Goal: Task Accomplishment & Management: Manage account settings

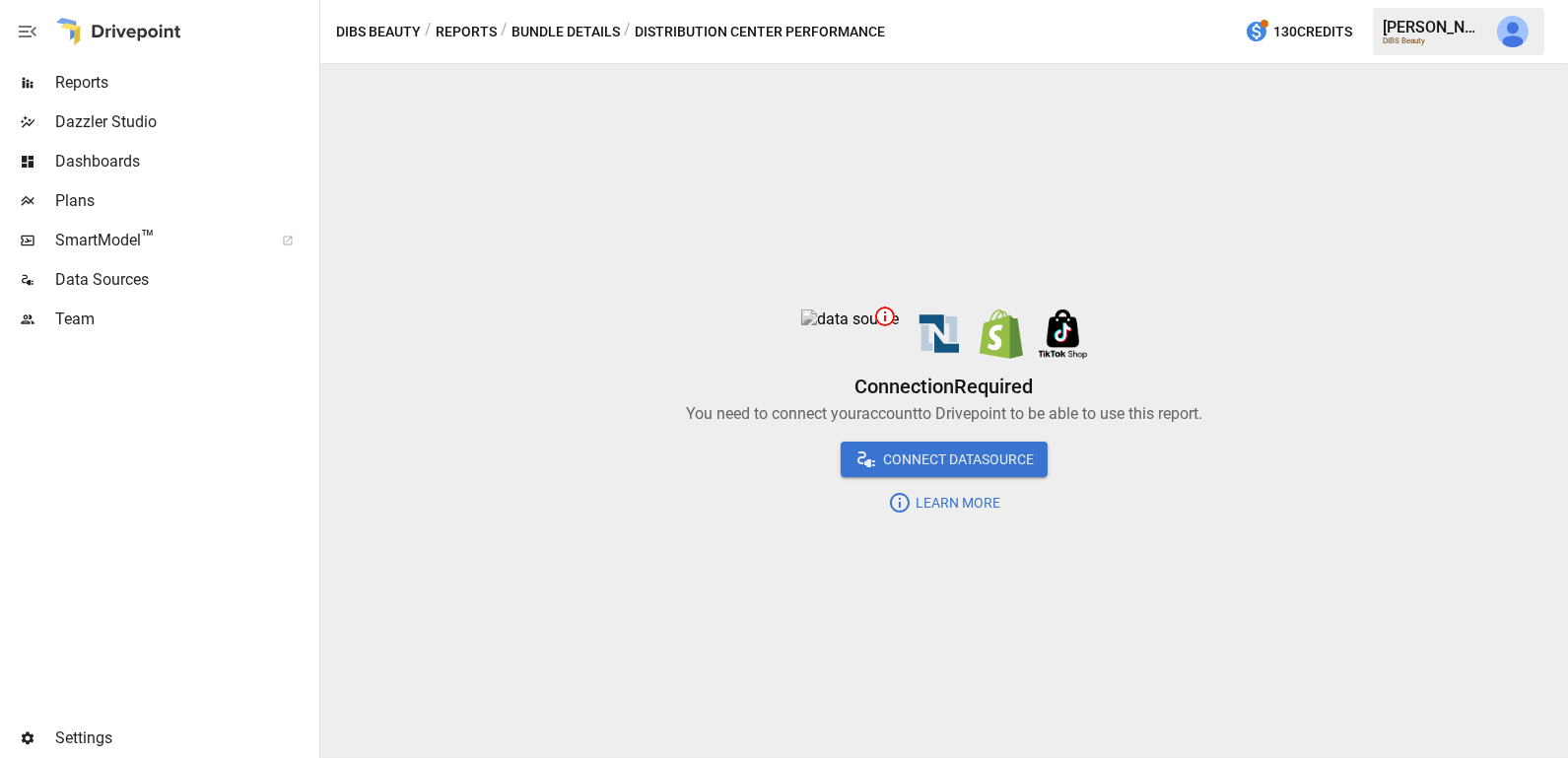
click at [169, 286] on span "Data Sources" at bounding box center [185, 281] width 261 height 24
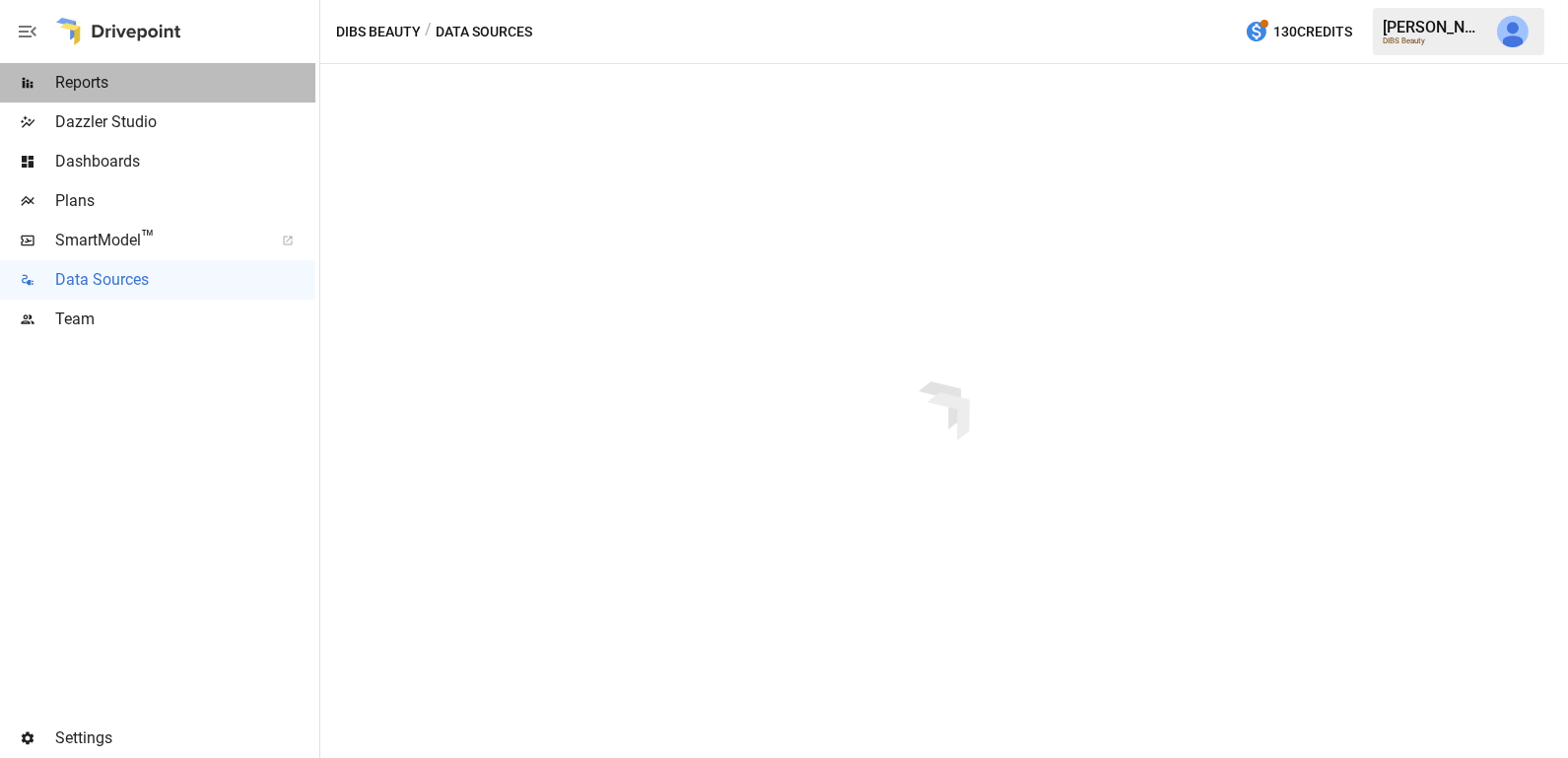
click at [194, 87] on span "Reports" at bounding box center [185, 83] width 261 height 24
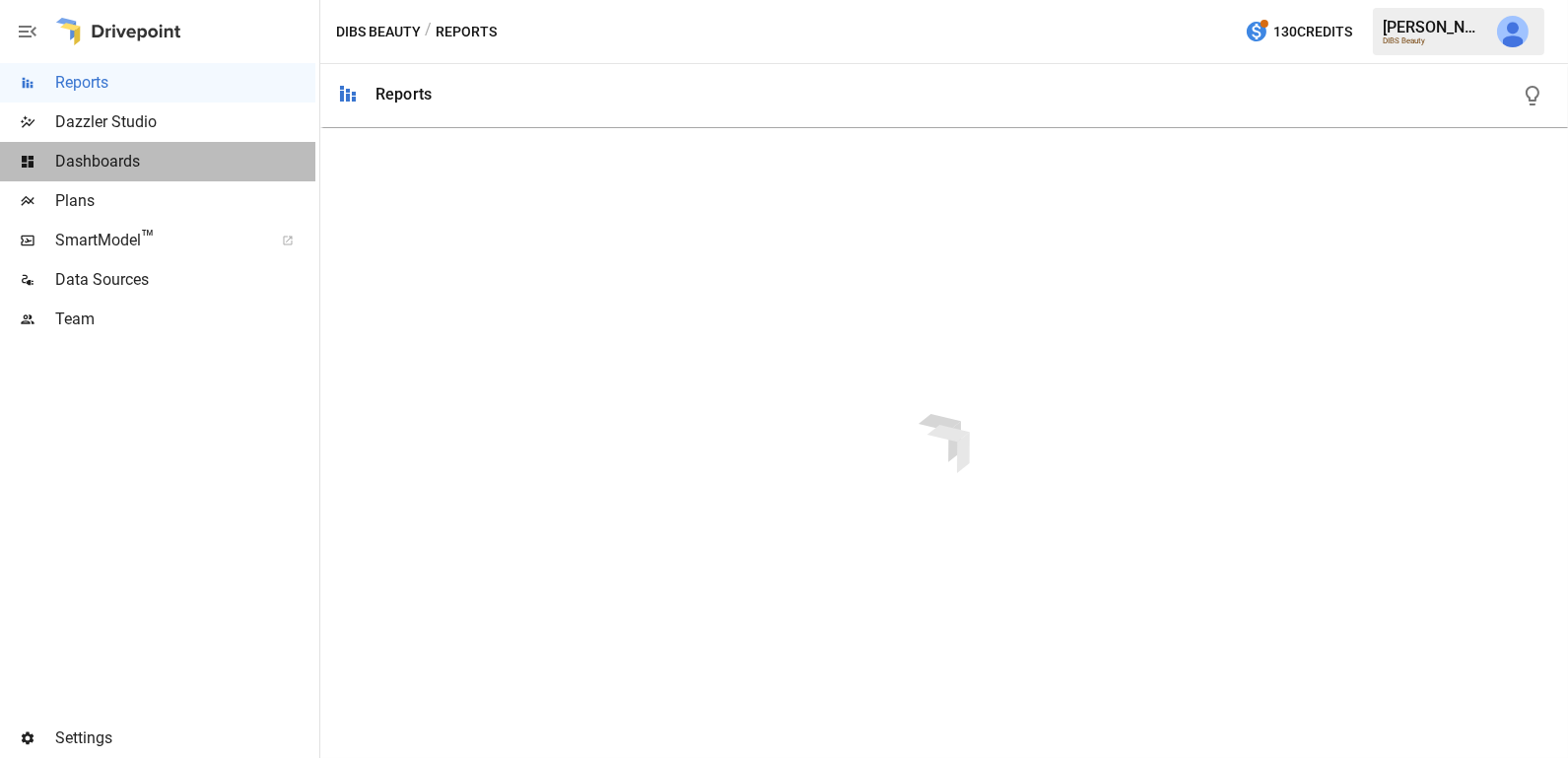
click at [175, 157] on span "Dashboards" at bounding box center [185, 162] width 261 height 24
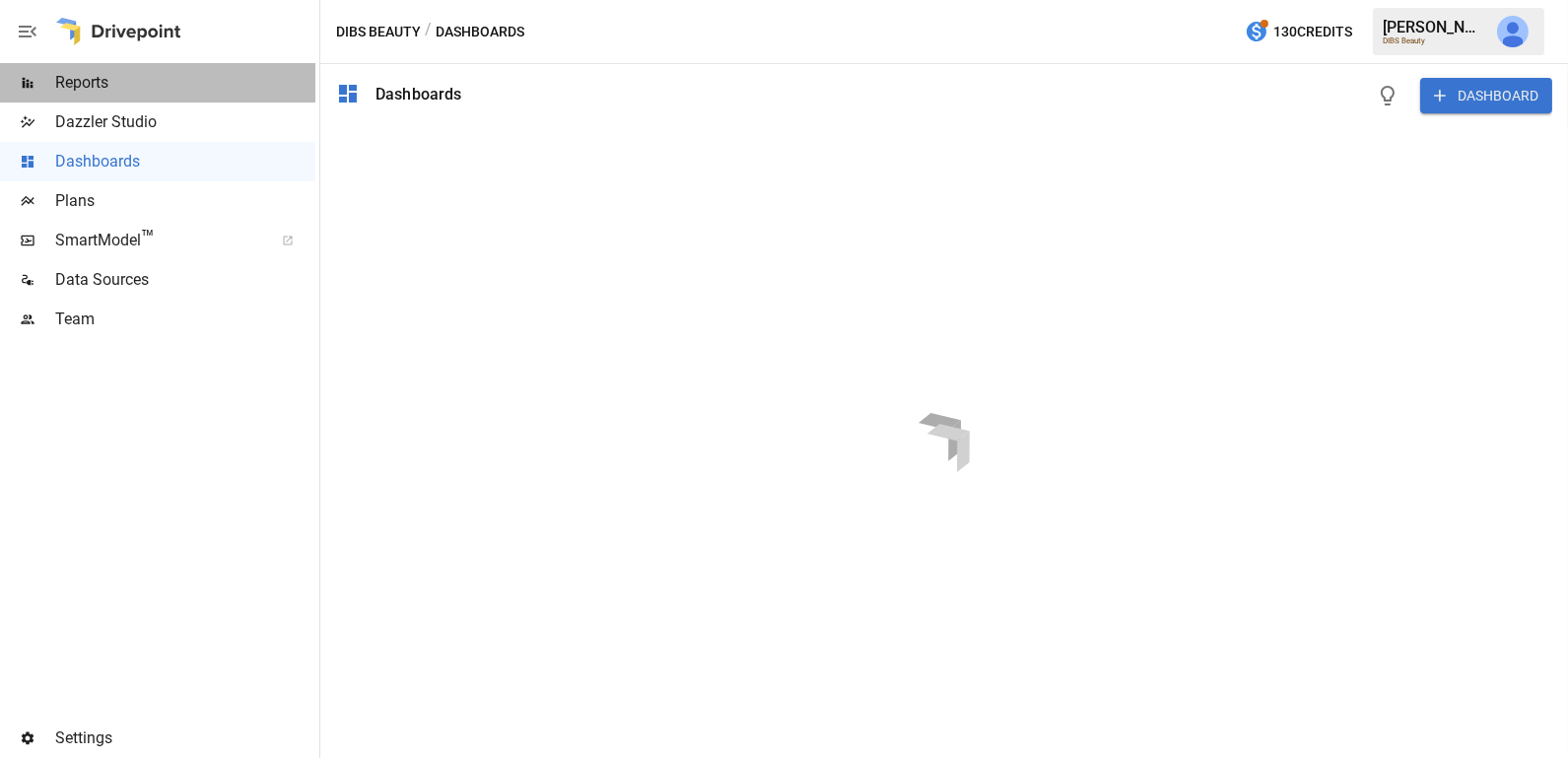
click at [263, 98] on div "Reports" at bounding box center [158, 82] width 315 height 39
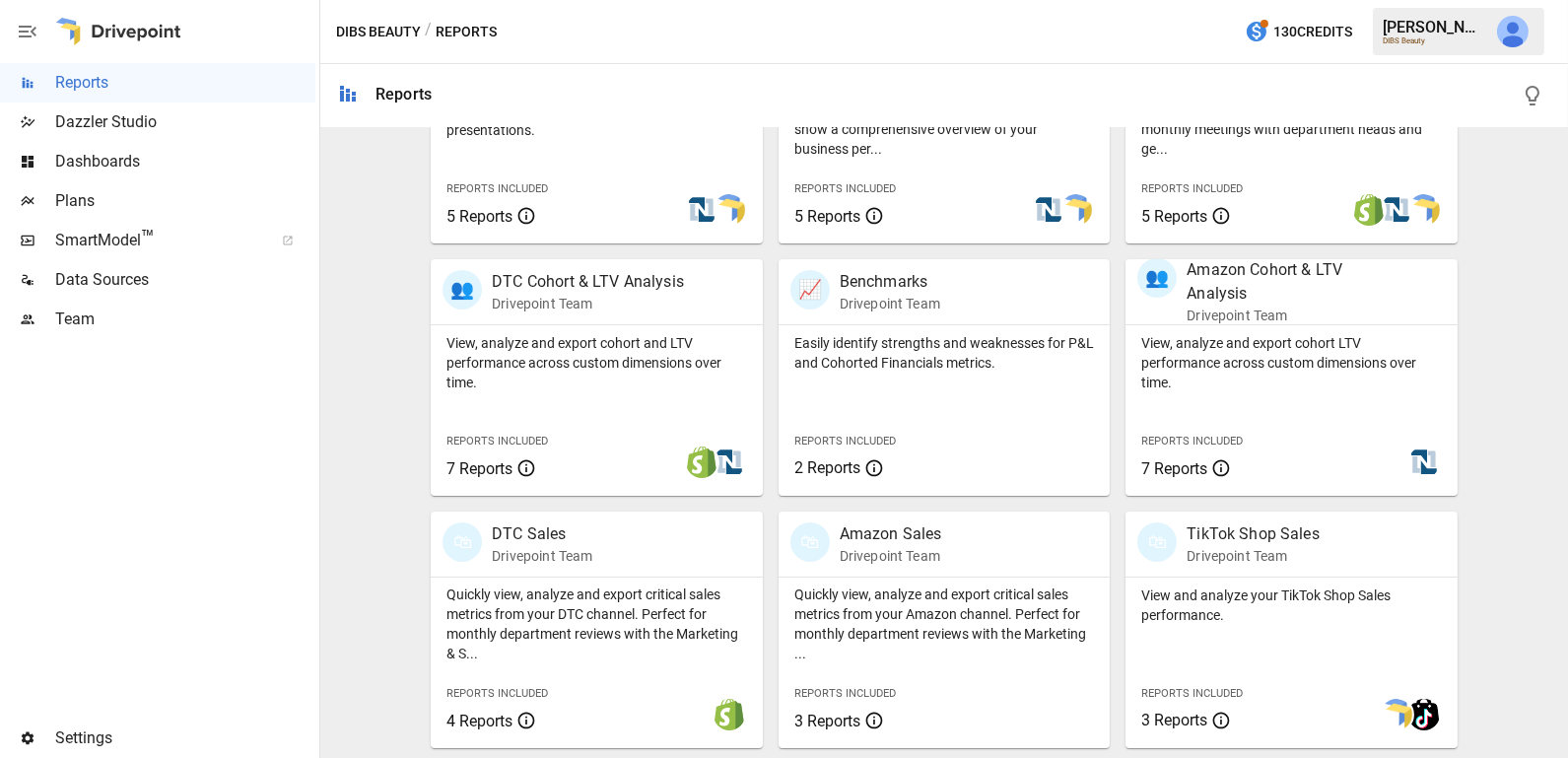
scroll to position [769, 0]
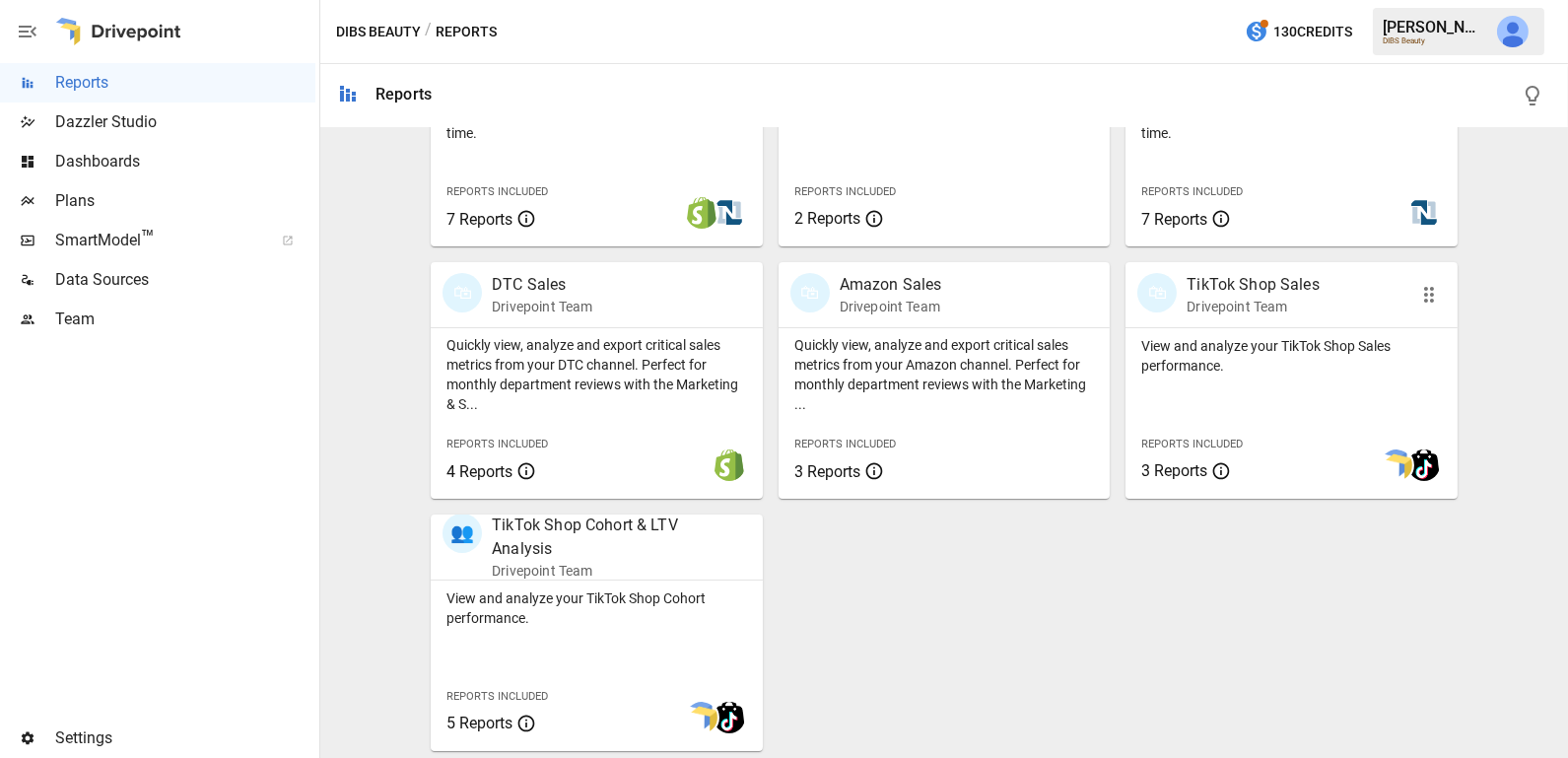
click at [1260, 391] on div "View and analyze your TikTok Shop Sales performance. Reports Included 3 Reports" at bounding box center [1291, 413] width 332 height 171
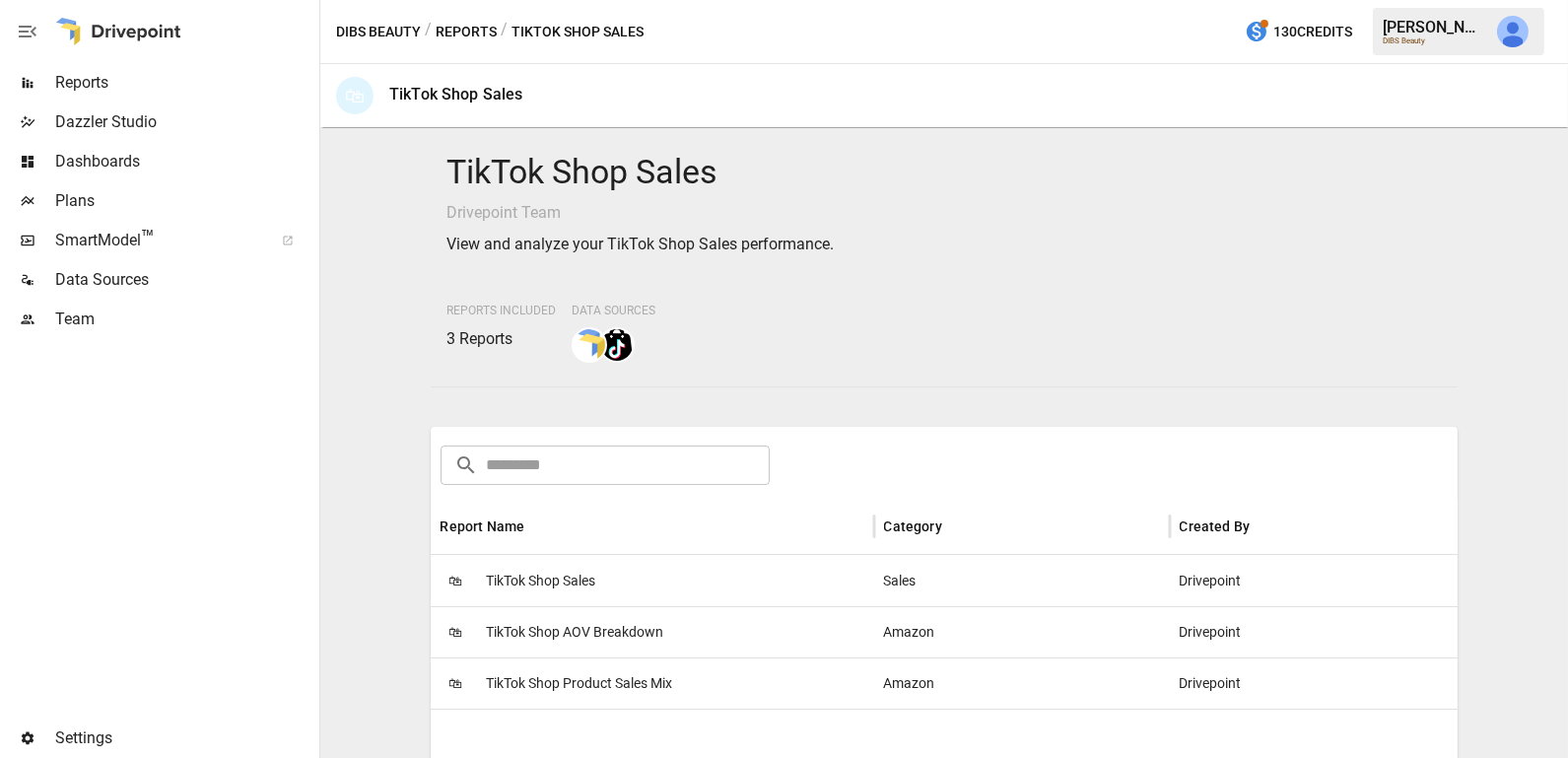
click at [696, 566] on div "🛍 TikTok Shop Sales" at bounding box center [652, 580] width 443 height 51
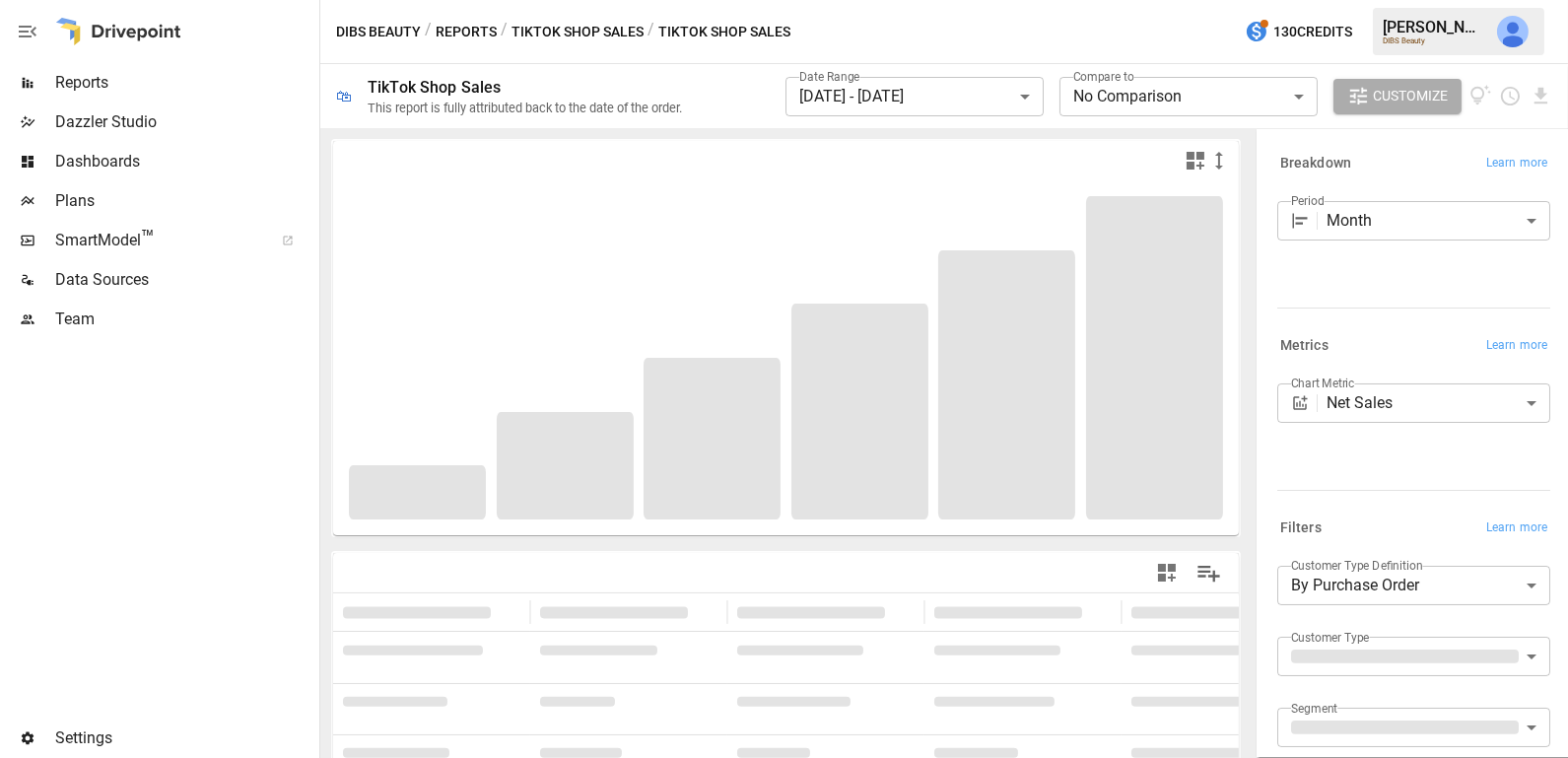
click at [990, 0] on body "**********" at bounding box center [784, 0] width 1568 height 0
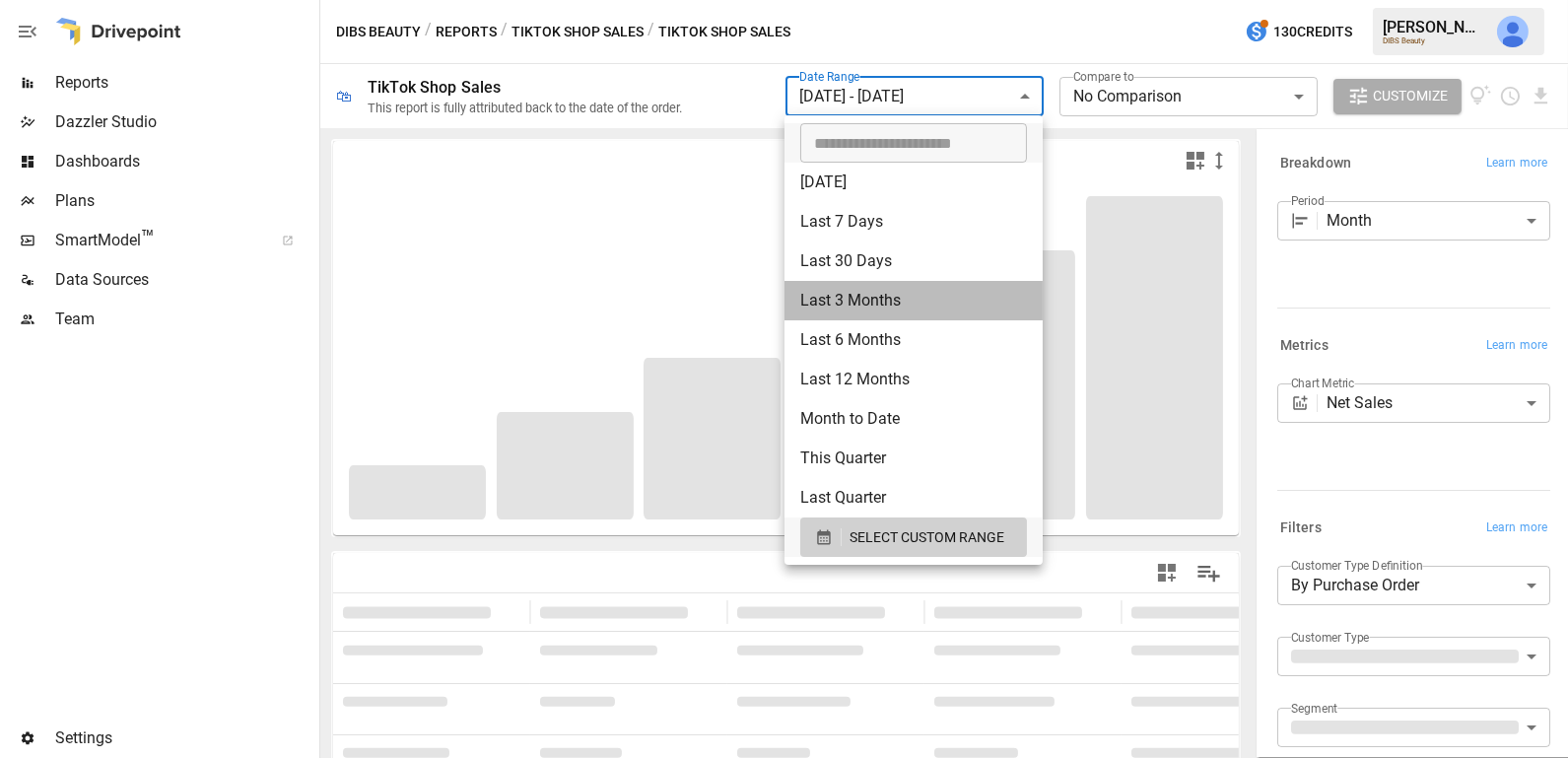
click at [878, 303] on li "Last 3 Months" at bounding box center [913, 300] width 259 height 39
type input "**********"
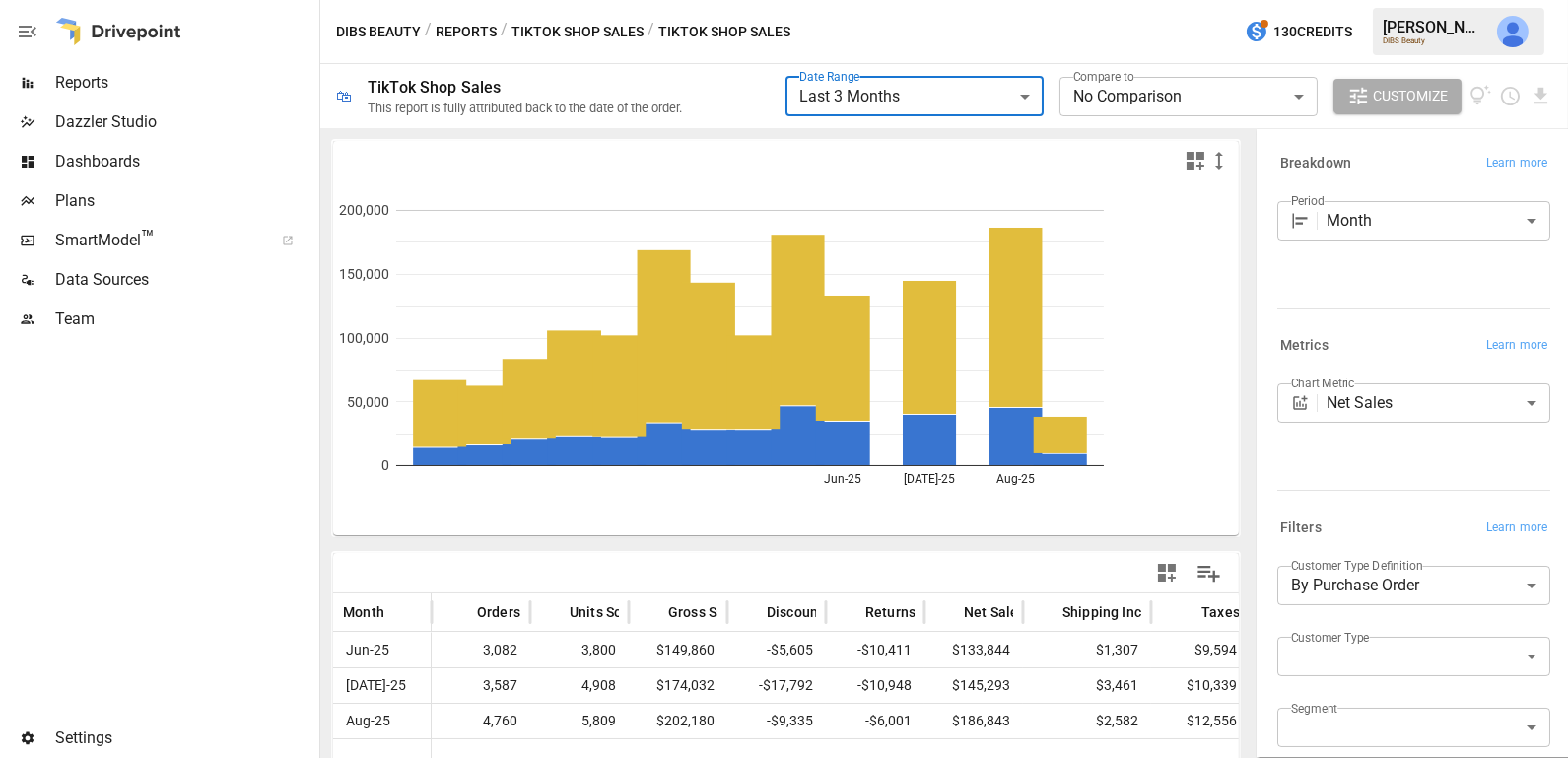
click at [1191, 167] on icon "button" at bounding box center [1196, 161] width 18 height 18
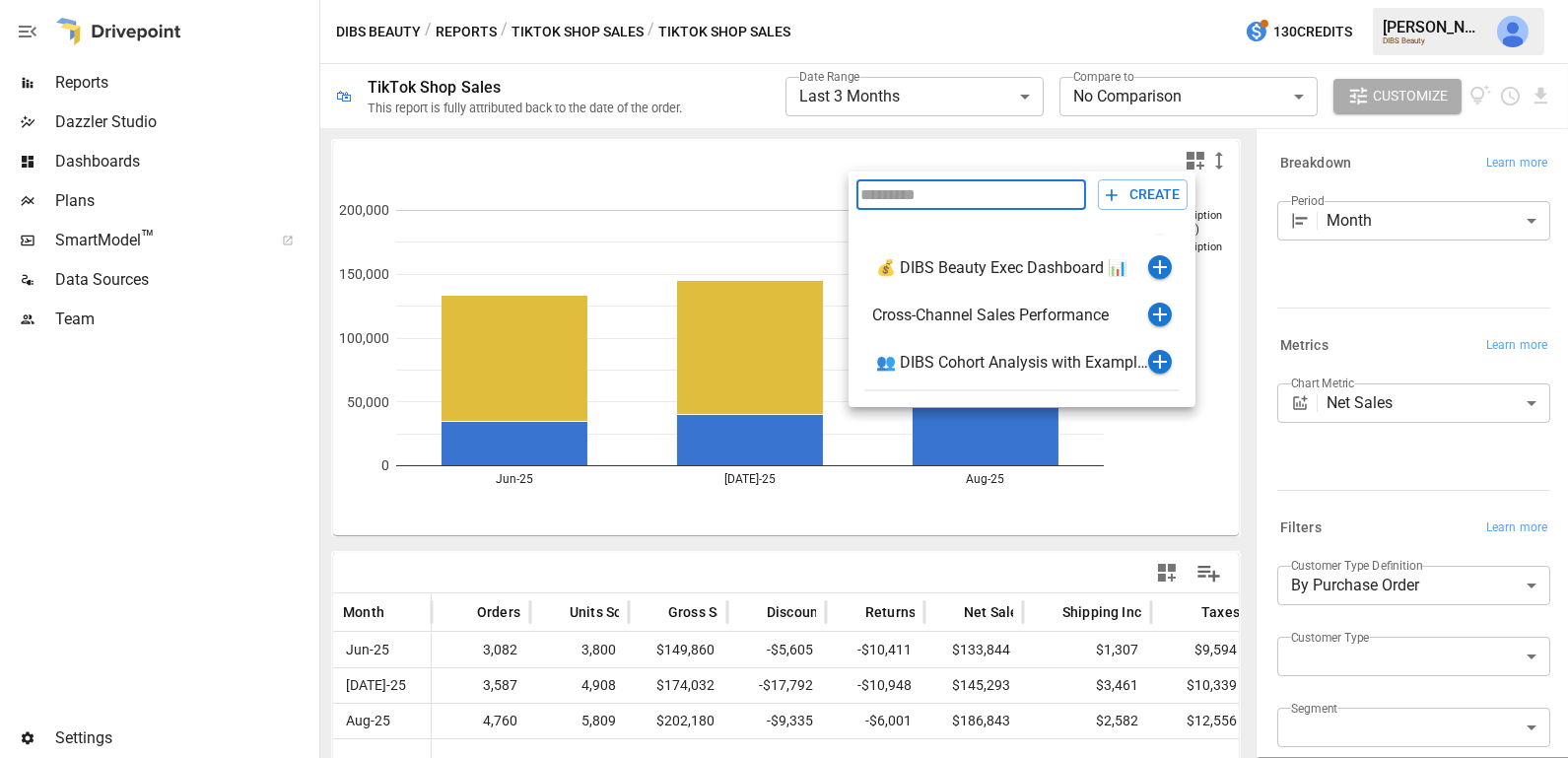
scroll to position [80, 0]
click at [1162, 313] on icon "button" at bounding box center [1160, 316] width 24 height 24
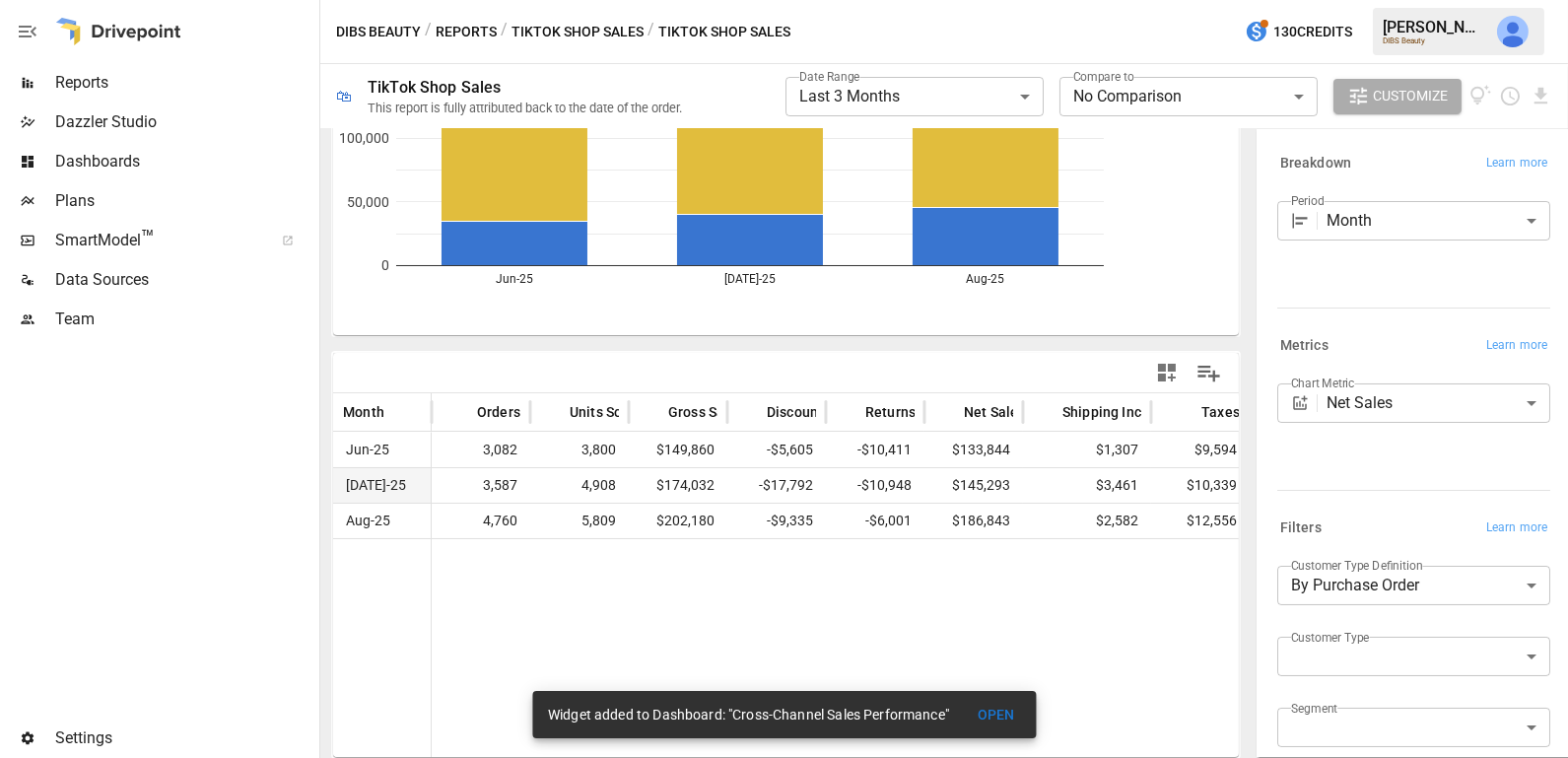
scroll to position [0, 0]
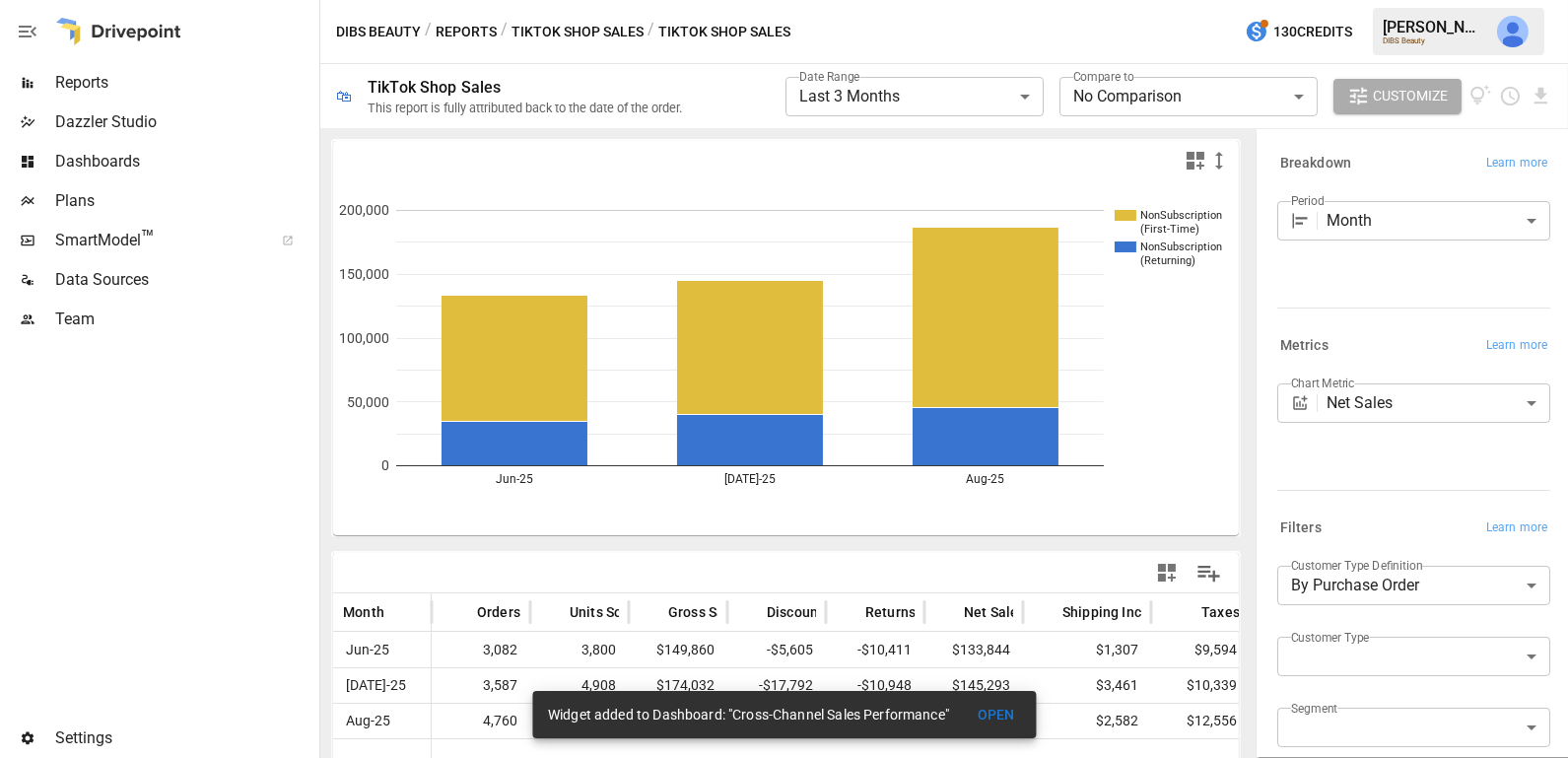
click at [586, 34] on button "TikTok Shop Sales" at bounding box center [577, 32] width 132 height 25
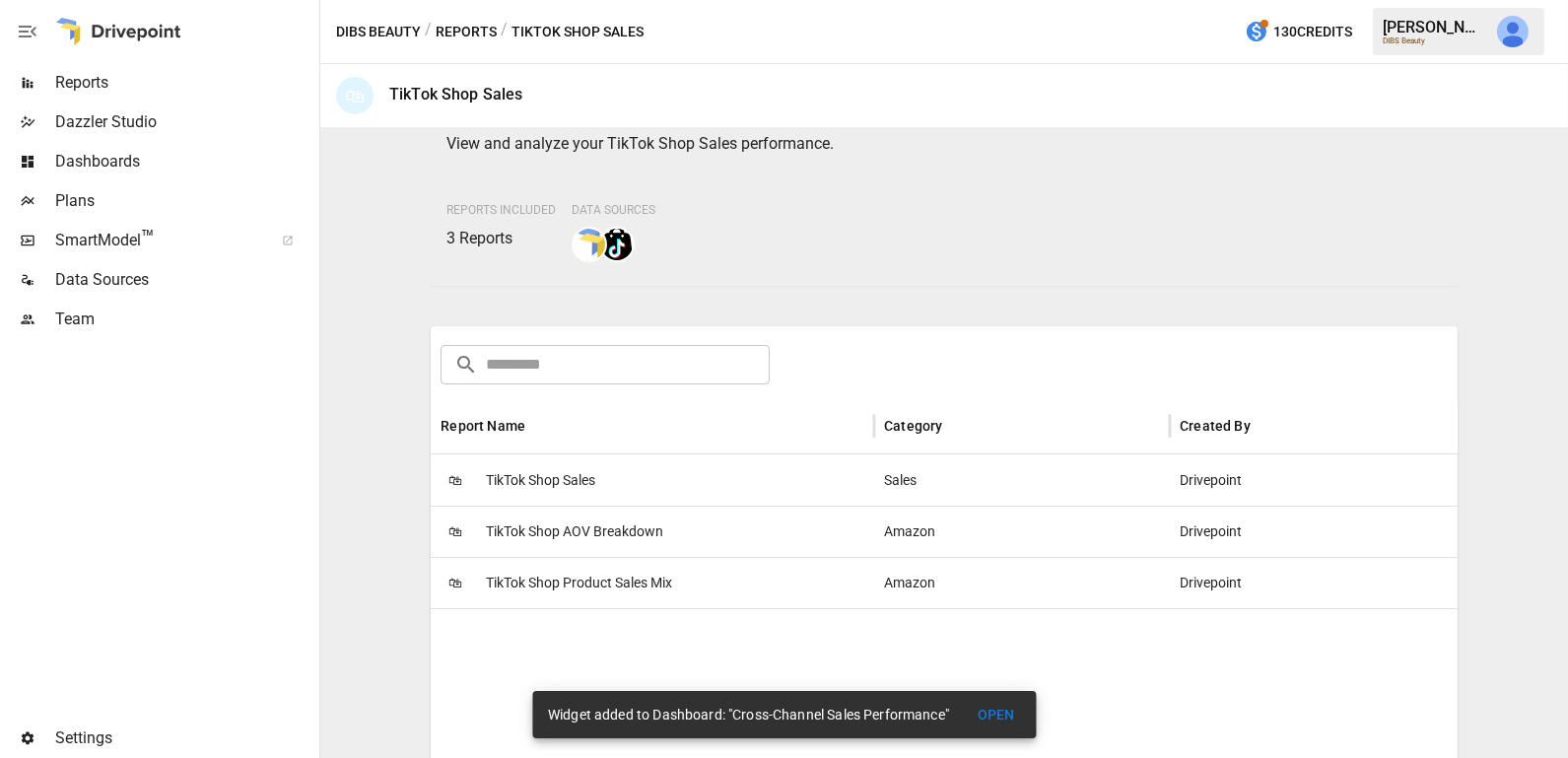
scroll to position [110, 0]
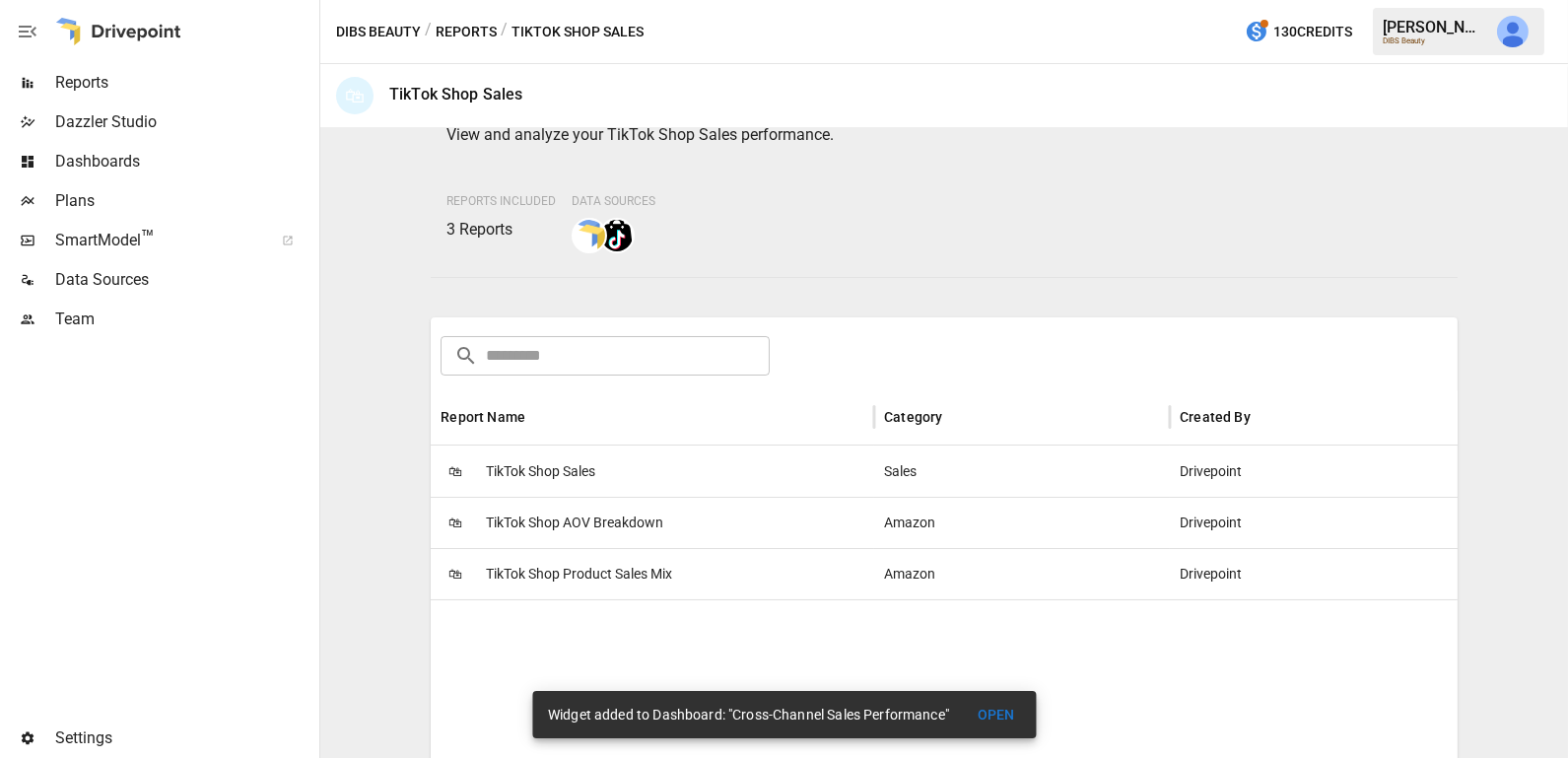
click at [583, 531] on span "TikTok Shop AOV Breakdown" at bounding box center [575, 523] width 178 height 50
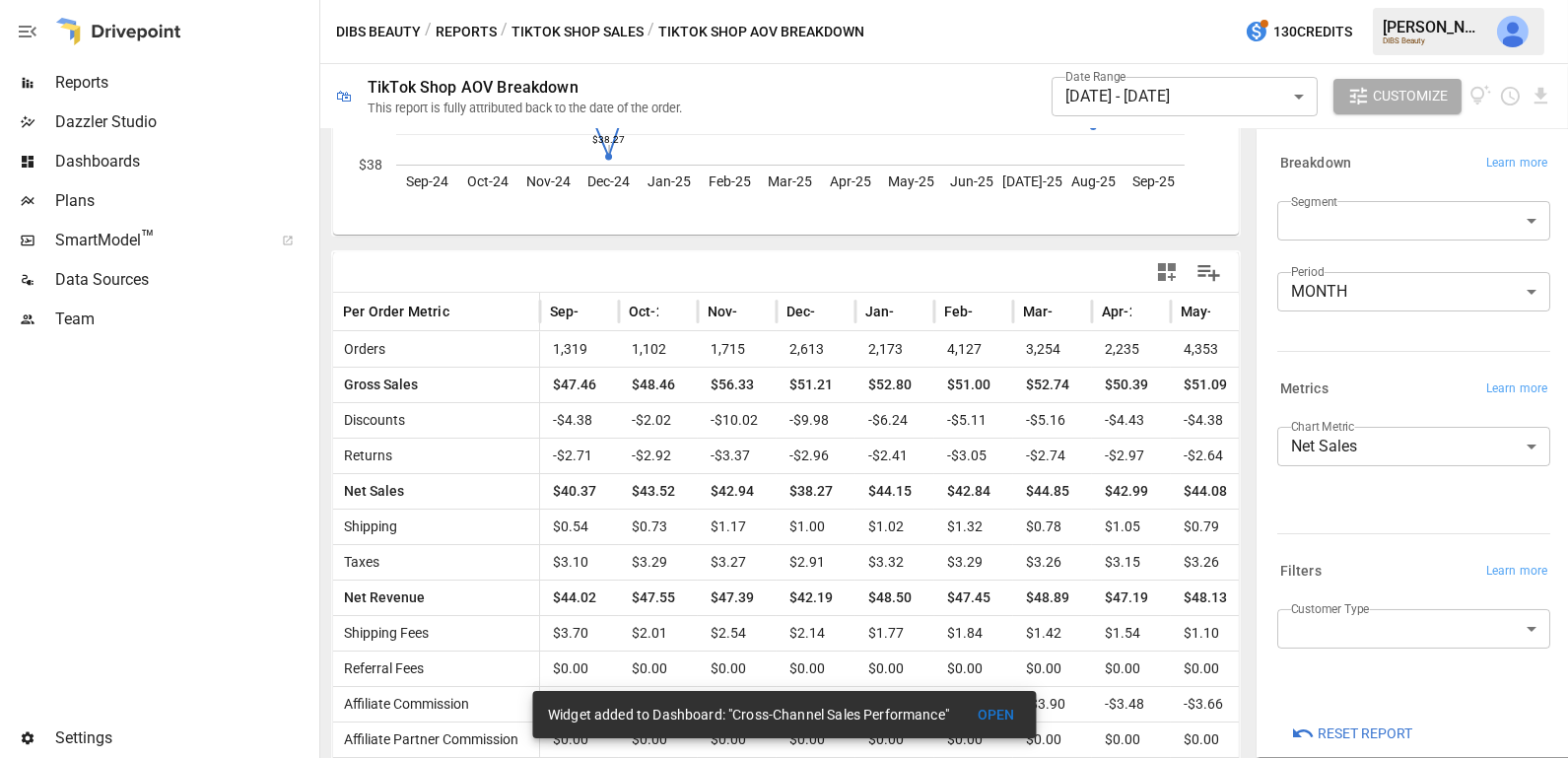
scroll to position [304, 0]
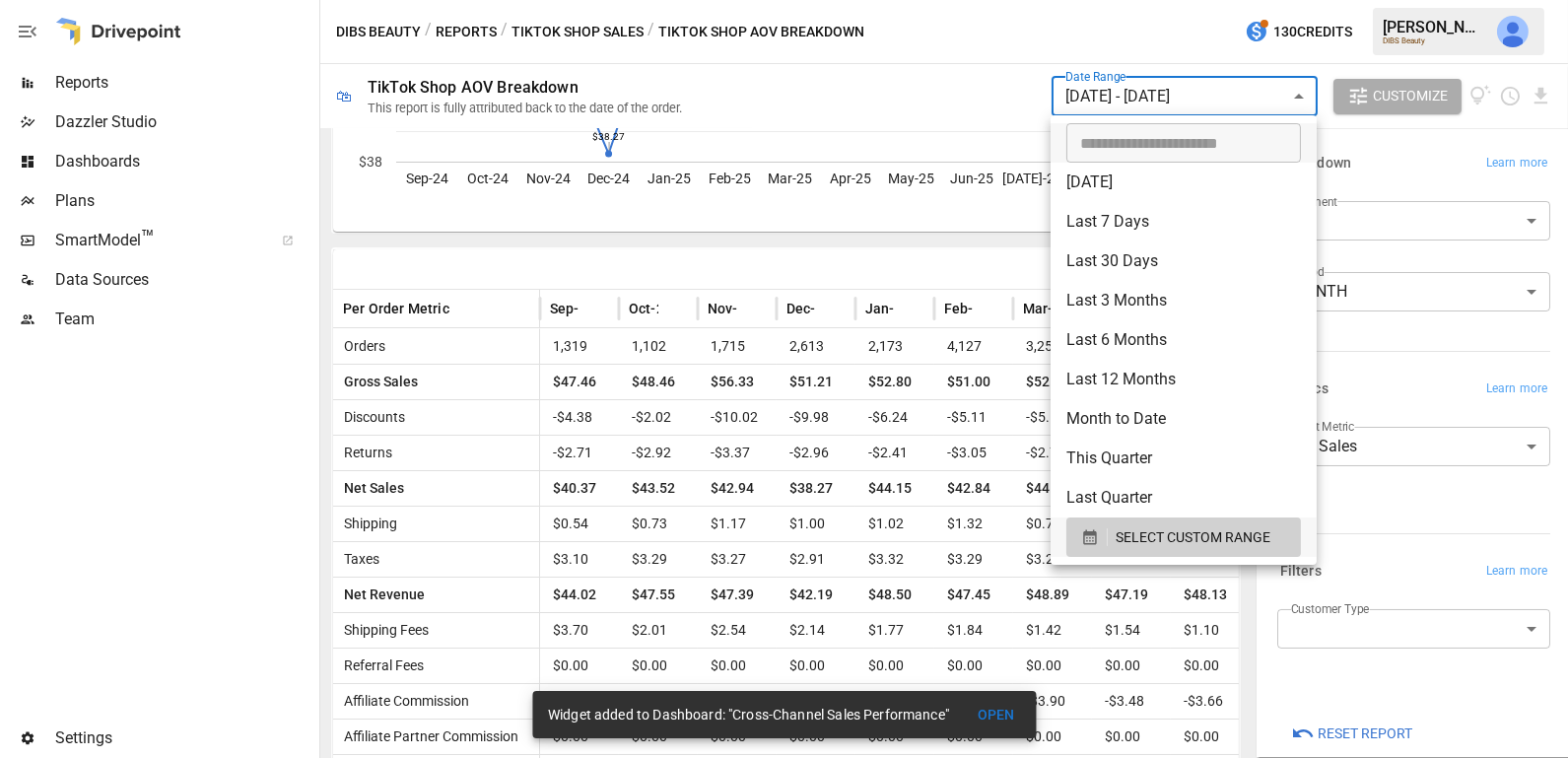
click at [1162, 0] on body "Reports Dazzler Studio Dashboards Plans SmartModel ™ Data Sources Team Settings…" at bounding box center [784, 0] width 1568 height 0
click at [1153, 368] on li "Last 12 Months" at bounding box center [1183, 379] width 266 height 39
type input "**********"
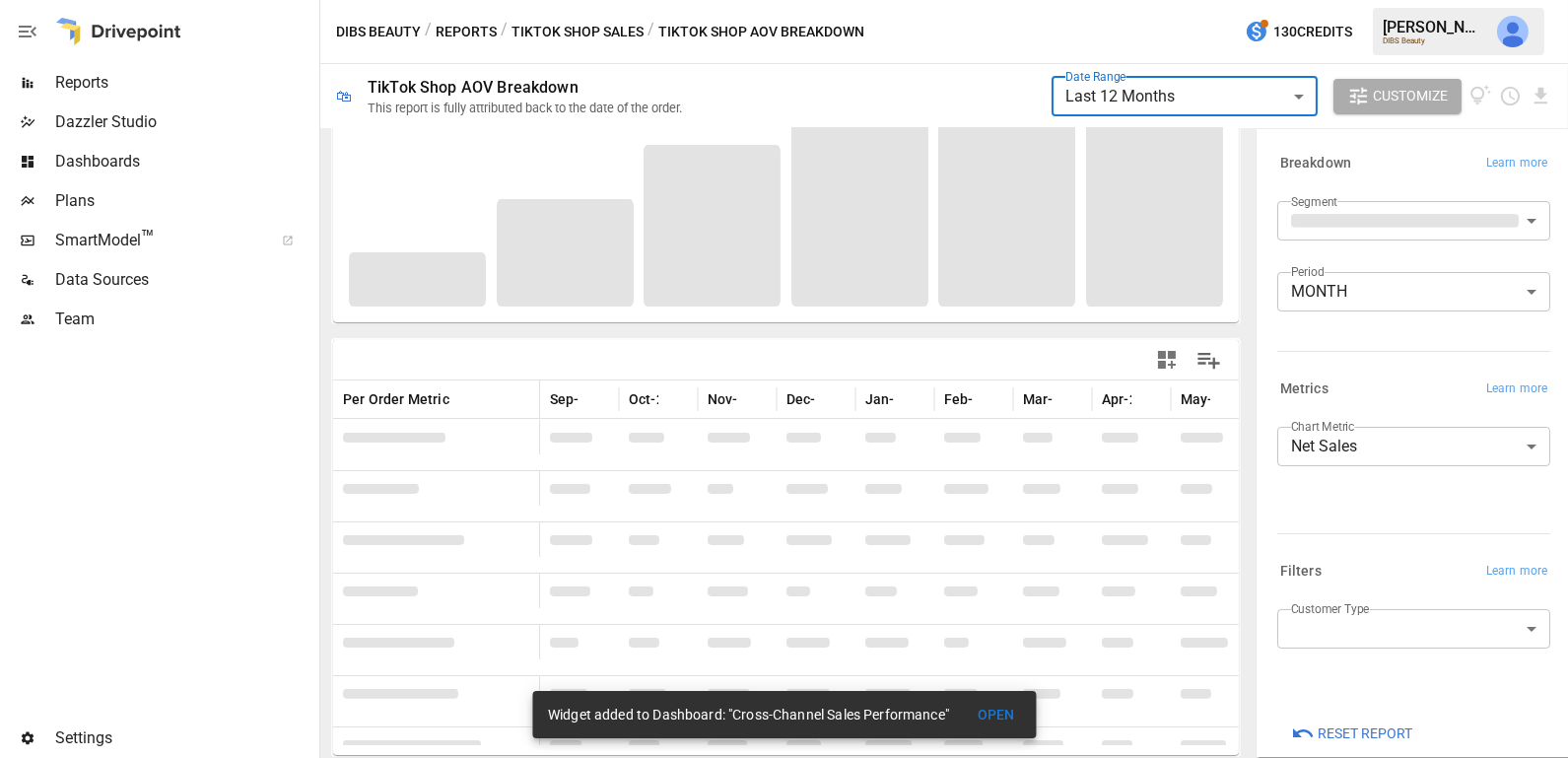
scroll to position [211, 0]
click at [1166, 363] on icon "button" at bounding box center [1167, 362] width 18 height 18
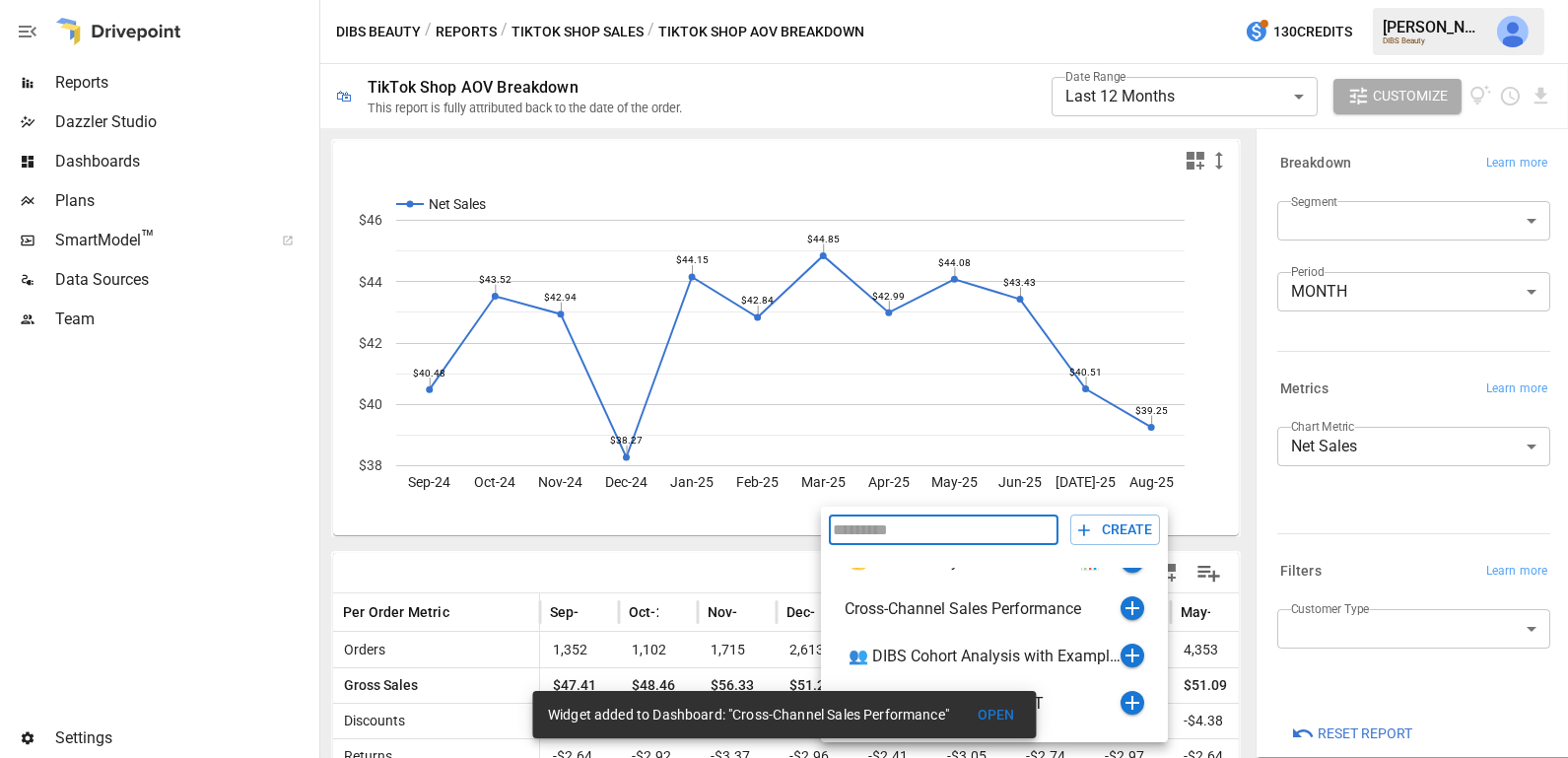
scroll to position [165, 0]
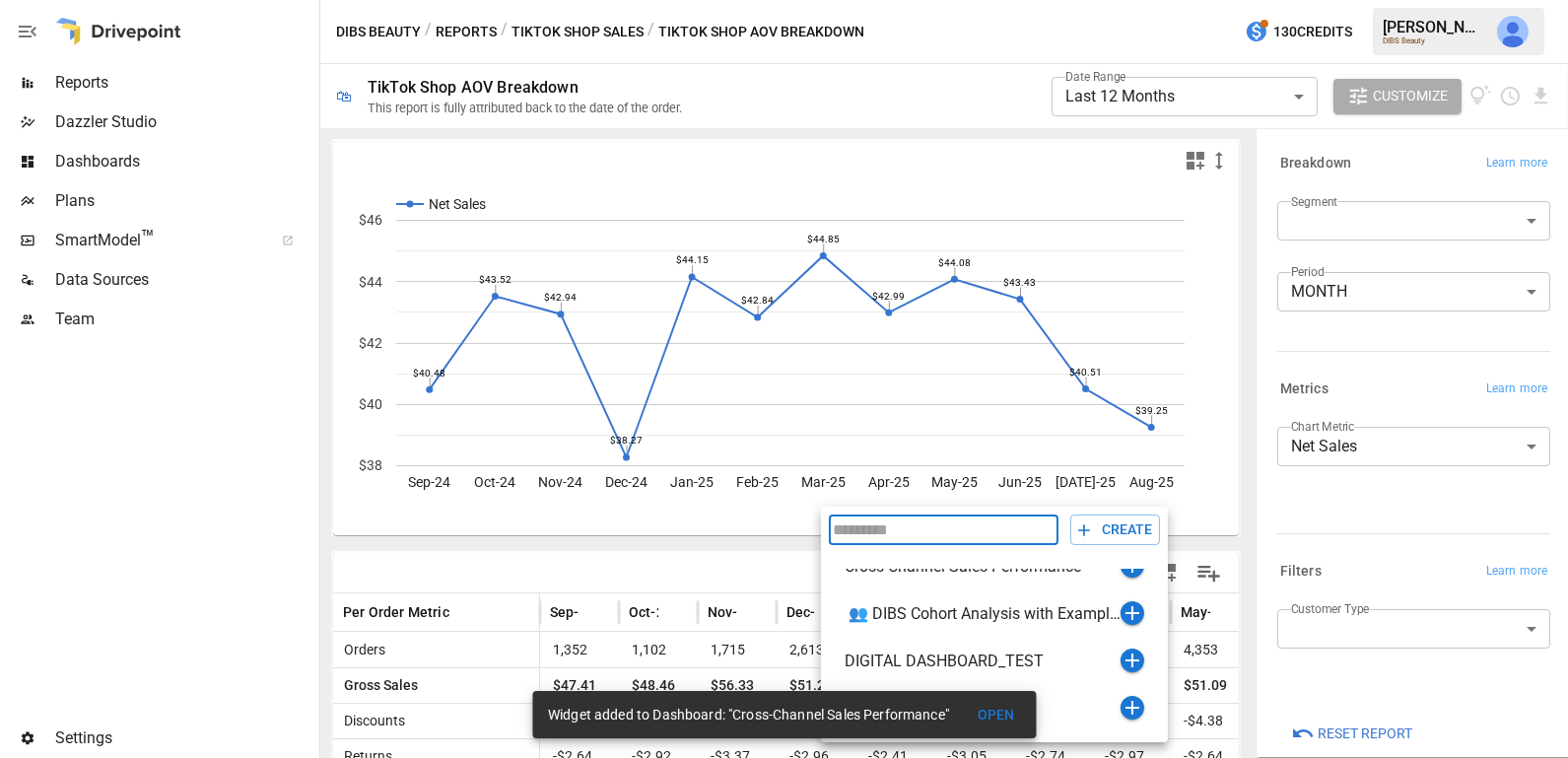
click at [1270, 511] on div at bounding box center [784, 379] width 1568 height 758
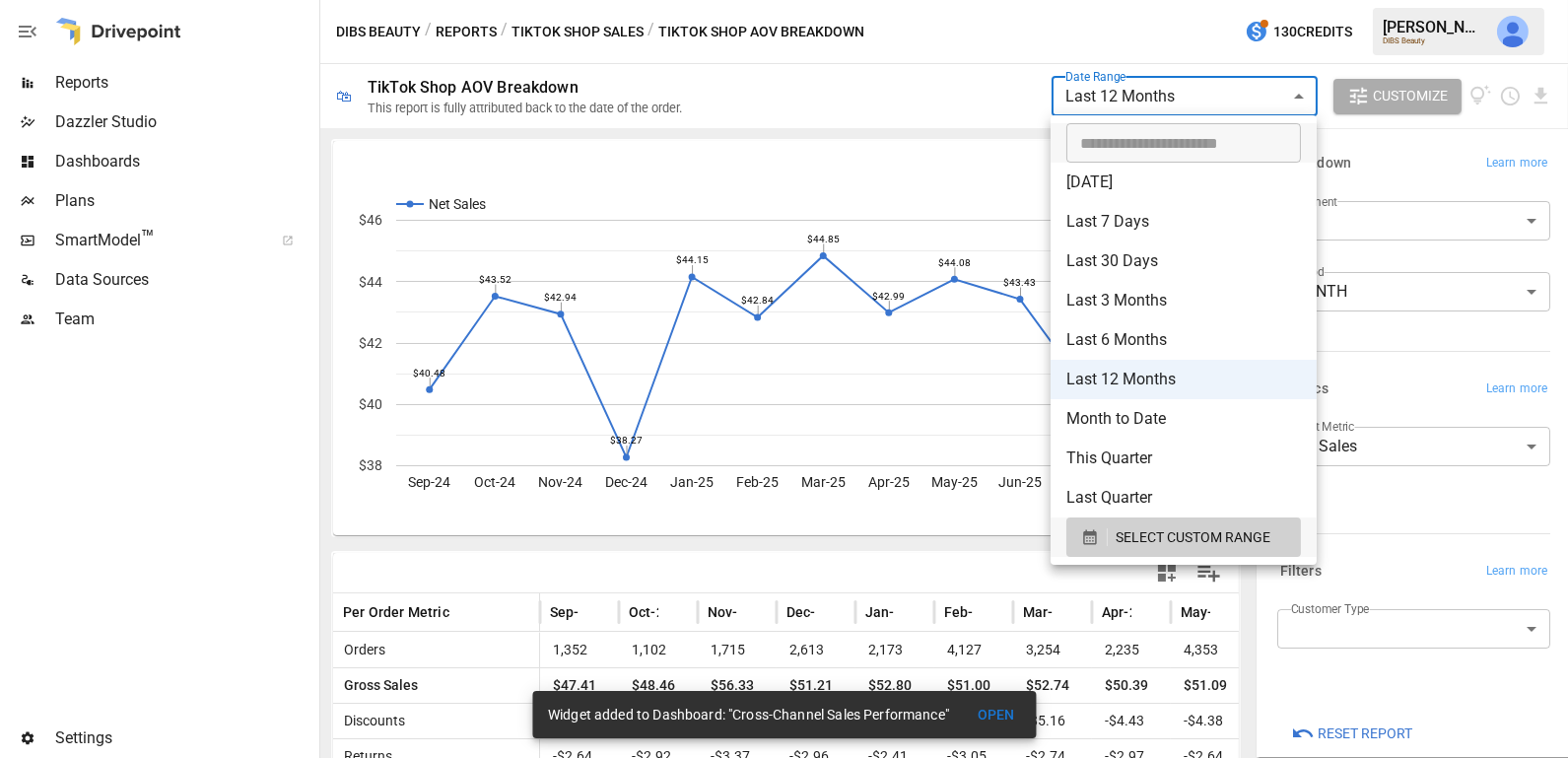
click at [1229, 0] on body "**********" at bounding box center [784, 0] width 1568 height 0
click at [1388, 383] on div at bounding box center [784, 379] width 1568 height 758
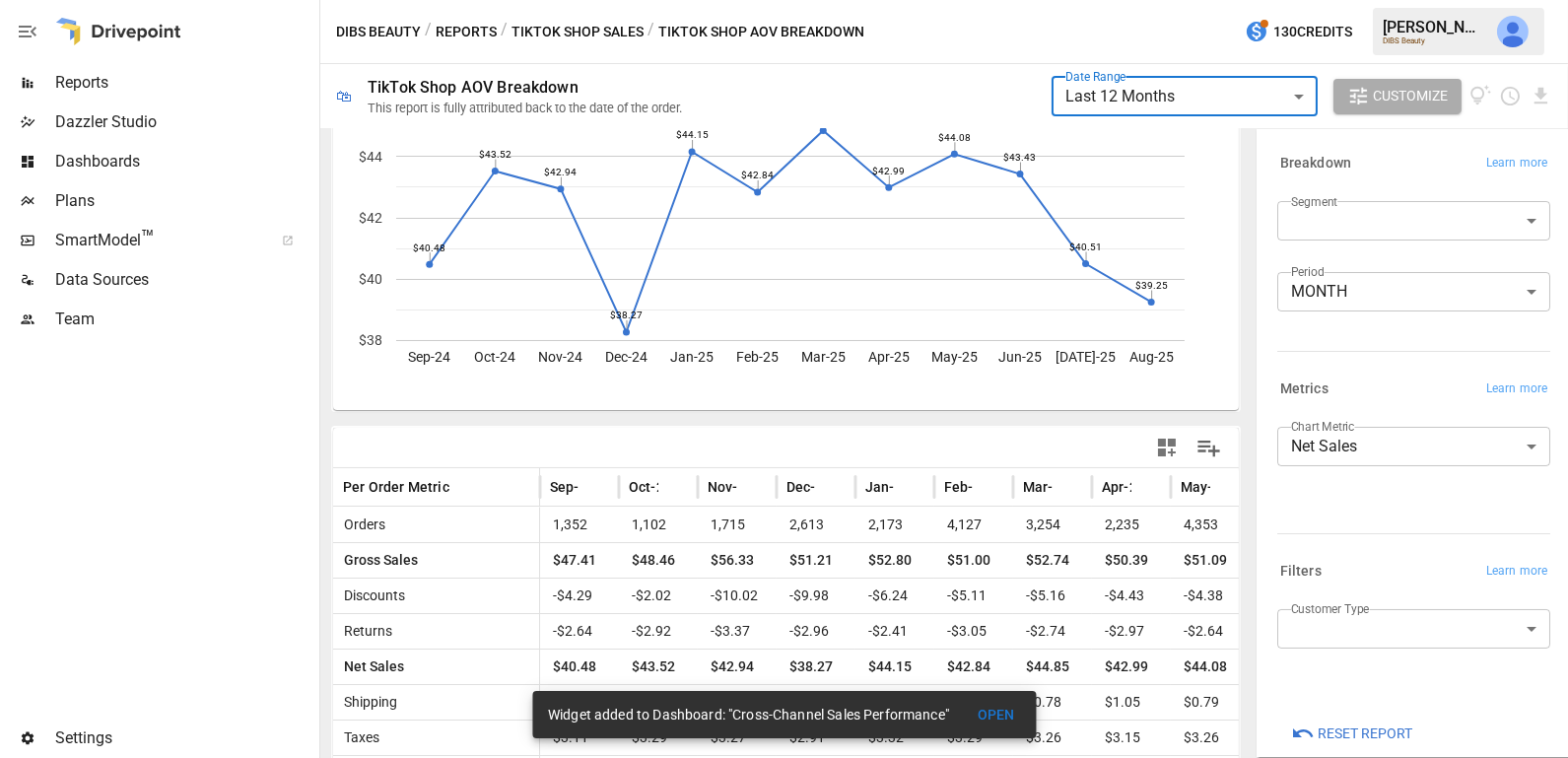
scroll to position [207, 0]
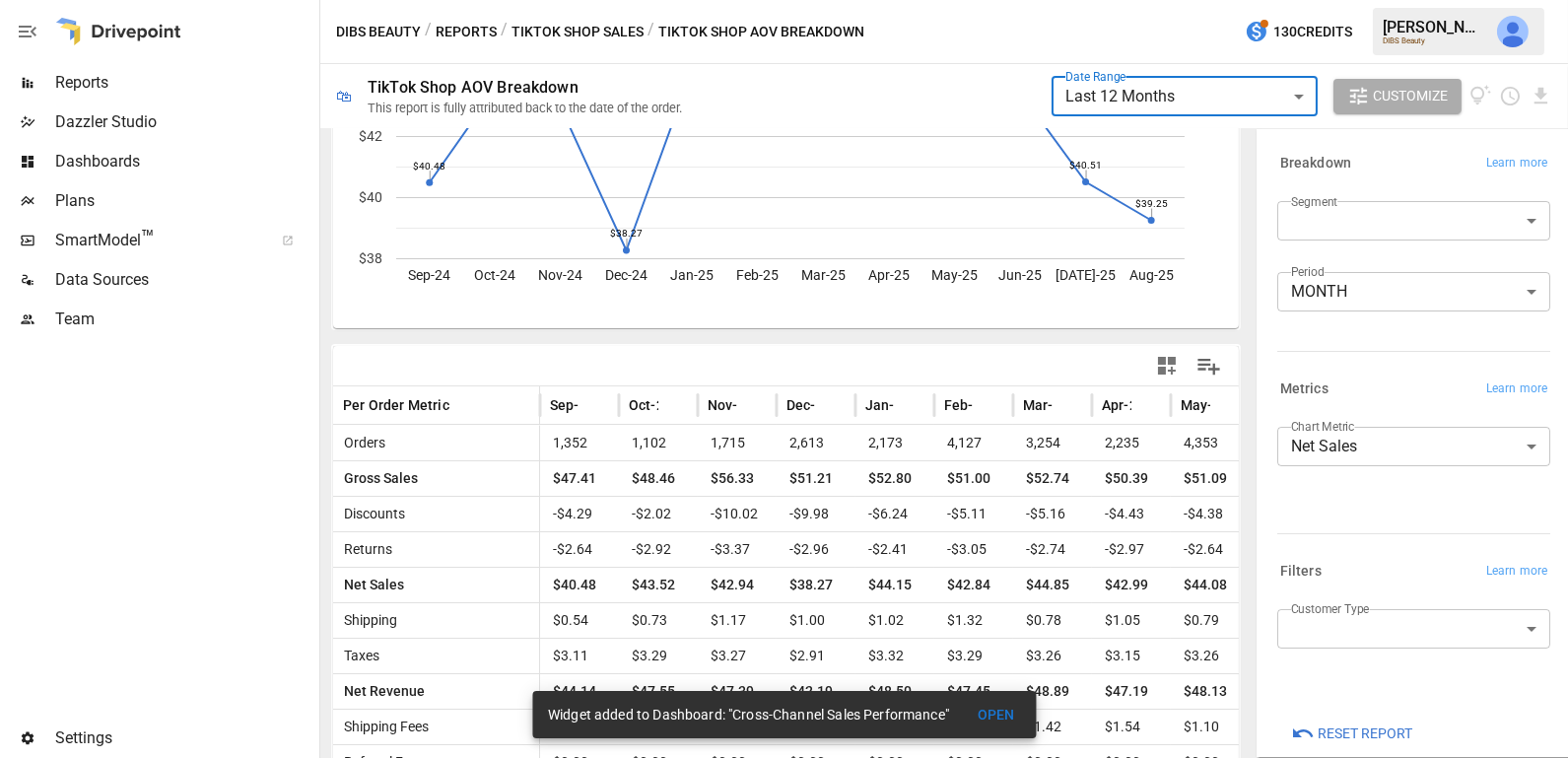
click at [1153, 370] on button "button" at bounding box center [1166, 366] width 39 height 39
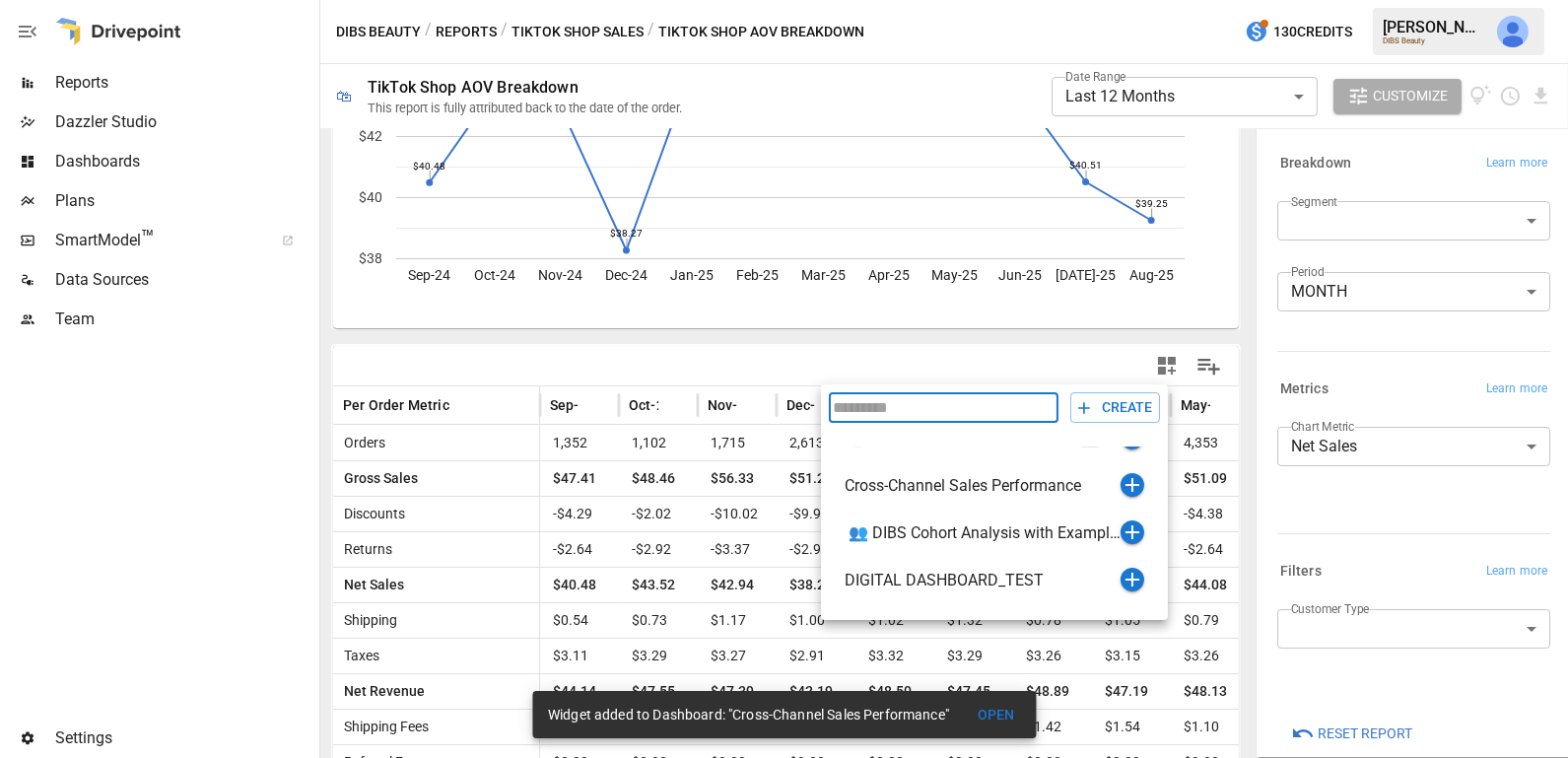
scroll to position [128, 0]
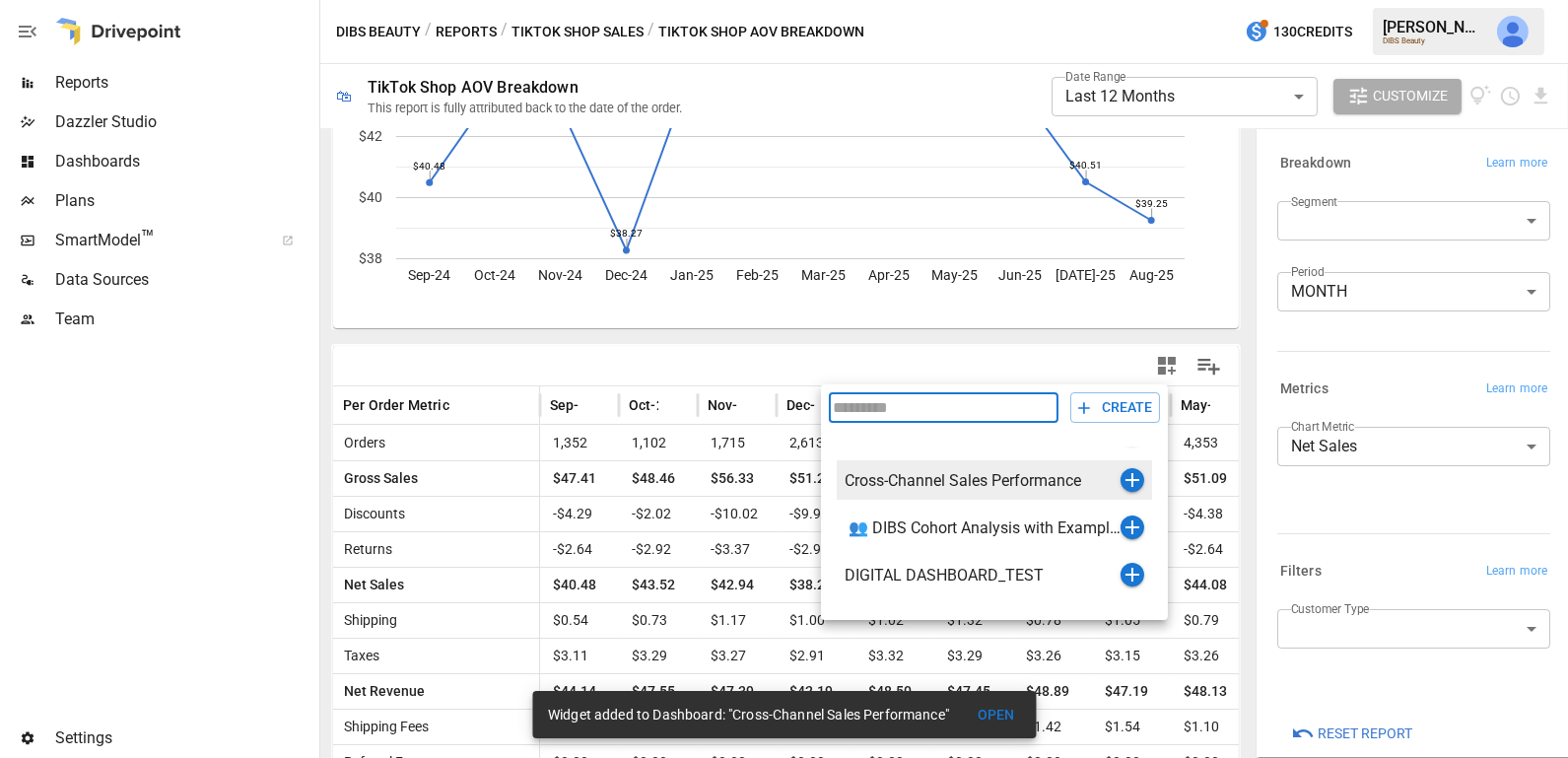
click at [1129, 480] on icon "button" at bounding box center [1132, 480] width 14 height 14
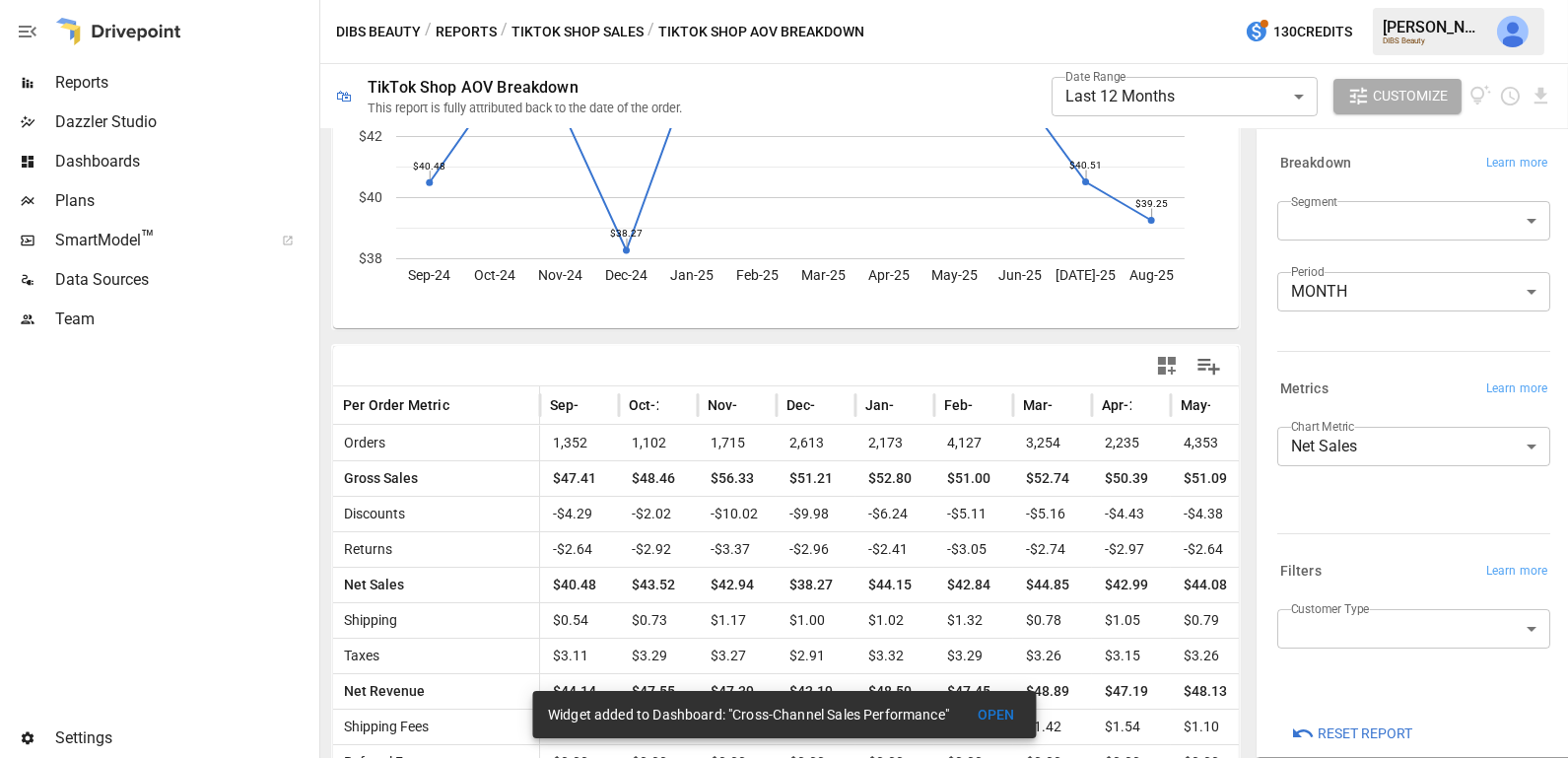
click at [577, 20] on button "TikTok Shop Sales" at bounding box center [577, 32] width 132 height 25
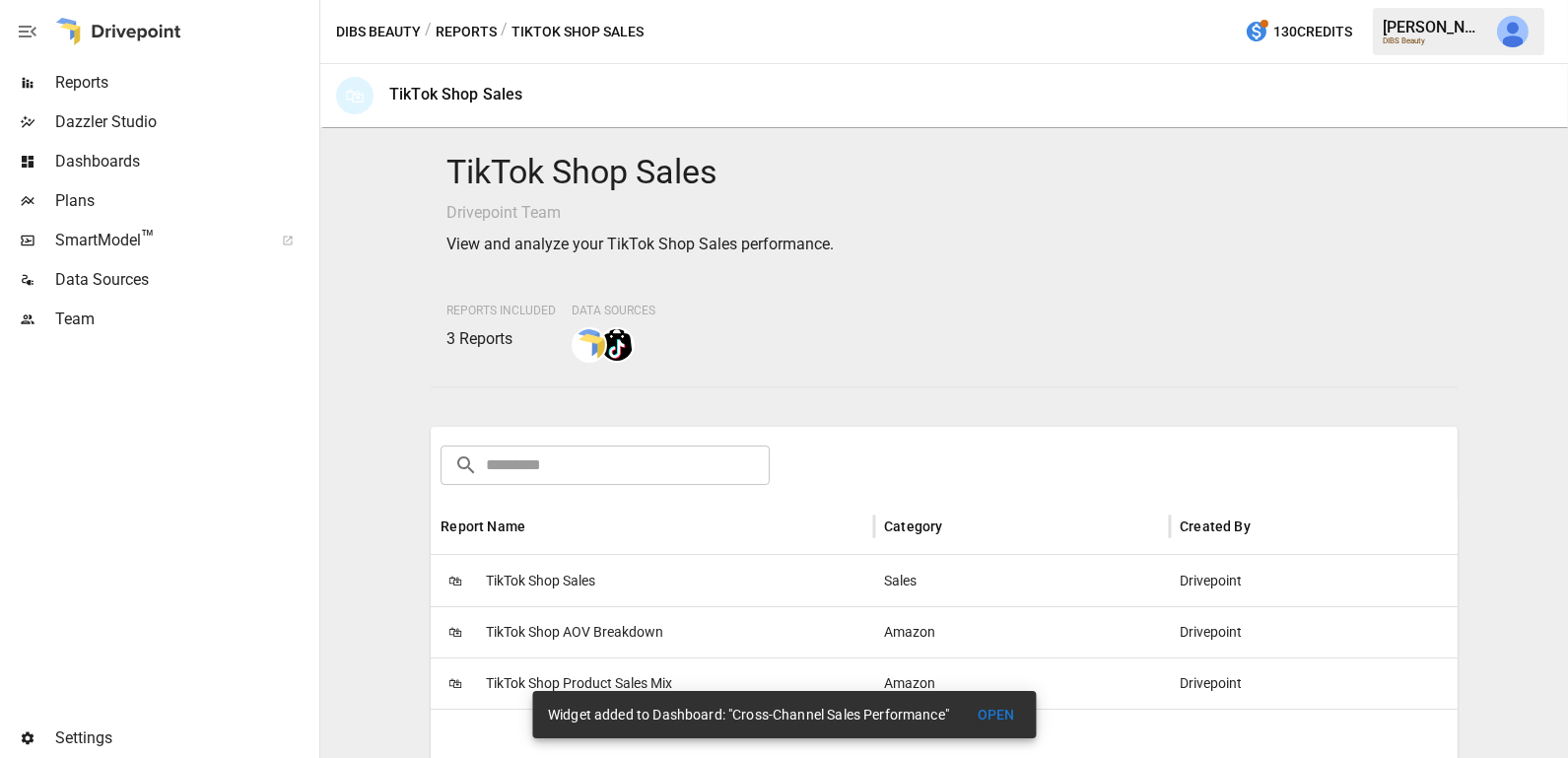
click at [469, 29] on button "Reports" at bounding box center [465, 32] width 61 height 25
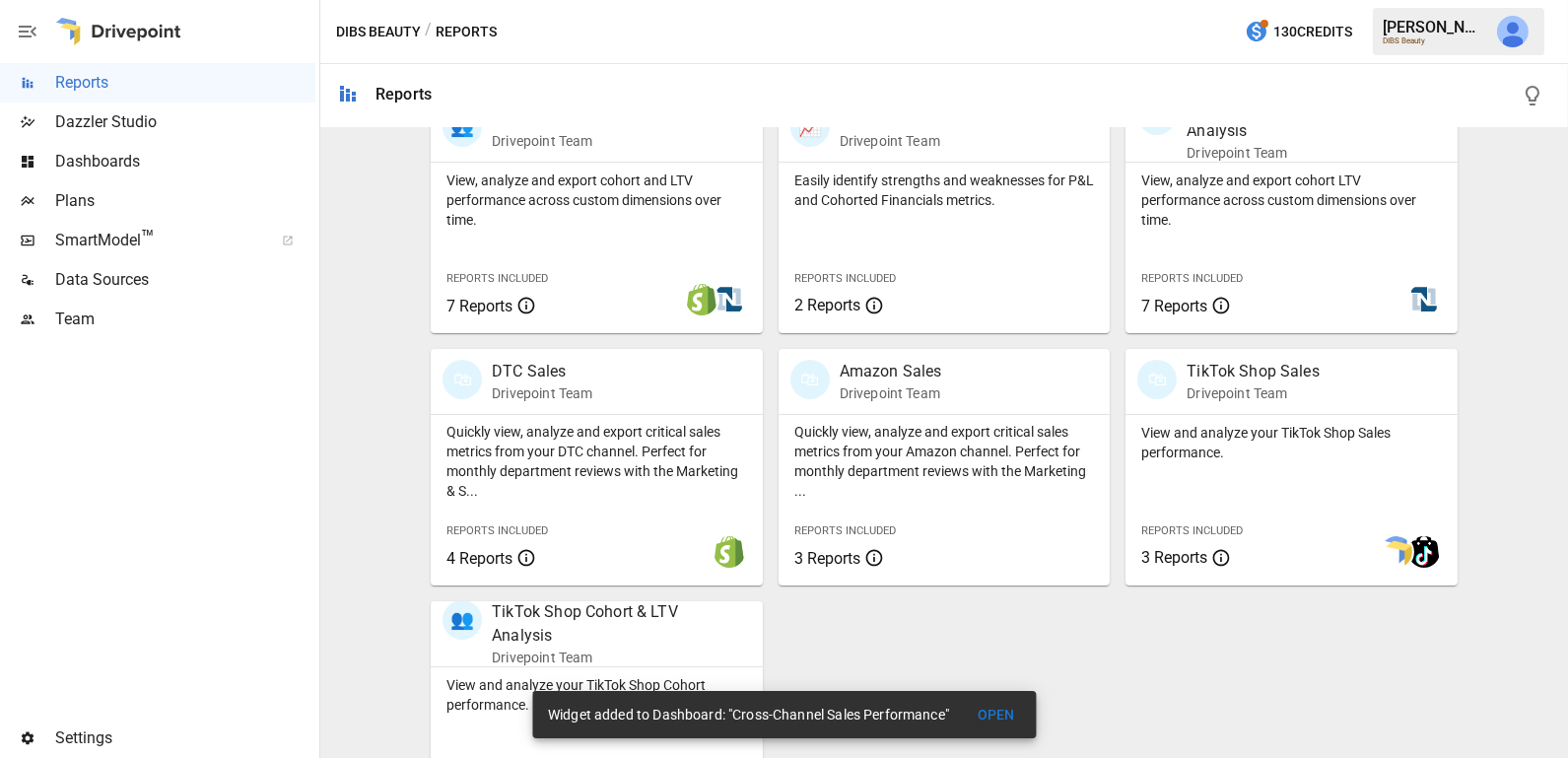
scroll to position [712, 0]
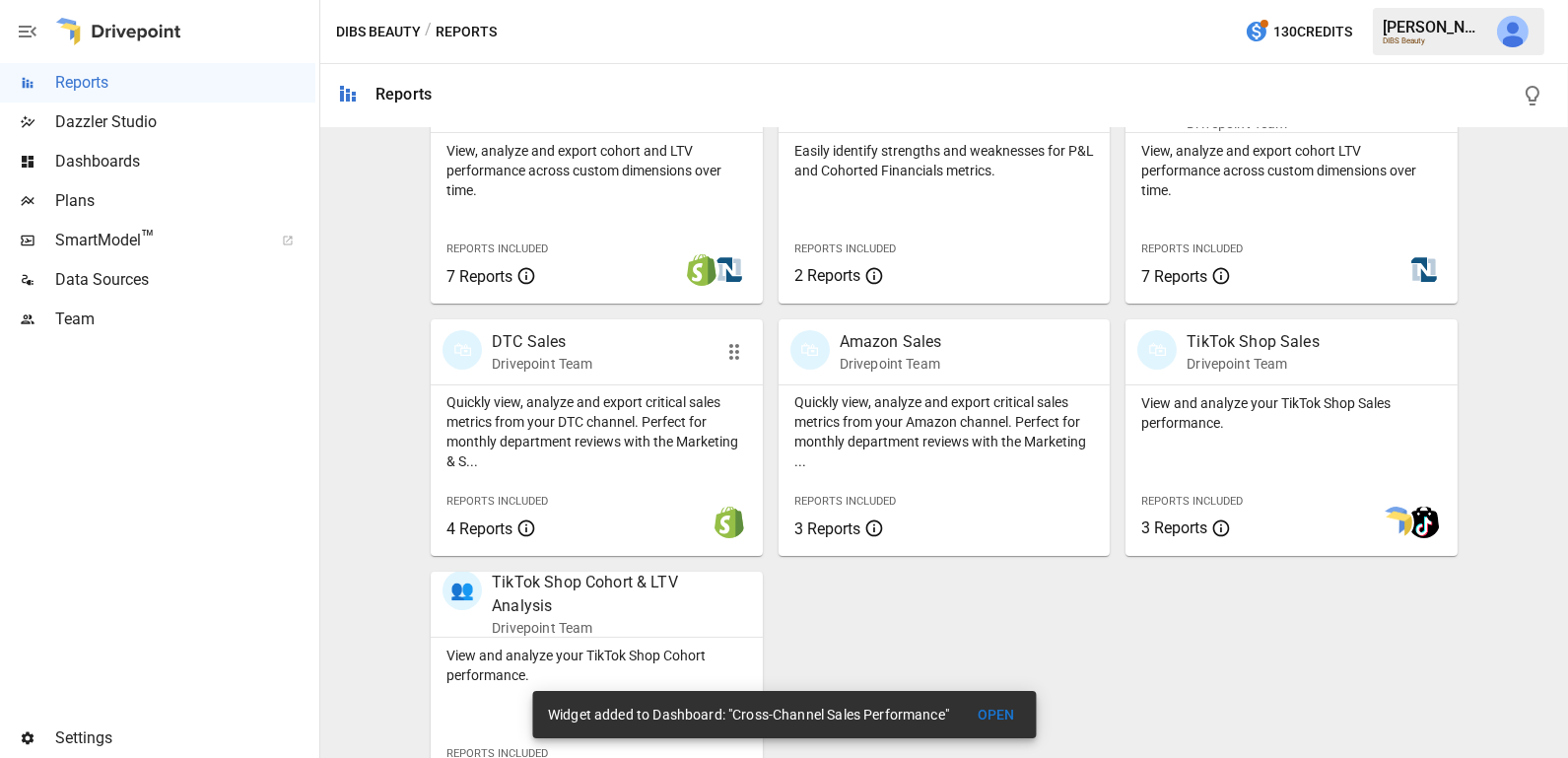
click at [602, 497] on div at bounding box center [665, 522] width 193 height 67
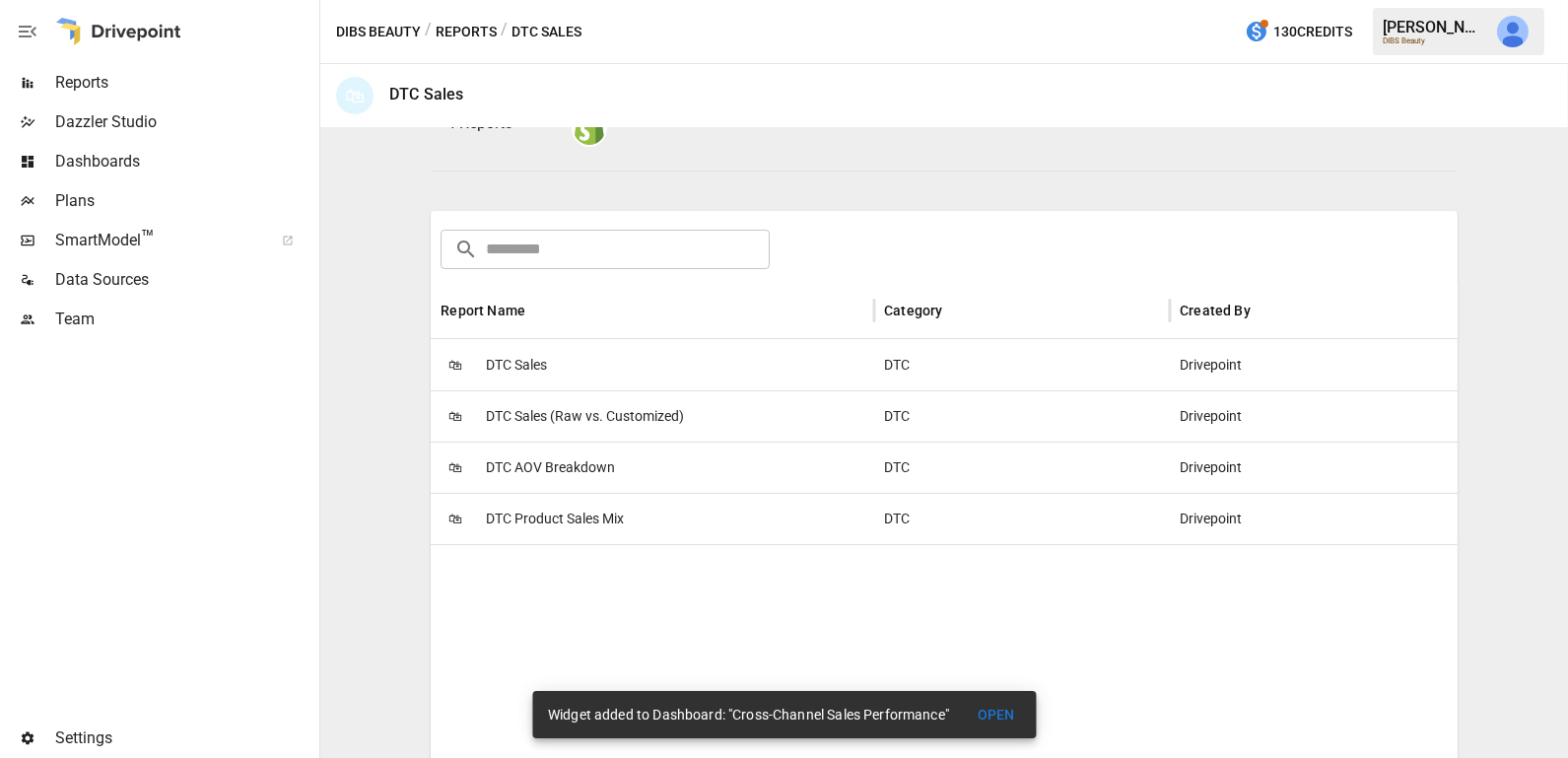
scroll to position [298, 0]
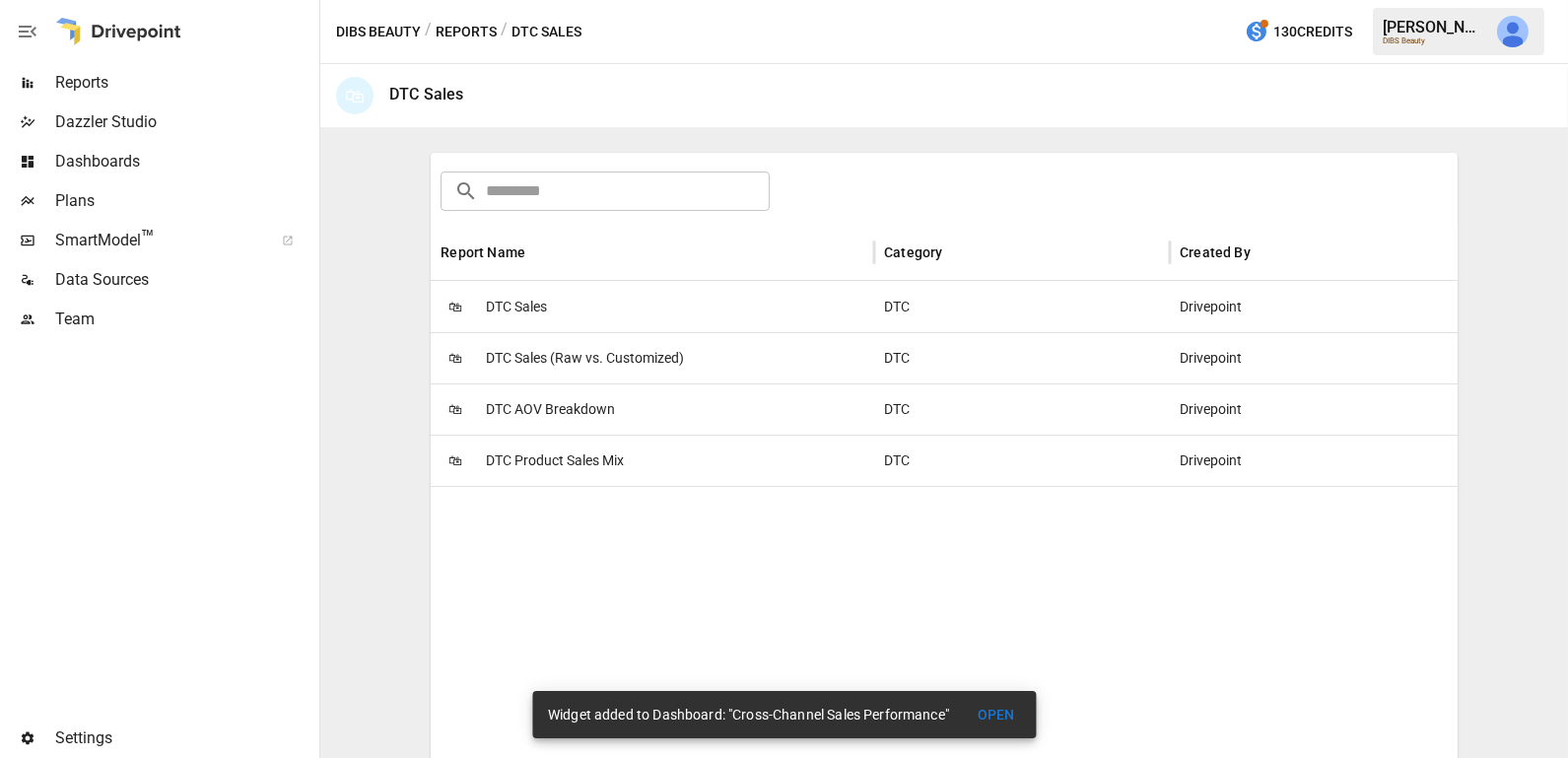
click at [613, 423] on span "DTC AOV Breakdown" at bounding box center [550, 409] width 129 height 50
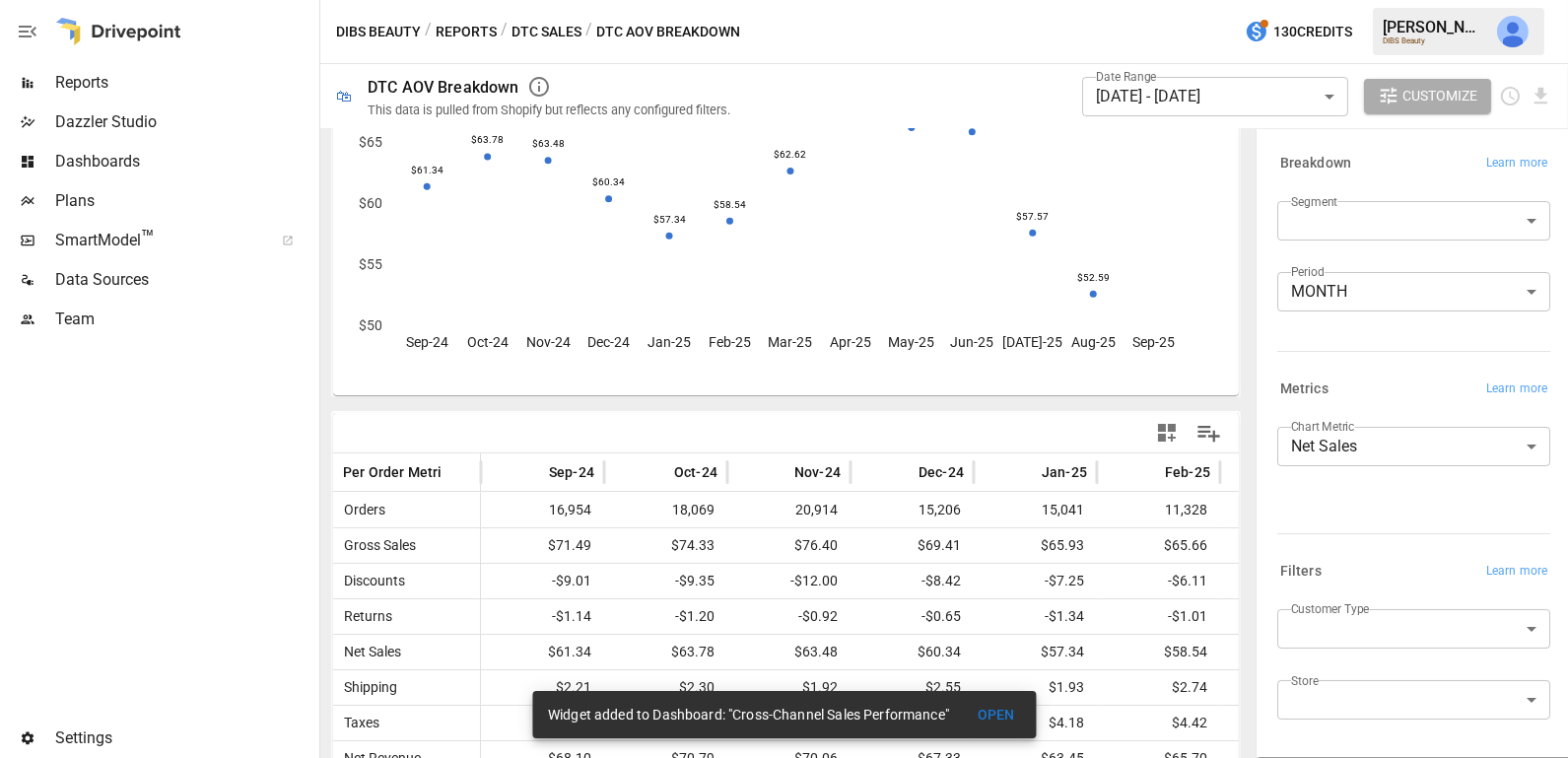
scroll to position [200, 0]
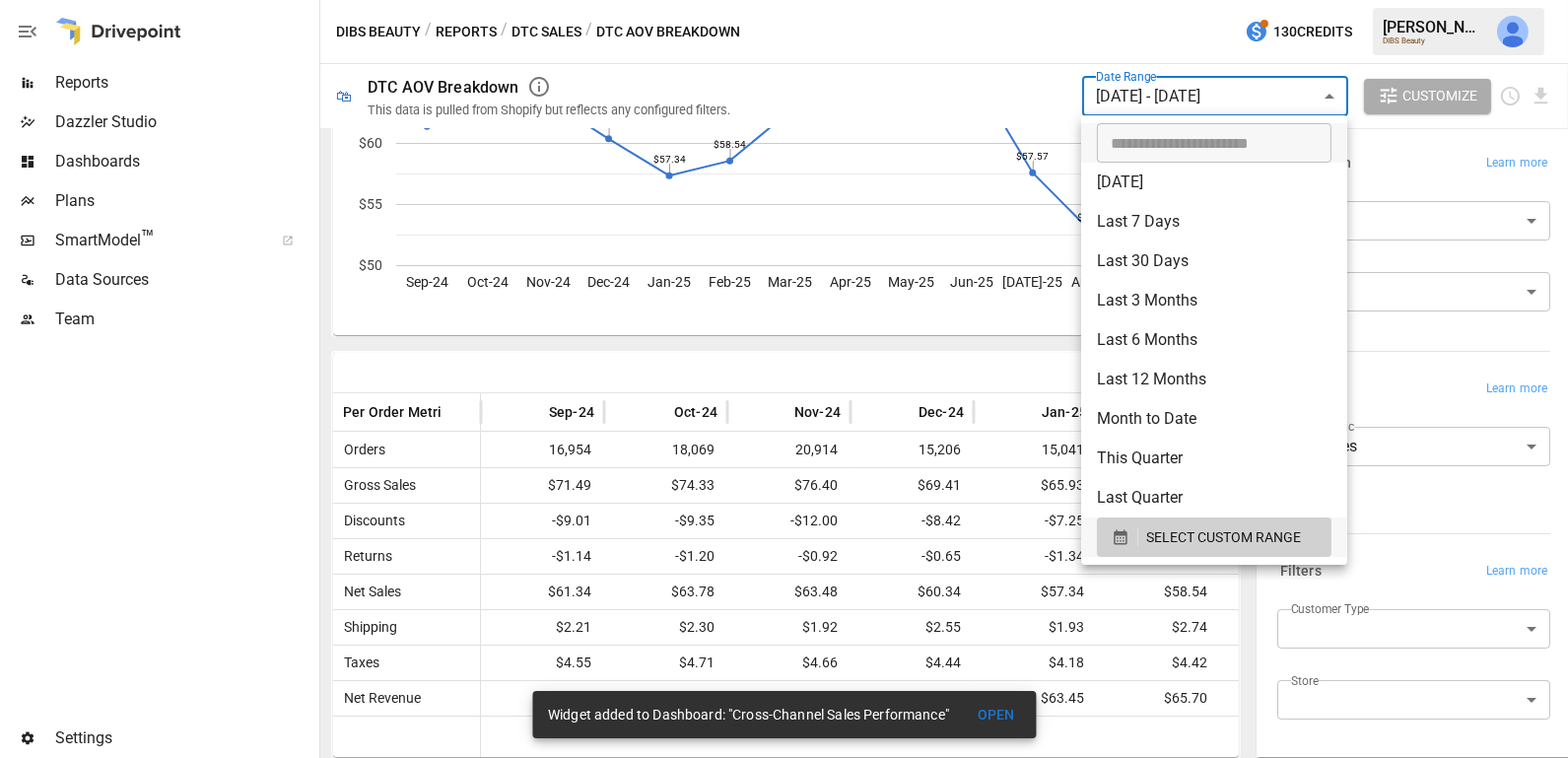
click at [1164, 0] on body "Reports Dazzler Studio Dashboards Plans SmartModel ™ Data Sources Team Settings…" at bounding box center [784, 0] width 1568 height 0
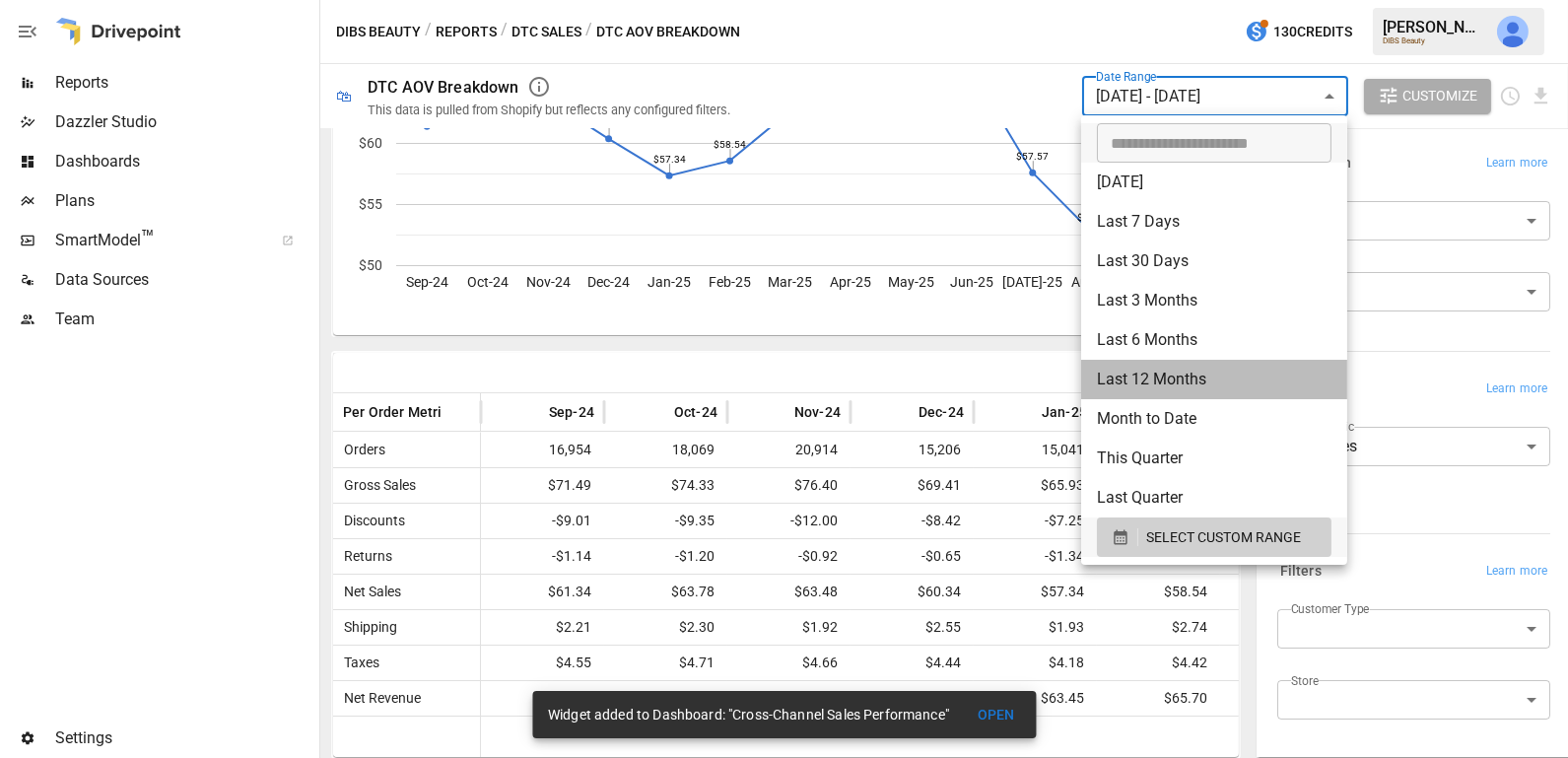
click at [1171, 375] on li "Last 12 Months" at bounding box center [1214, 379] width 266 height 39
type input "**********"
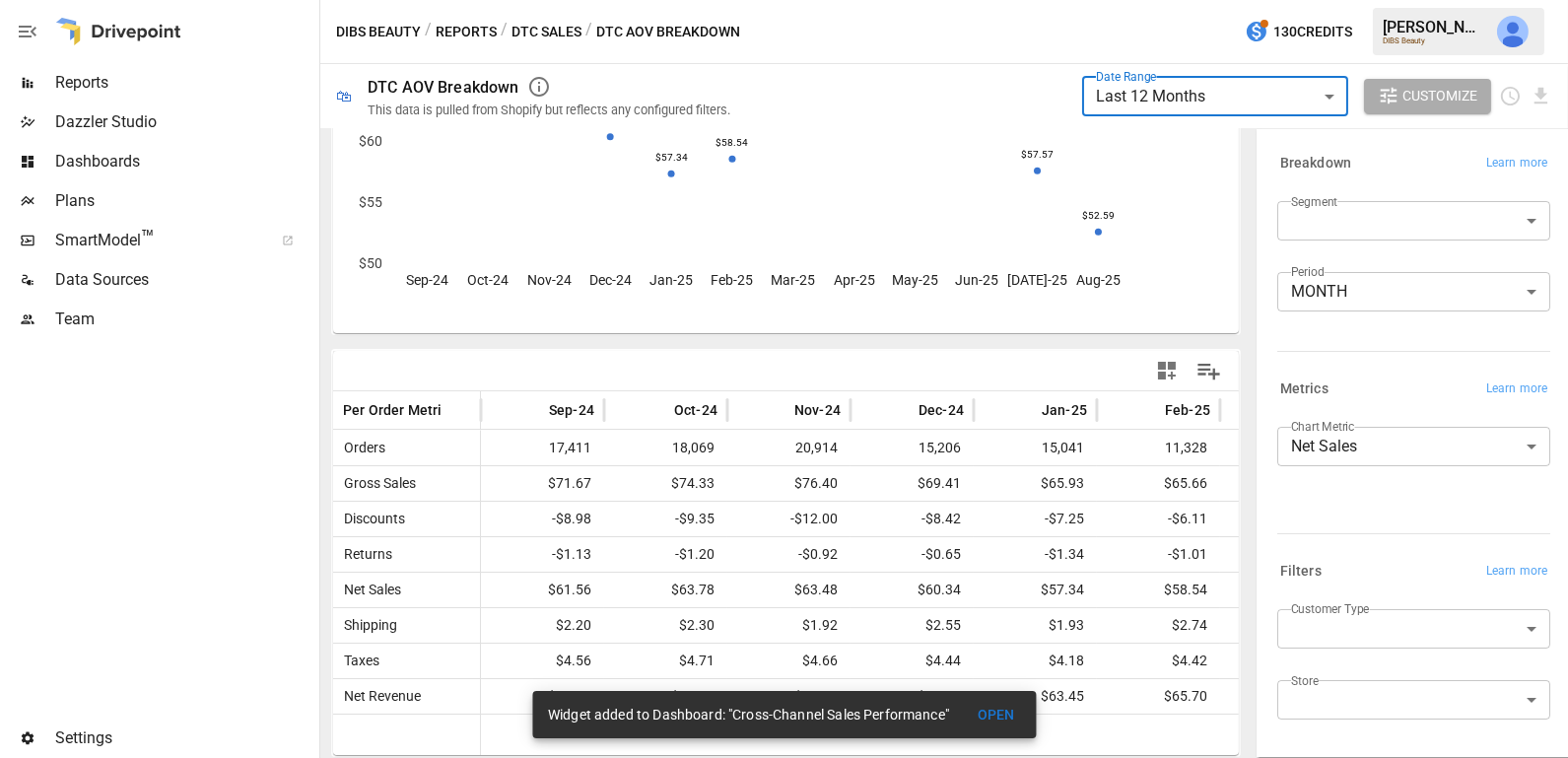
scroll to position [200, 0]
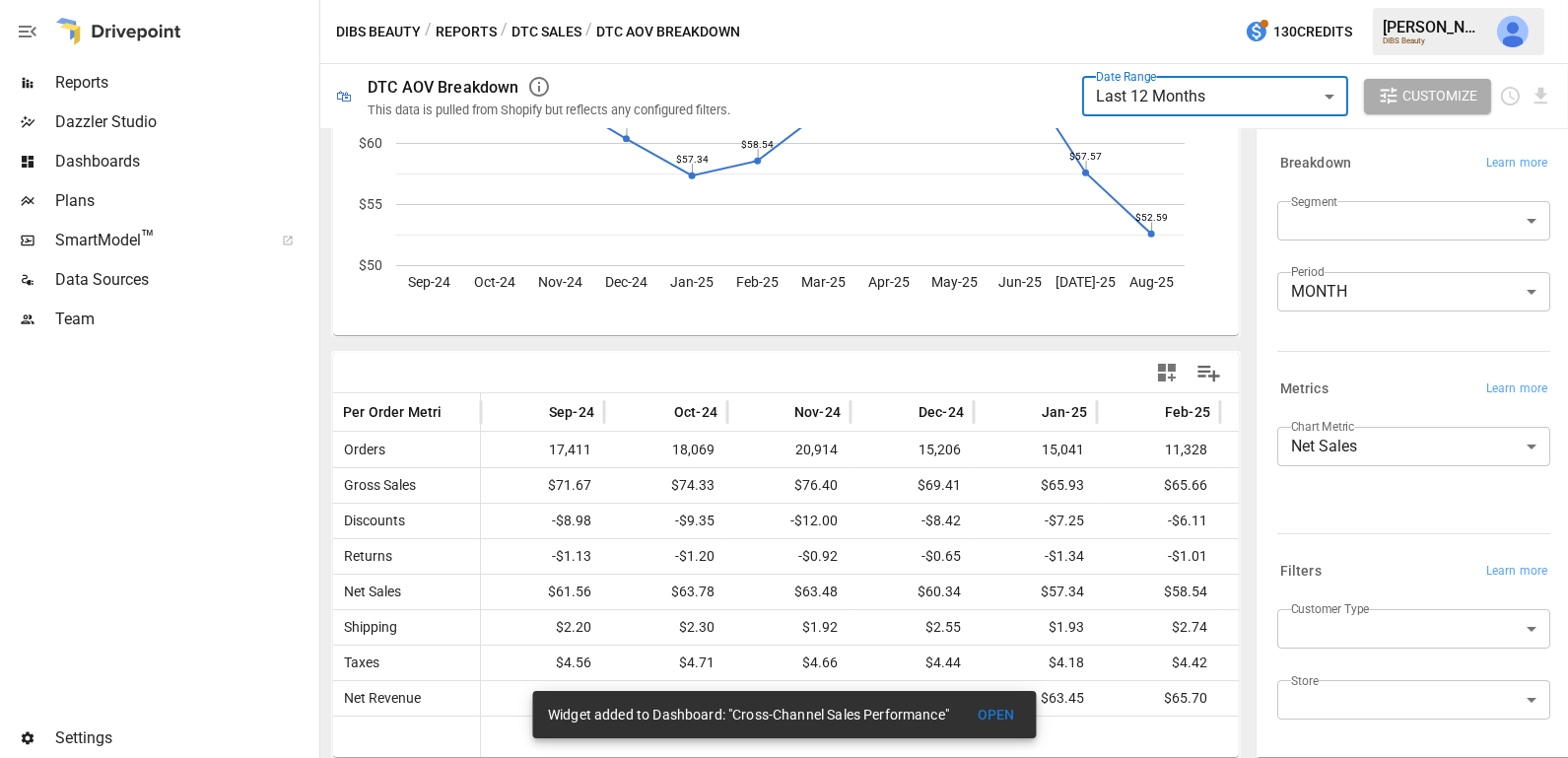
click at [190, 165] on span "Dashboards" at bounding box center [185, 162] width 261 height 24
click at [1168, 370] on icon "button" at bounding box center [1167, 373] width 18 height 18
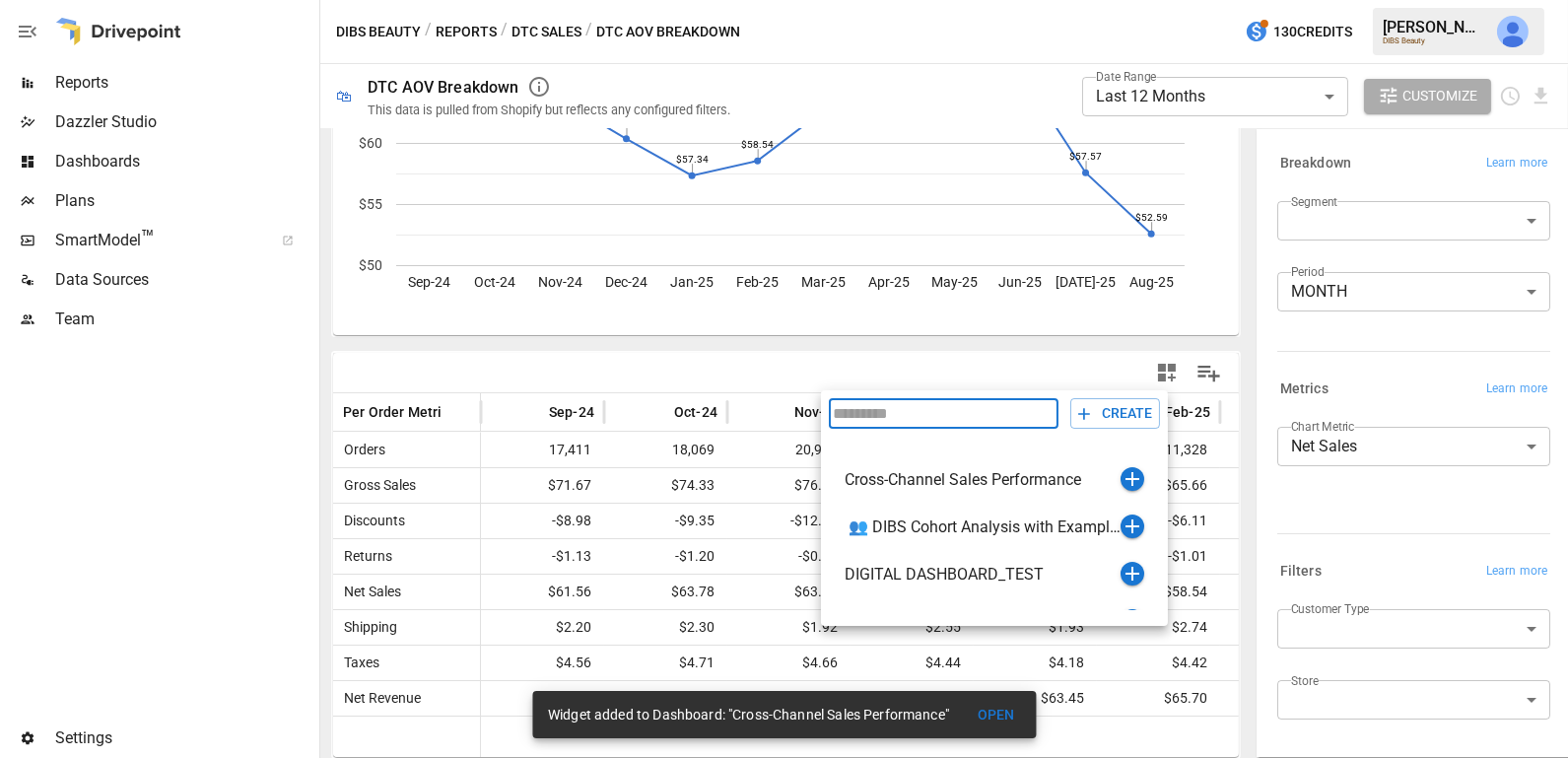
scroll to position [144, 0]
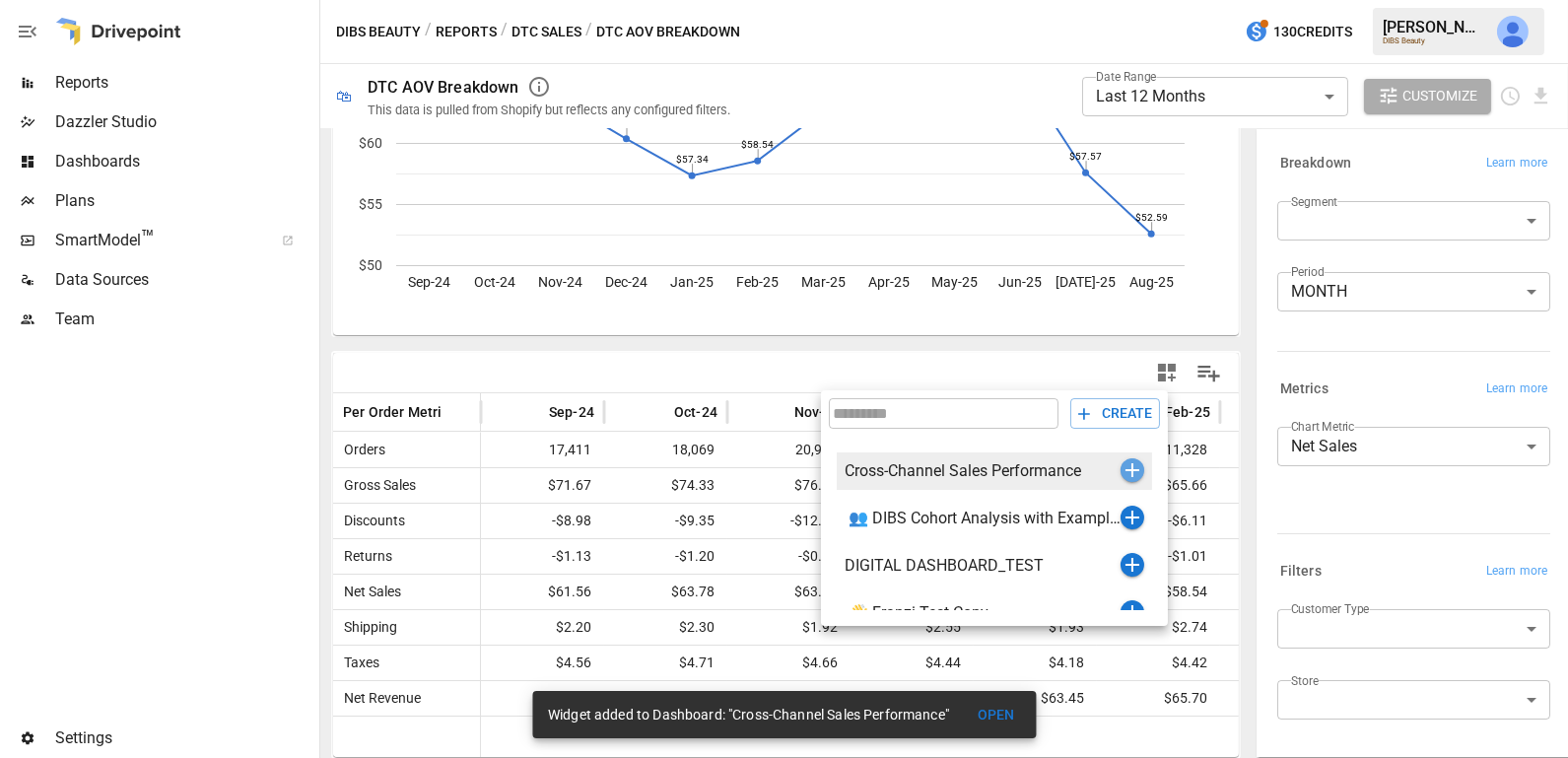
click at [1130, 467] on icon "button" at bounding box center [1132, 470] width 24 height 24
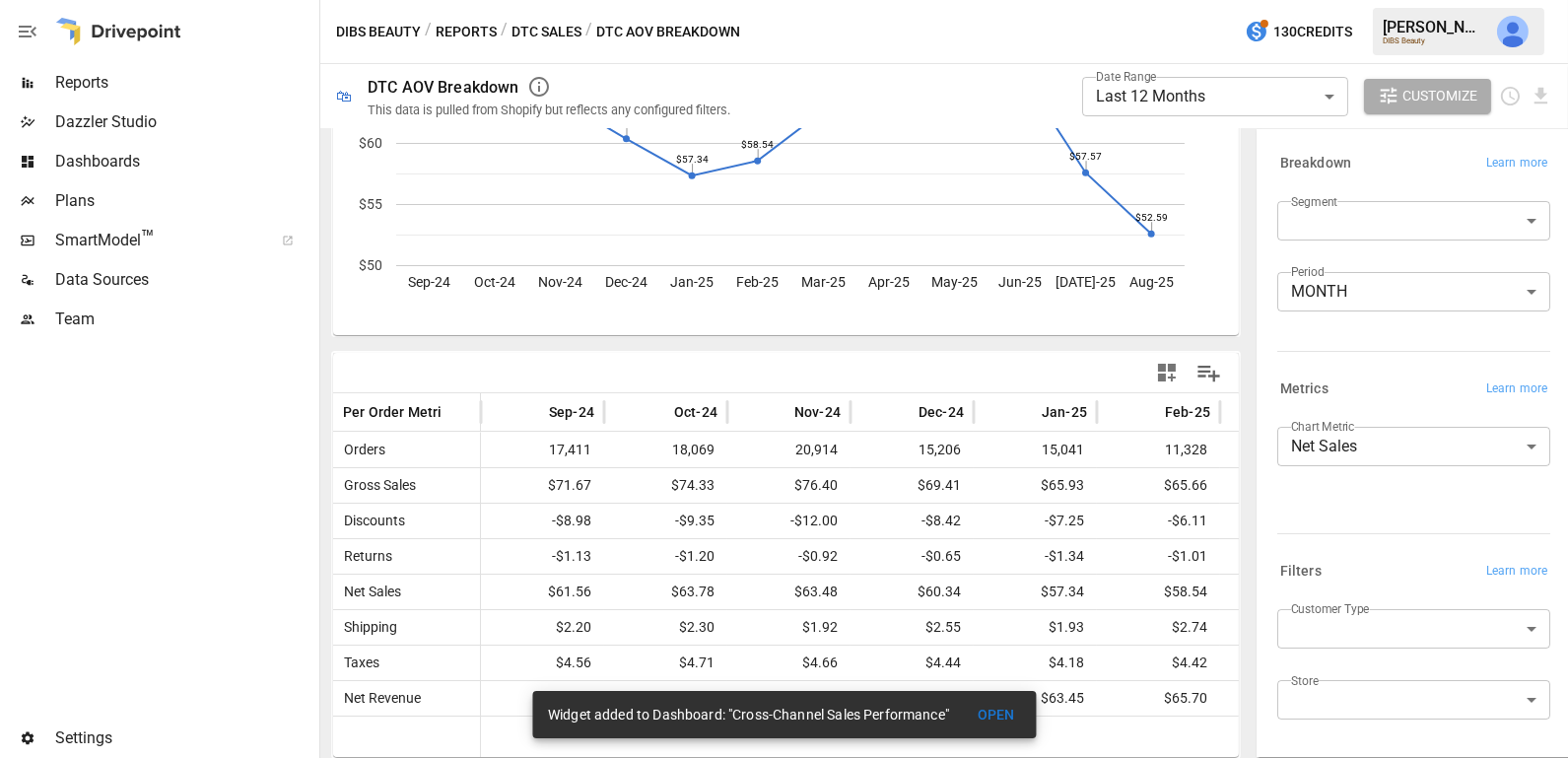
click at [481, 27] on button "Reports" at bounding box center [465, 32] width 61 height 25
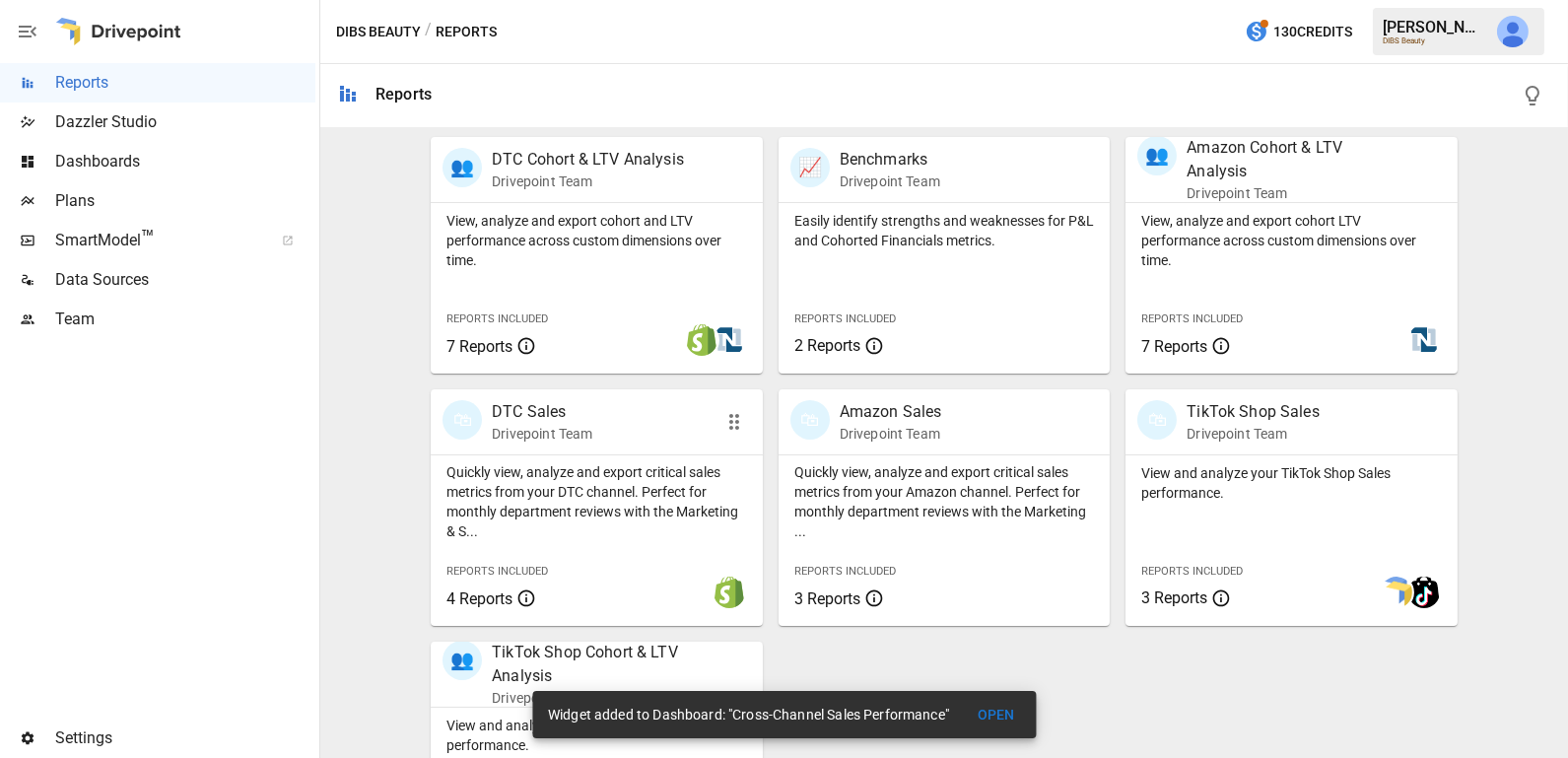
scroll to position [647, 0]
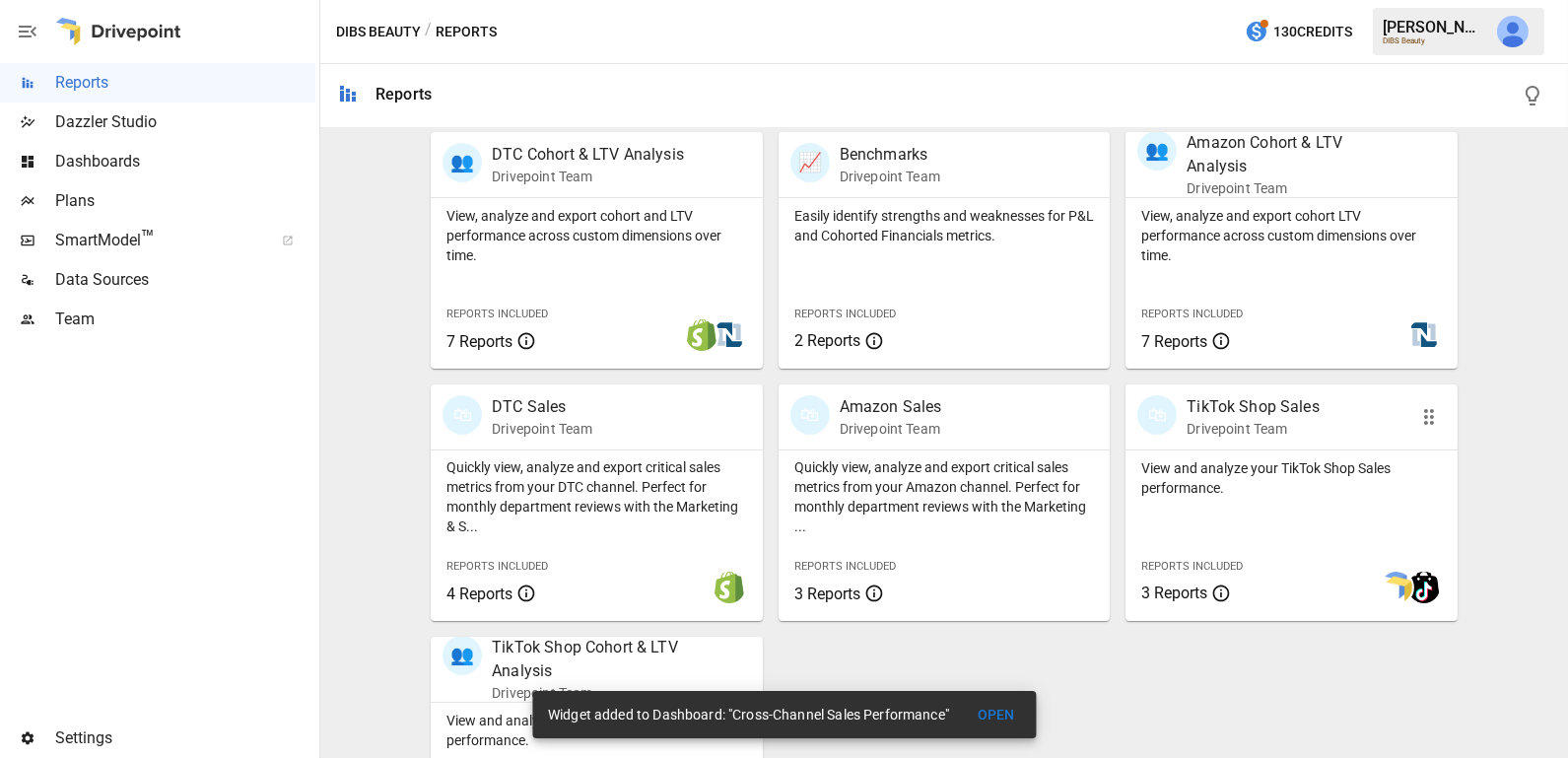
click at [1291, 464] on p "View and analyze your TikTok Shop Sales performance." at bounding box center [1291, 477] width 300 height 39
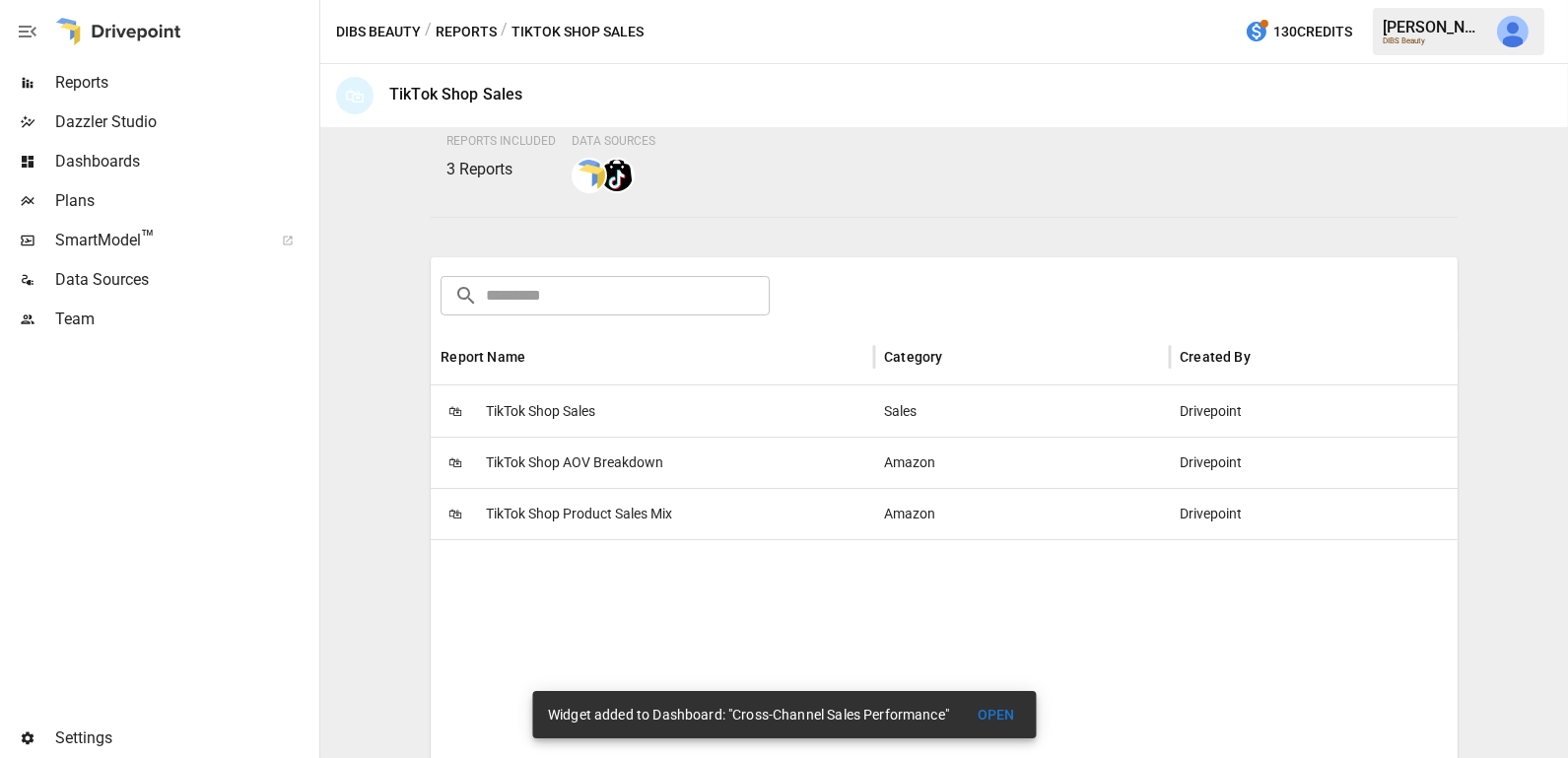
scroll to position [176, 0]
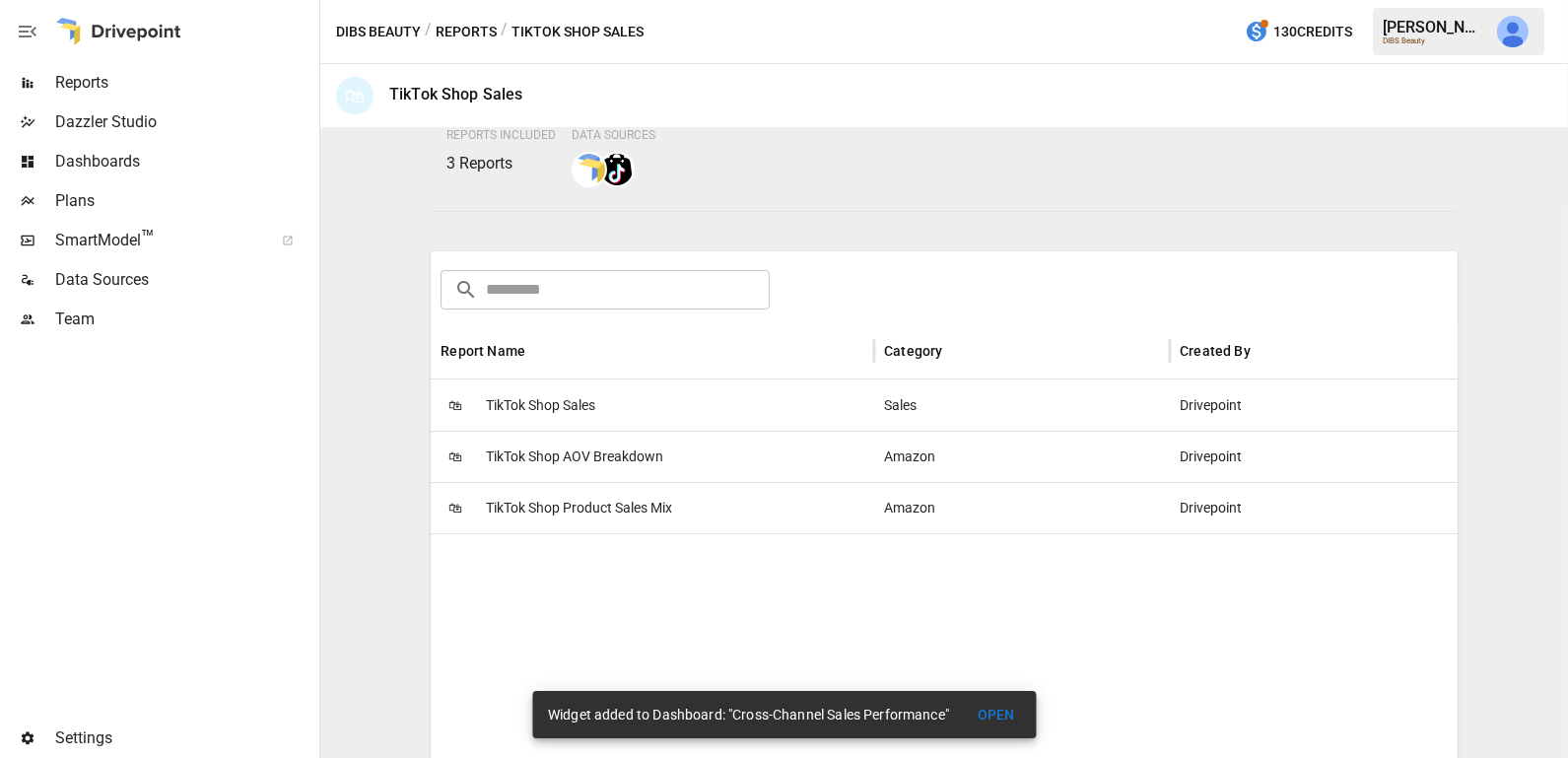
click at [480, 31] on button "Reports" at bounding box center [465, 32] width 61 height 25
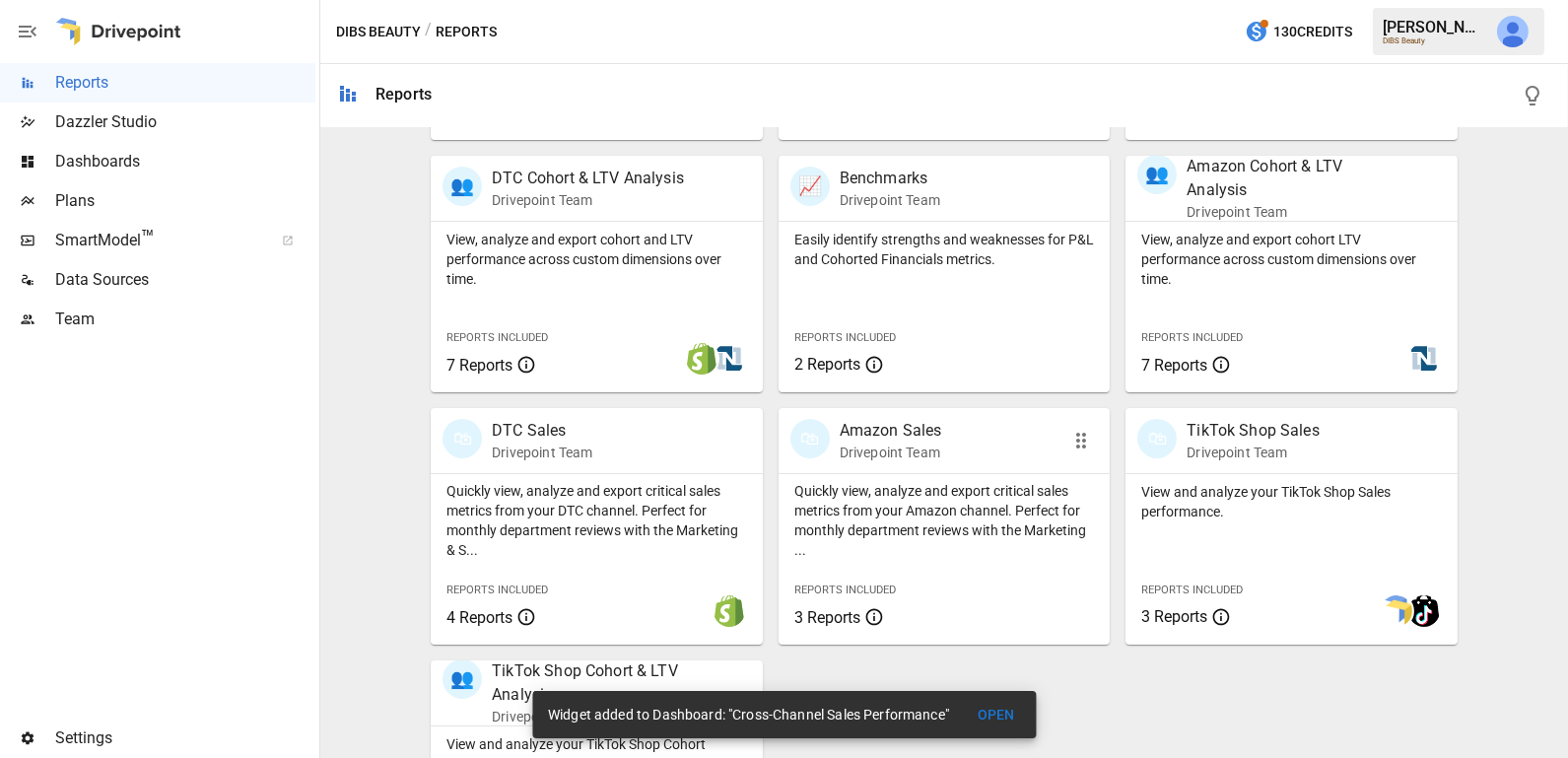
scroll to position [769, 0]
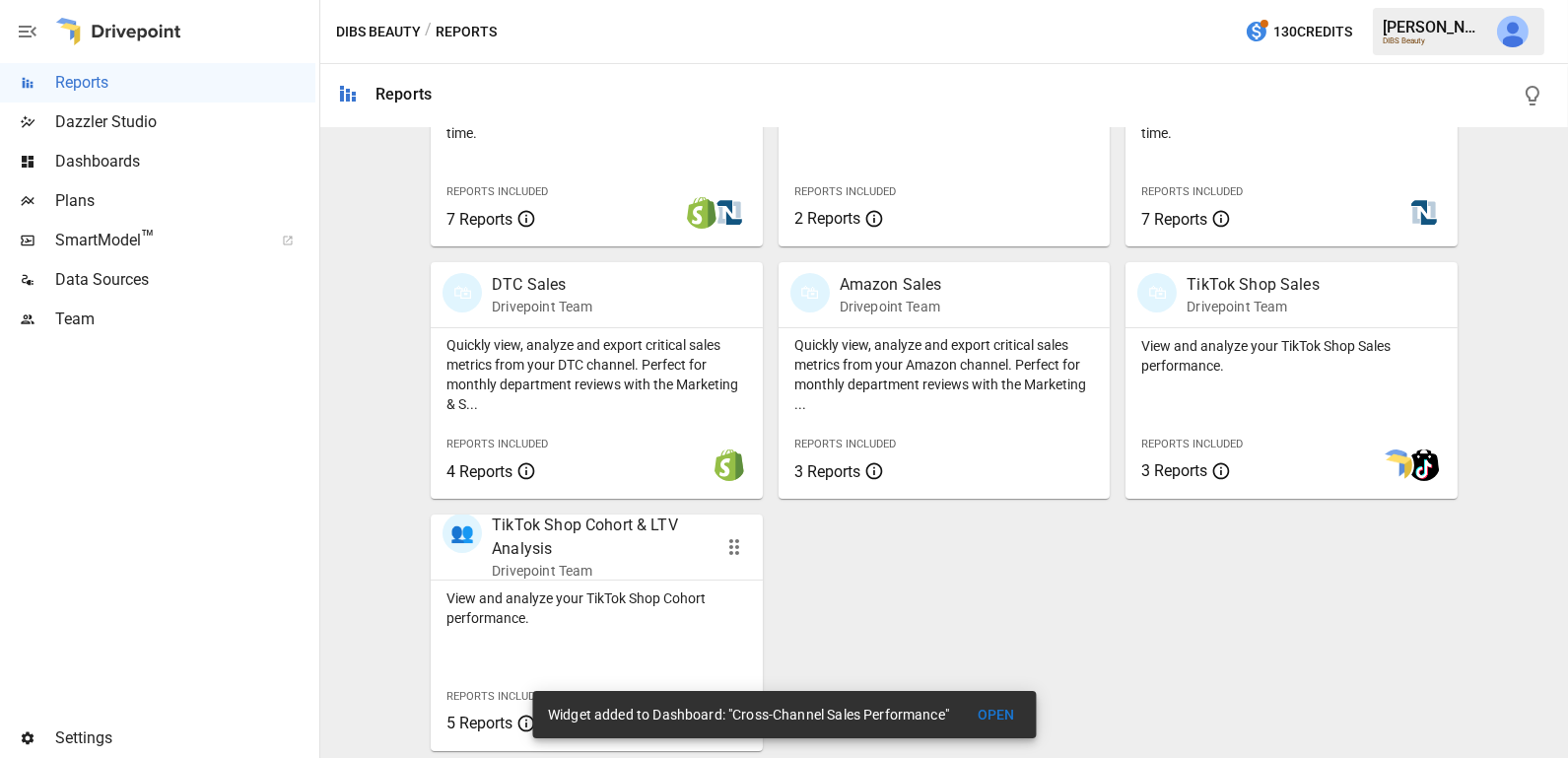
click at [583, 641] on div "View and analyze your TikTok Shop Cohort performance. Reports Included 5 Reports" at bounding box center [596, 665] width 332 height 171
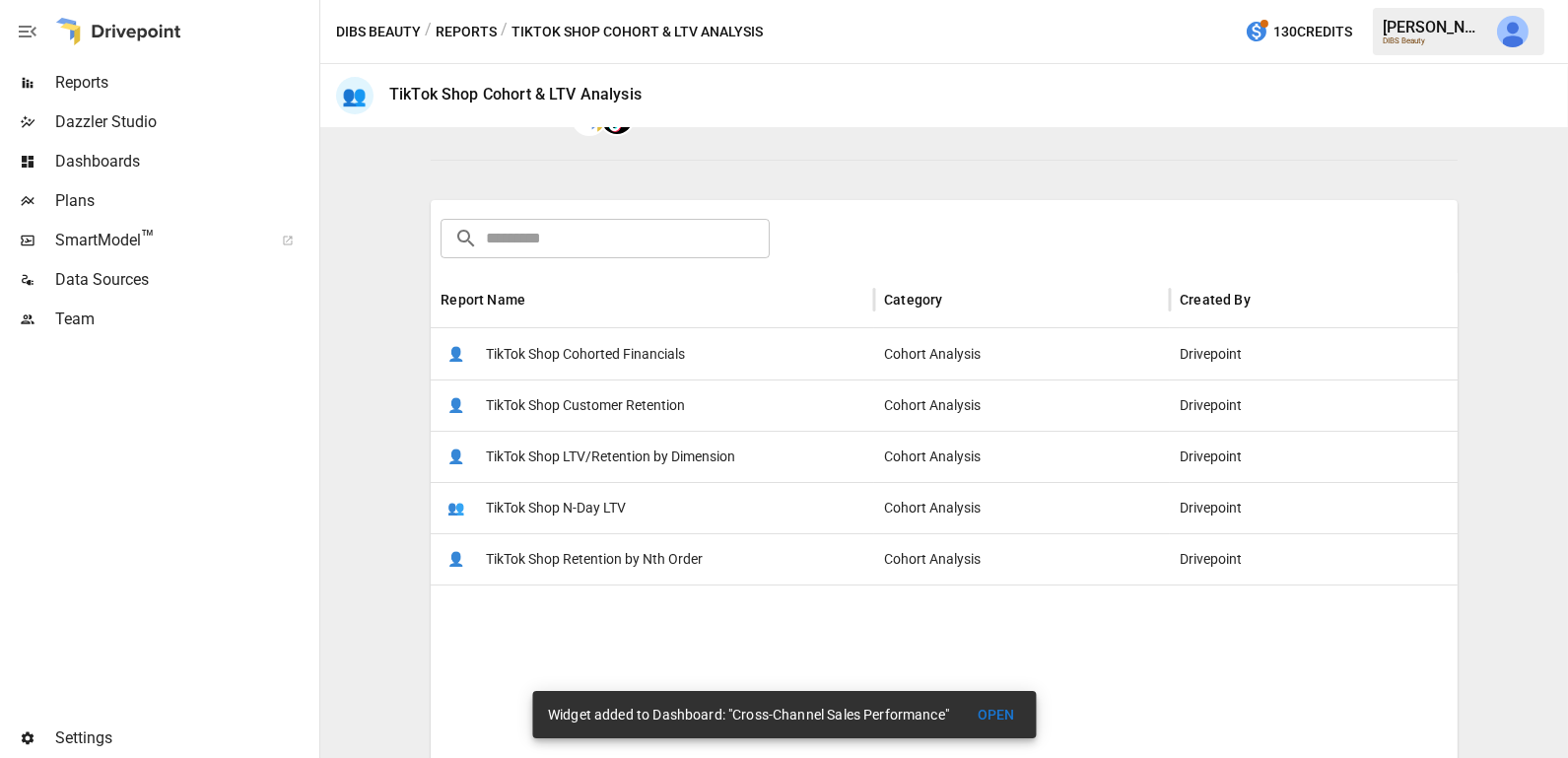
scroll to position [241, 0]
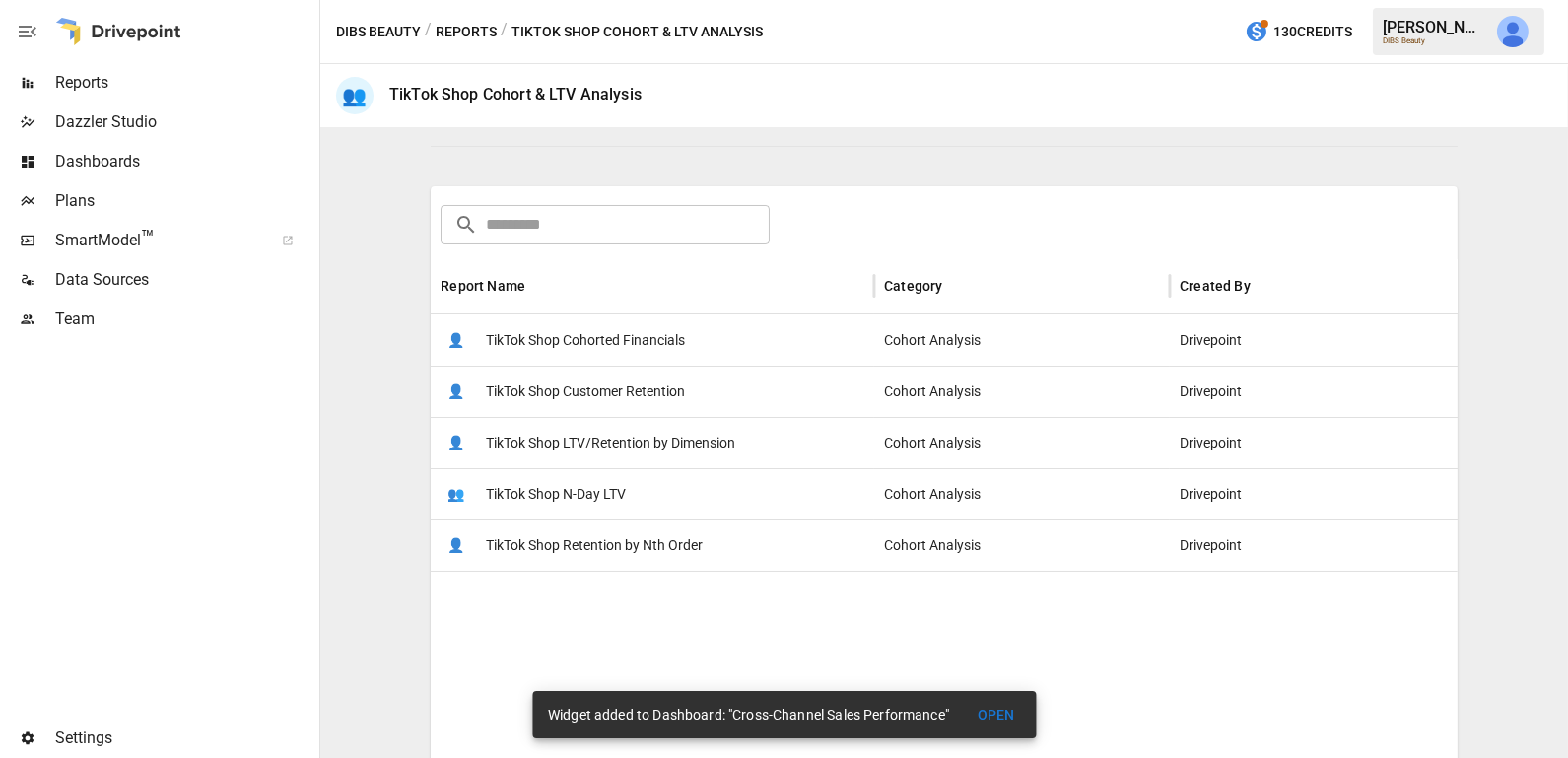
click at [667, 389] on span "TikTok Shop Customer Retention" at bounding box center [585, 391] width 199 height 50
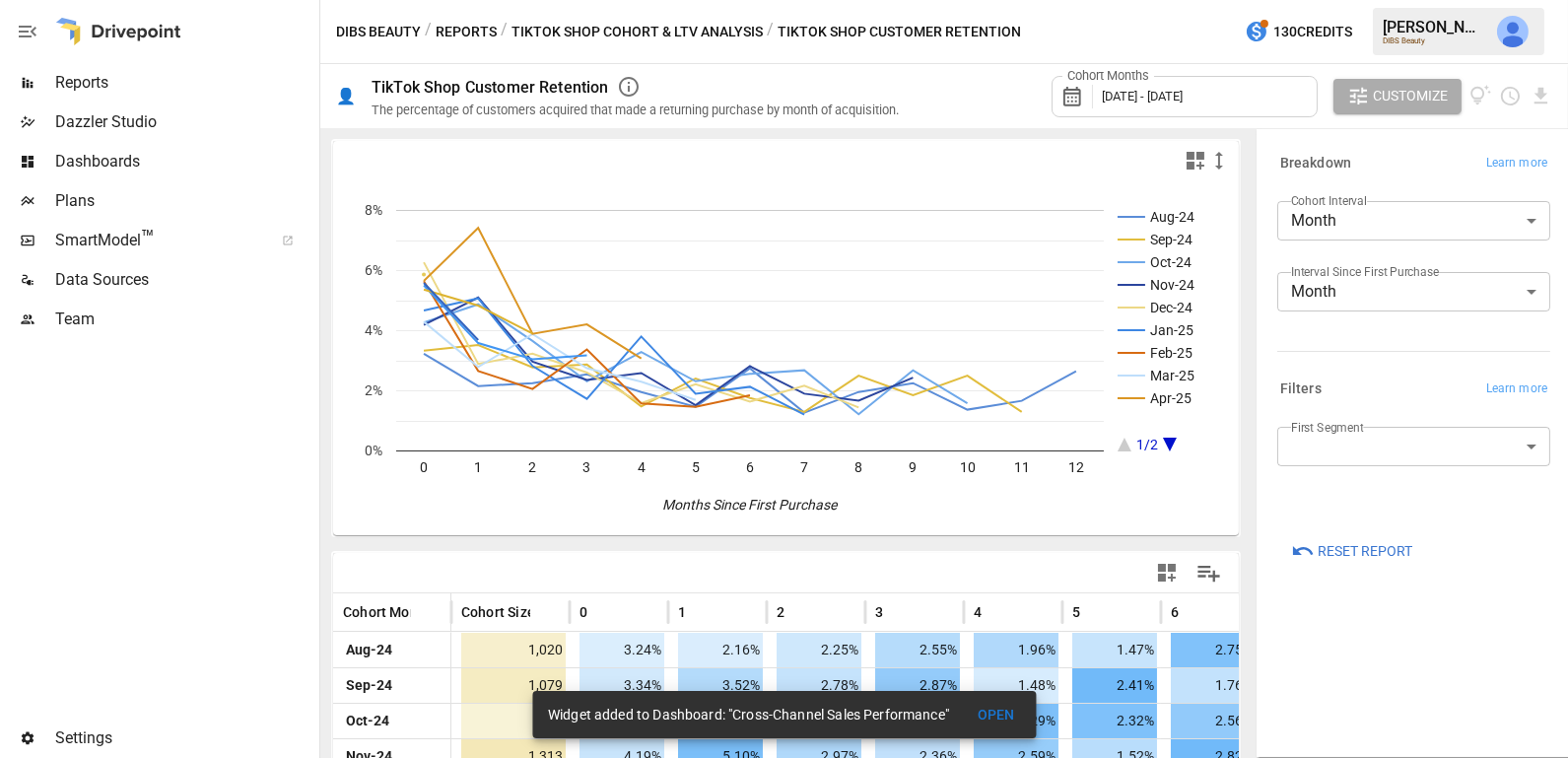
click at [1143, 125] on div "Cohort Months [DATE] - [DATE] Customize" at bounding box center [1301, 96] width 500 height 64
click at [1146, 102] on span "[DATE] - [DATE]" at bounding box center [1142, 96] width 81 height 15
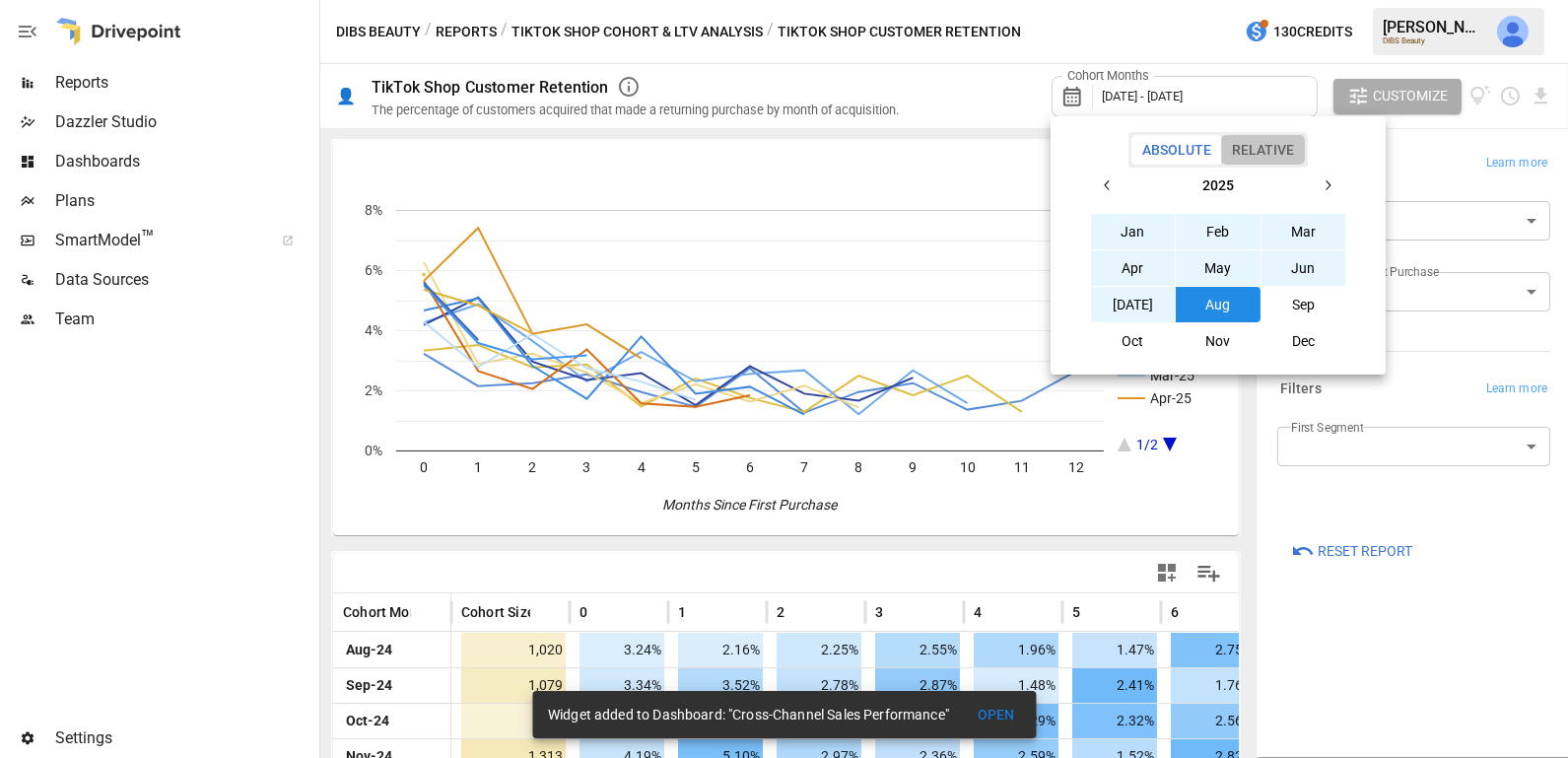
click at [1260, 157] on button "Relative" at bounding box center [1263, 150] width 84 height 30
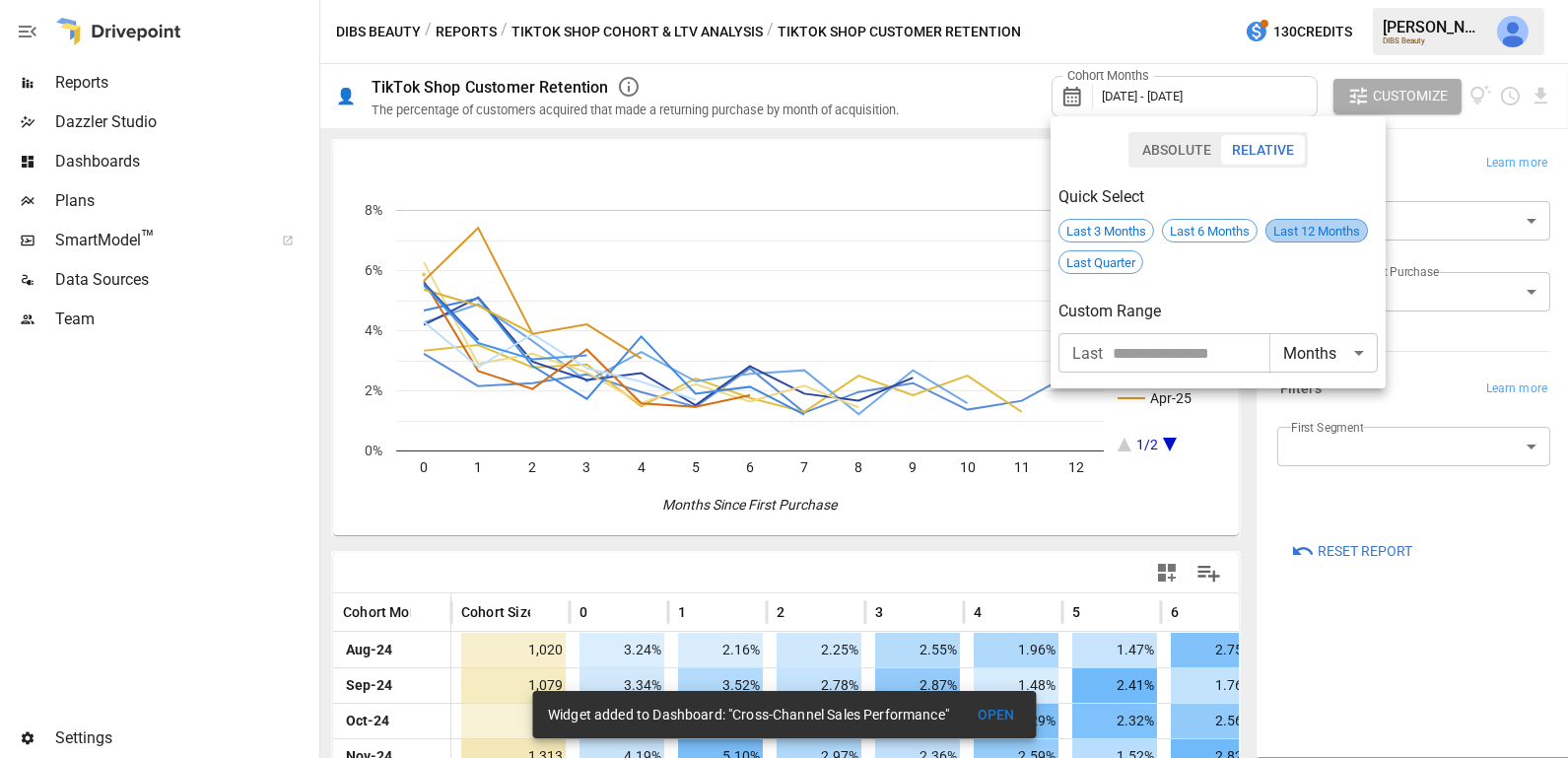
click at [1324, 232] on span "Last 12 Months" at bounding box center [1316, 231] width 101 height 15
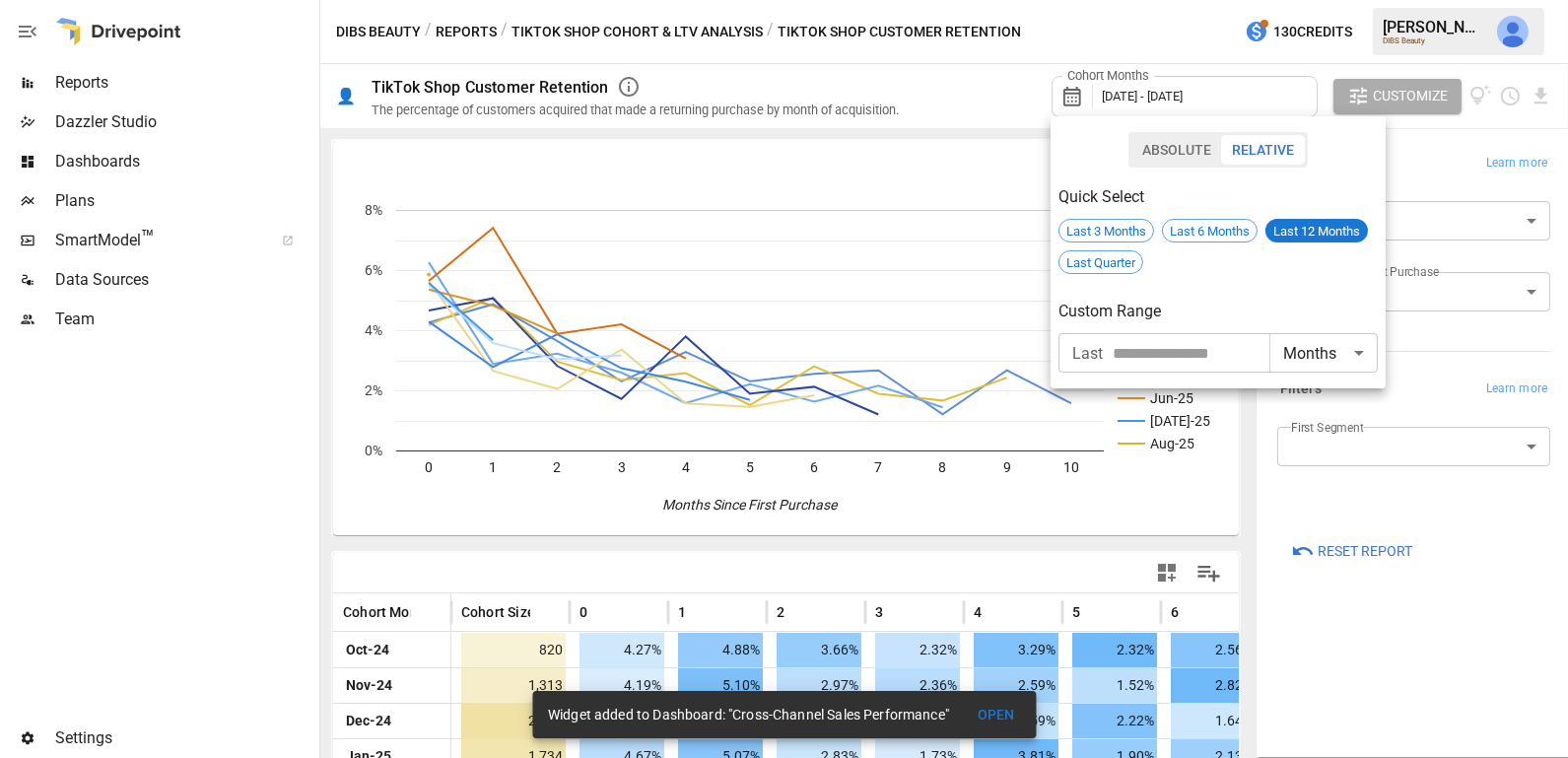
click at [1311, 605] on div at bounding box center [784, 379] width 1568 height 758
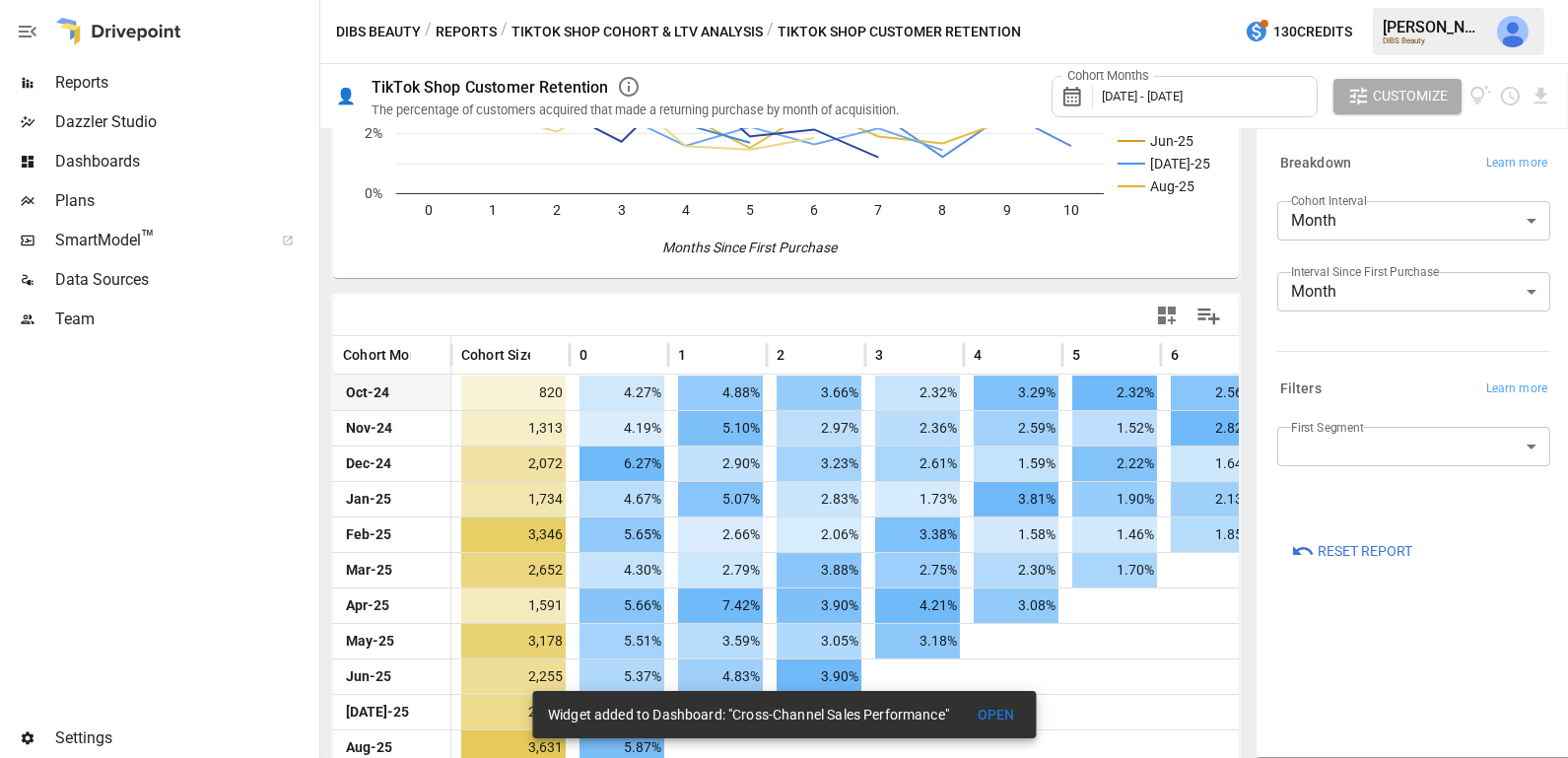
scroll to position [275, 0]
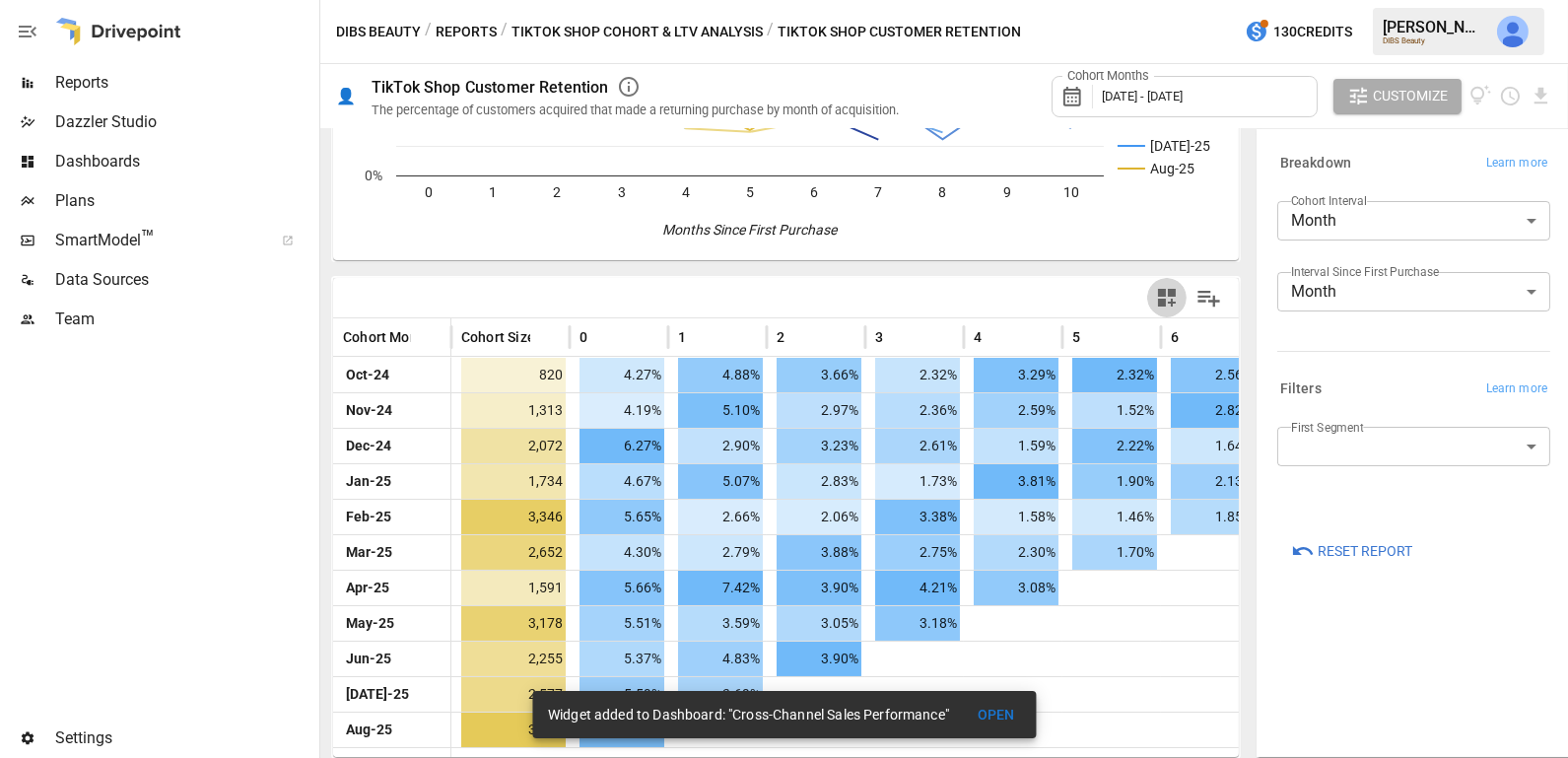
click at [1164, 289] on icon "button" at bounding box center [1167, 298] width 18 height 18
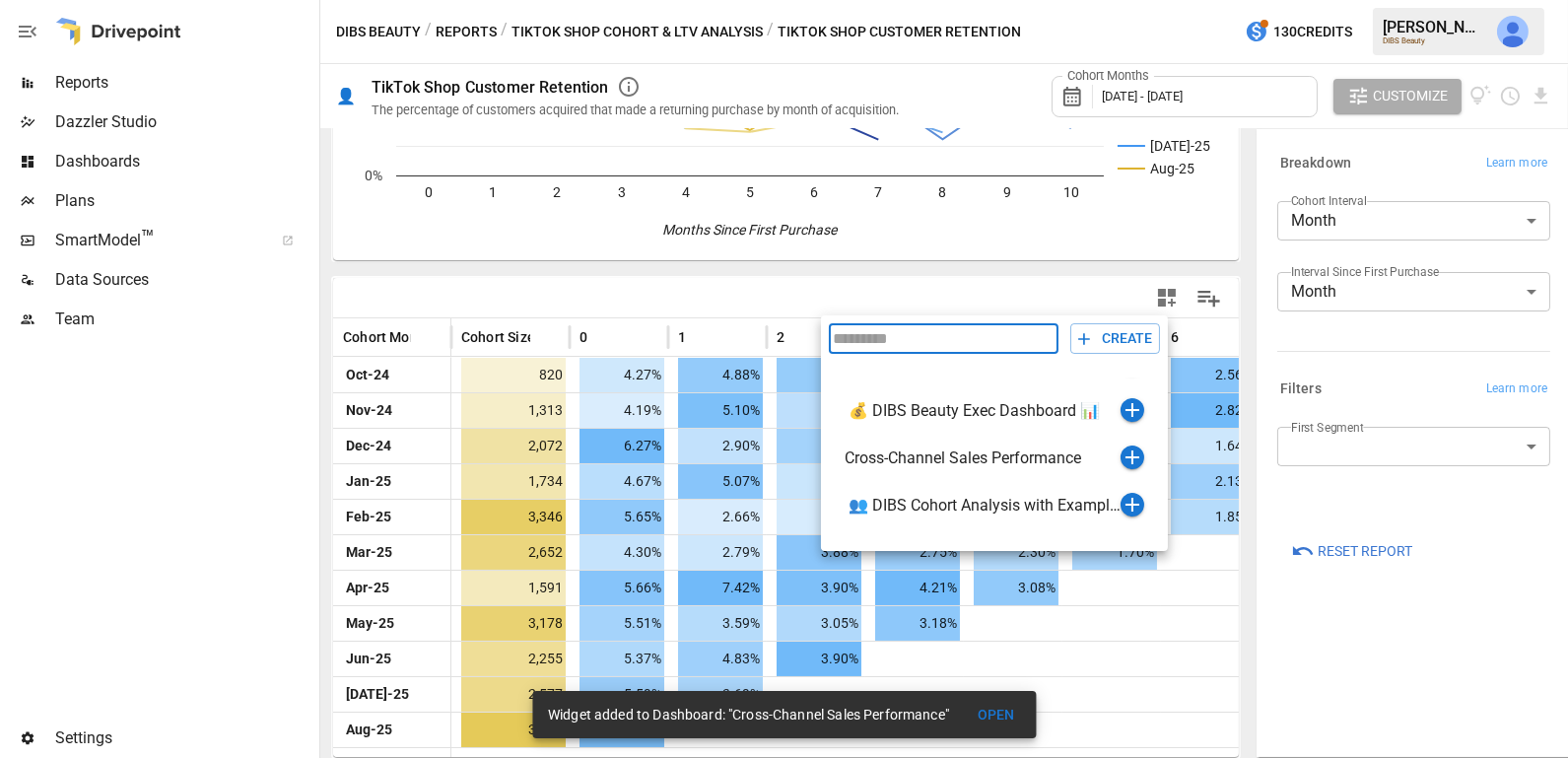
scroll to position [86, 0]
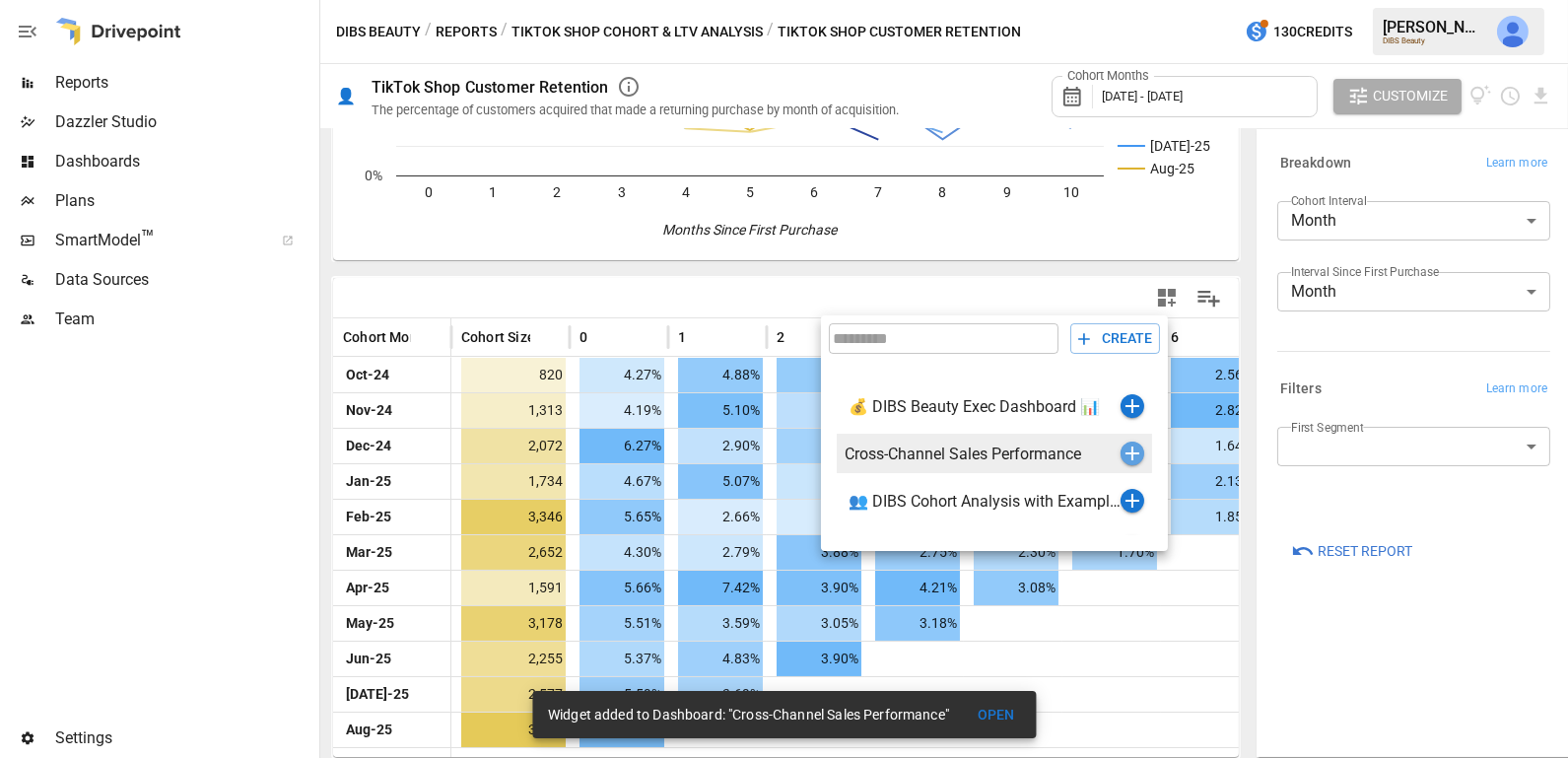
click at [1130, 451] on icon "button" at bounding box center [1132, 453] width 14 height 14
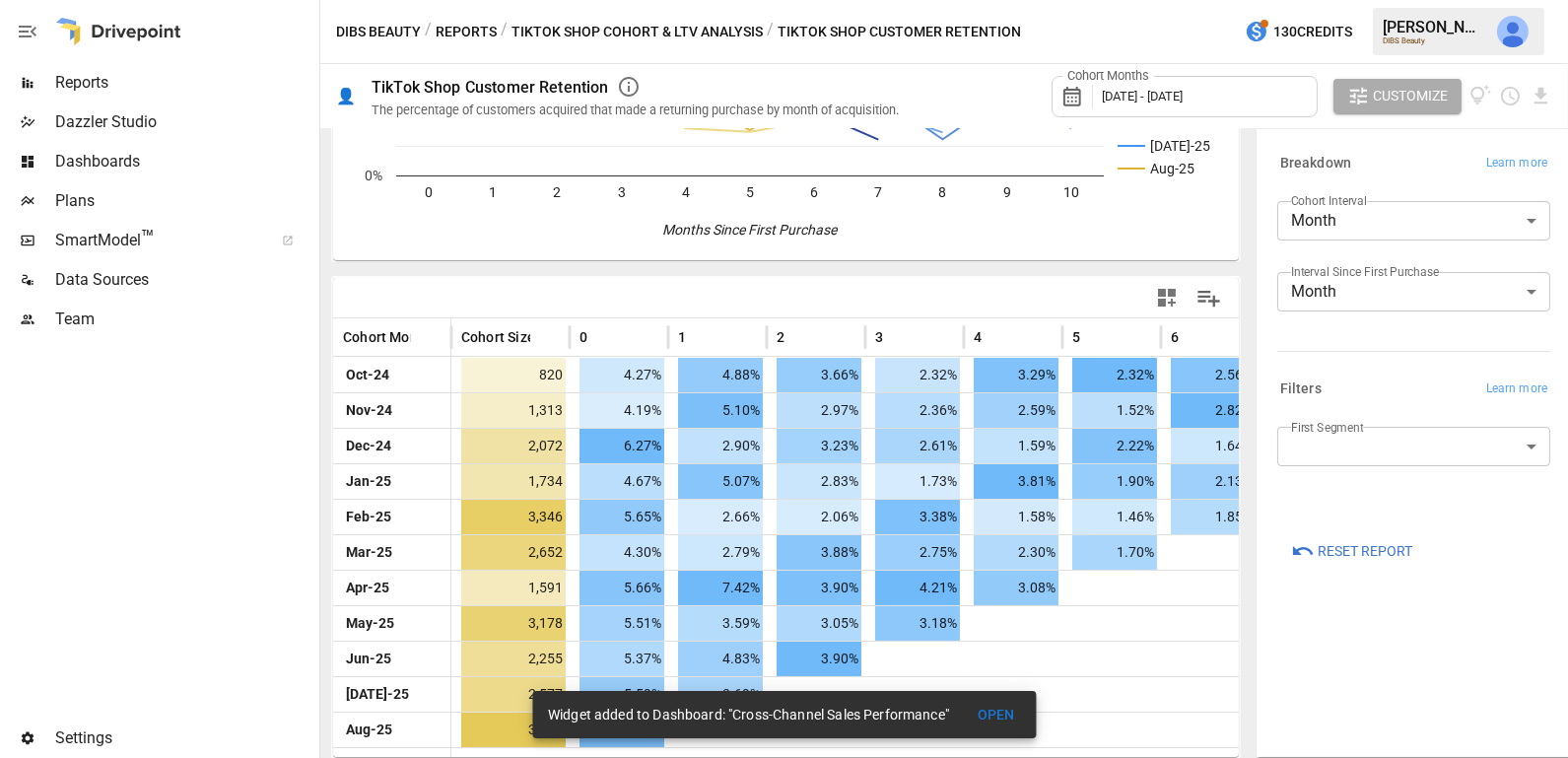
click at [477, 23] on button "Reports" at bounding box center [465, 32] width 61 height 25
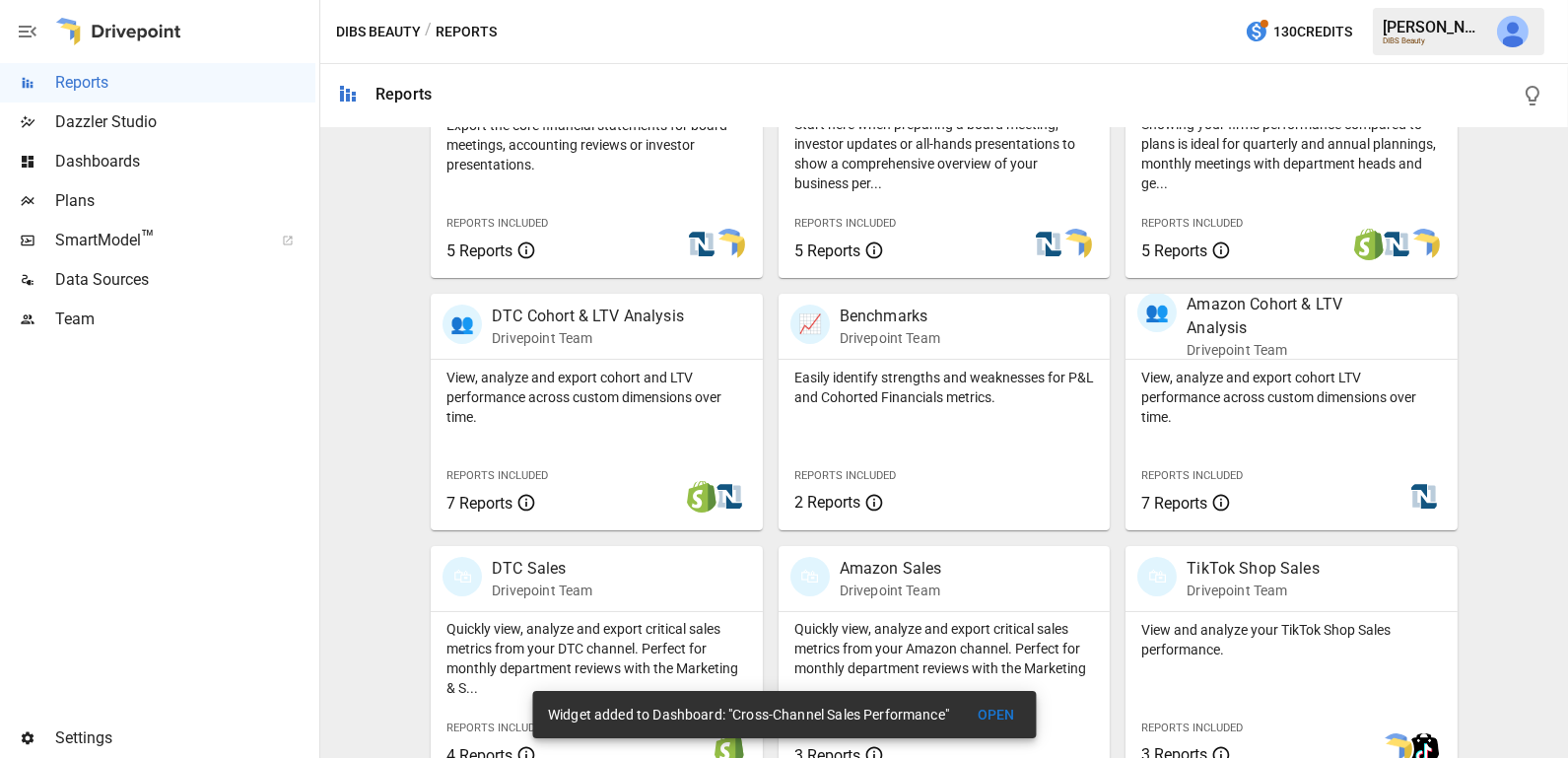
scroll to position [530, 0]
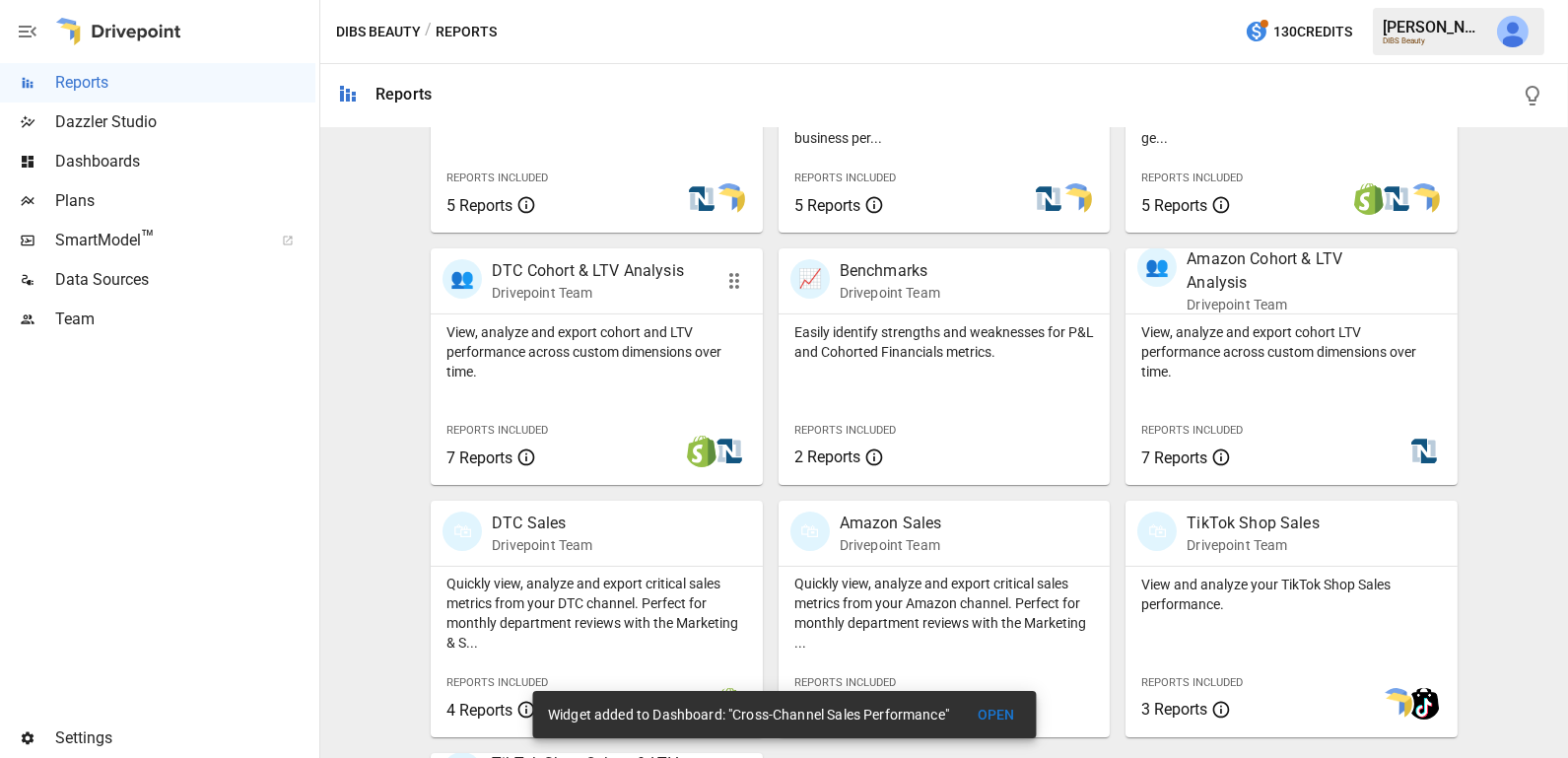
click at [526, 359] on p "View, analyze and export cohort and LTV performance across custom dimensions ov…" at bounding box center [596, 352] width 300 height 59
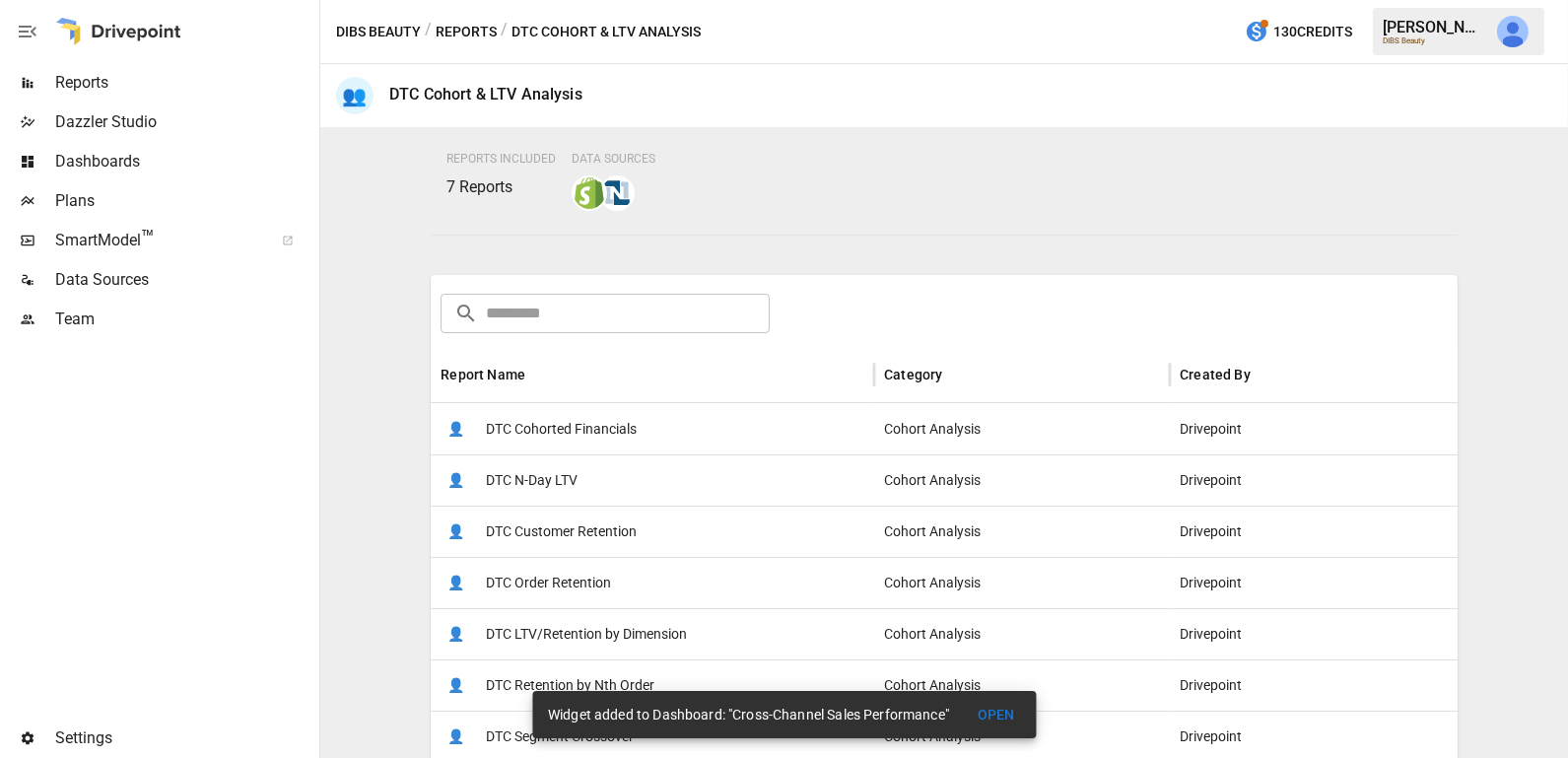
scroll to position [229, 0]
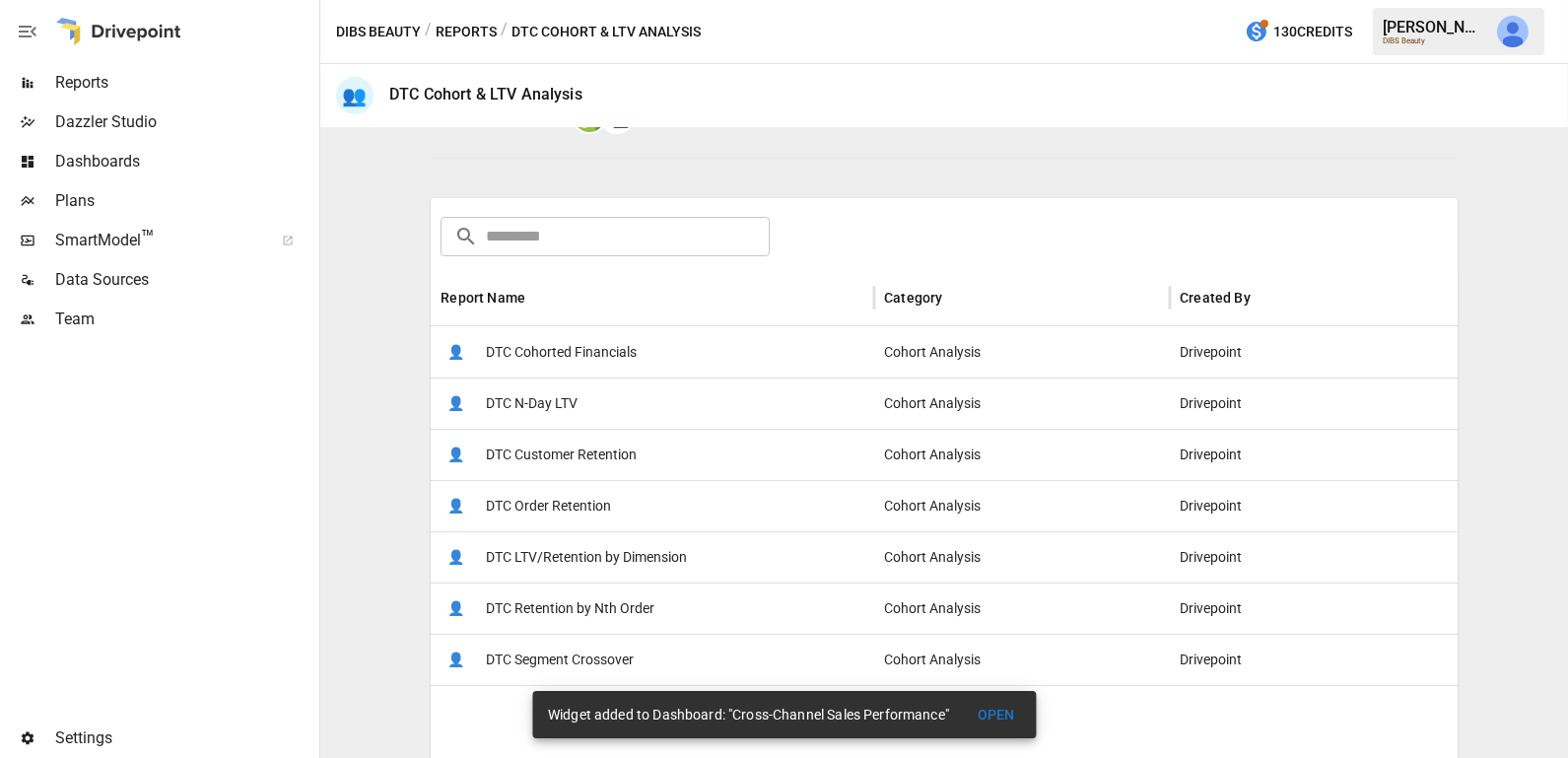
click at [565, 435] on span "DTC Customer Retention" at bounding box center [561, 454] width 151 height 50
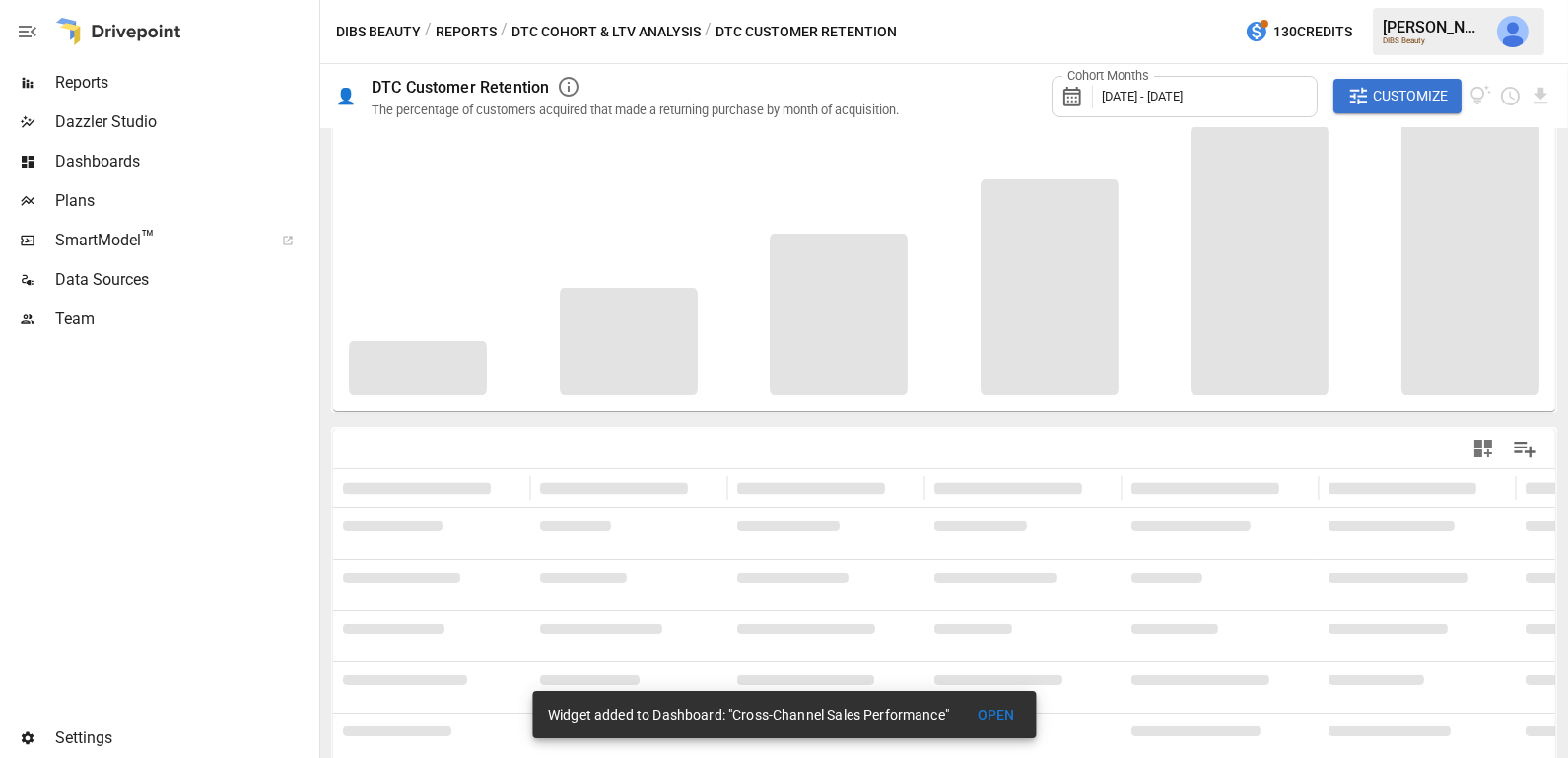
scroll to position [210, 0]
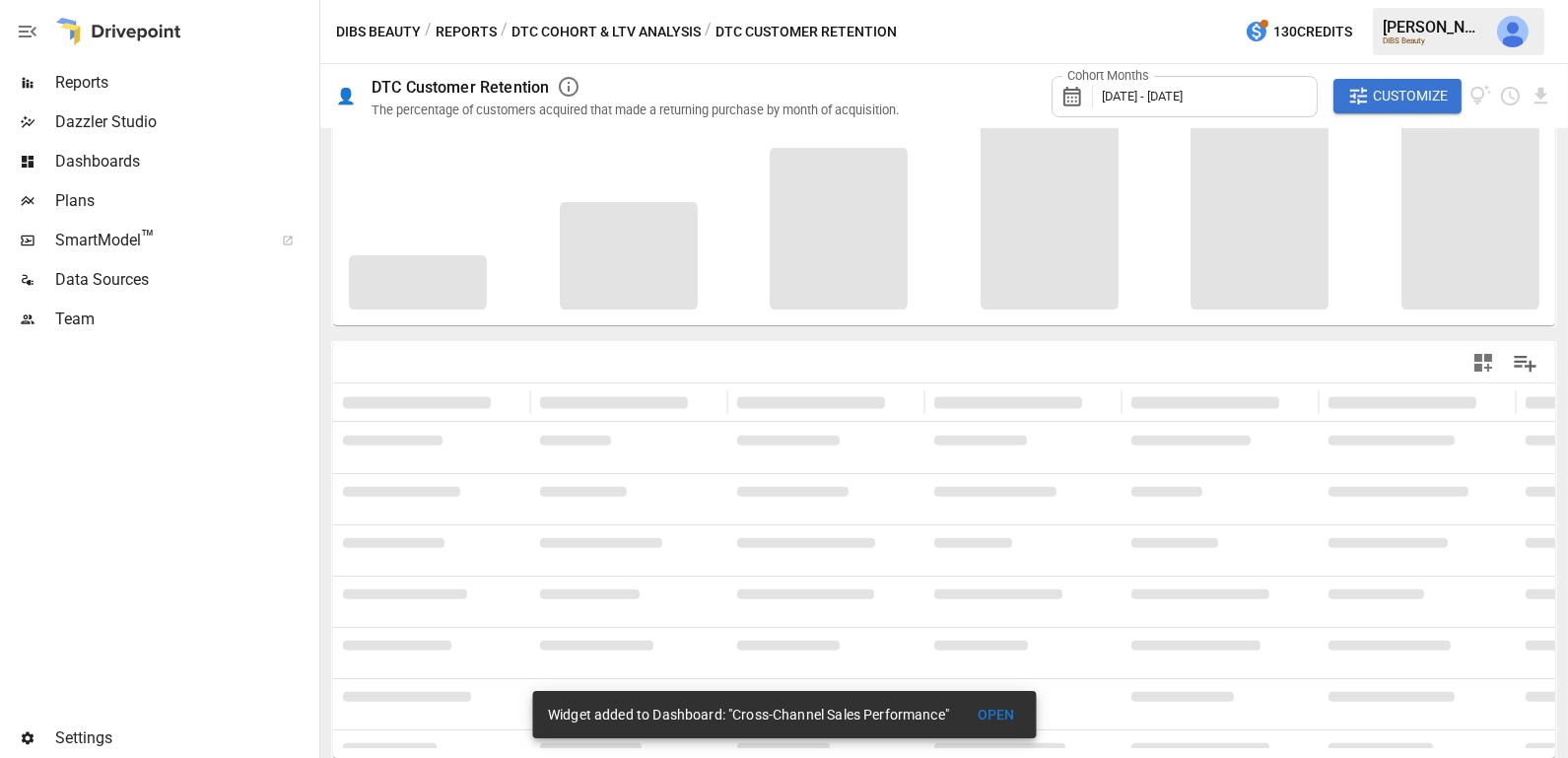
click at [1231, 83] on div "Cohort Months [DATE] - [DATE]" at bounding box center [1184, 96] width 266 height 41
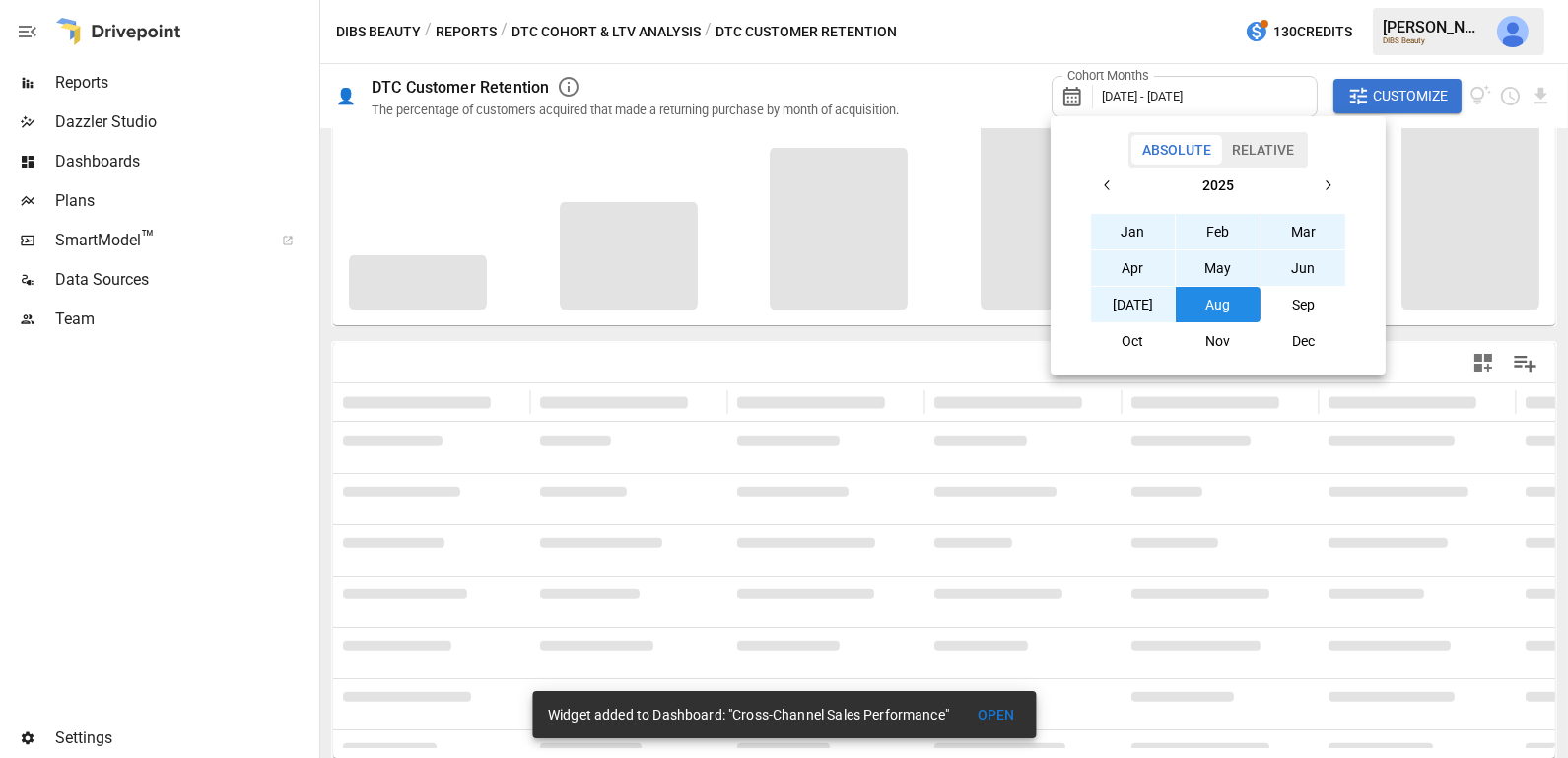
click at [1243, 146] on button "Relative" at bounding box center [1263, 150] width 84 height 30
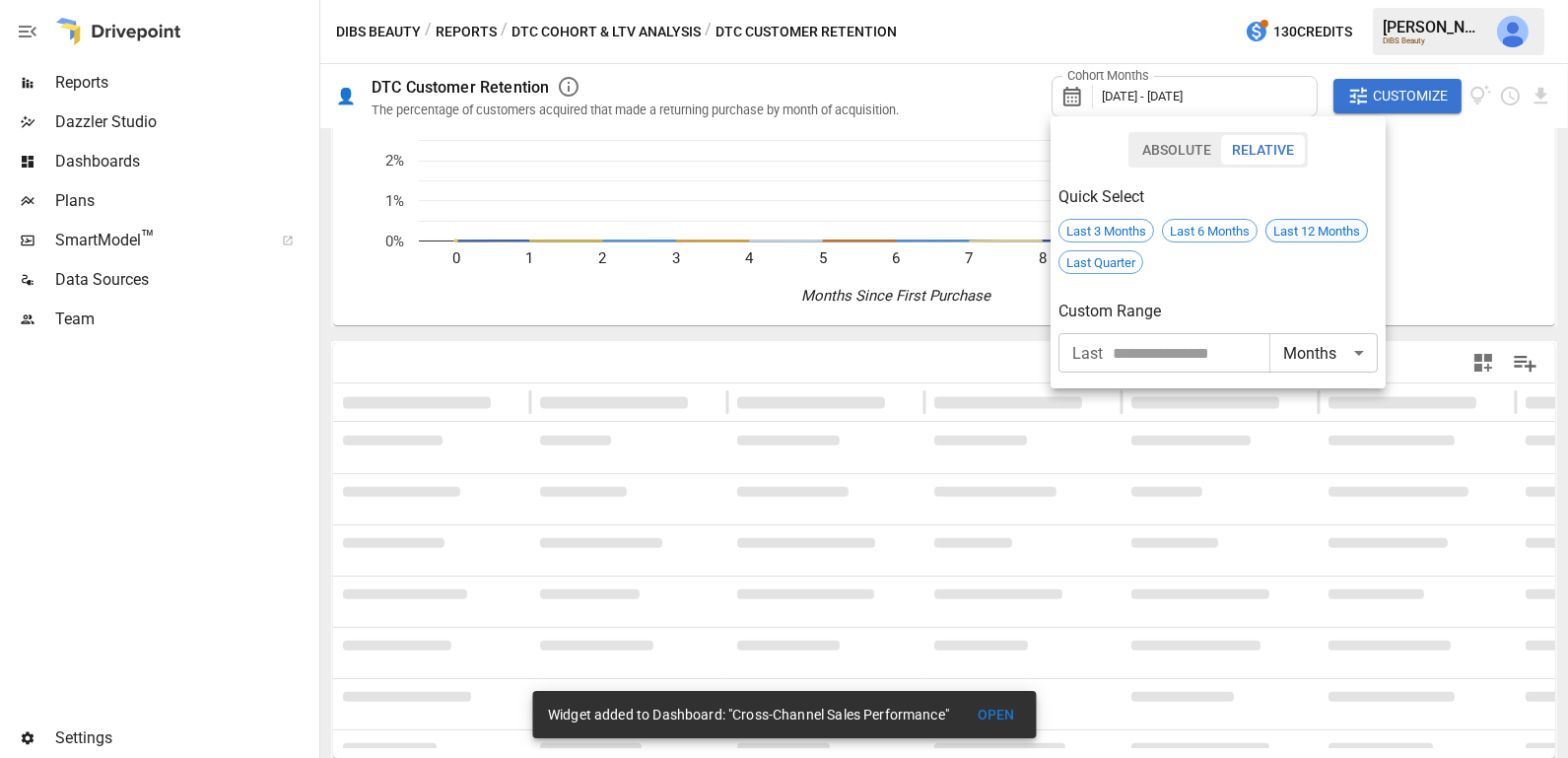
scroll to position [0, 0]
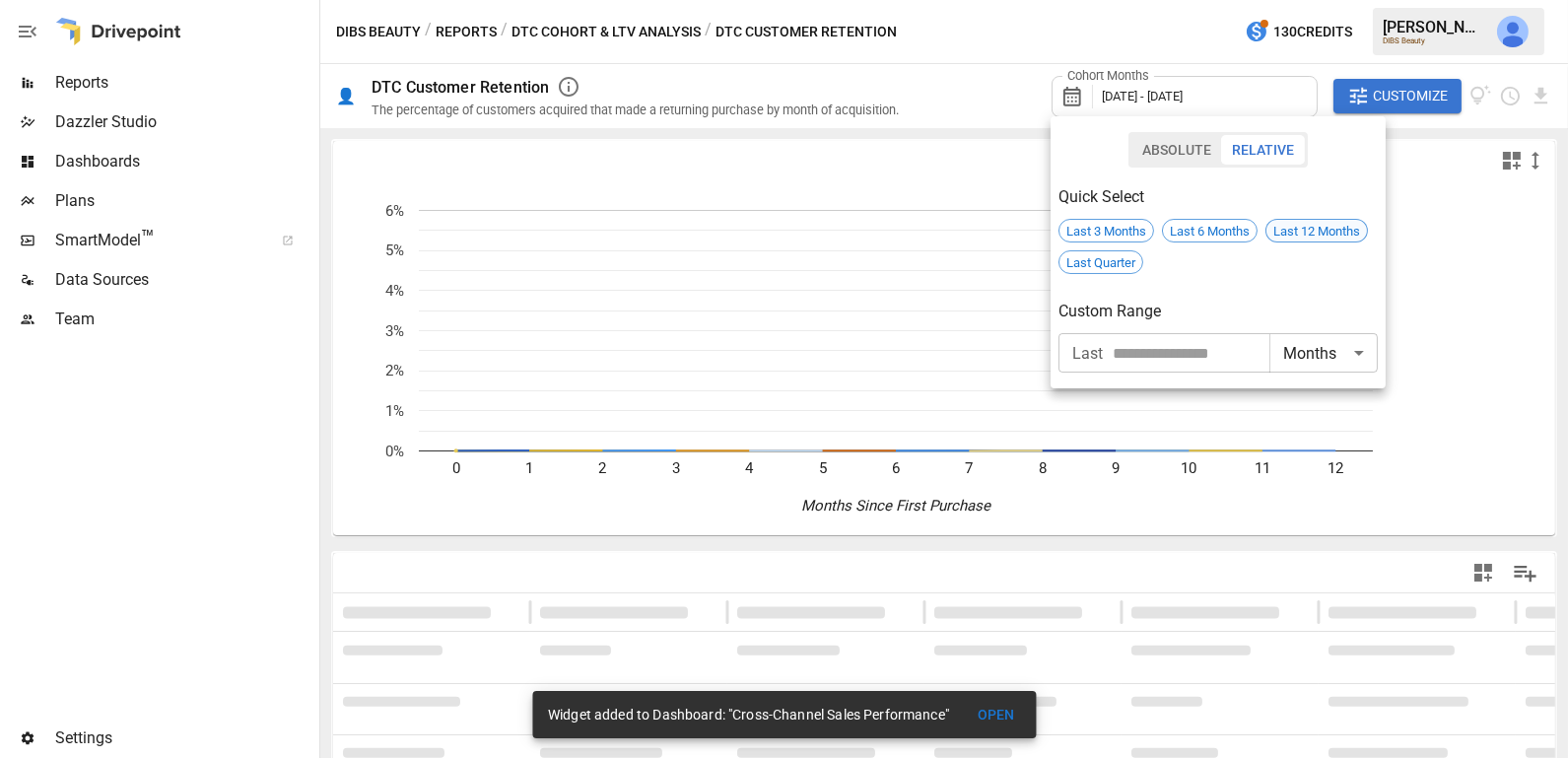
click at [1302, 228] on span "Last 12 Months" at bounding box center [1316, 231] width 101 height 15
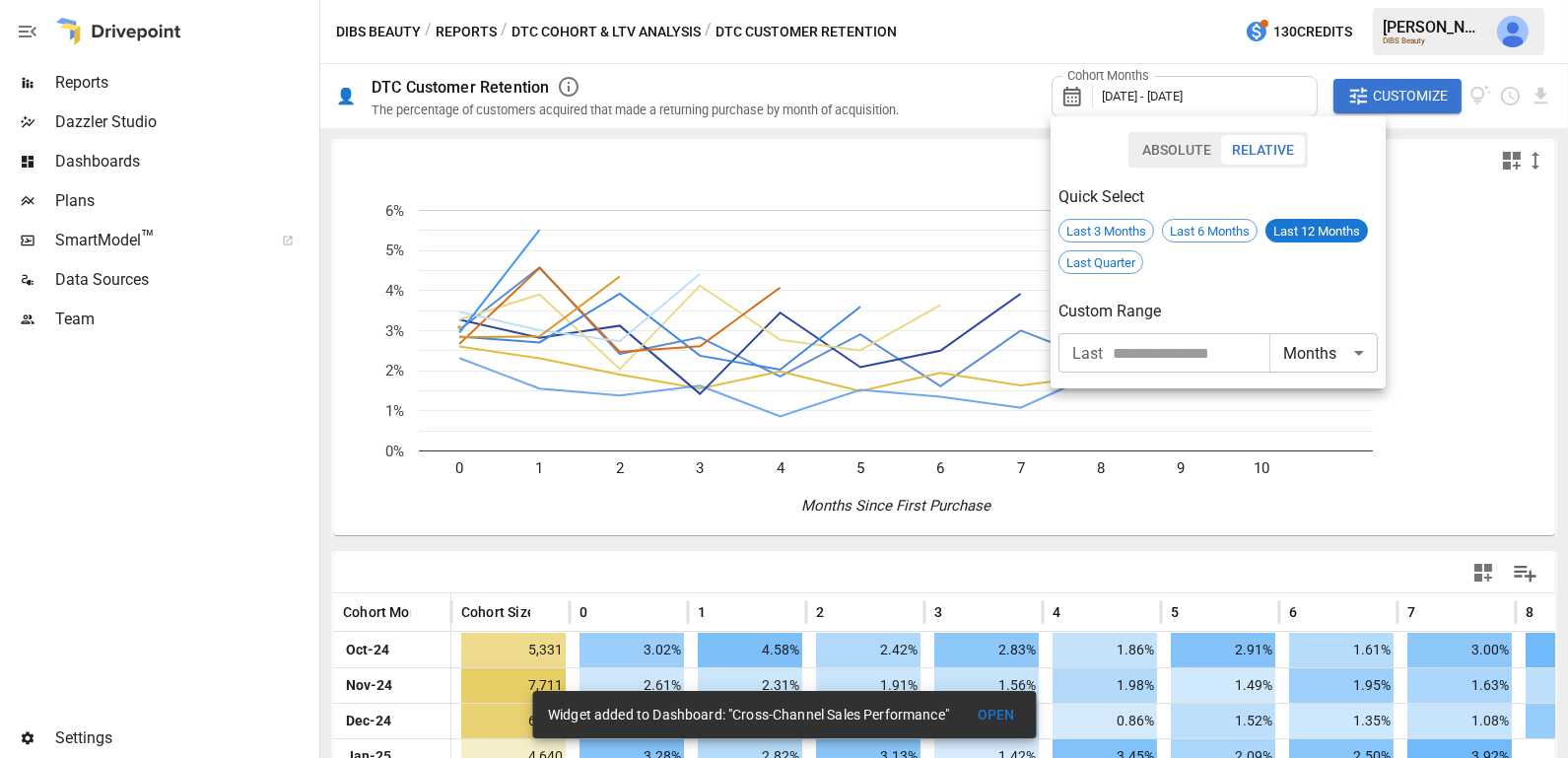
click at [1107, 568] on div at bounding box center [784, 379] width 1568 height 758
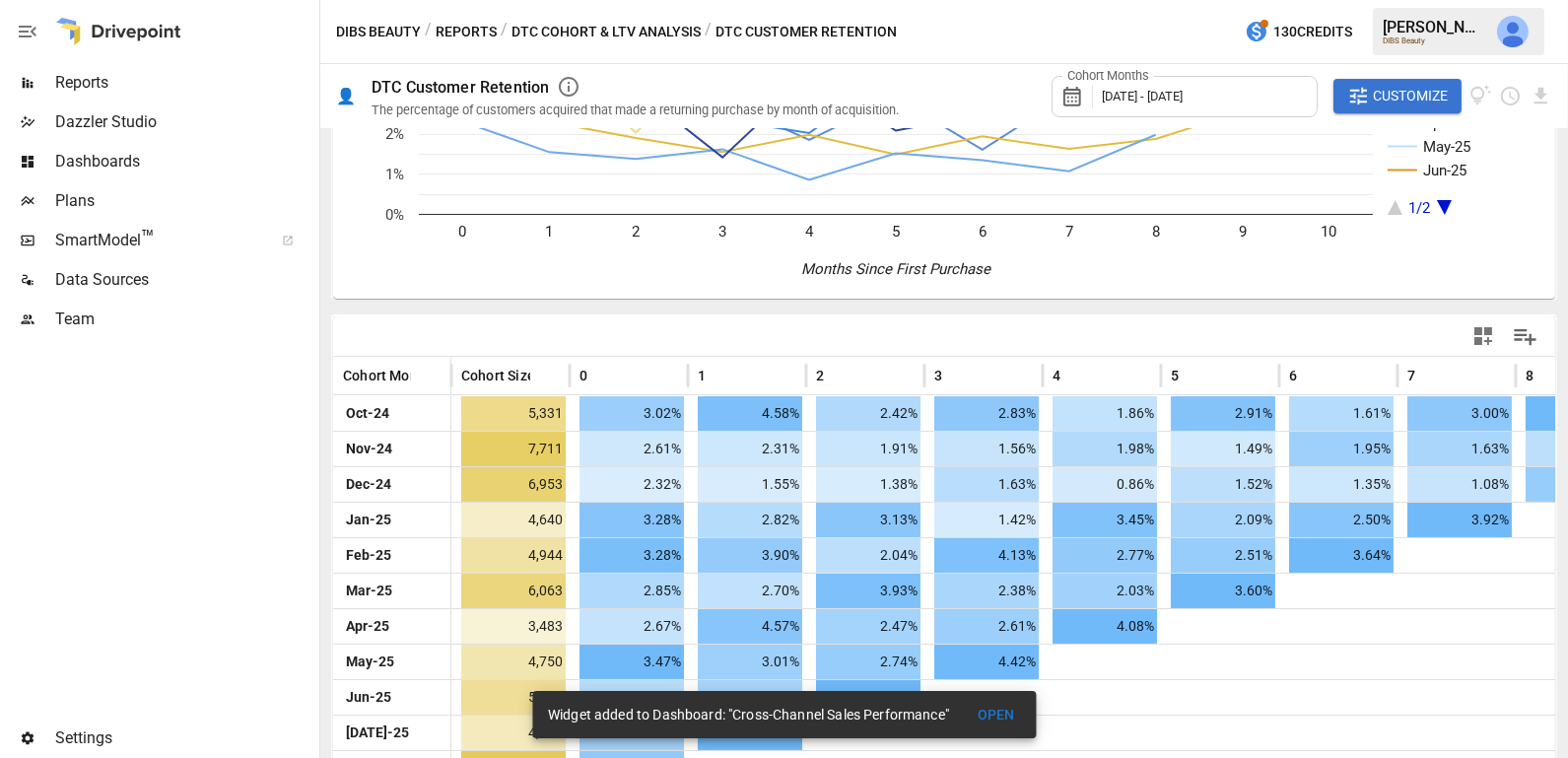
scroll to position [275, 0]
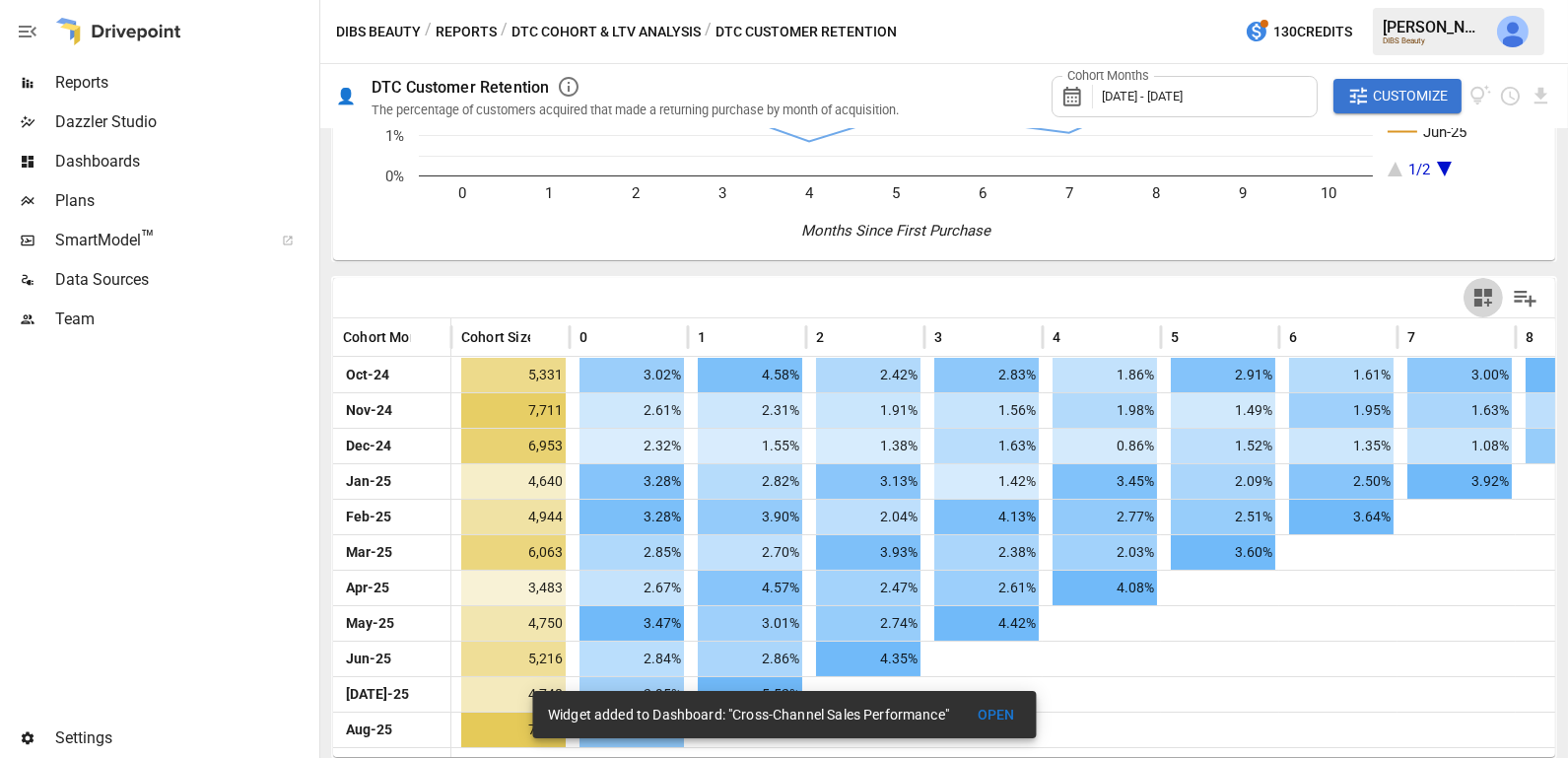
click at [1482, 294] on icon "button" at bounding box center [1483, 298] width 24 height 24
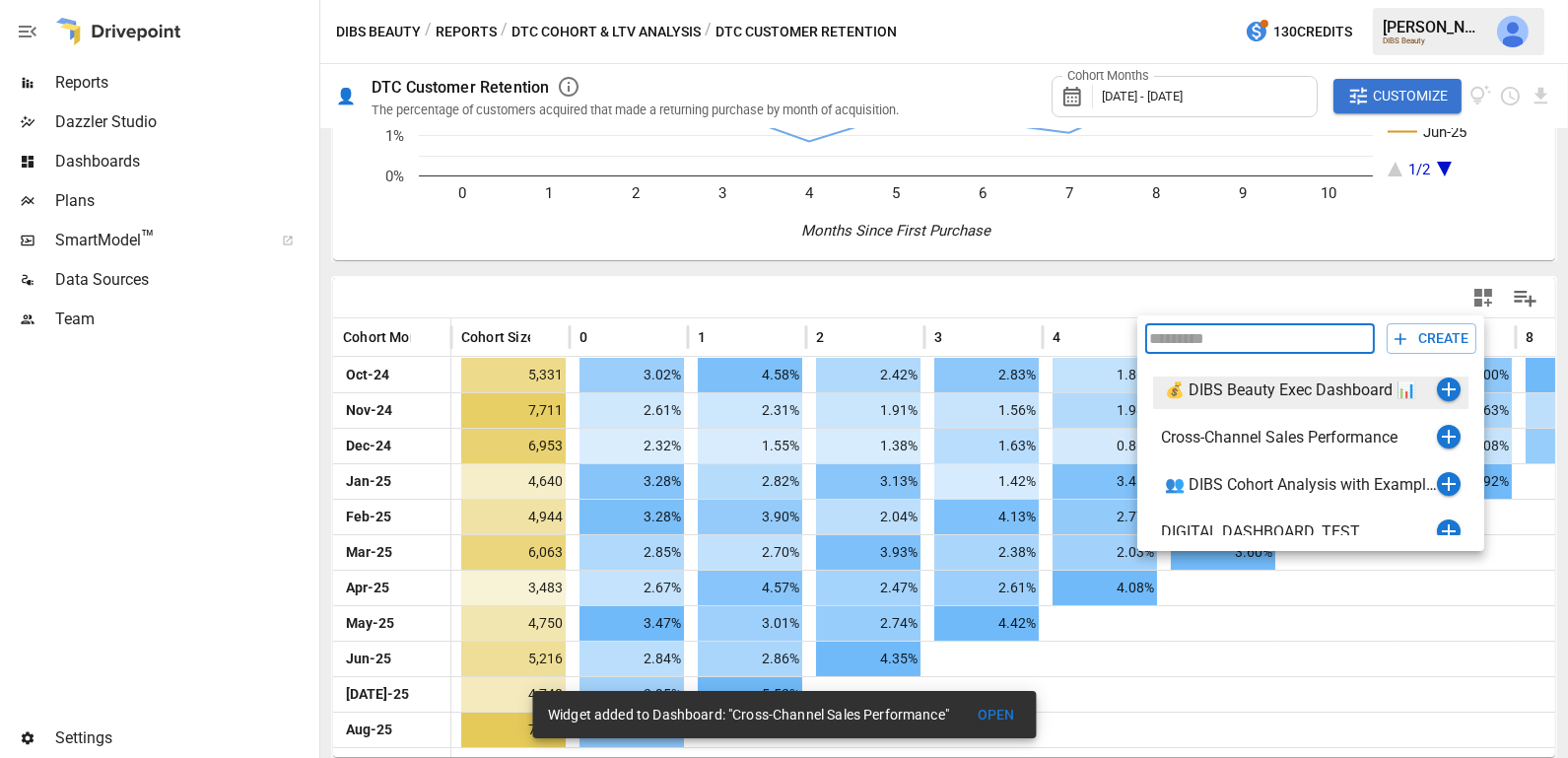
scroll to position [113, 0]
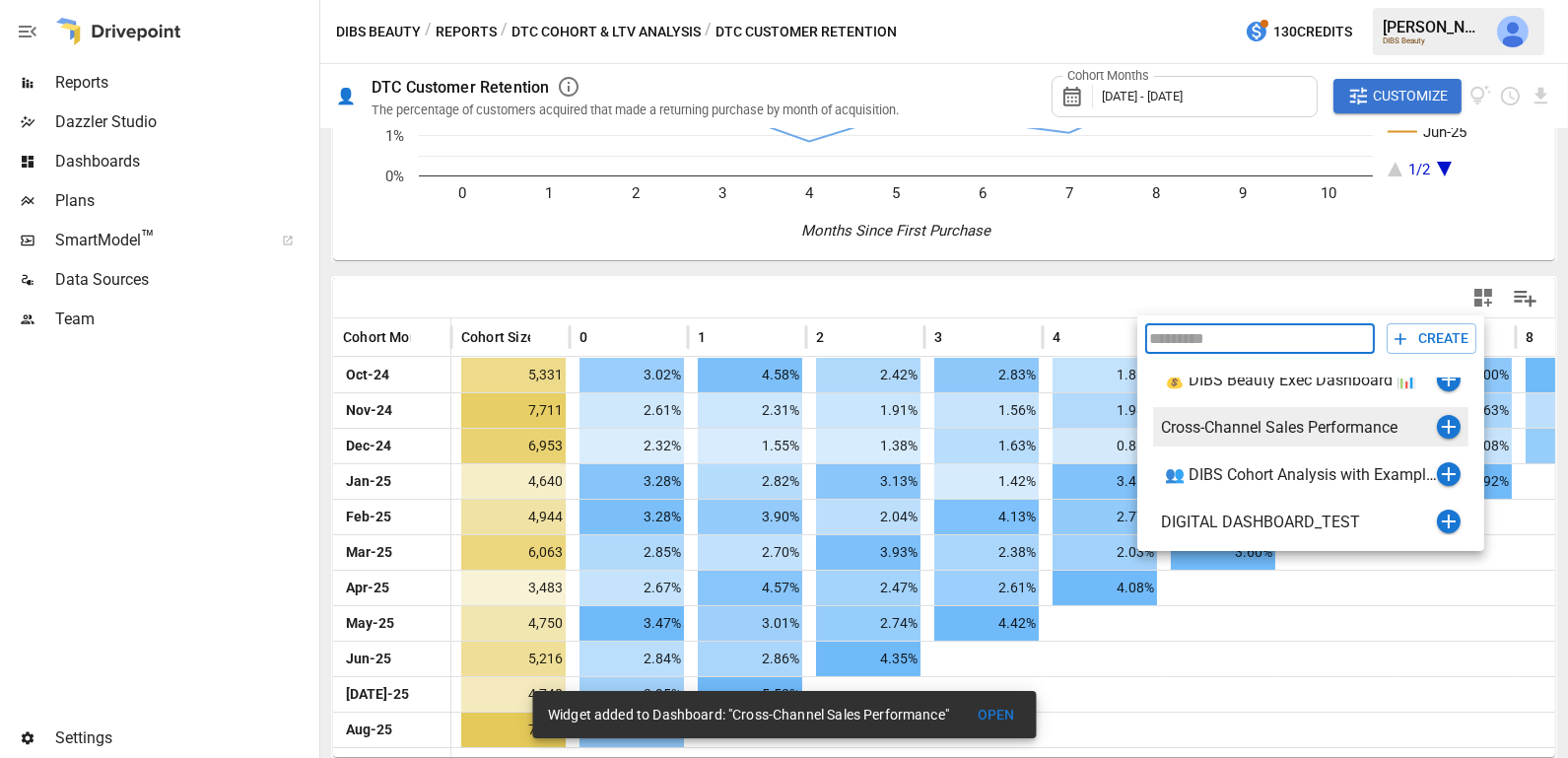
click at [1445, 426] on icon "button" at bounding box center [1448, 427] width 24 height 24
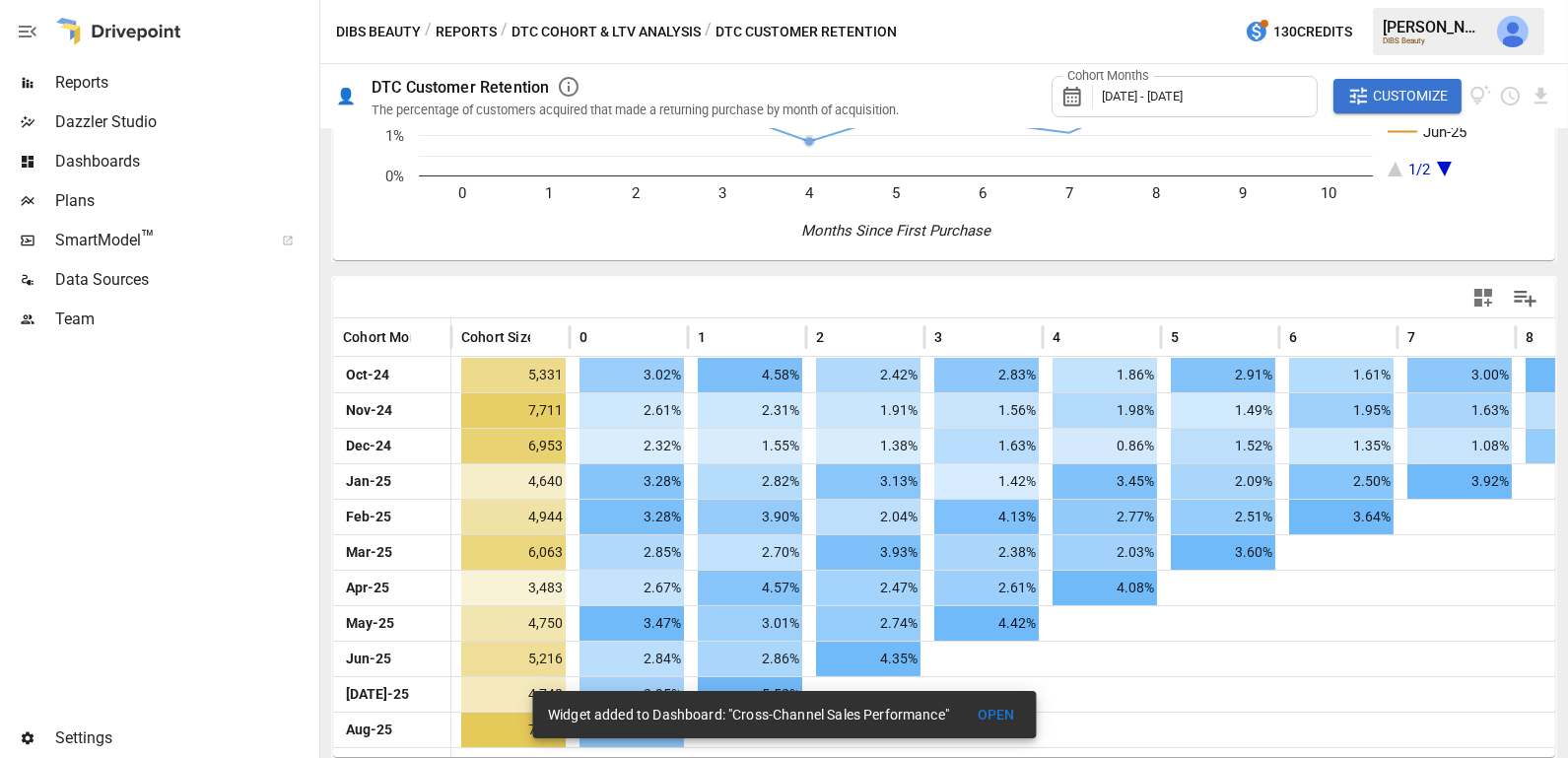
click at [651, 34] on button "DTC Cohort & LTV Analysis" at bounding box center [606, 32] width 190 height 25
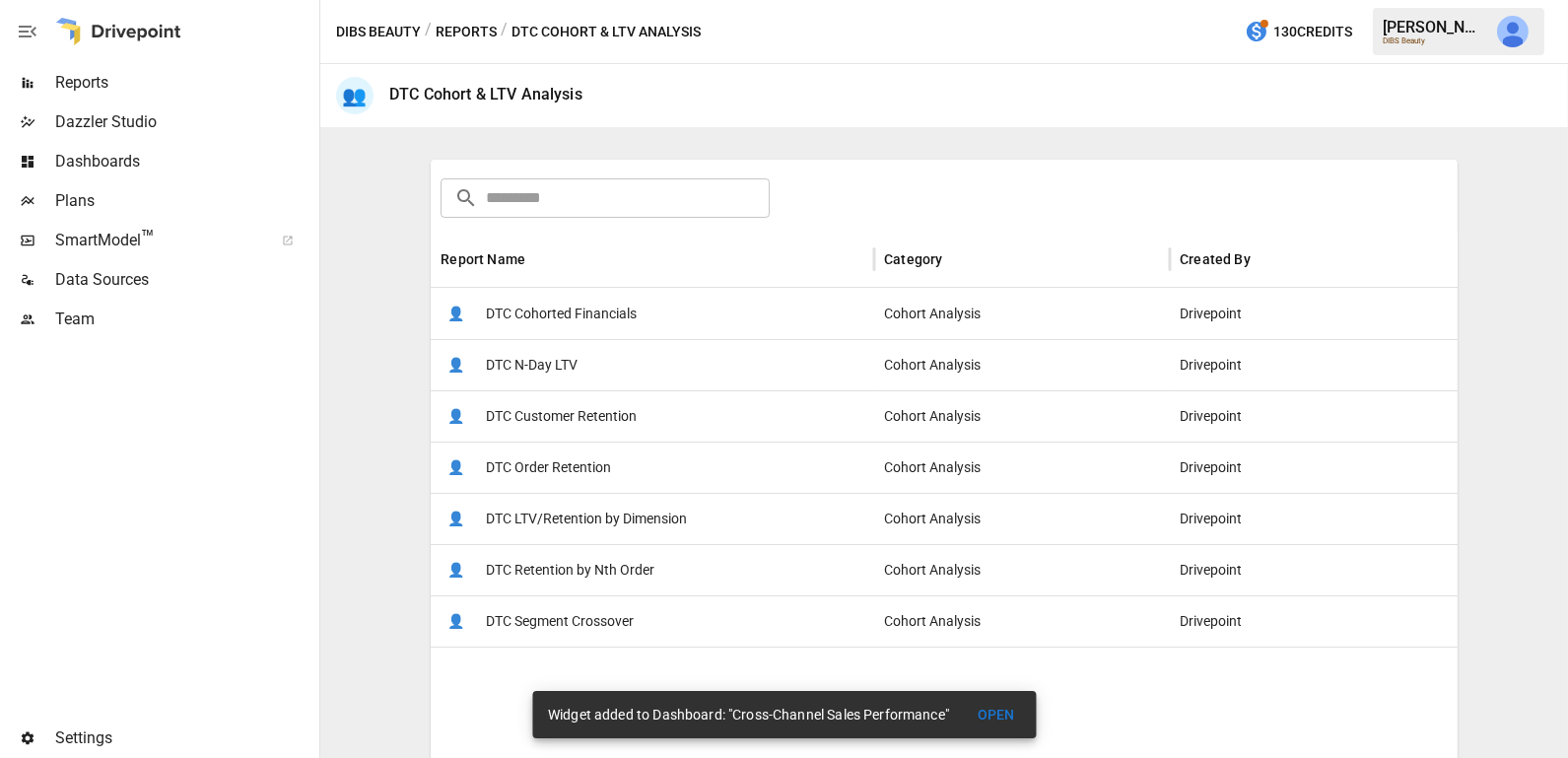
scroll to position [303, 0]
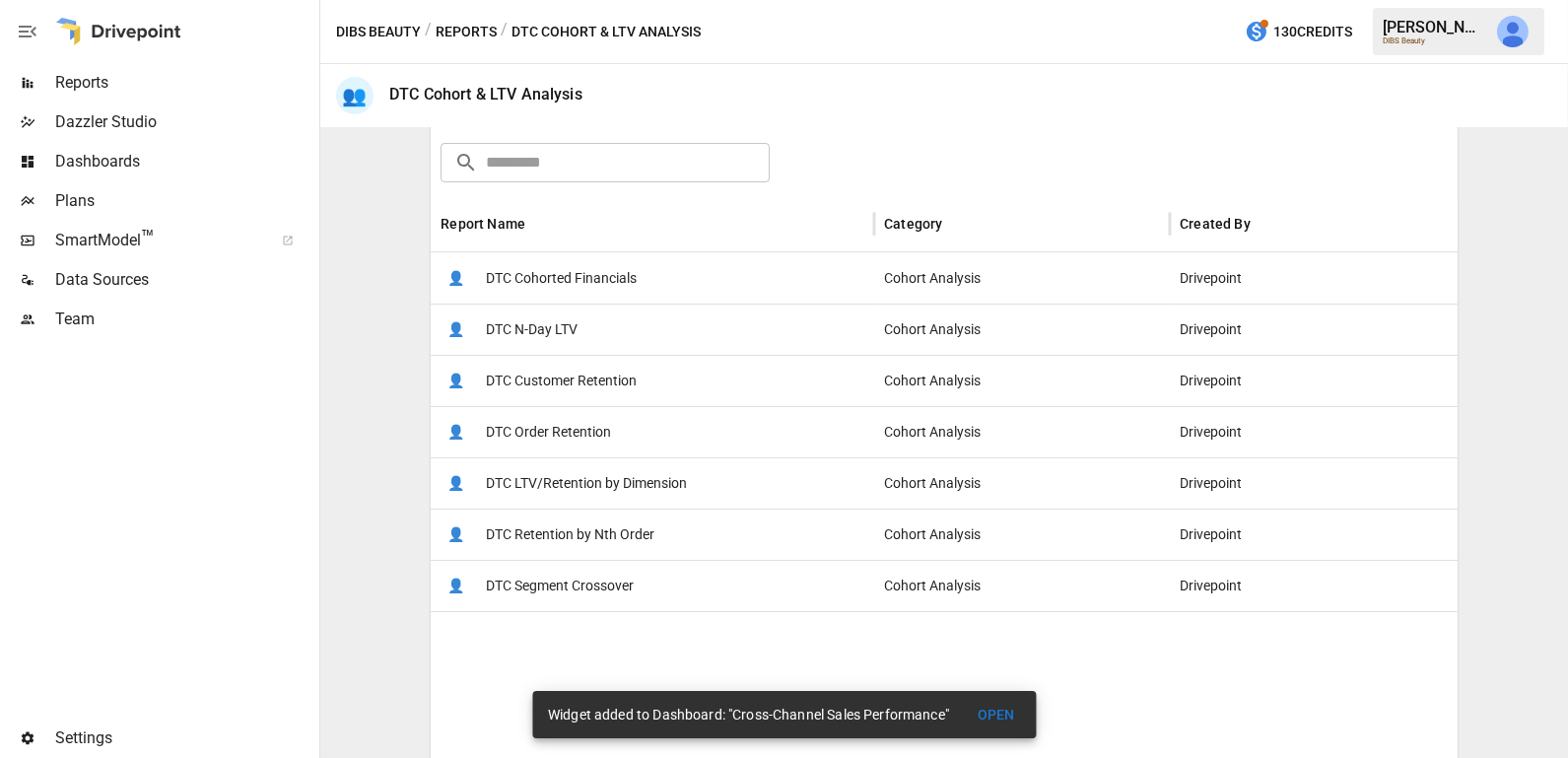
click at [635, 264] on span "DTC Cohorted Financials" at bounding box center [561, 279] width 151 height 50
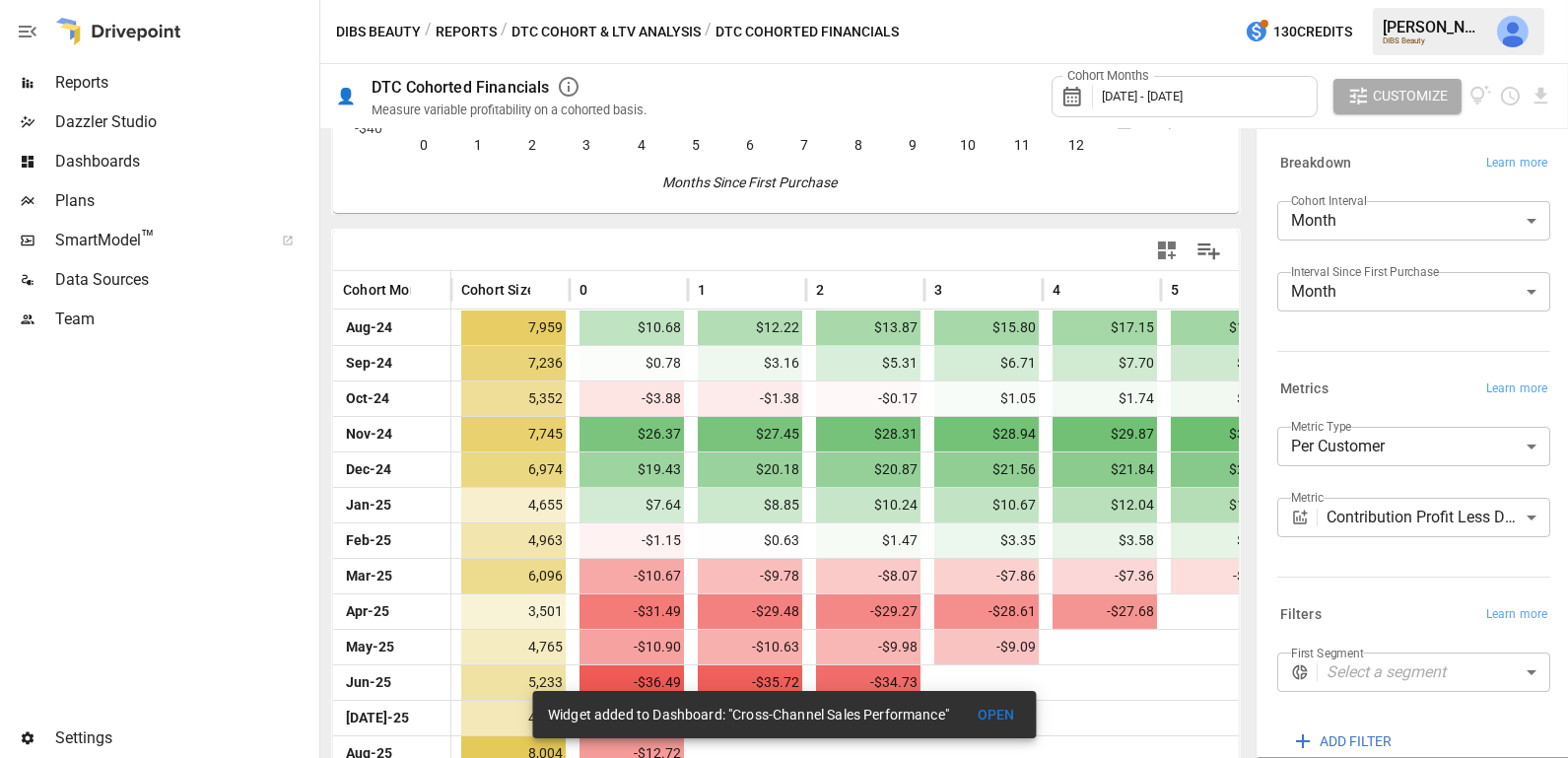
scroll to position [347, 0]
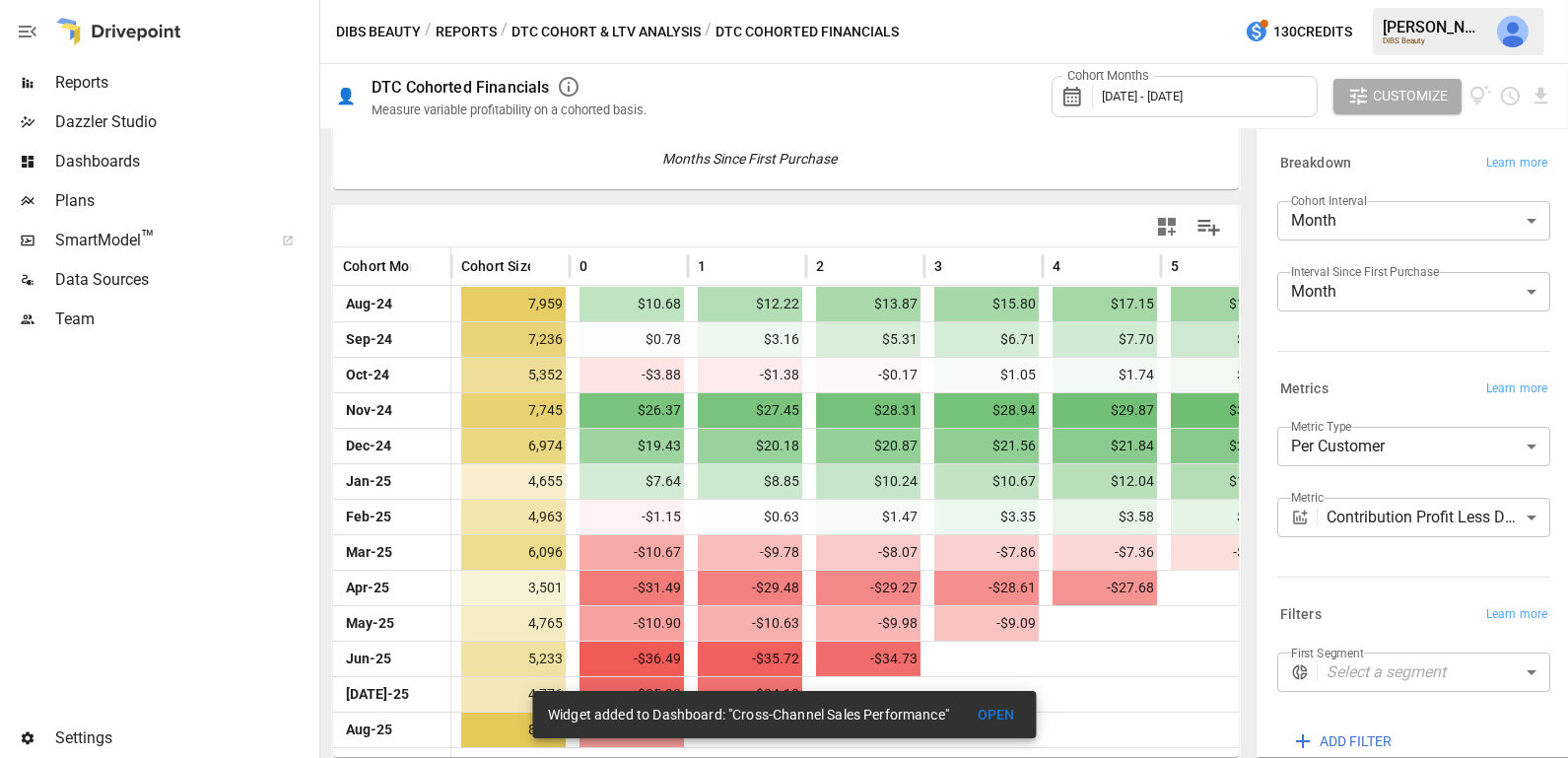
click at [1168, 221] on icon "button" at bounding box center [1167, 227] width 18 height 18
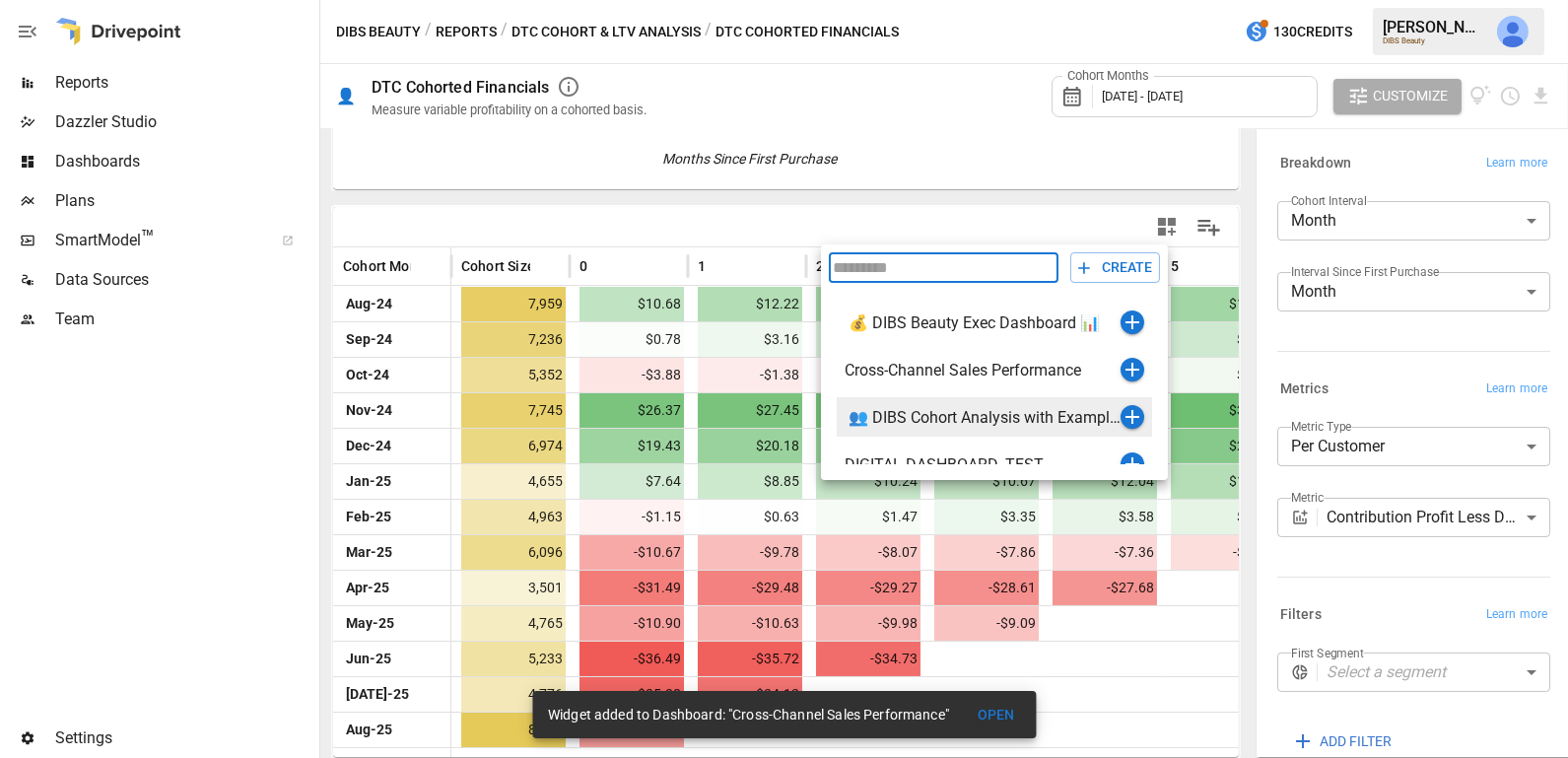
scroll to position [110, 0]
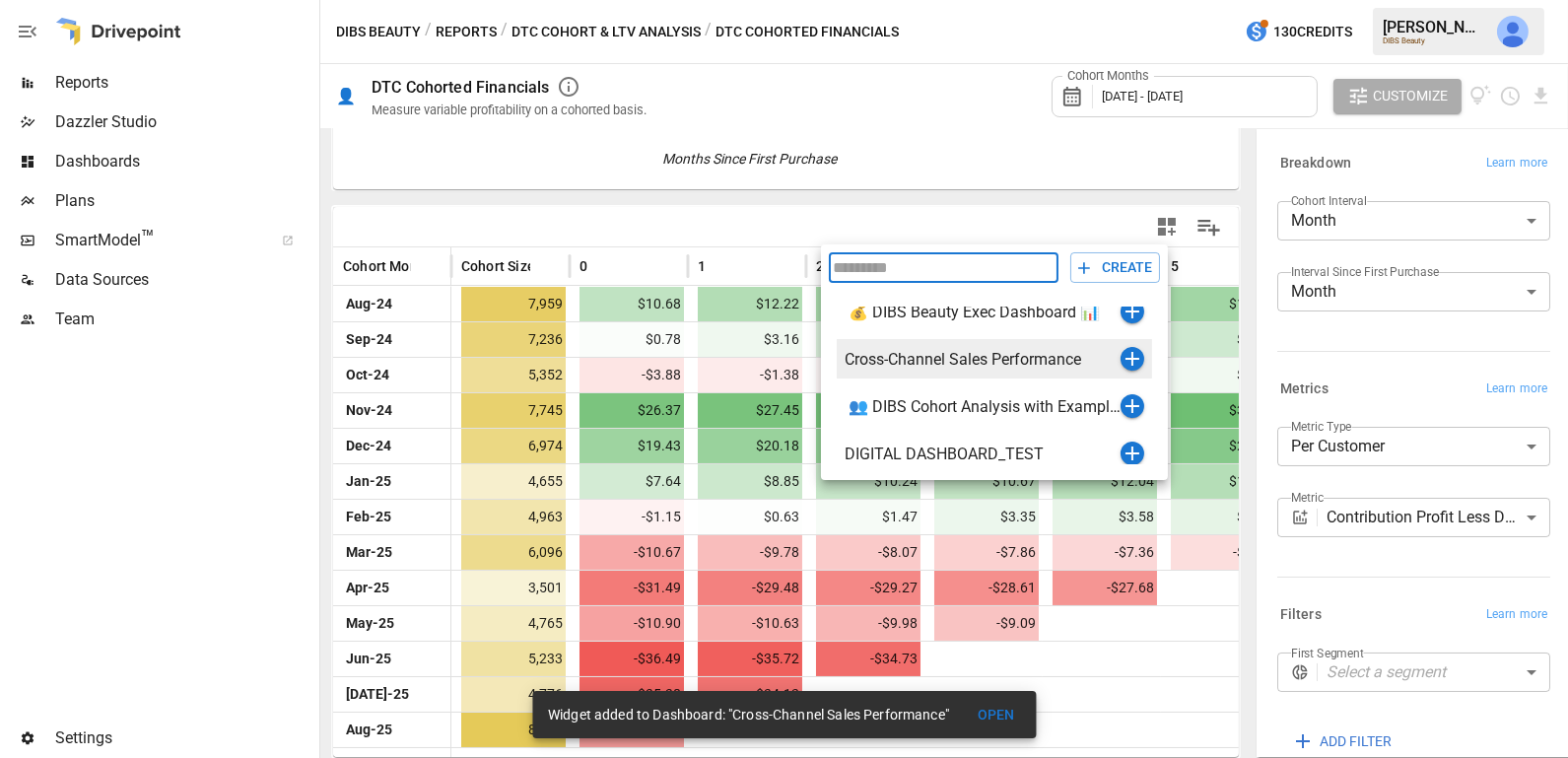
click at [1124, 357] on icon "button" at bounding box center [1132, 359] width 24 height 24
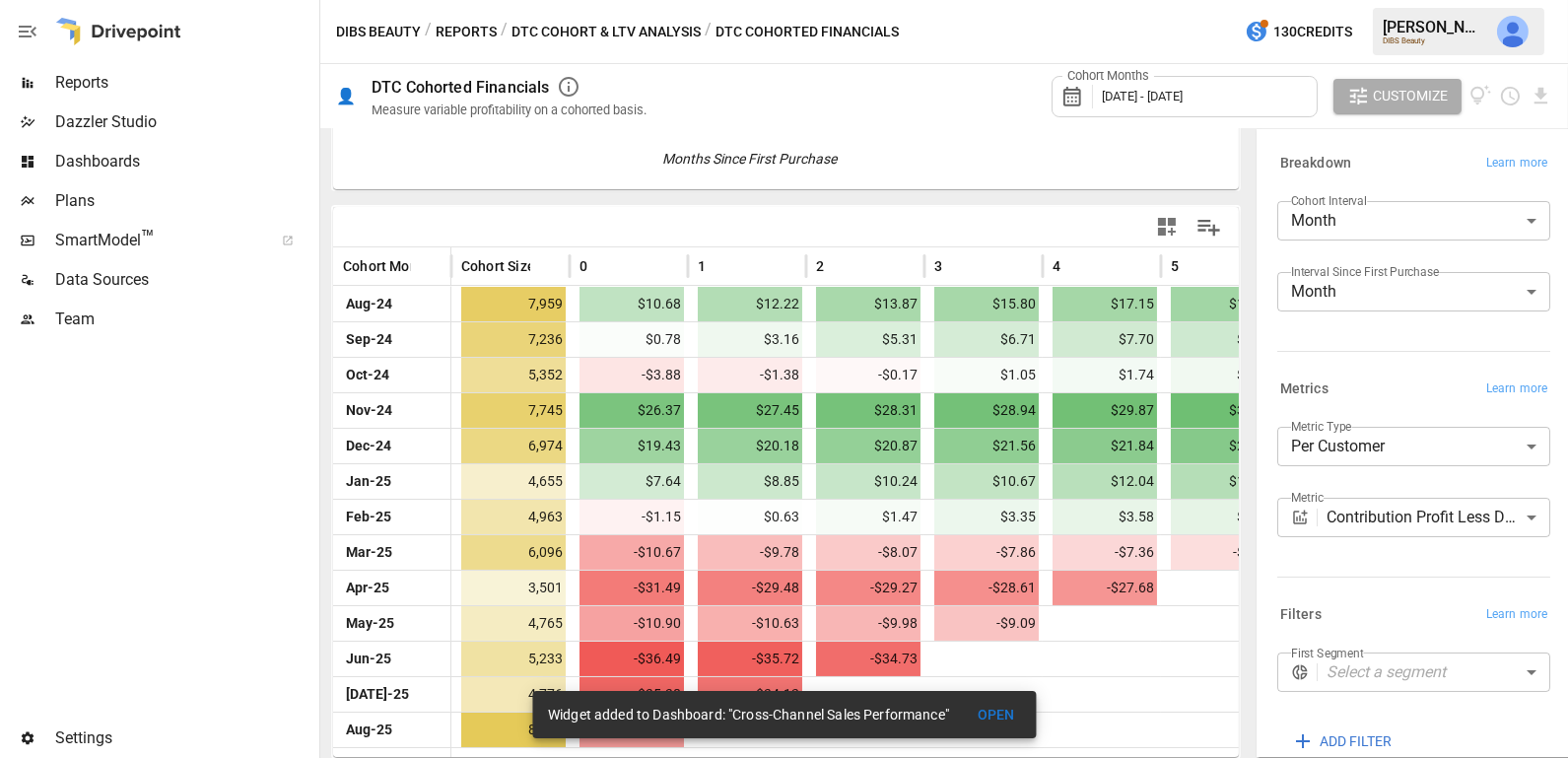
click at [647, 24] on button "DTC Cohort & LTV Analysis" at bounding box center [606, 32] width 190 height 25
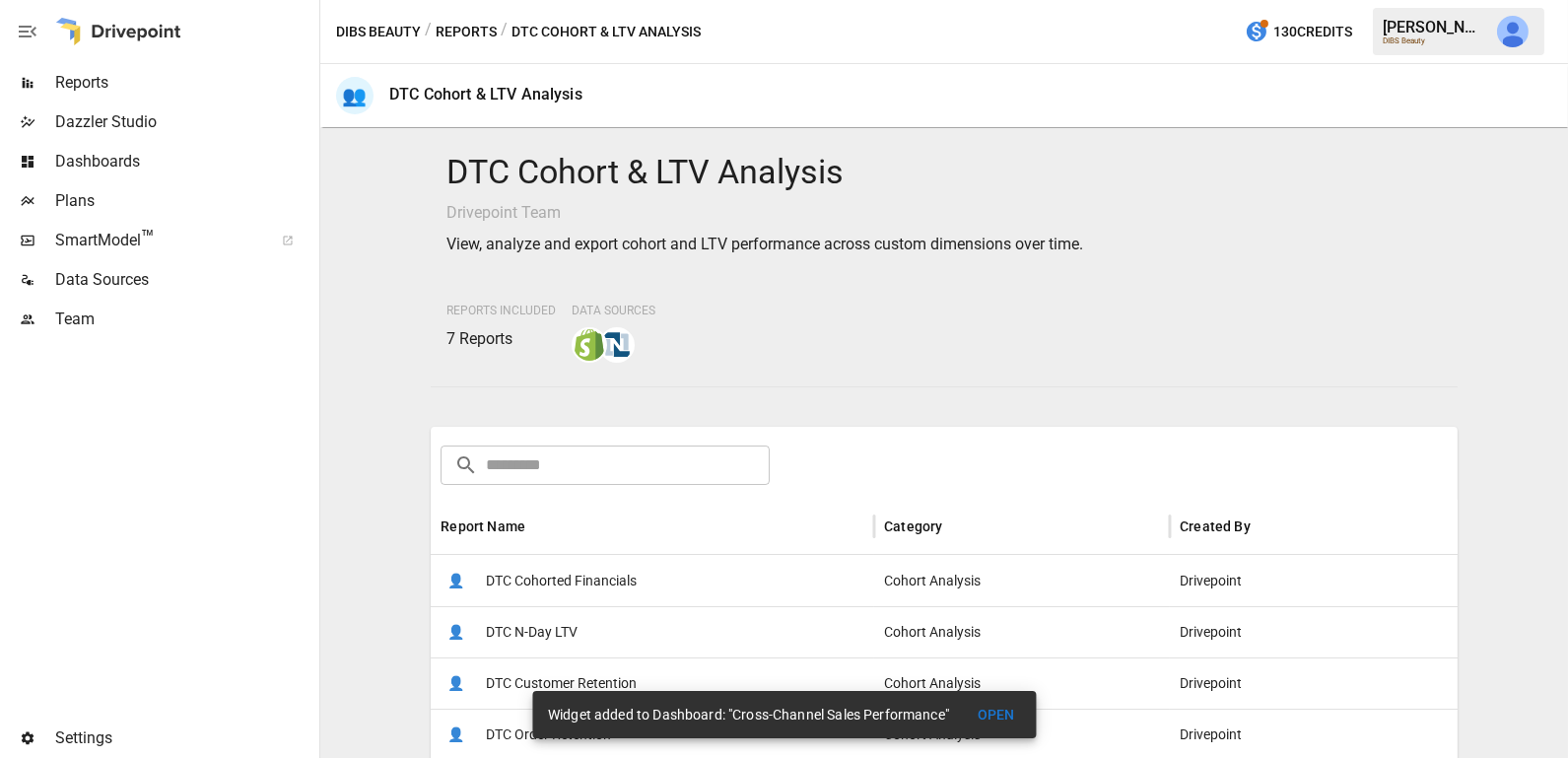
click at [475, 31] on button "Reports" at bounding box center [465, 32] width 61 height 25
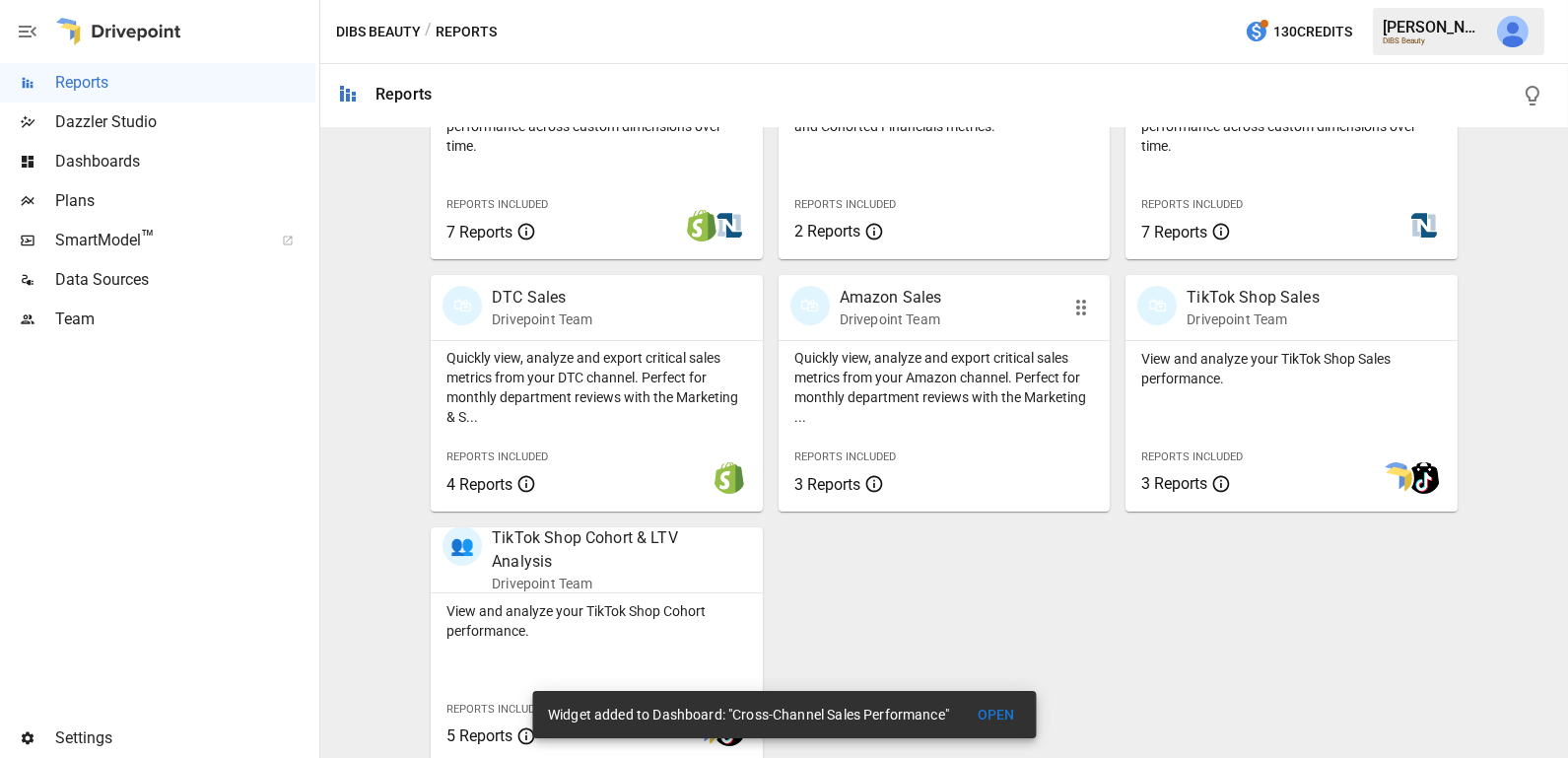
scroll to position [759, 0]
click at [653, 639] on div "View and analyze your TikTok Shop Cohort performance. Reports Included 5 Reports" at bounding box center [596, 675] width 332 height 171
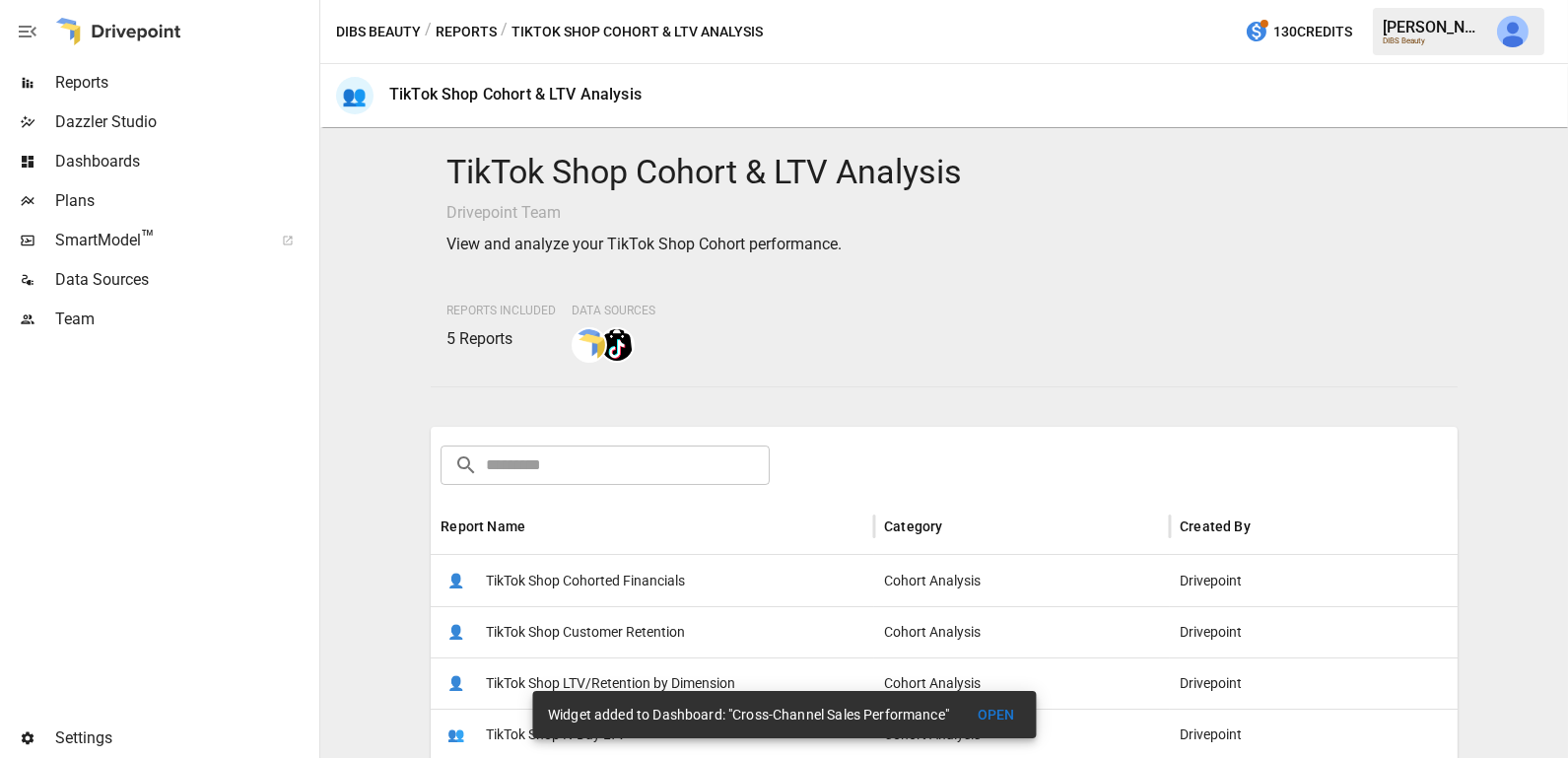
click at [712, 589] on div "👤 TikTok Shop Cohorted Financials" at bounding box center [652, 580] width 443 height 51
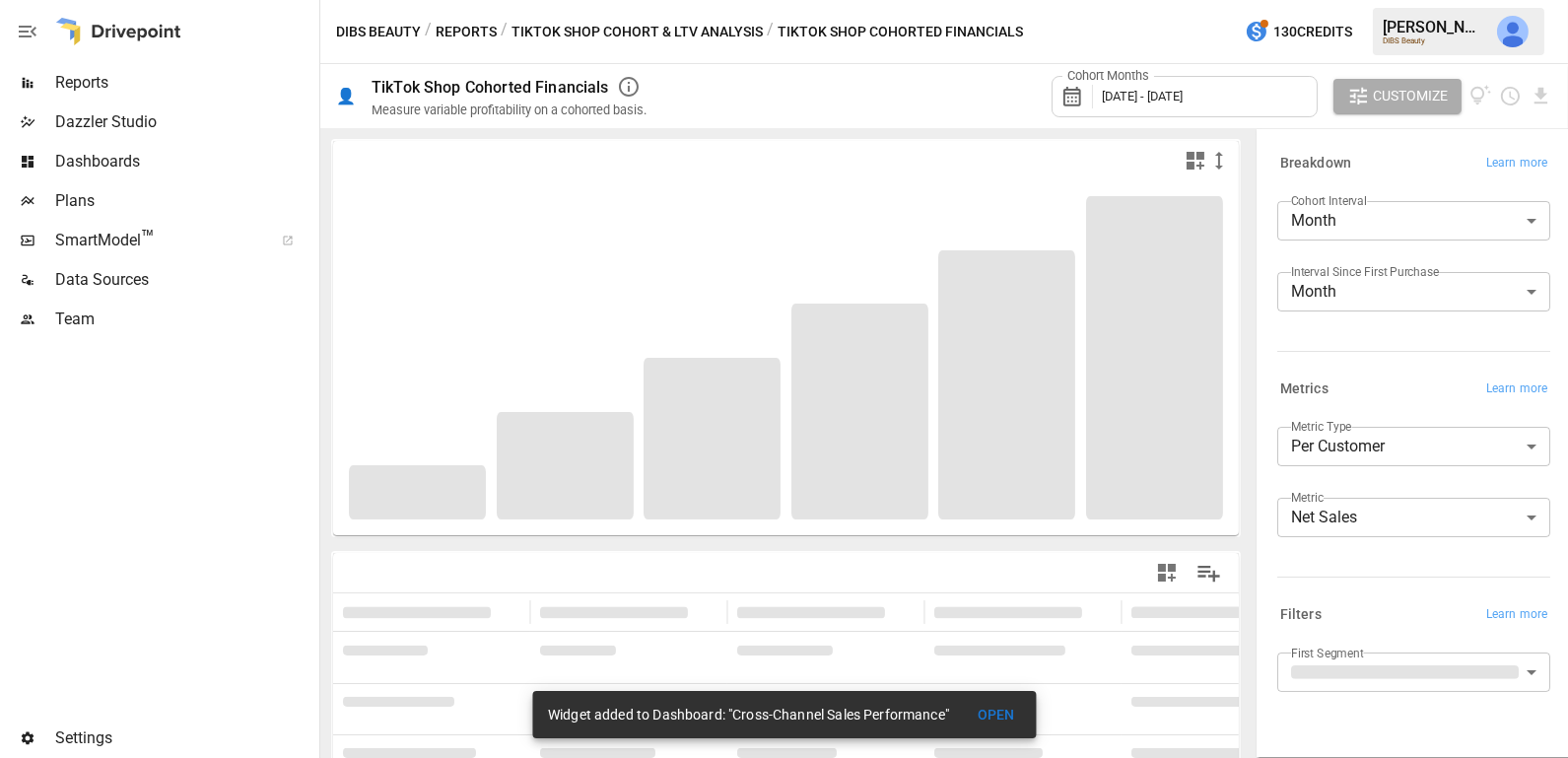
click at [1164, 93] on span "[DATE] - [DATE]" at bounding box center [1142, 96] width 81 height 15
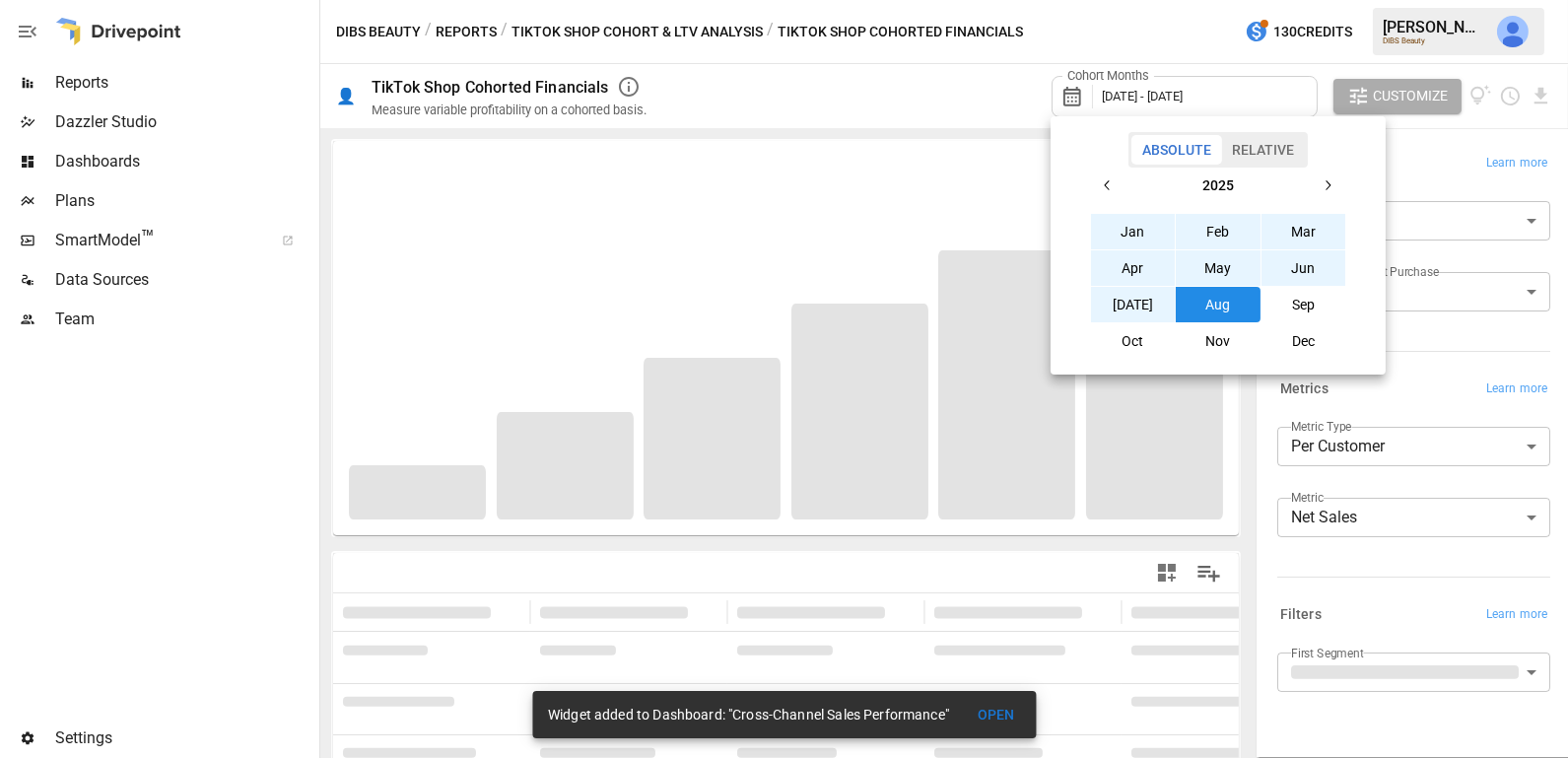
click at [1277, 128] on div "Absolute Relative [DATE] Feb Mar Apr May Jun [DATE] Aug Sep Oct Nov Dec" at bounding box center [1218, 245] width 335 height 259
click at [1276, 147] on button "Relative" at bounding box center [1263, 150] width 84 height 30
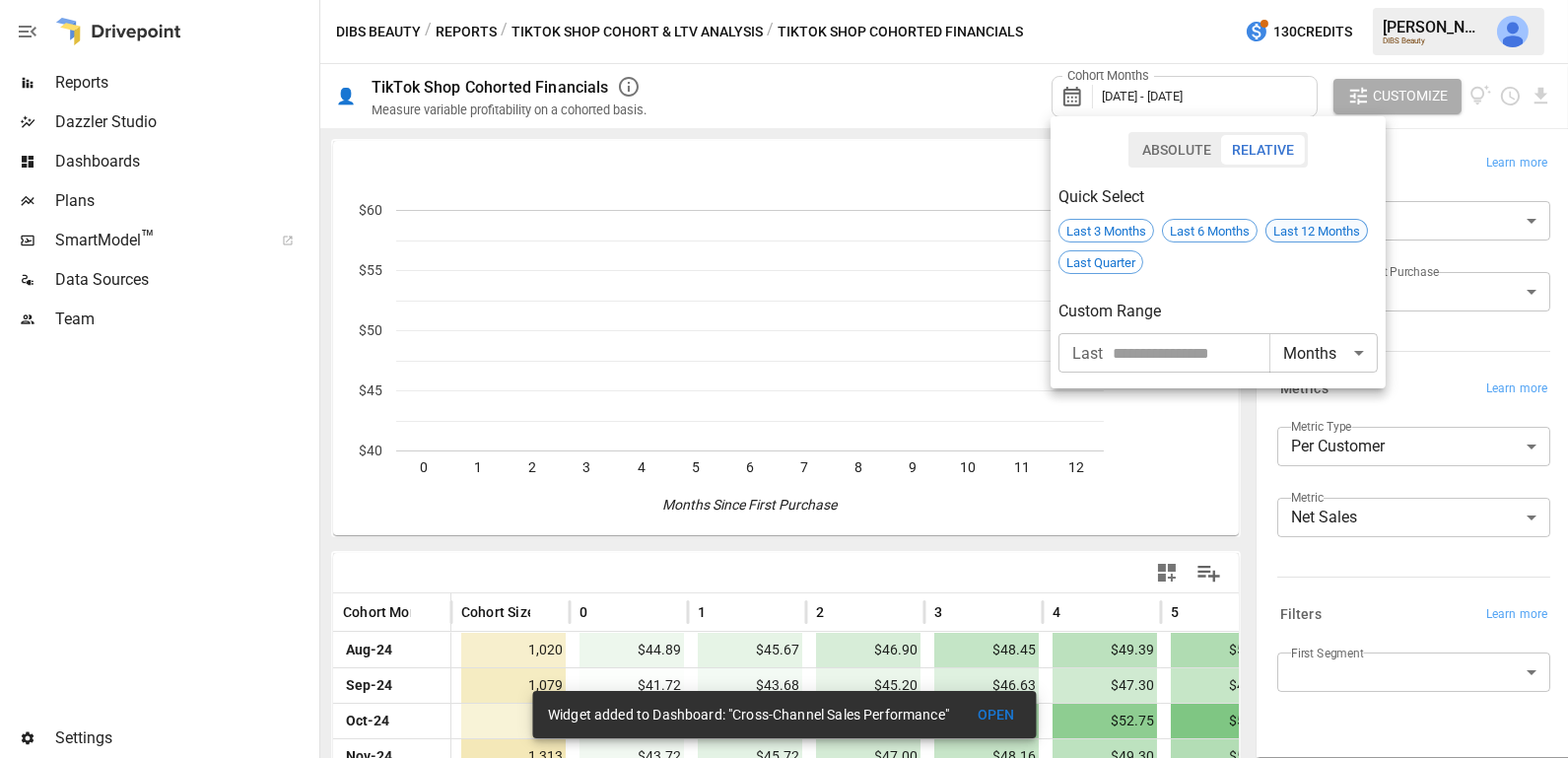
click at [1311, 227] on span "Last 12 Months" at bounding box center [1316, 231] width 101 height 15
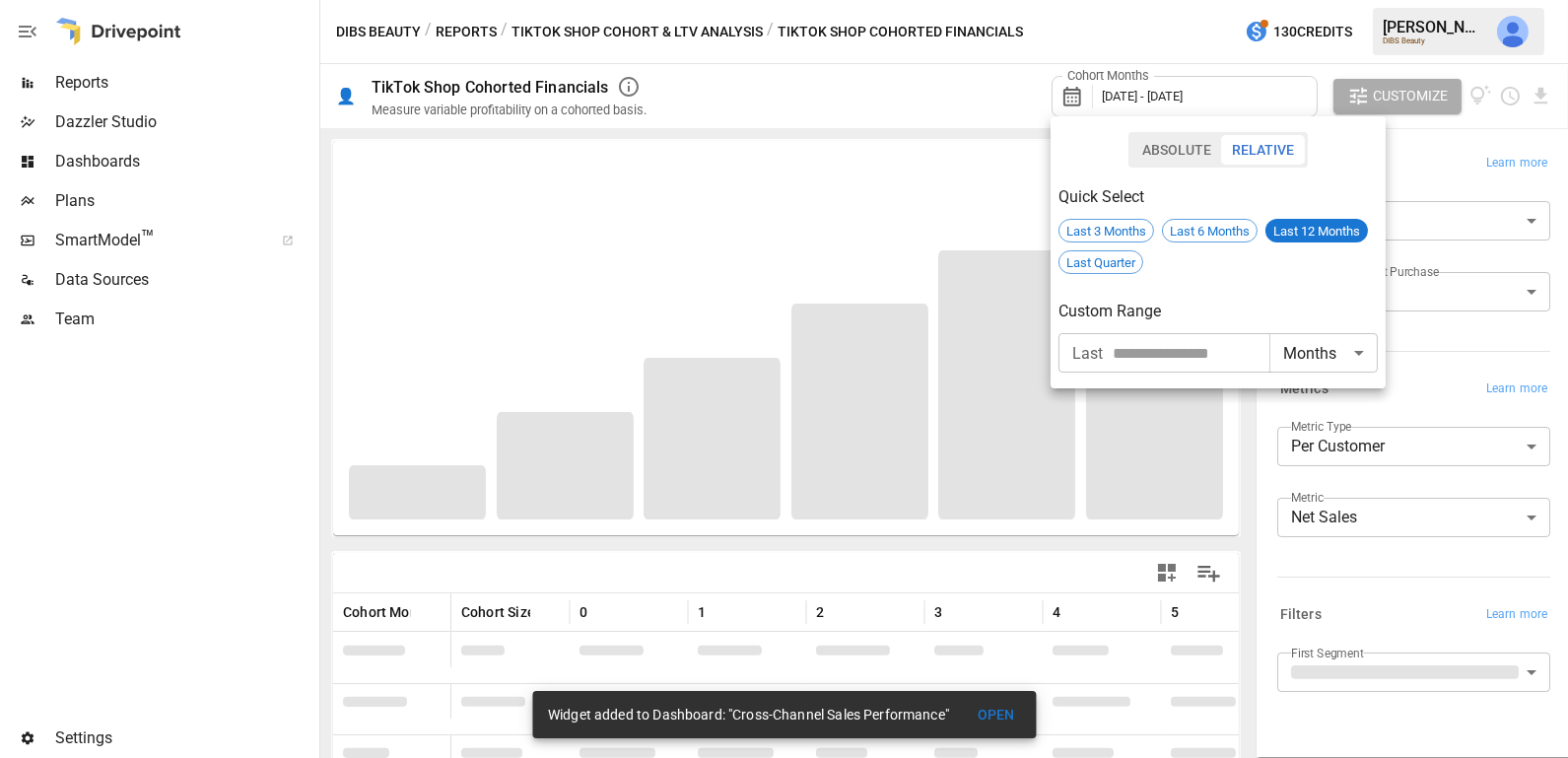
click at [960, 87] on div at bounding box center [784, 379] width 1568 height 758
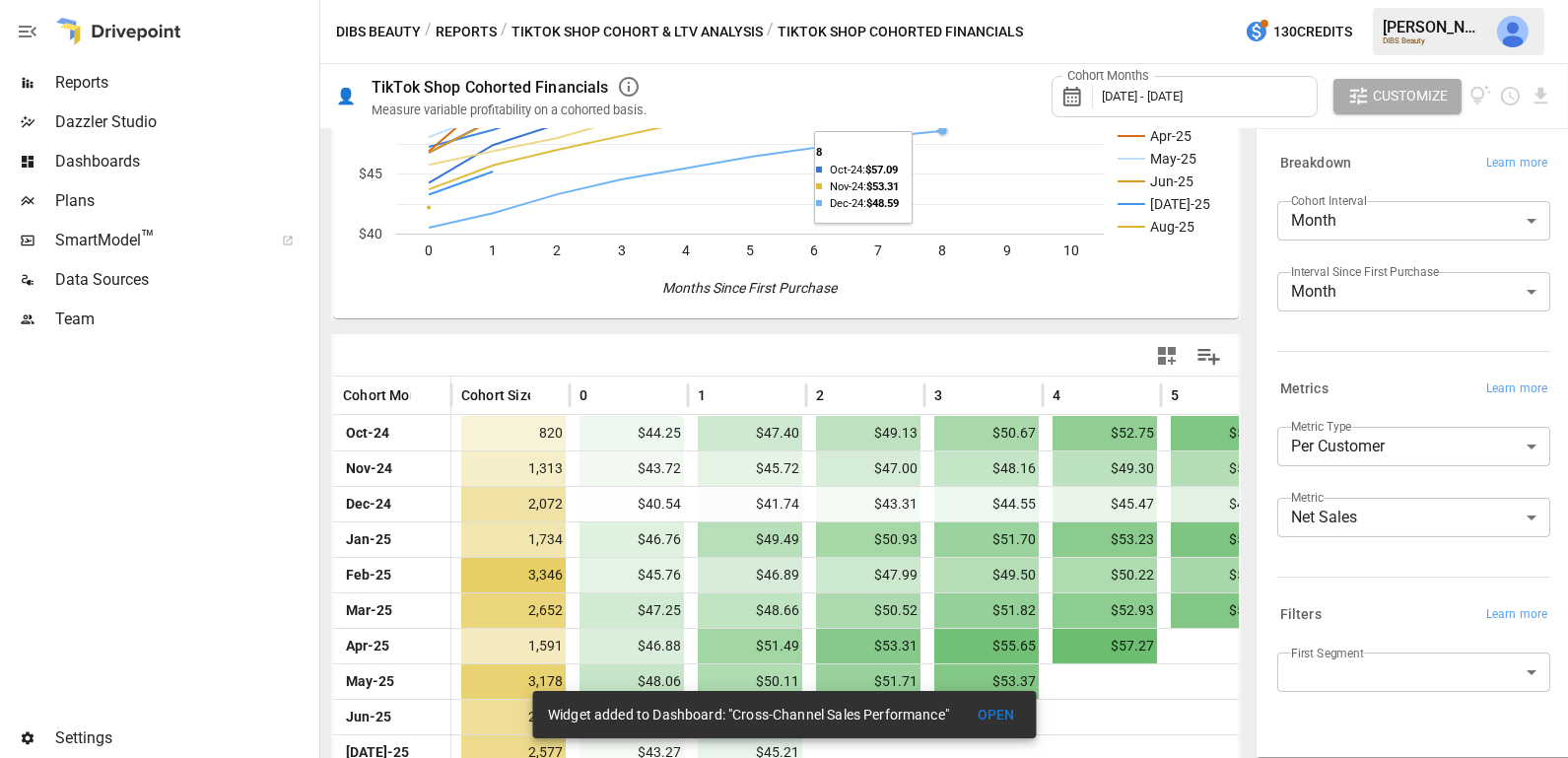
scroll to position [228, 0]
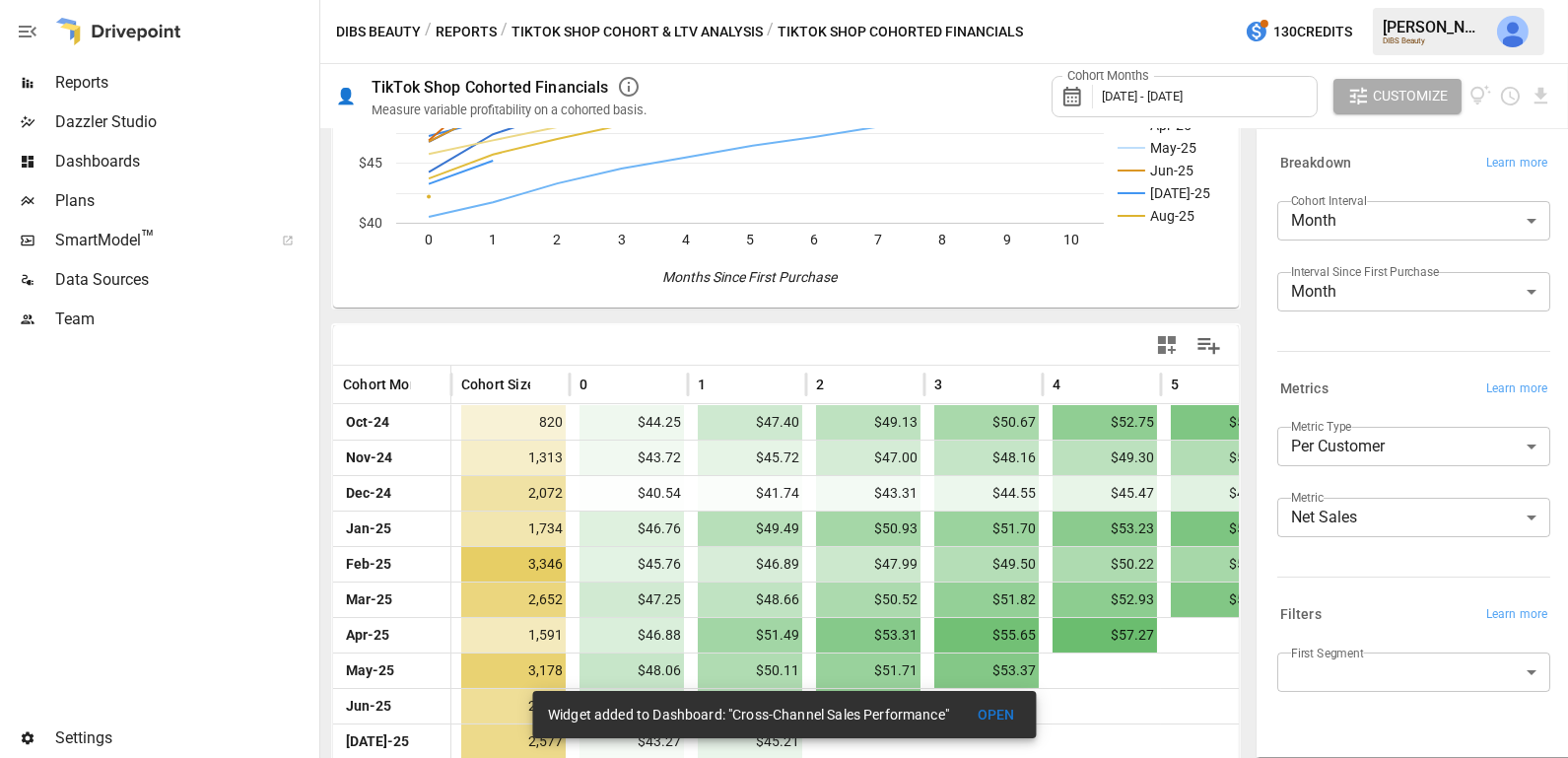
click at [1166, 346] on icon "button" at bounding box center [1167, 346] width 24 height 24
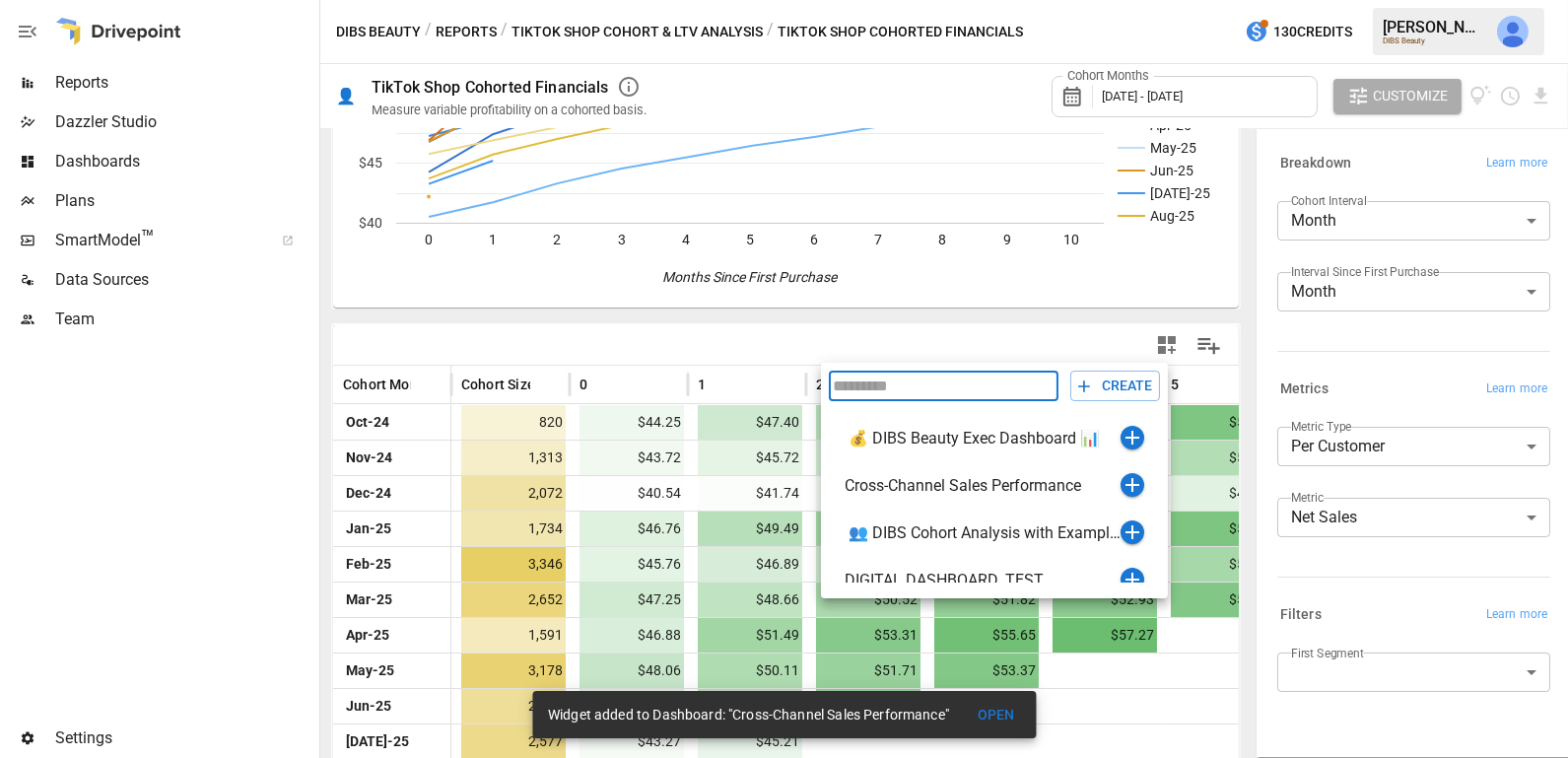
scroll to position [105, 0]
click at [1134, 481] on icon "button" at bounding box center [1132, 482] width 14 height 14
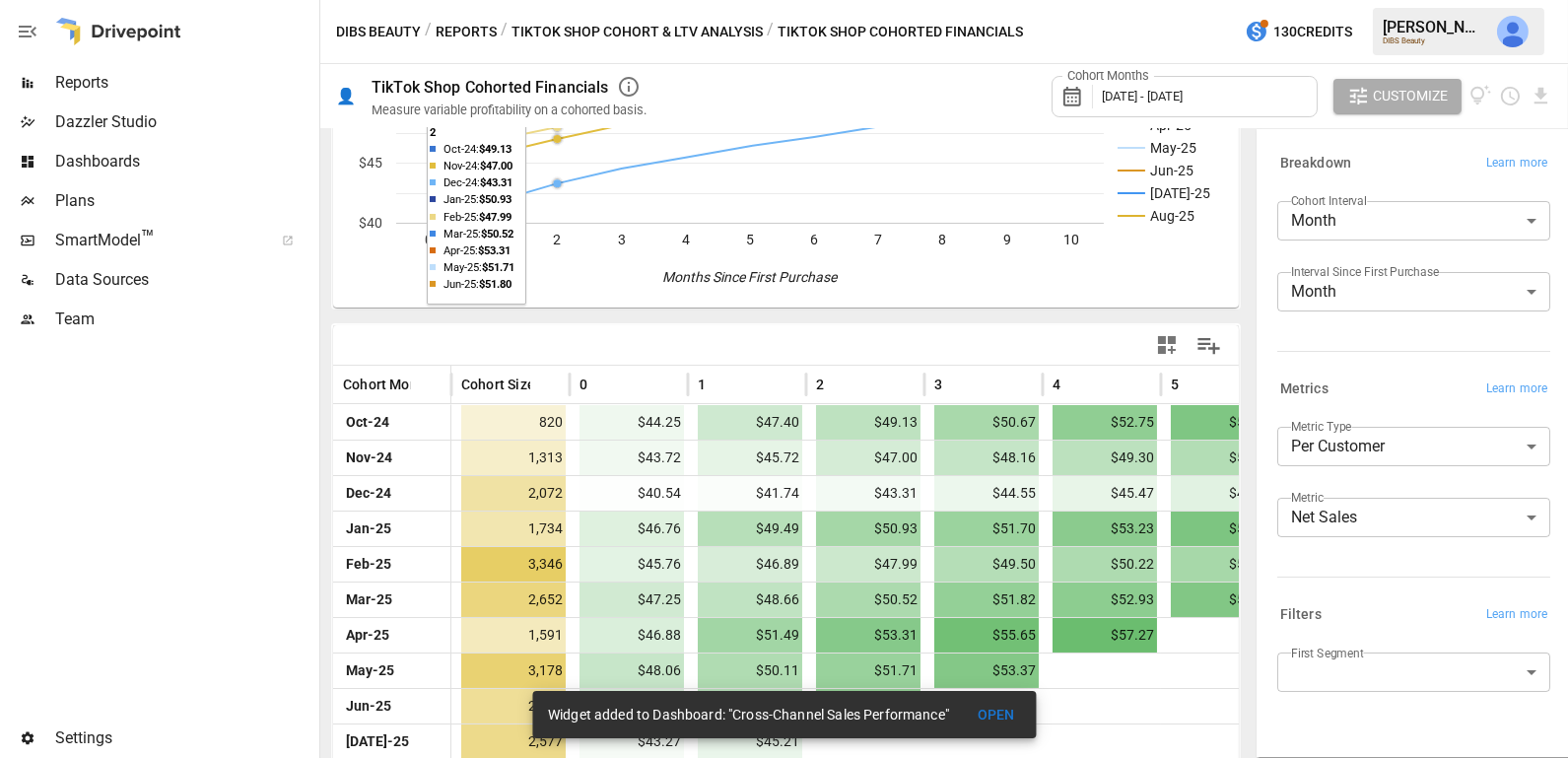
click at [586, 17] on div "DIBS Beauty / Reports / TikTok Shop Cohort & LTV Analysis / TikTok Shop Cohorte…" at bounding box center [944, 31] width 1248 height 63
click at [583, 29] on button "TikTok Shop Cohort & LTV Analysis" at bounding box center [637, 32] width 252 height 25
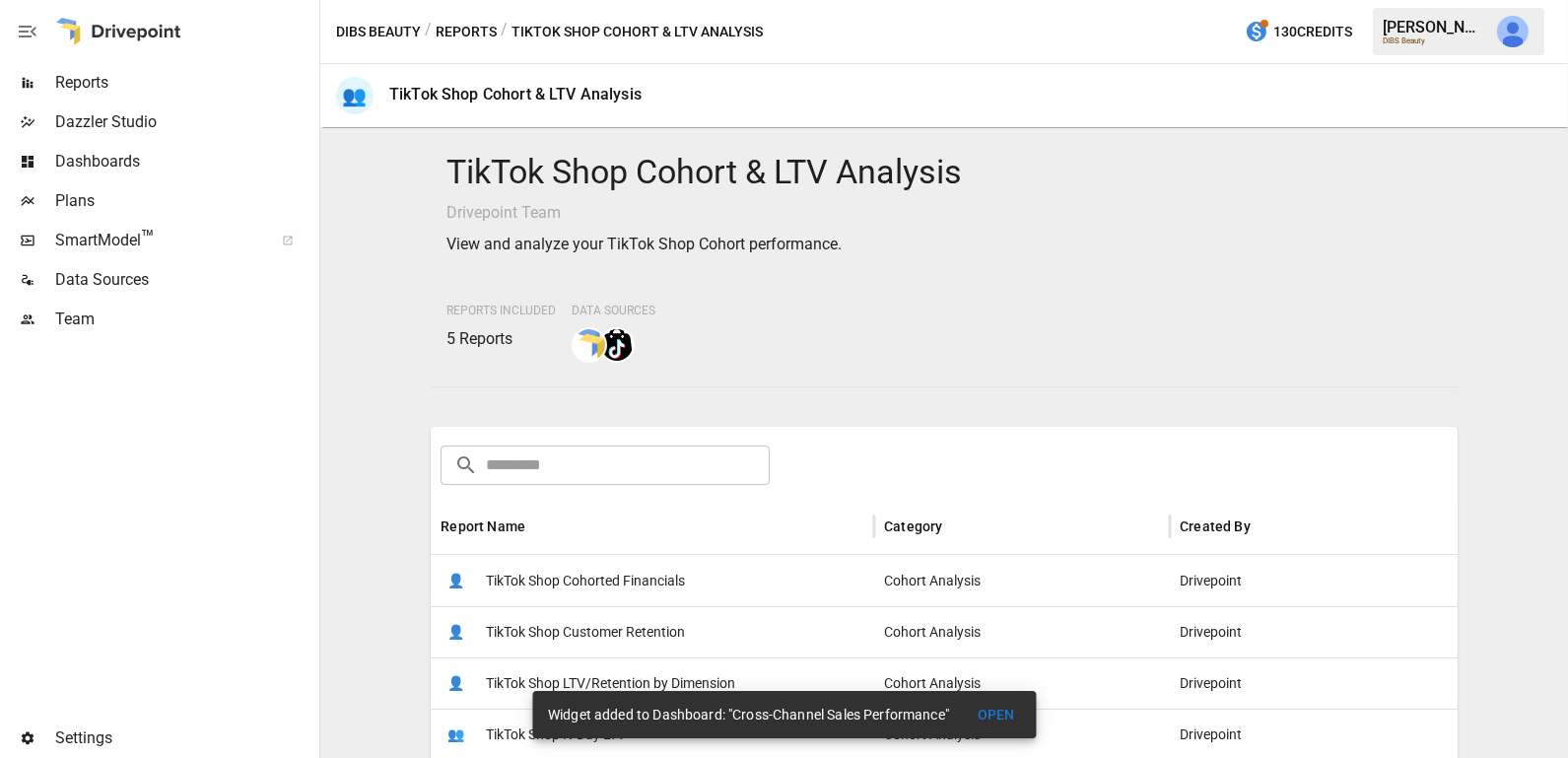
click at [146, 159] on span "Dashboards" at bounding box center [185, 162] width 261 height 24
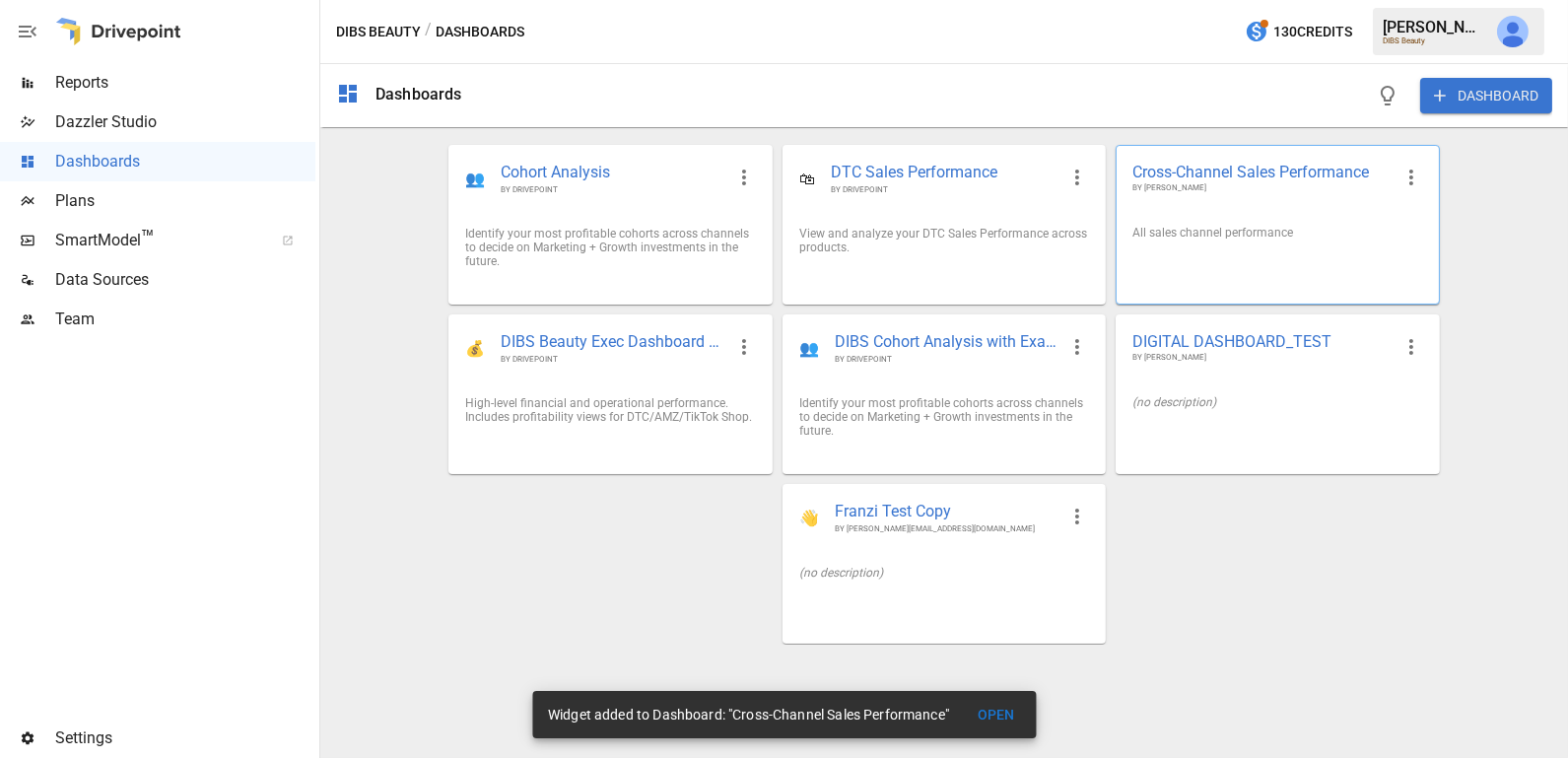
click at [1281, 205] on div "Cross-Channel Sales Performance BY [PERSON_NAME]" at bounding box center [1277, 178] width 321 height 64
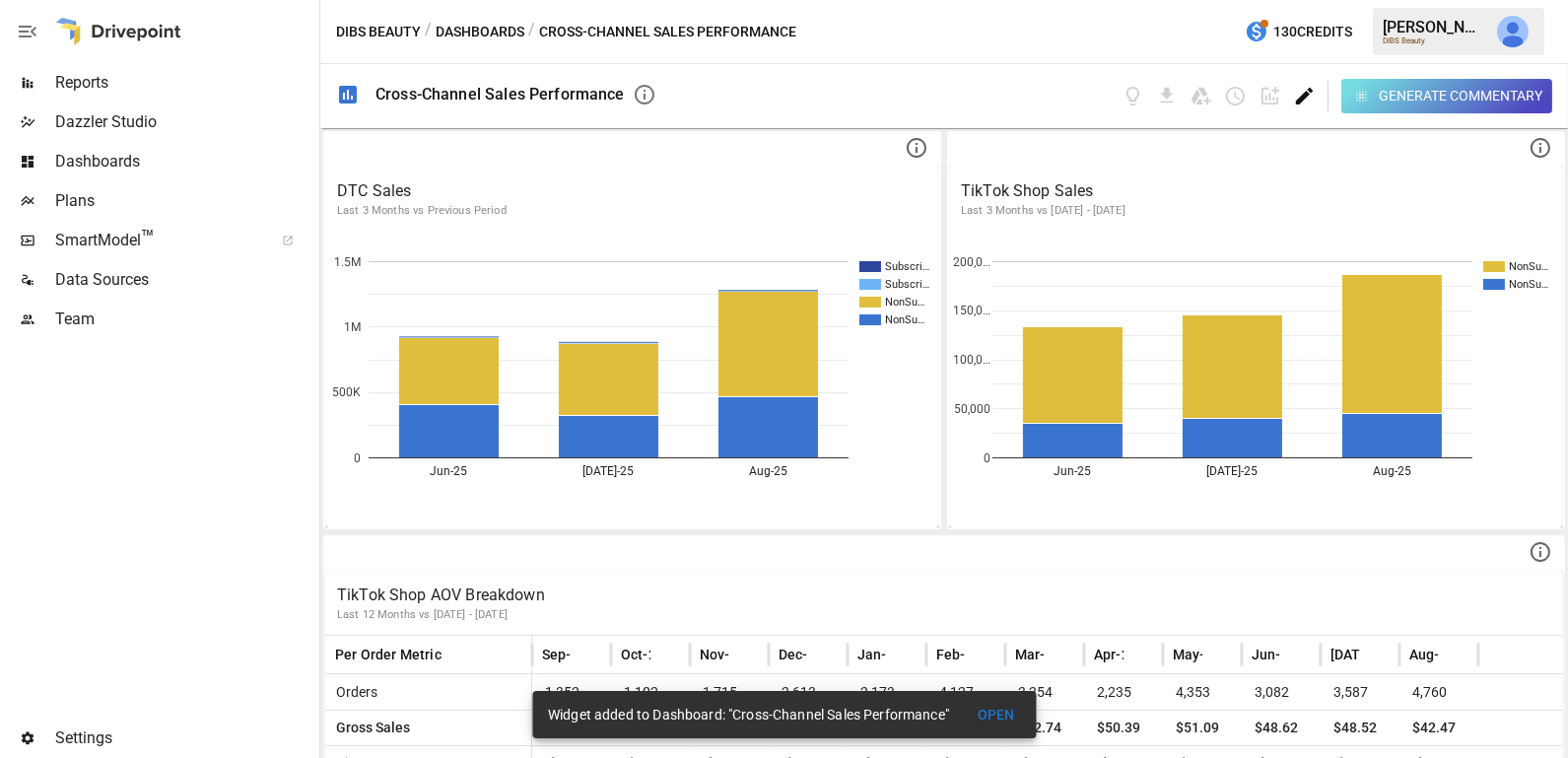
click at [1299, 104] on icon "Edit dashboard" at bounding box center [1304, 96] width 23 height 23
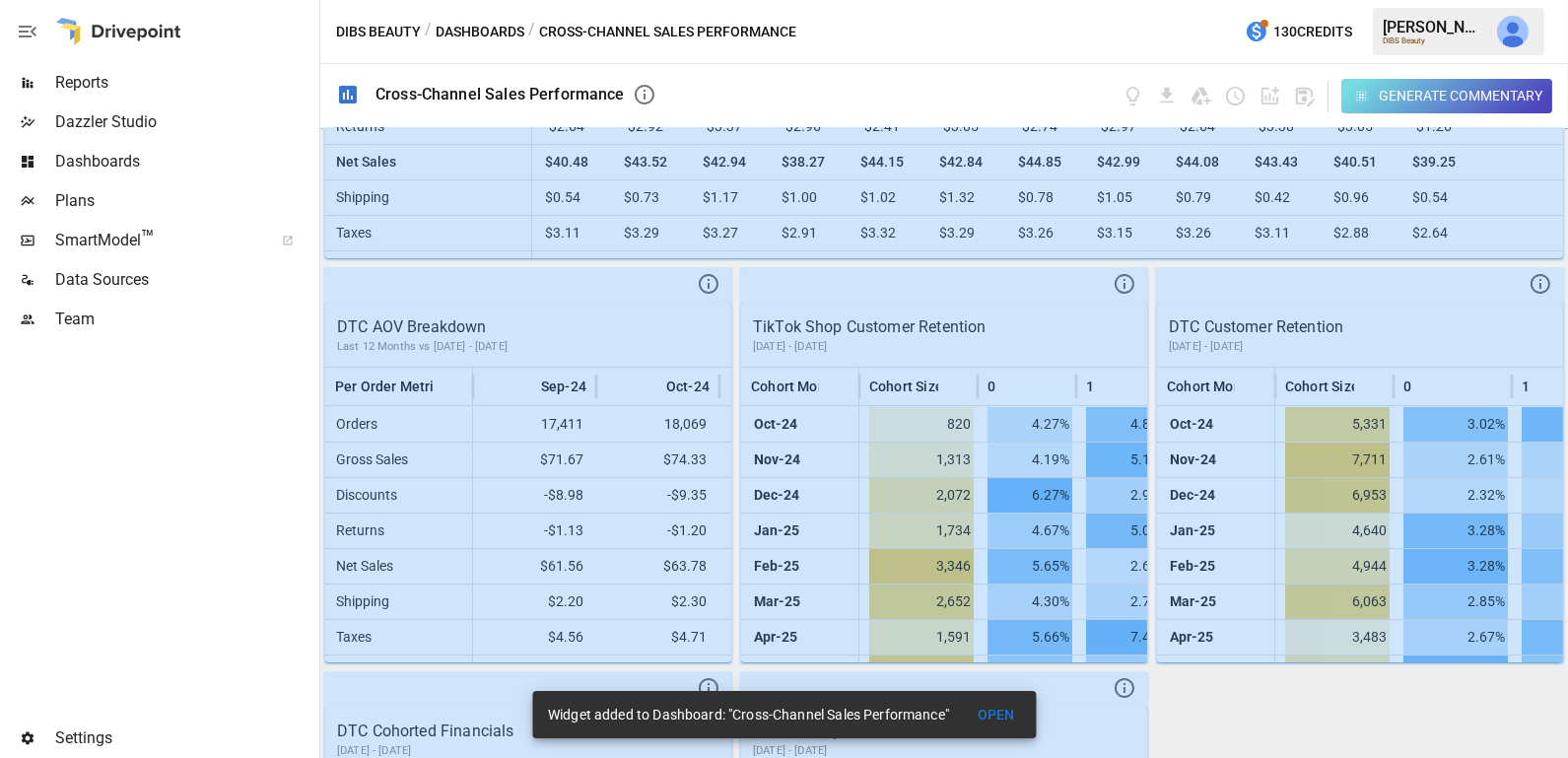
scroll to position [688, 0]
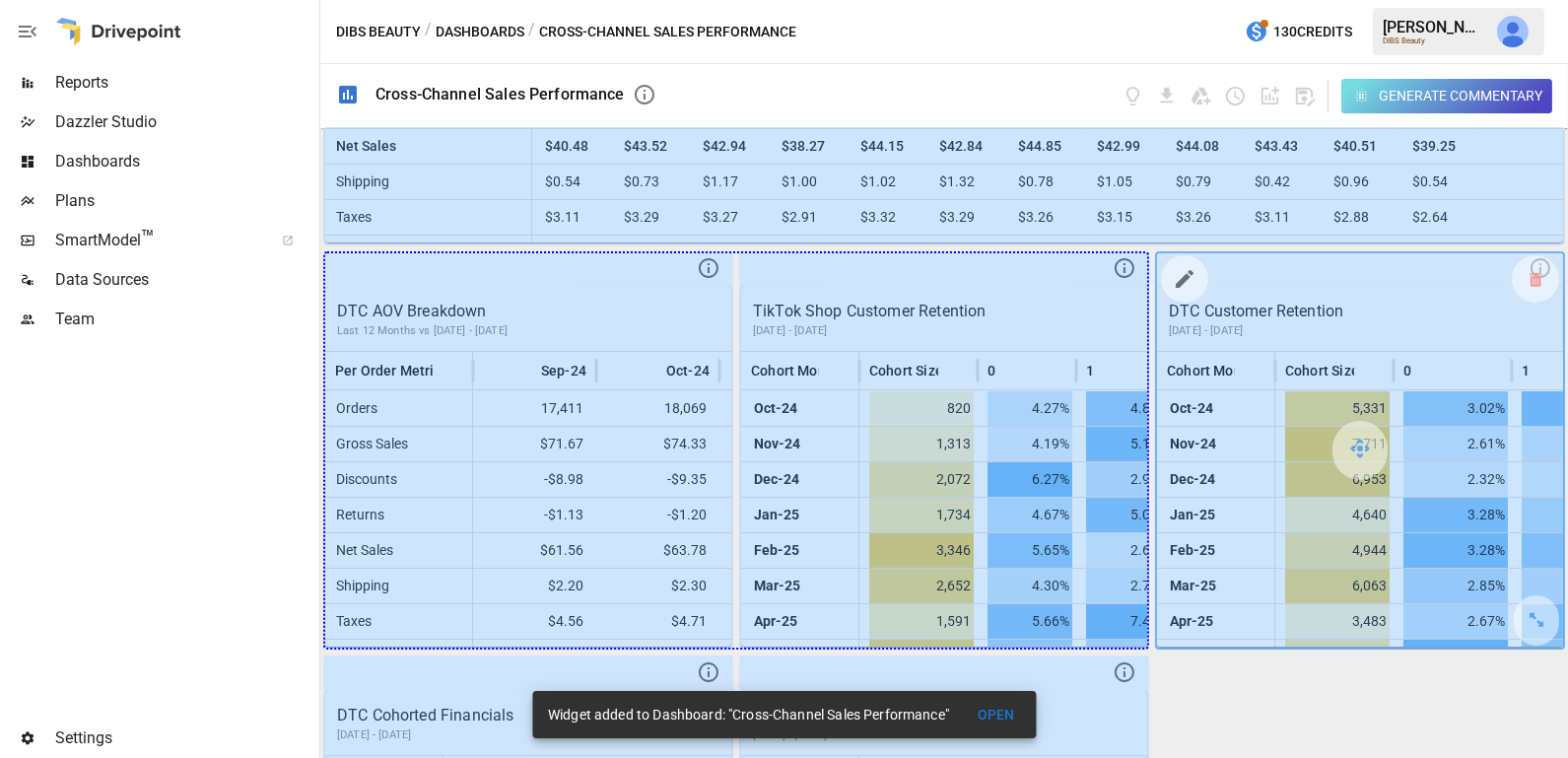
drag, startPoint x: 704, startPoint y: 613, endPoint x: 1345, endPoint y: 570, distance: 642.4
click at [1345, 570] on div "DTC Sales Last 3 Months vs Previous Period Subscri… Subscri… NonSu… NonSu… Jun-…" at bounding box center [944, 442] width 1248 height 630
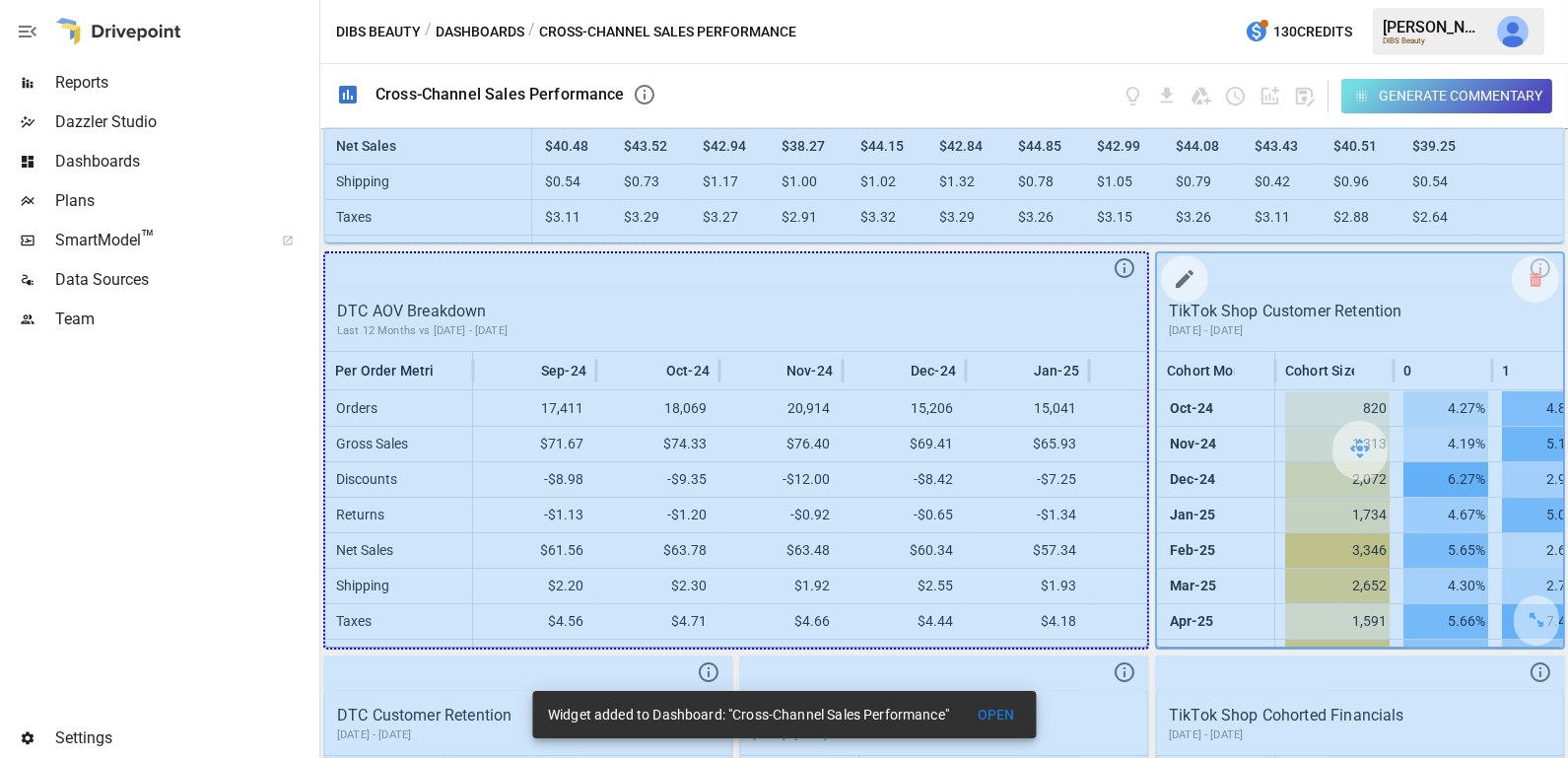
drag, startPoint x: 1121, startPoint y: 621, endPoint x: 1319, endPoint y: 610, distance: 198.3
click at [1319, 610] on div "DTC Sales Last 3 Months vs Previous Period Subscri… Subscri… NonSu… NonSu… Jun-…" at bounding box center [944, 442] width 1248 height 630
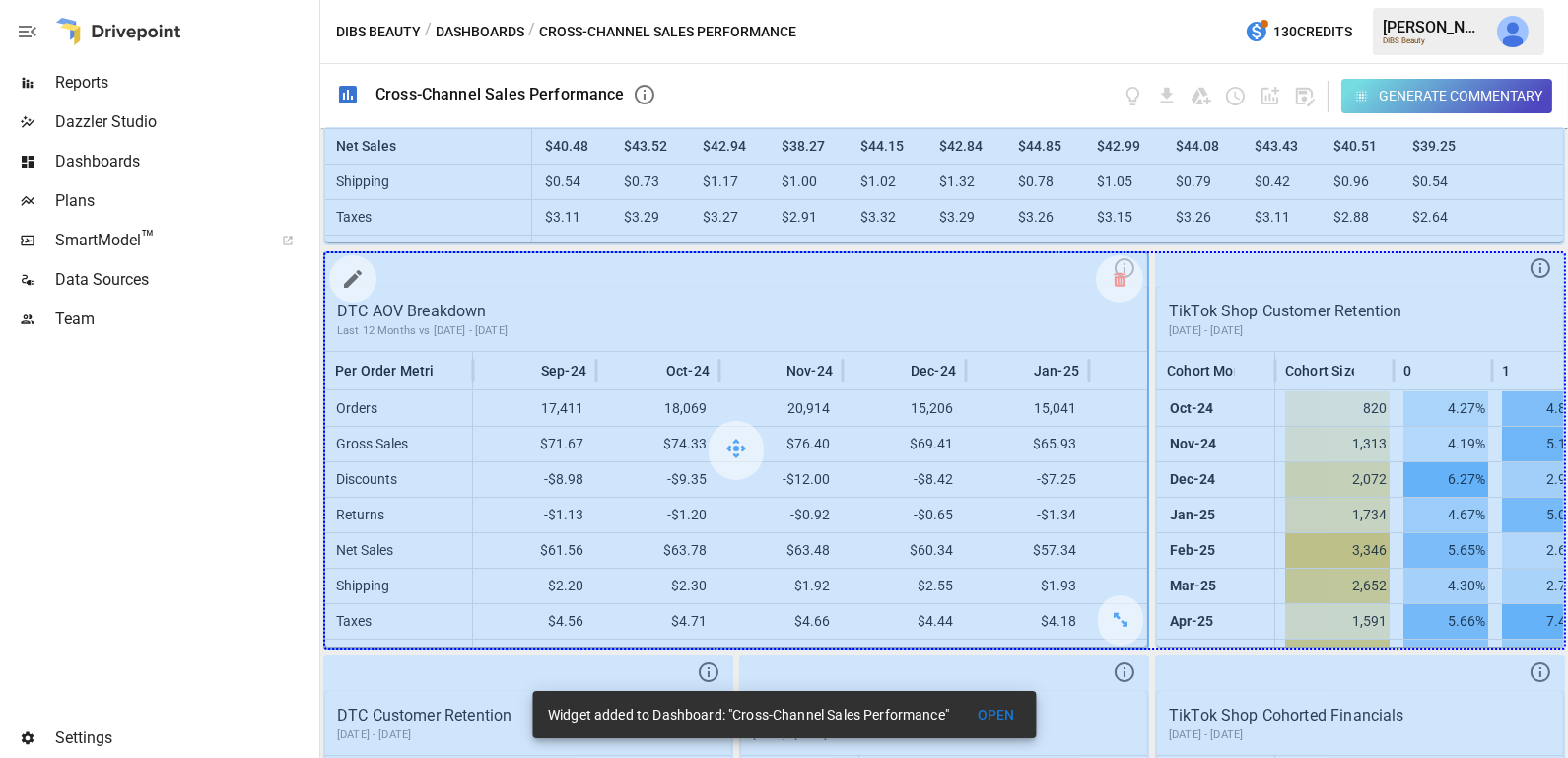
drag, startPoint x: 1125, startPoint y: 617, endPoint x: 1473, endPoint y: 580, distance: 350.0
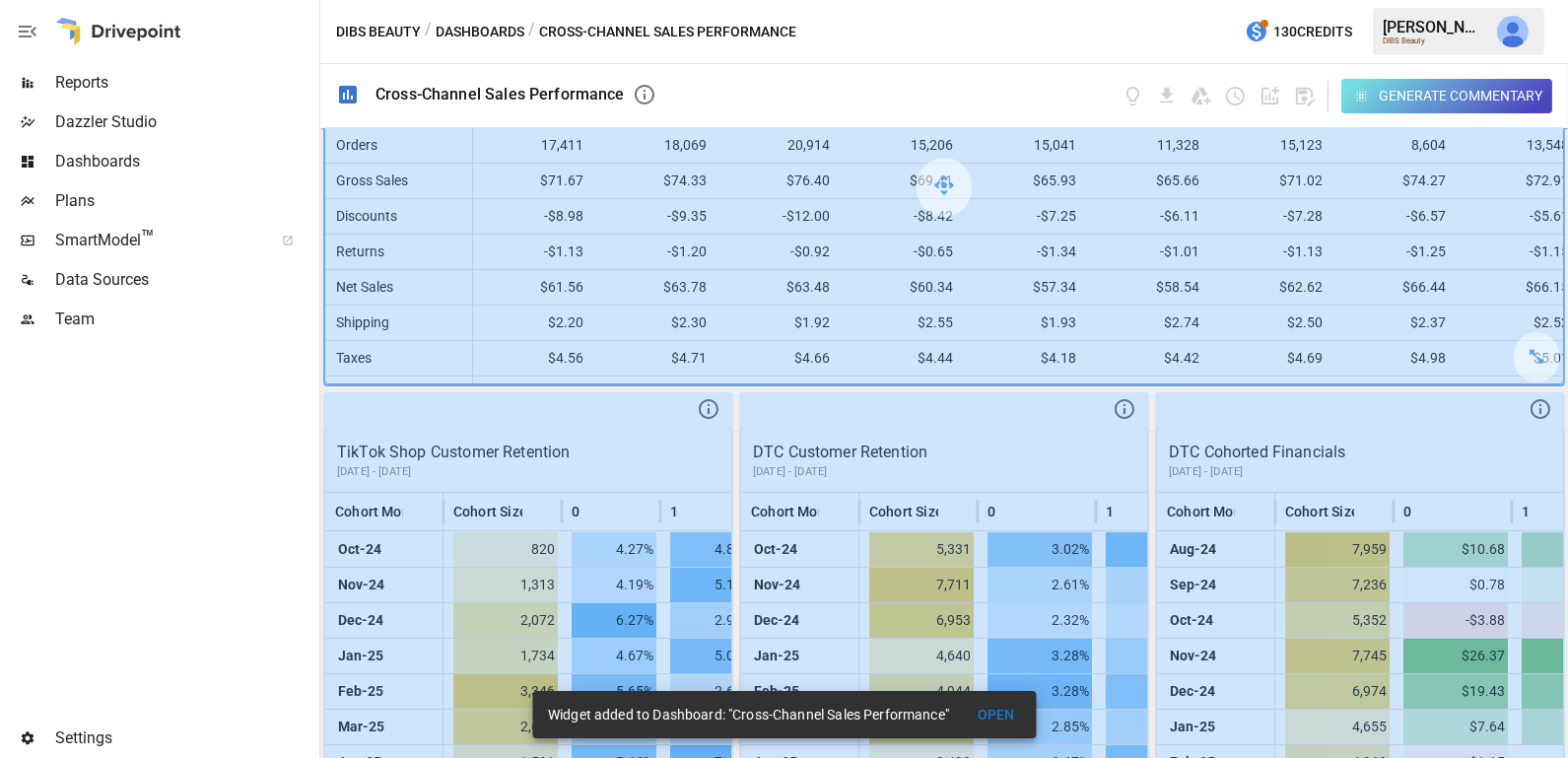
scroll to position [1237, 0]
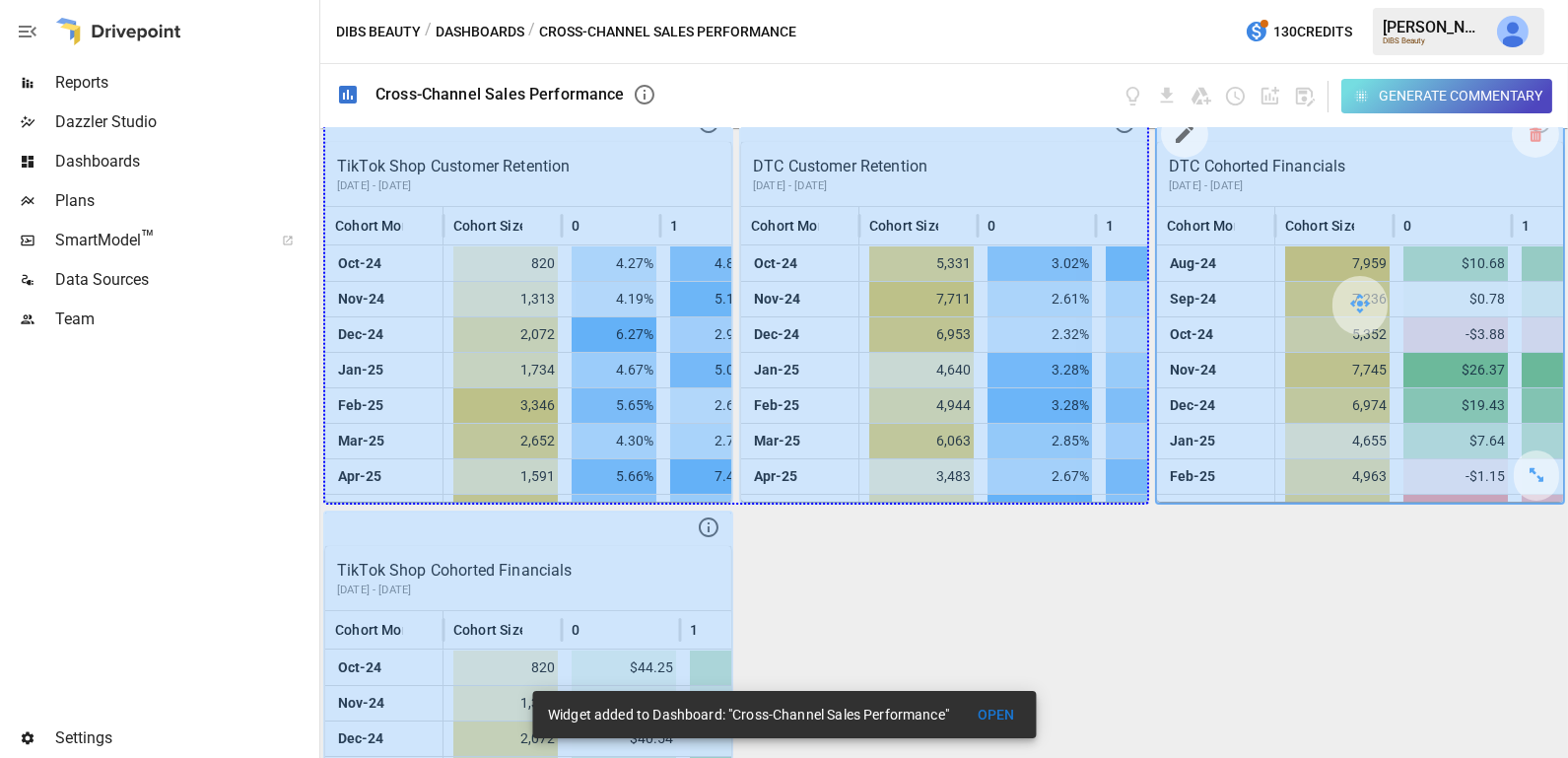
drag, startPoint x: 705, startPoint y: 475, endPoint x: 1181, endPoint y: 417, distance: 479.5
click at [1181, 417] on div "DTC Sales Last 3 Months vs Previous Period Subscri… Subscri… NonSu… NonSu… Jun-…" at bounding box center [944, 442] width 1248 height 630
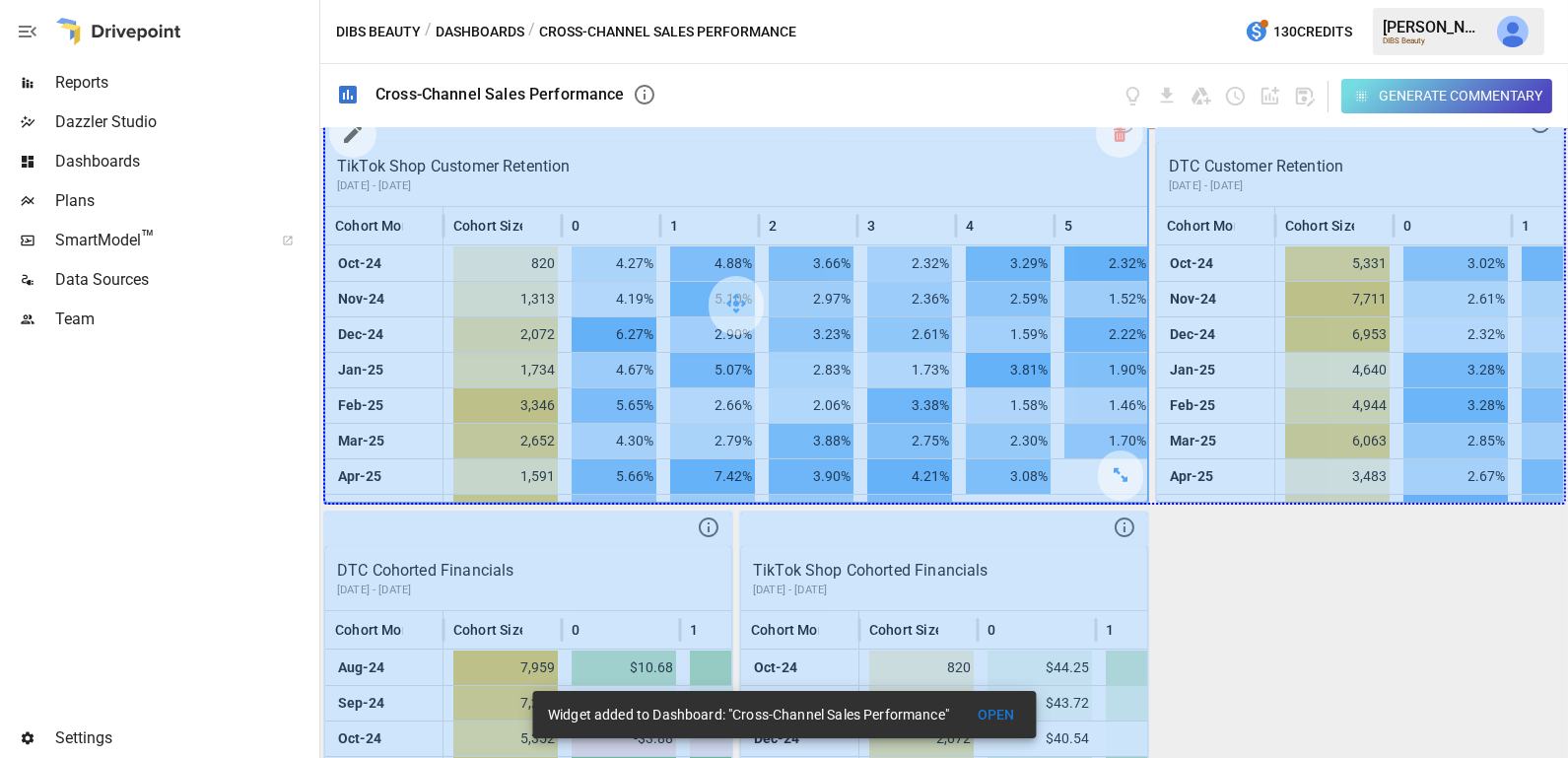
drag, startPoint x: 1127, startPoint y: 475, endPoint x: 1380, endPoint y: 452, distance: 254.0
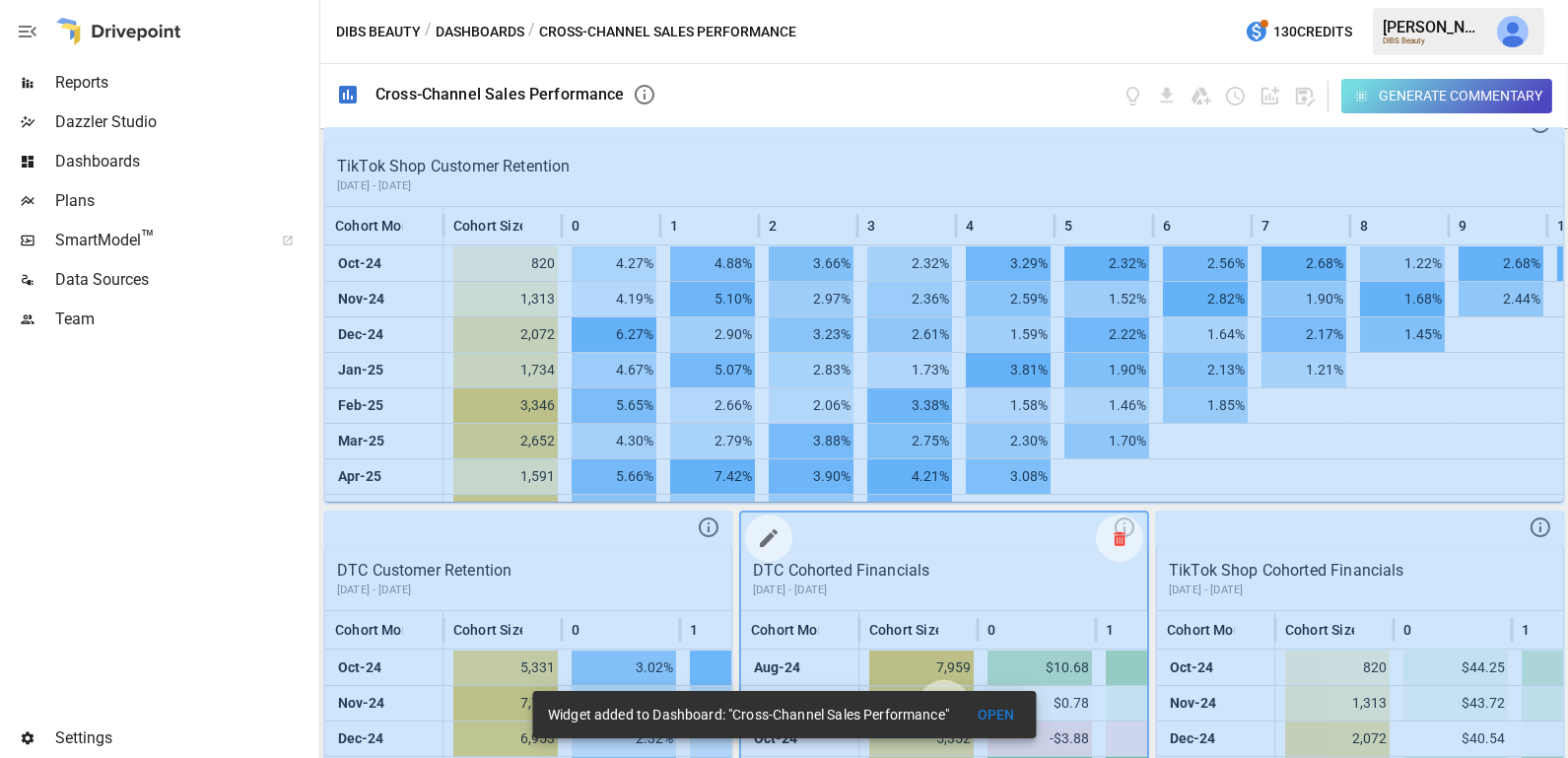
scroll to position [1387, 0]
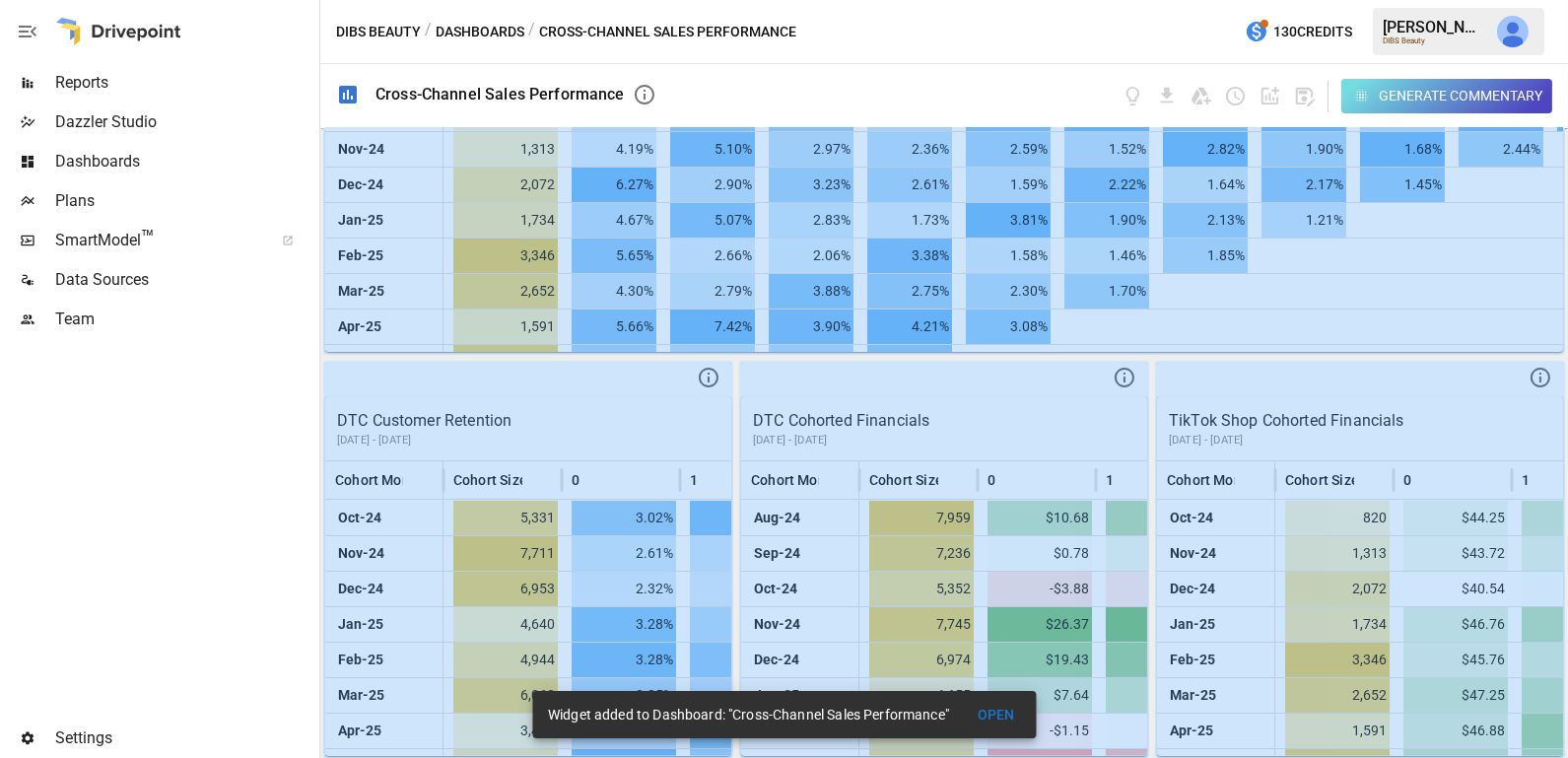
click at [1003, 706] on button "OPEN" at bounding box center [995, 715] width 63 height 37
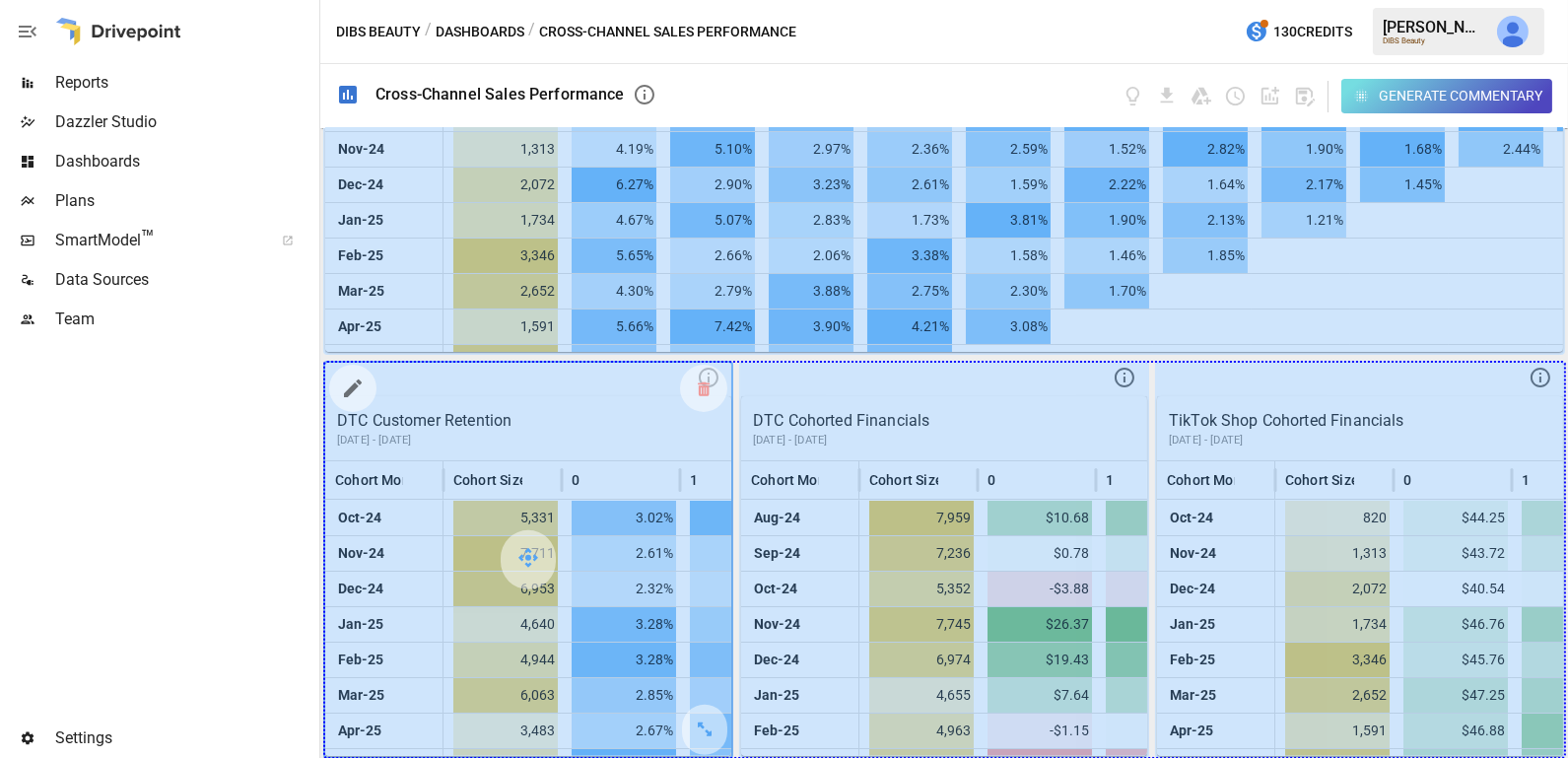
drag, startPoint x: 705, startPoint y: 727, endPoint x: 1432, endPoint y: 651, distance: 731.0
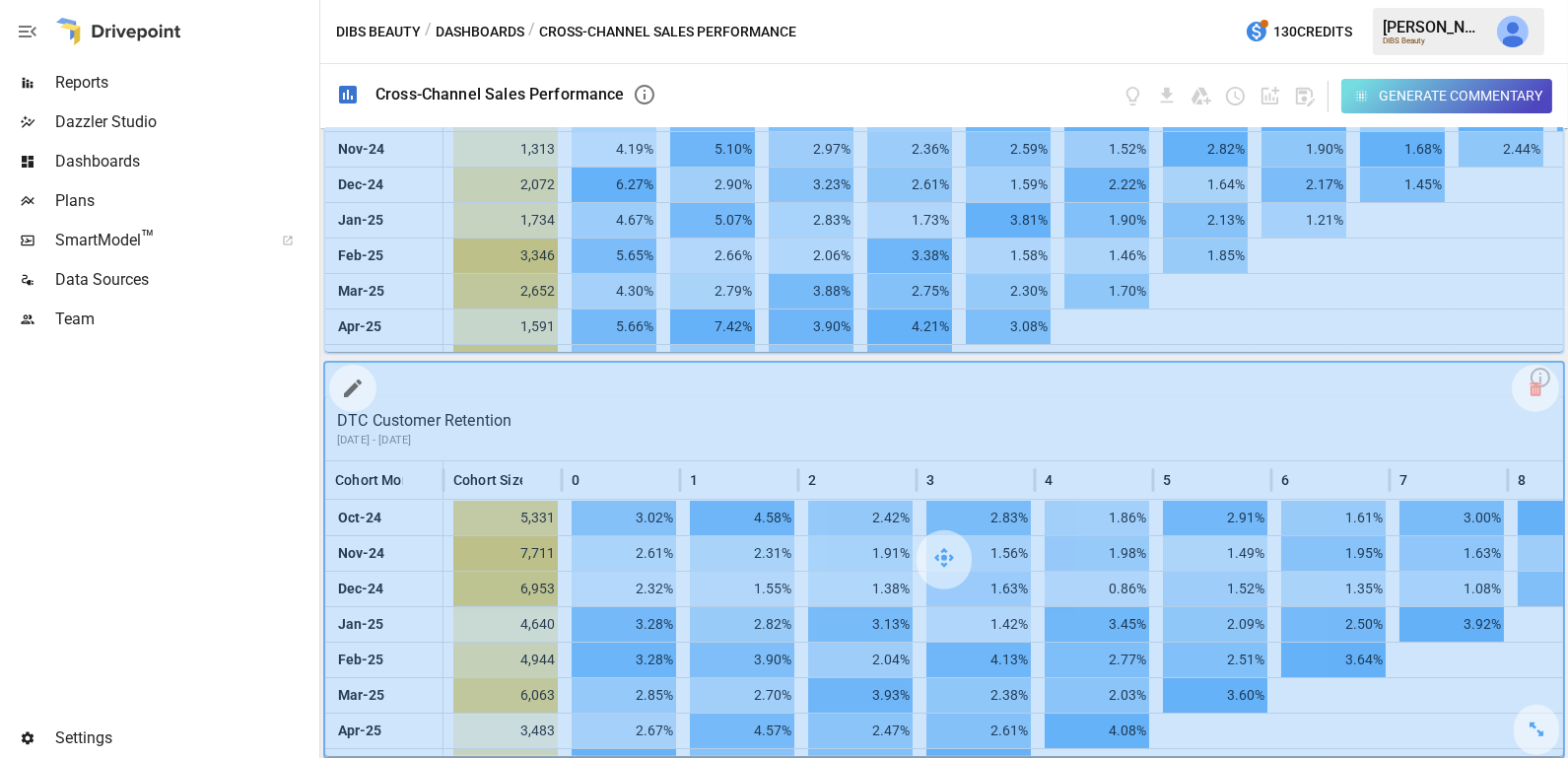
scroll to position [1791, 0]
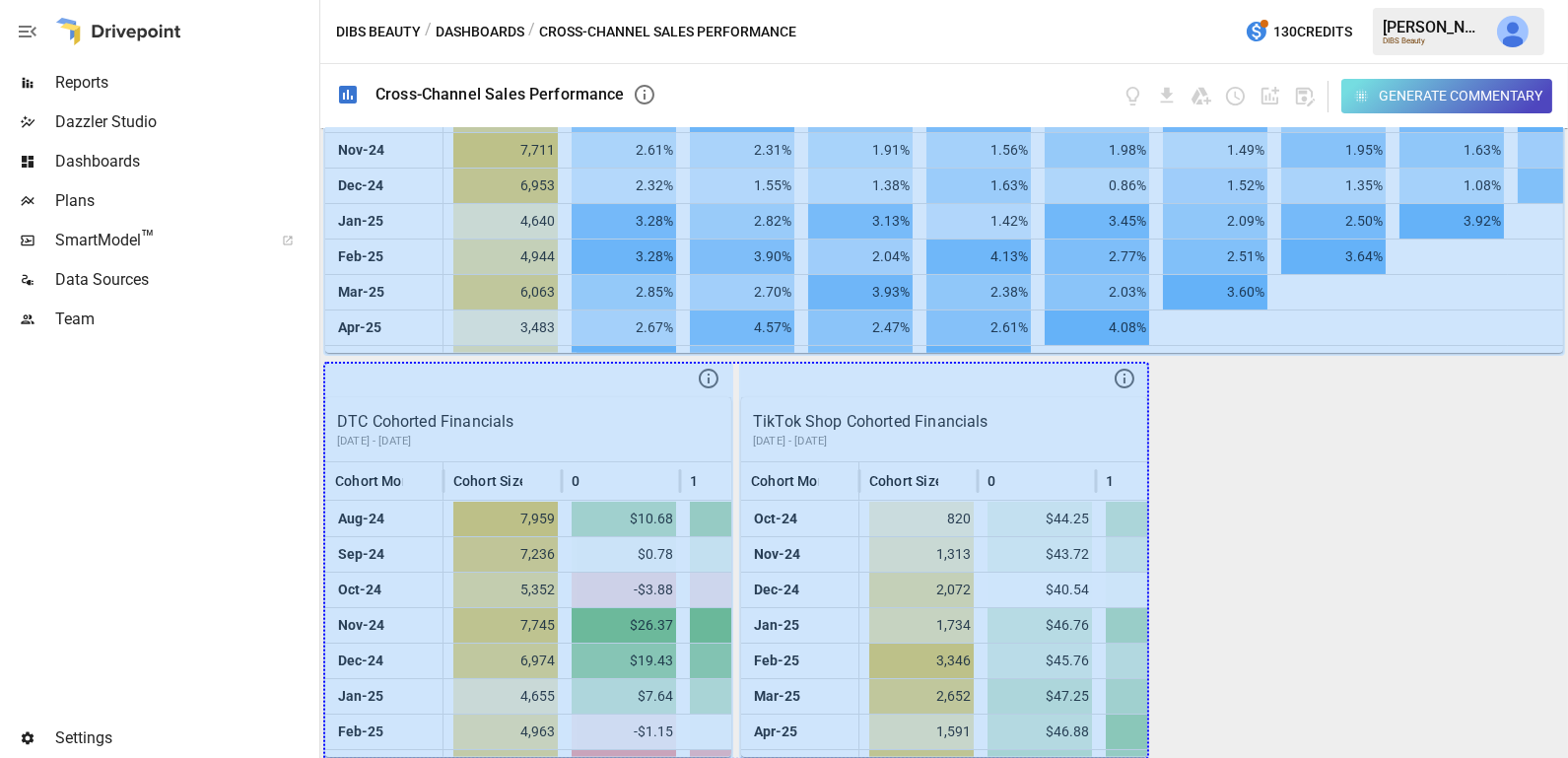
drag, startPoint x: 700, startPoint y: 733, endPoint x: 1340, endPoint y: 576, distance: 659.0
click at [1340, 576] on div "DTC Sales Last 3 Months vs Previous Period Jun-25 [DATE]-25 Aug-25 0 500K 1M 1.…" at bounding box center [944, 442] width 1248 height 630
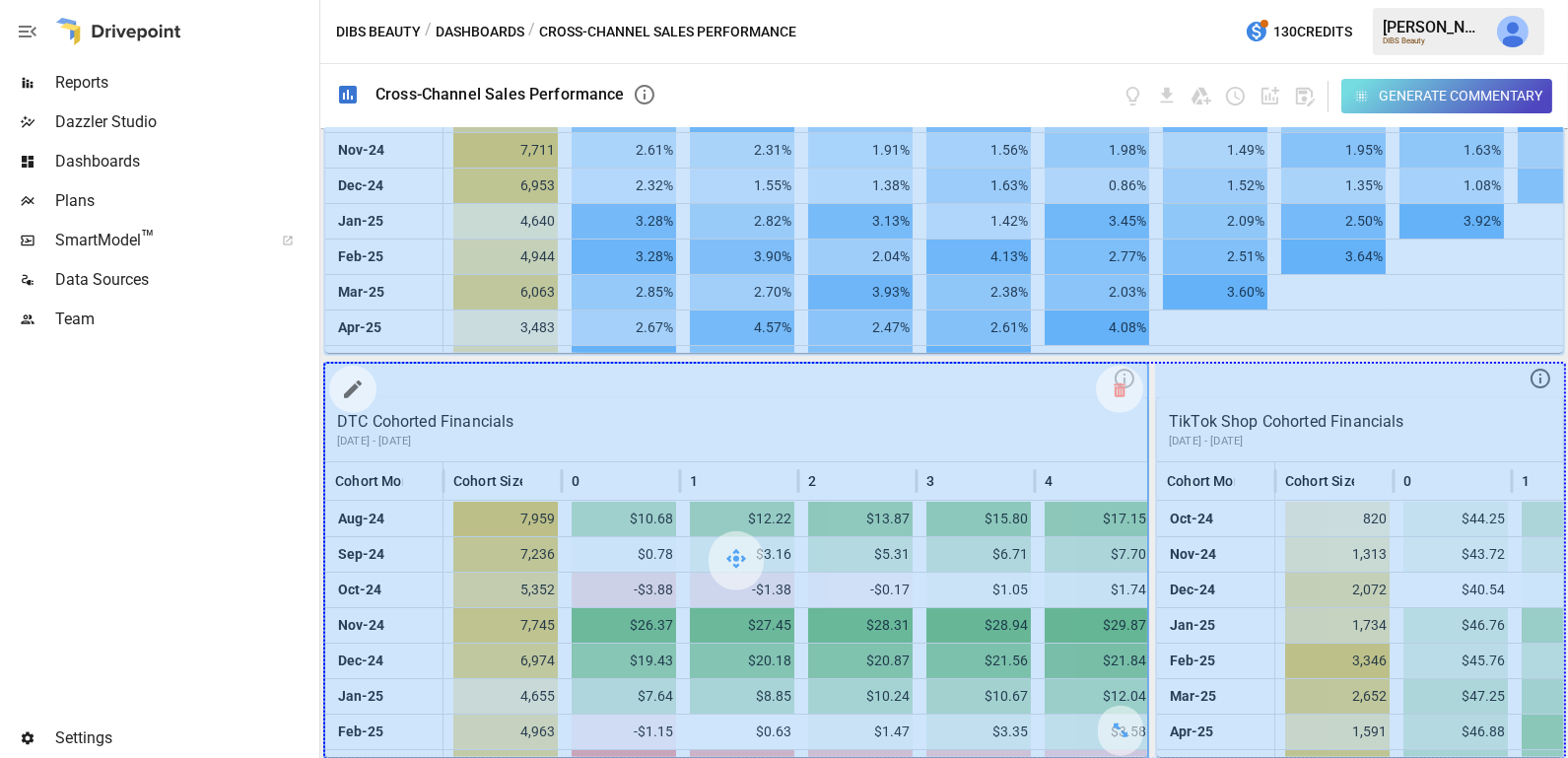
drag, startPoint x: 1128, startPoint y: 726, endPoint x: 1401, endPoint y: 598, distance: 301.5
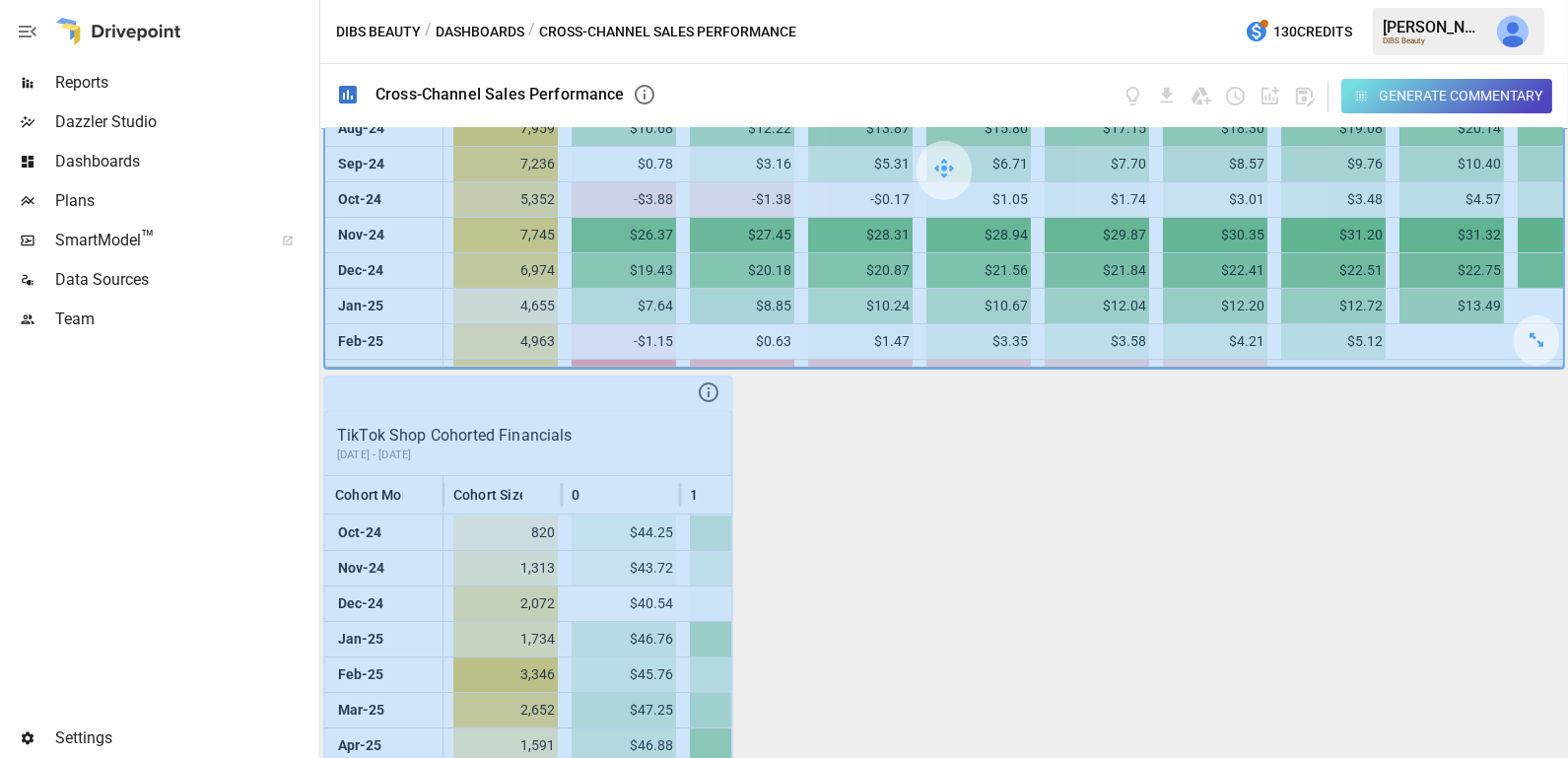
scroll to position [2193, 0]
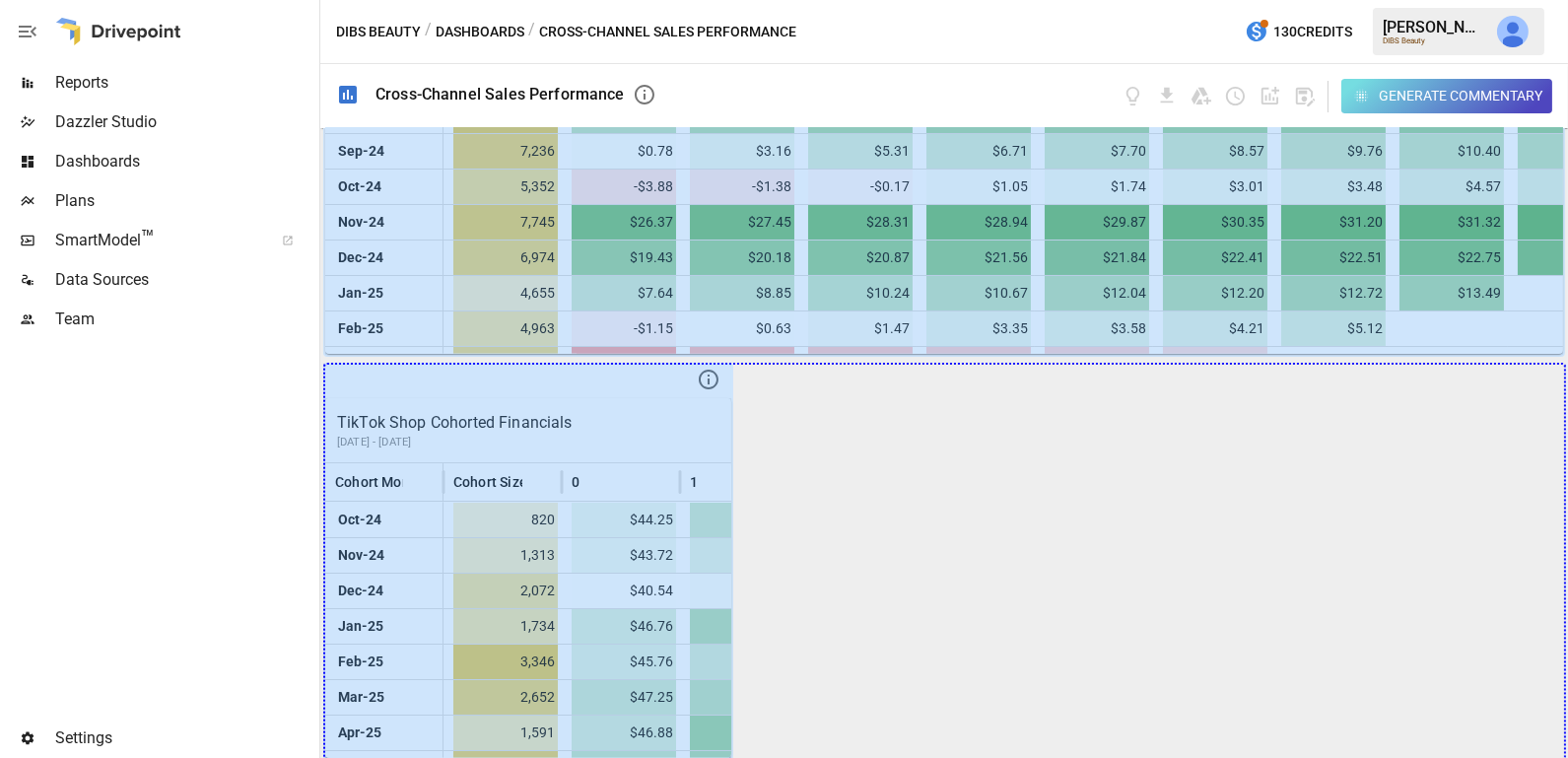
drag, startPoint x: 705, startPoint y: 728, endPoint x: 1576, endPoint y: 580, distance: 883.5
click at [1567, 0] on html "Reports Dazzler Studio Dashboards Plans SmartModel ™ Data Sources Team Settings…" at bounding box center [784, 0] width 1568 height 0
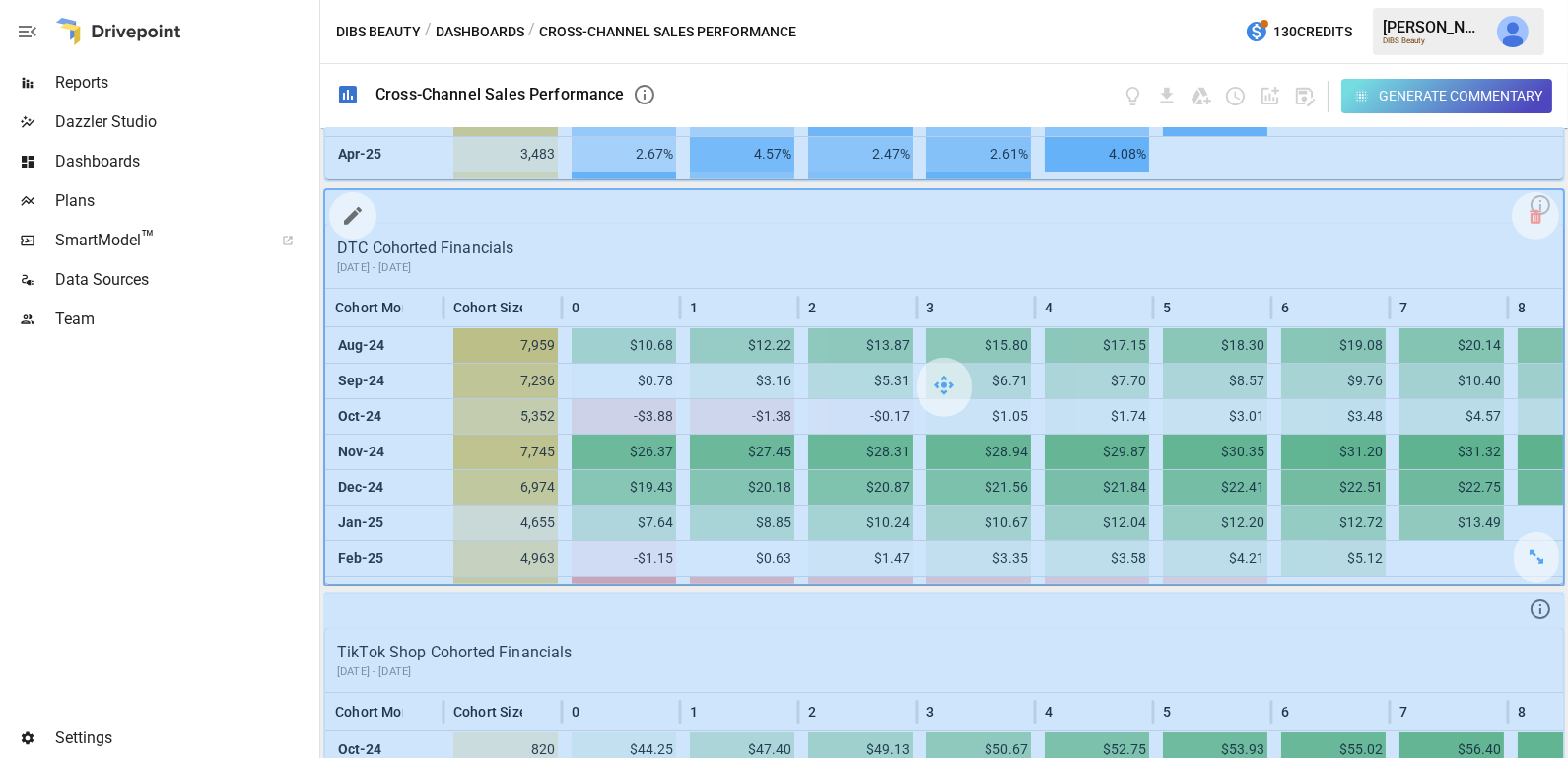
scroll to position [1961, 0]
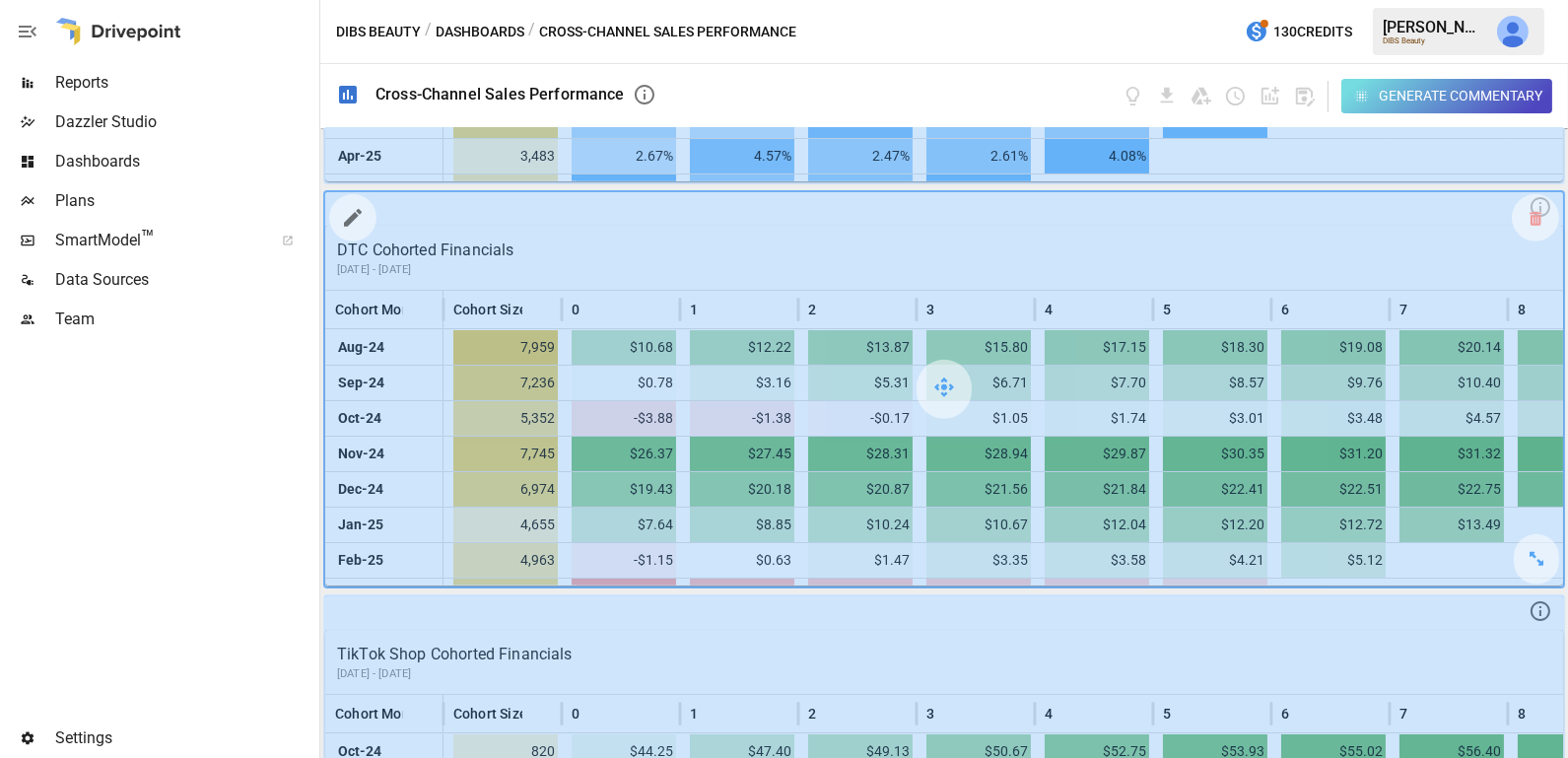
click at [353, 209] on icon "button" at bounding box center [353, 218] width 18 height 18
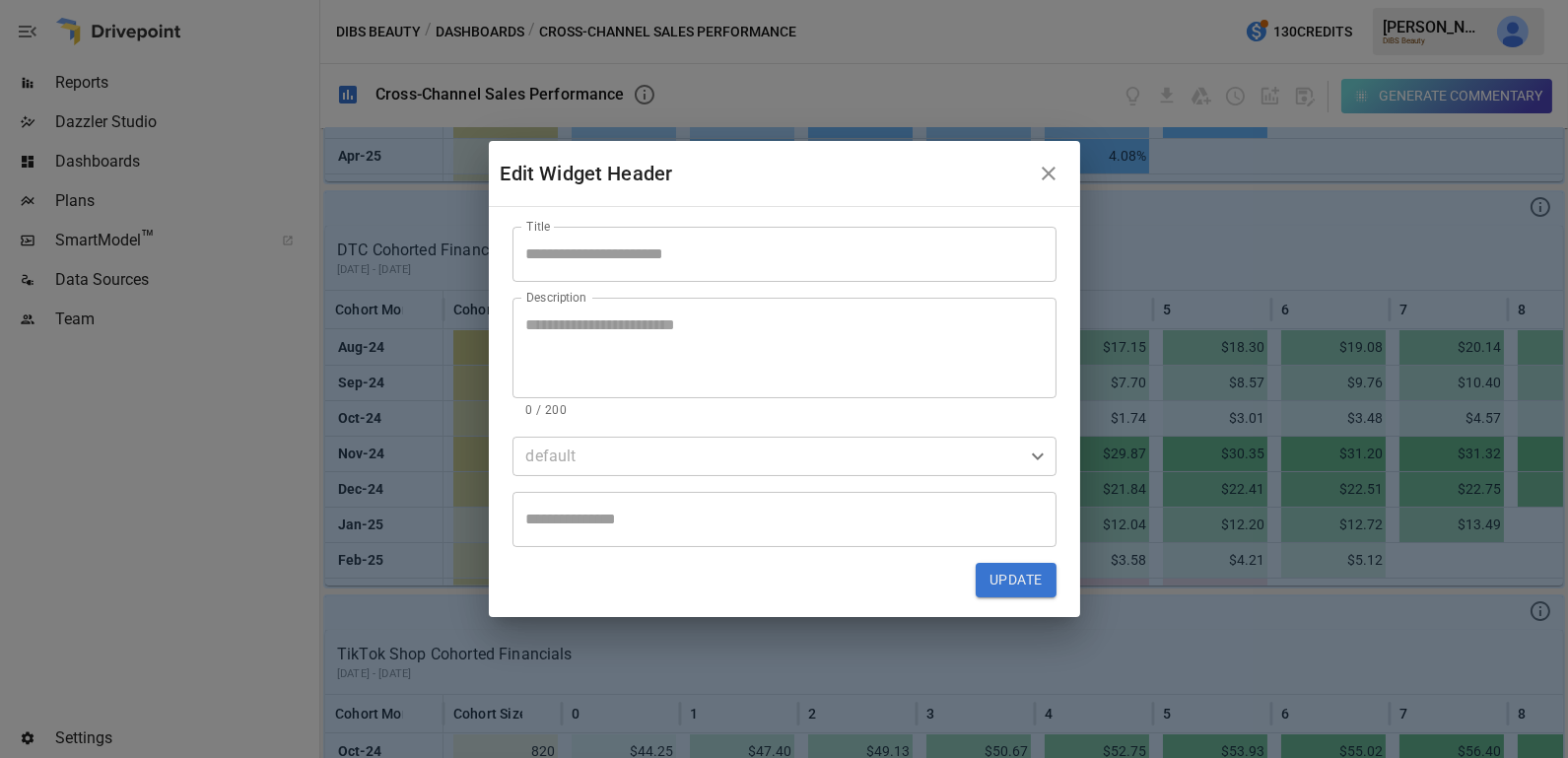
click at [642, 254] on input "Title" at bounding box center [784, 254] width 544 height 55
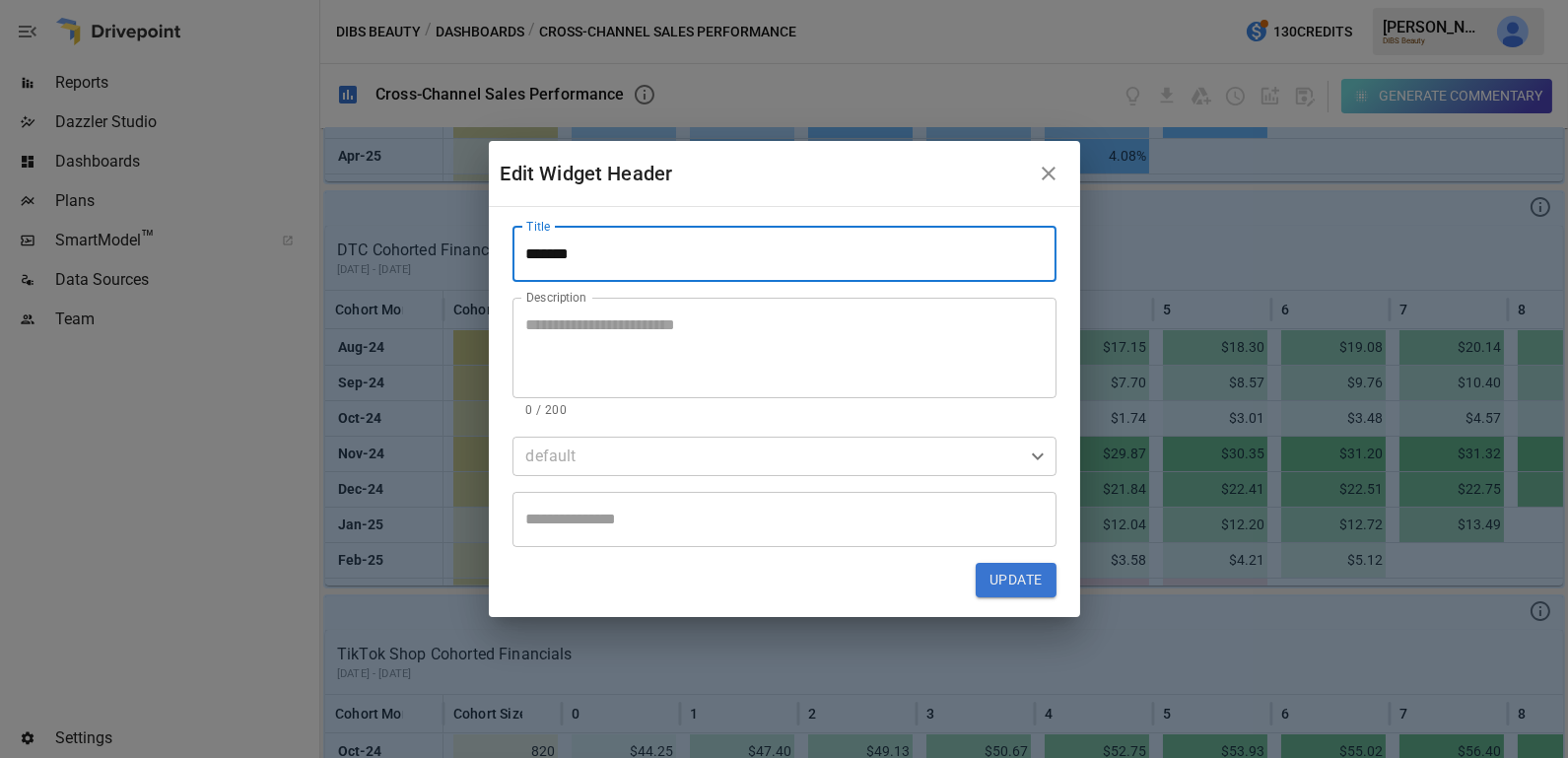
type input "*******"
click at [621, 345] on textarea "Description" at bounding box center [784, 348] width 516 height 68
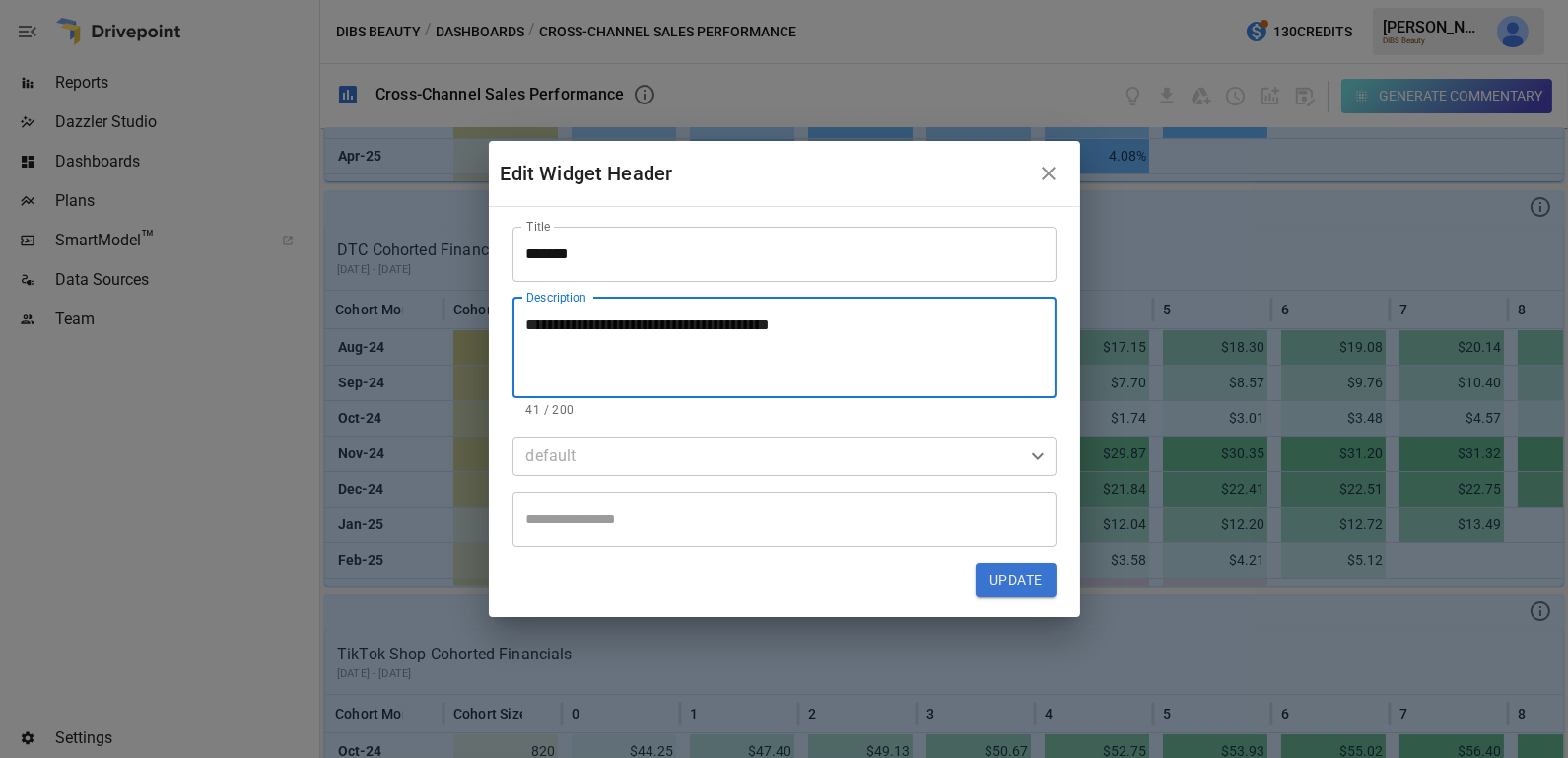
type textarea "**********"
click at [1020, 583] on button "Update" at bounding box center [1015, 581] width 80 height 36
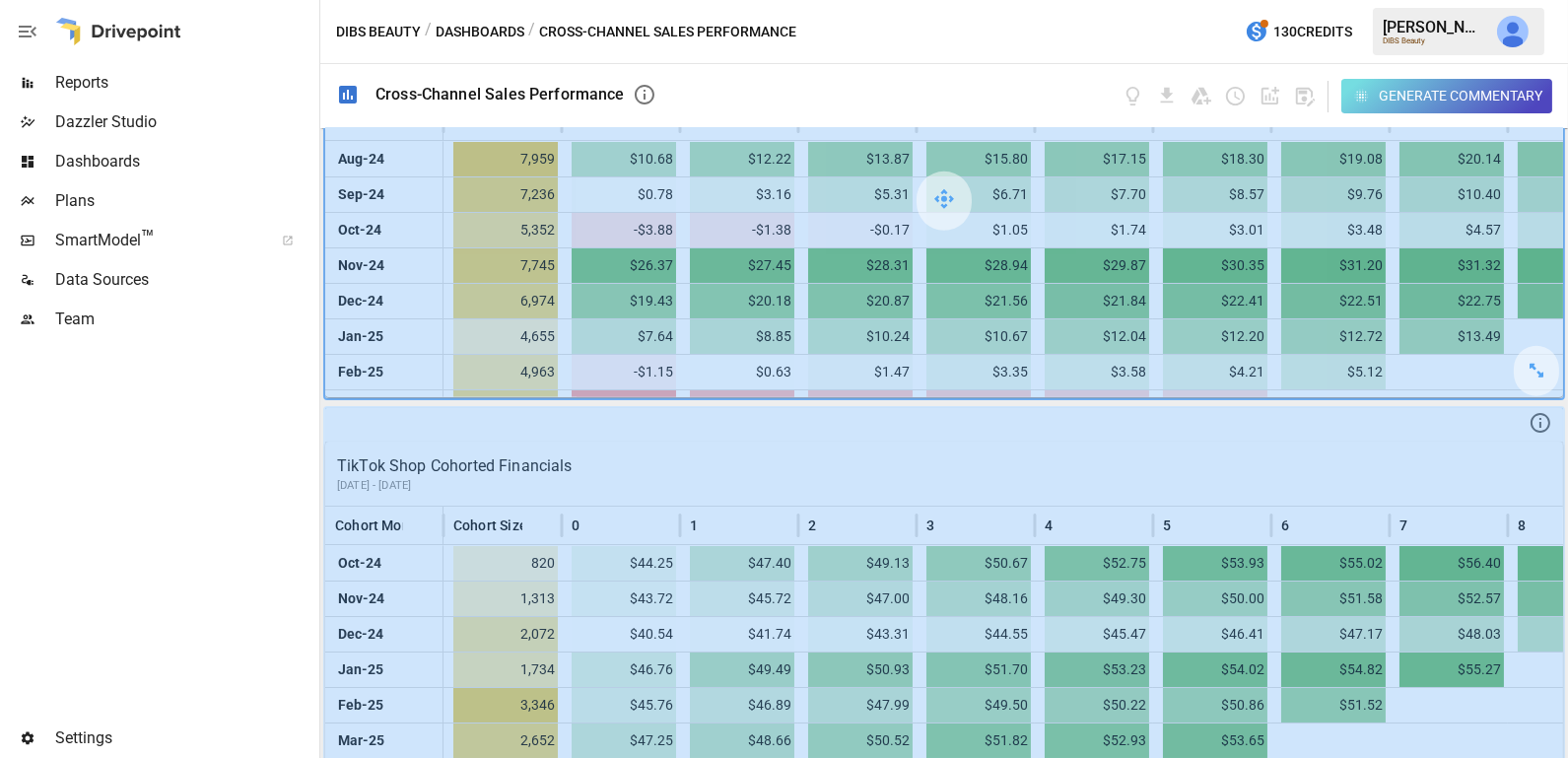
scroll to position [2193, 0]
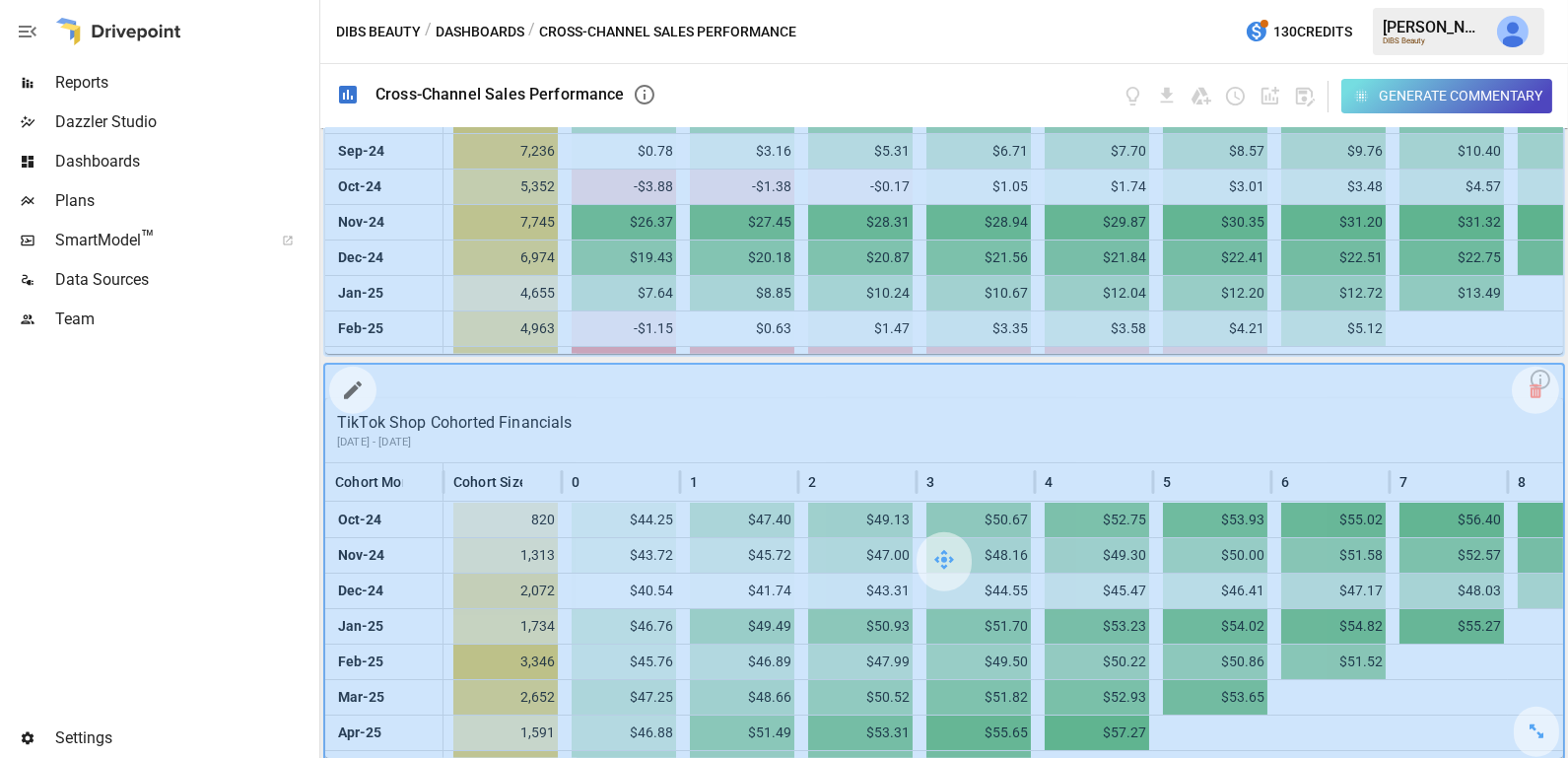
click at [359, 383] on icon "button" at bounding box center [353, 390] width 24 height 24
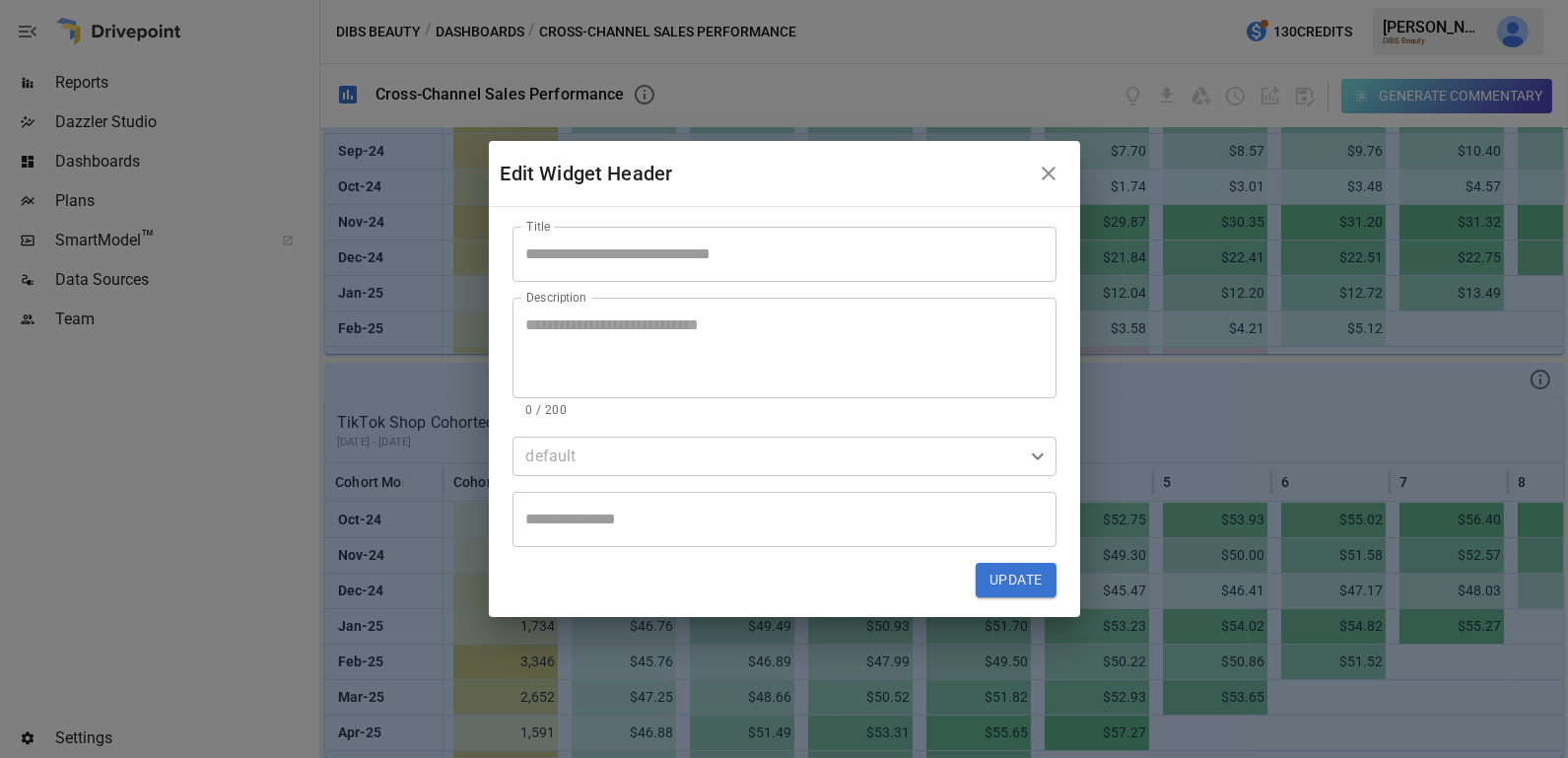
click at [617, 233] on input "Title" at bounding box center [784, 254] width 544 height 55
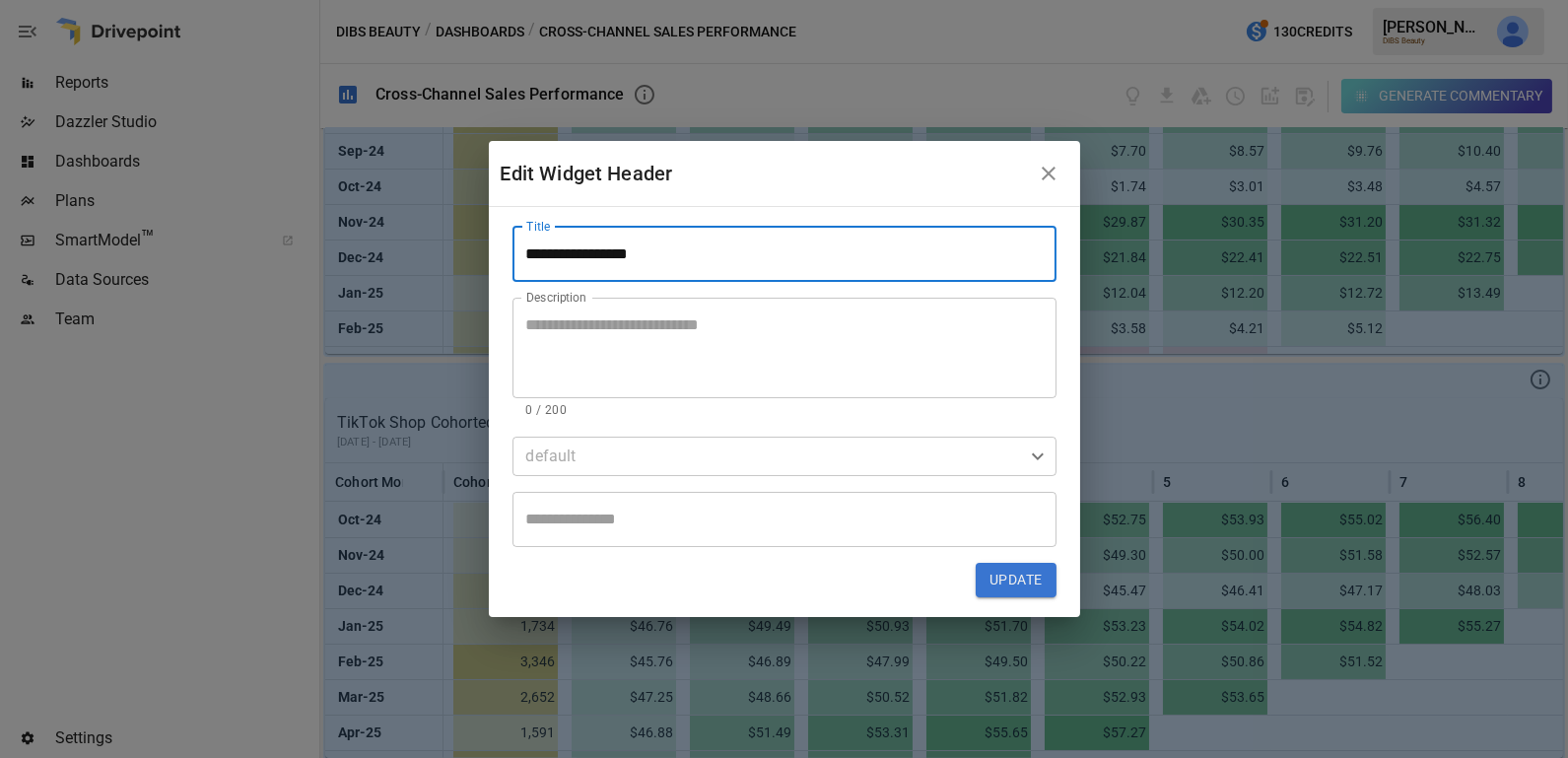
type input "**********"
click at [1015, 581] on button "Update" at bounding box center [1015, 581] width 80 height 36
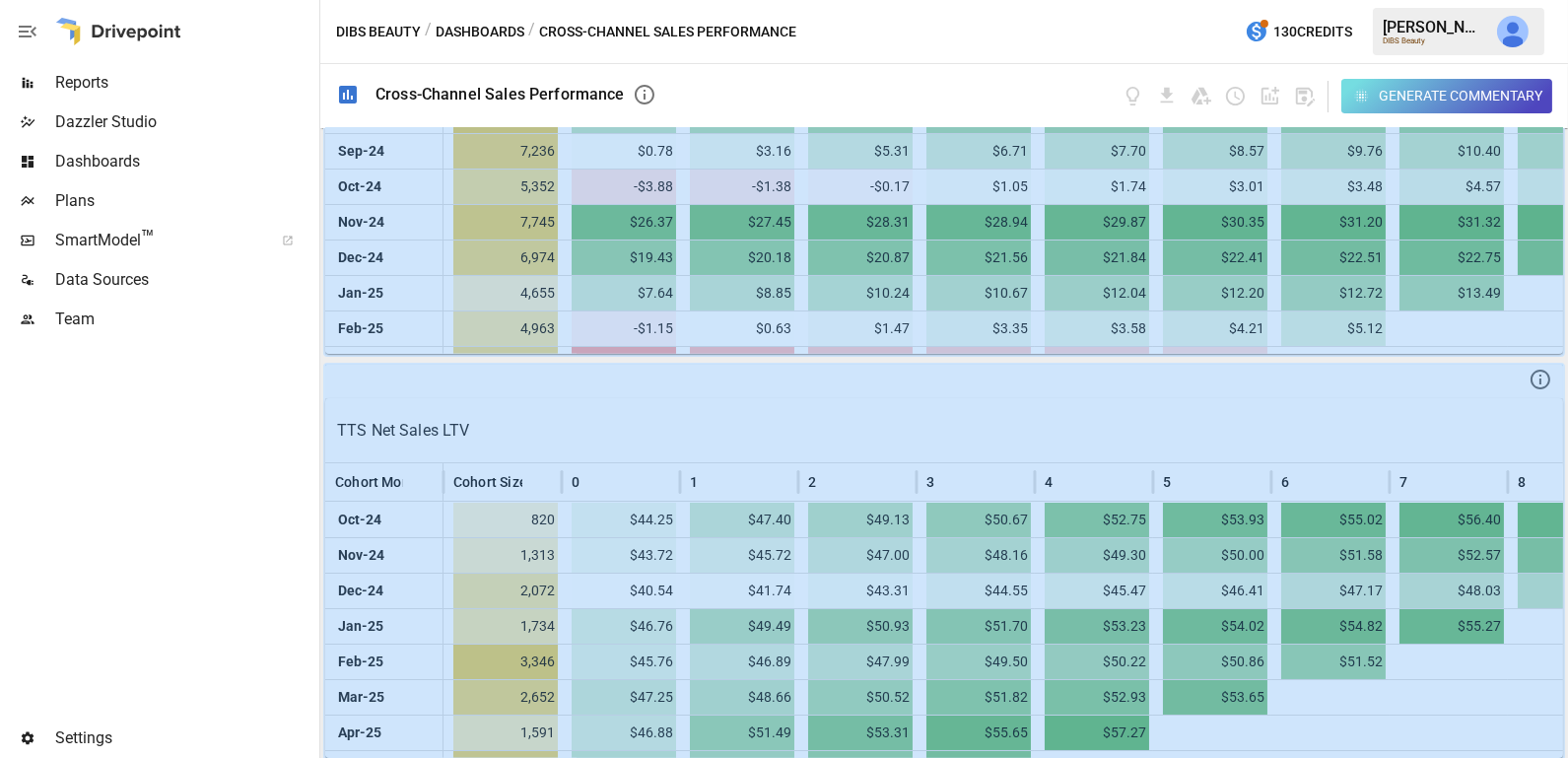
click at [1305, 90] on icon "button" at bounding box center [1305, 97] width 19 height 19
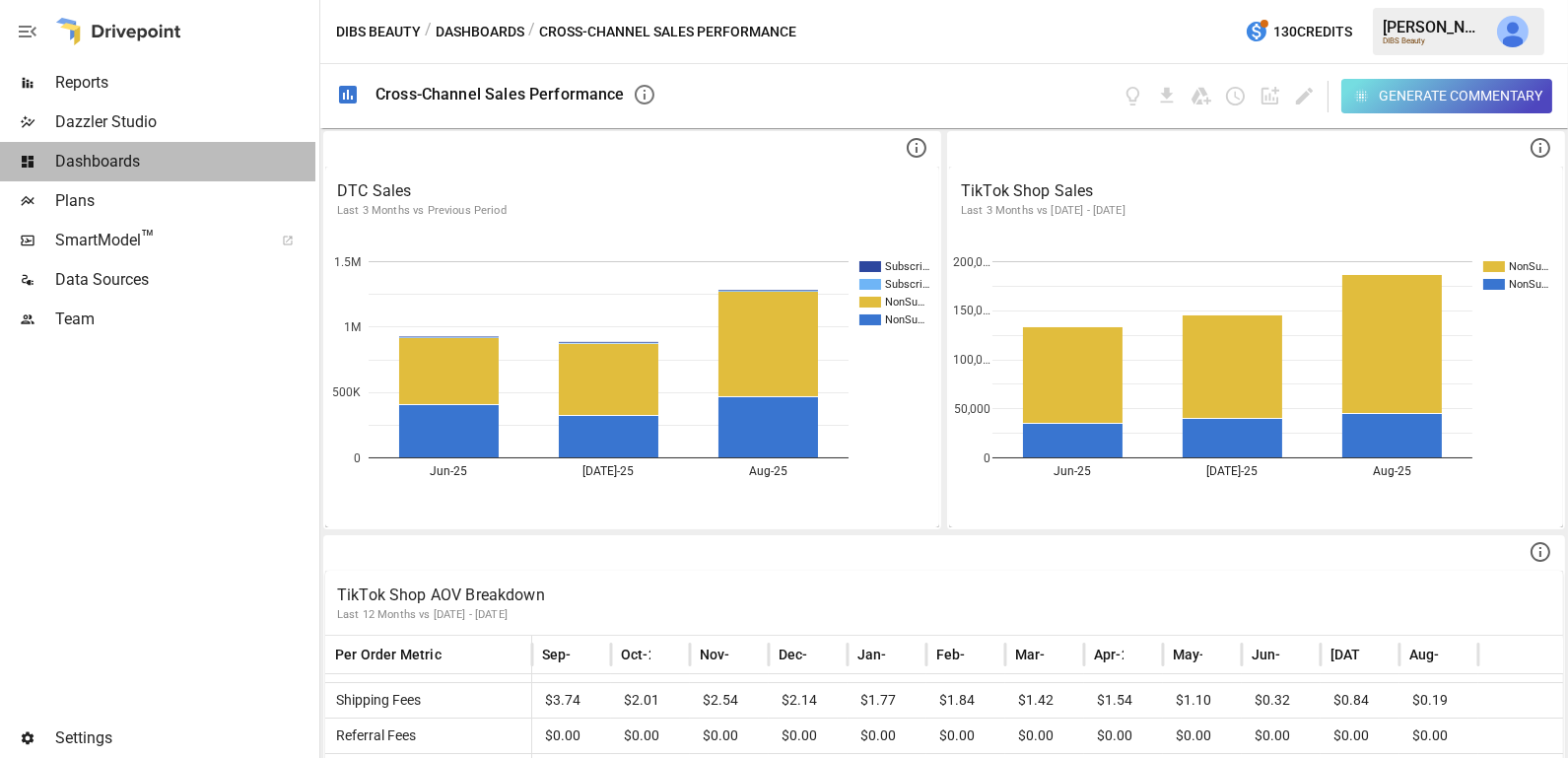
click at [132, 169] on span "Dashboards" at bounding box center [185, 162] width 261 height 24
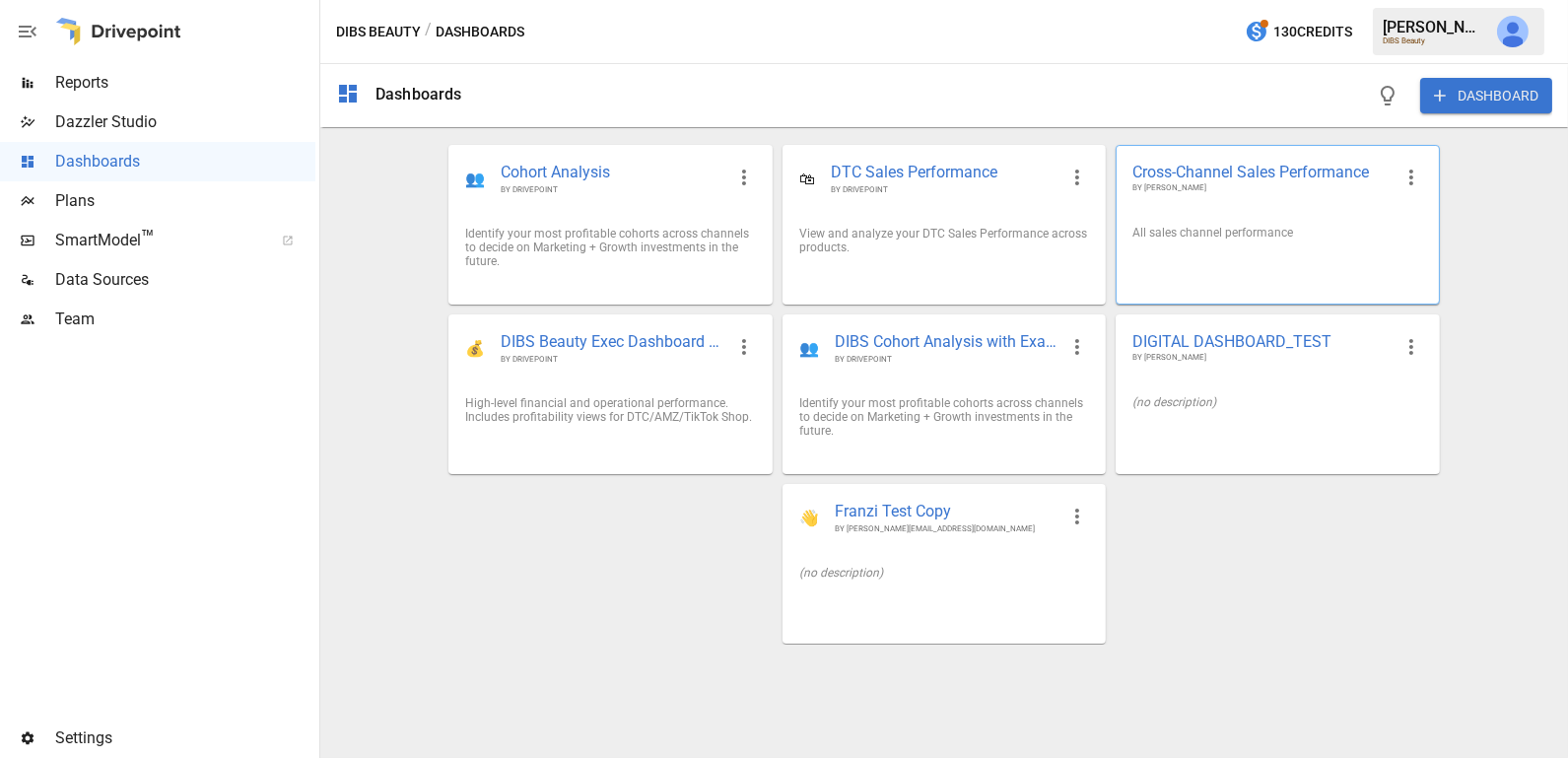
click at [1212, 261] on div at bounding box center [1277, 264] width 321 height 16
